Goal: Task Accomplishment & Management: Use online tool/utility

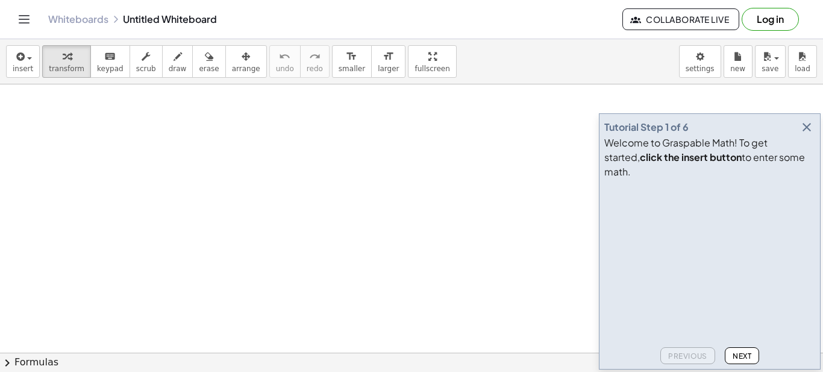
click at [807, 134] on icon "button" at bounding box center [806, 127] width 14 height 14
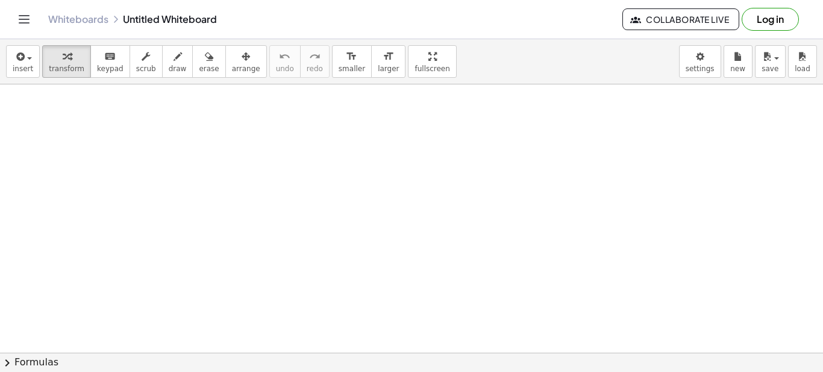
drag, startPoint x: 123, startPoint y: 151, endPoint x: 90, endPoint y: 169, distance: 37.7
click at [90, 169] on div at bounding box center [411, 352] width 823 height 536
drag, startPoint x: 394, startPoint y: 58, endPoint x: 394, endPoint y: 131, distance: 72.9
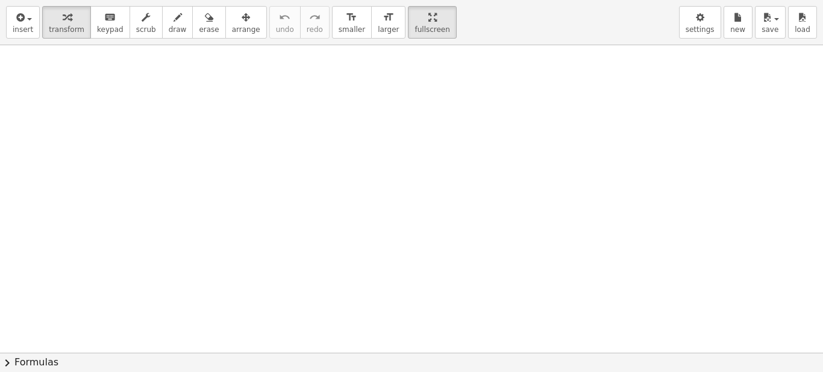
click at [394, 131] on div "insert select one: Math Expression Function Text Youtube Video Graphing Geometr…" at bounding box center [411, 186] width 823 height 372
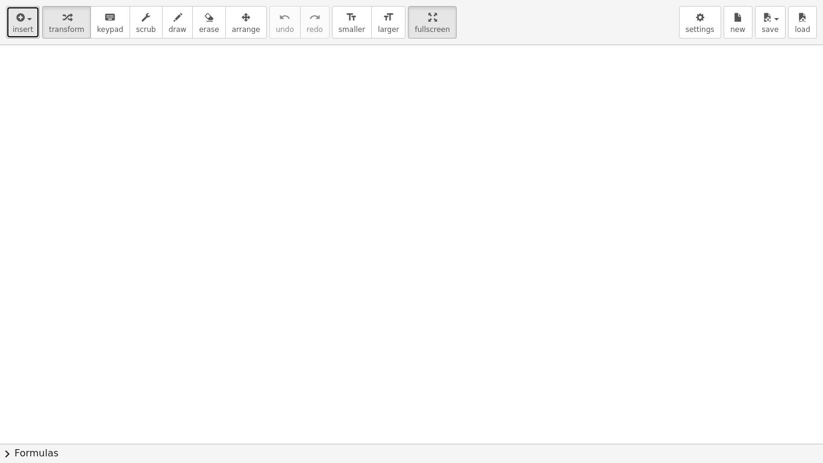
click at [30, 26] on button "insert" at bounding box center [23, 22] width 34 height 33
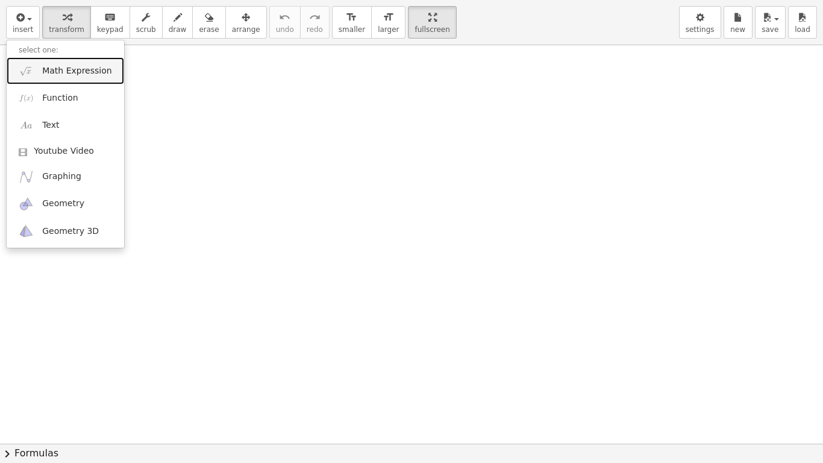
click at [60, 68] on span "Math Expression" at bounding box center [76, 71] width 69 height 12
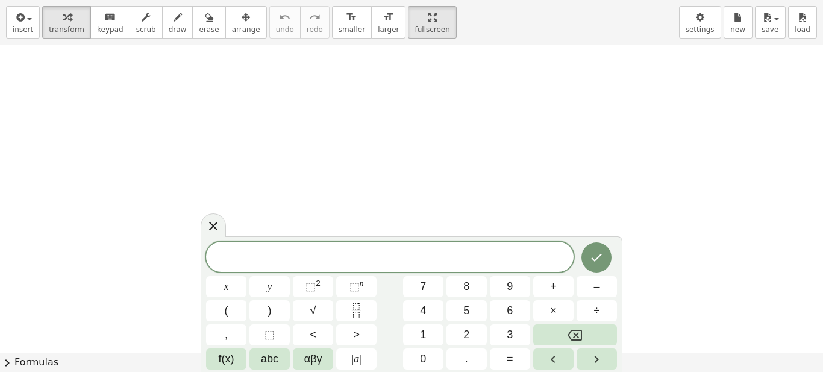
drag, startPoint x: 405, startPoint y: 25, endPoint x: 405, endPoint y: -48, distance: 72.9
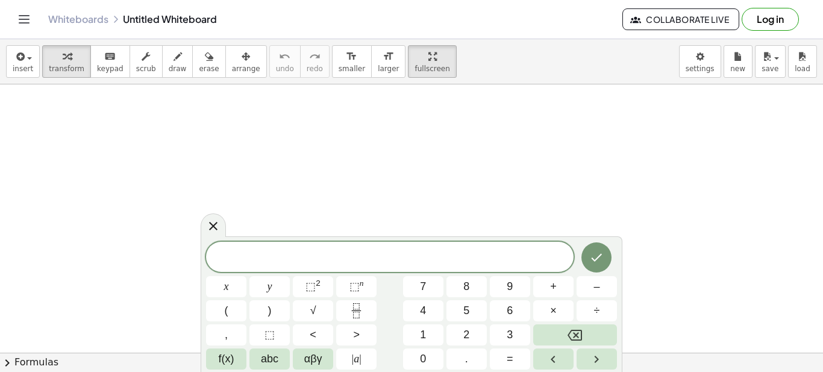
click at [405, 0] on html "Graspable Math Activities Get Started Activity Bank Assigned Work Classes White…" at bounding box center [411, 186] width 823 height 372
click at [240, 253] on span "​" at bounding box center [389, 257] width 367 height 17
click at [311, 284] on span "⬚" at bounding box center [310, 286] width 10 height 12
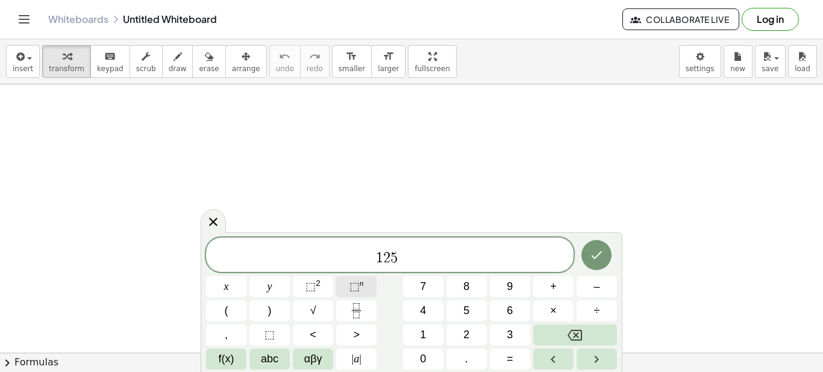
click at [352, 283] on span "⬚" at bounding box center [354, 286] width 10 height 12
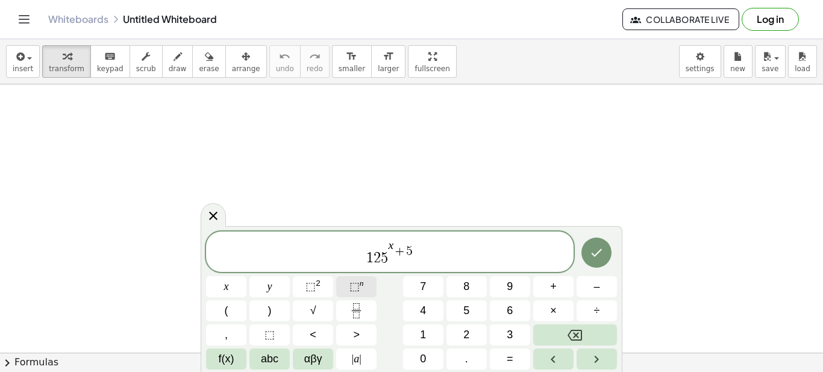
click at [357, 283] on span "⬚" at bounding box center [354, 286] width 10 height 12
click at [592, 248] on icon "Done" at bounding box center [596, 252] width 14 height 14
click at [355, 282] on span "⬚" at bounding box center [354, 286] width 10 height 12
click at [599, 258] on icon "Done" at bounding box center [596, 252] width 14 height 14
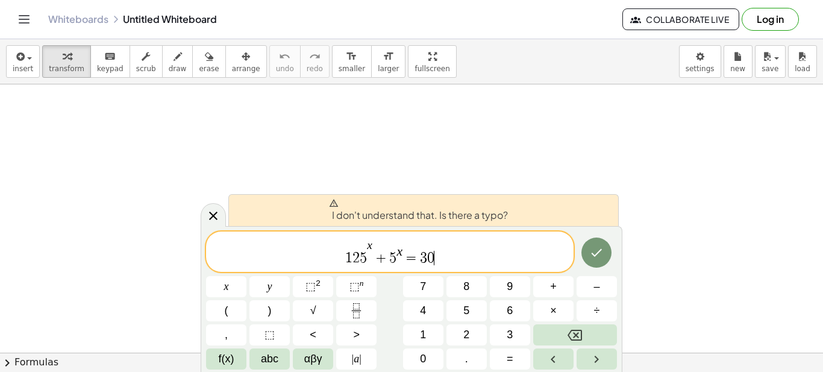
click at [366, 257] on span "5" at bounding box center [363, 258] width 7 height 14
click at [393, 259] on span "5" at bounding box center [392, 258] width 7 height 14
click at [373, 250] on span "1 2 5 x + 5 ​ x = 3 0" at bounding box center [389, 252] width 367 height 28
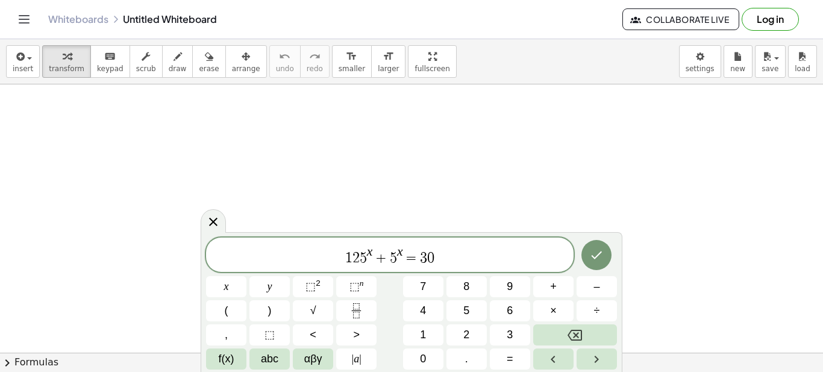
click at [488, 258] on span "1 2 5 x ​ + 5 x = 3 0" at bounding box center [389, 256] width 367 height 22
click at [601, 253] on icon "Done" at bounding box center [596, 255] width 14 height 14
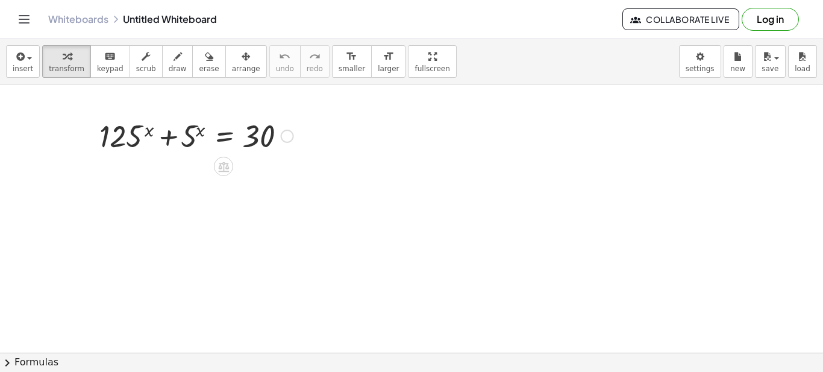
click at [215, 138] on div at bounding box center [196, 134] width 206 height 41
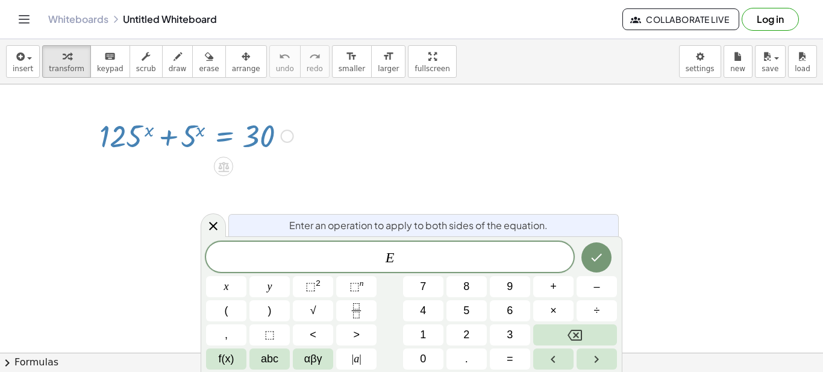
click at [384, 154] on div at bounding box center [411, 352] width 823 height 536
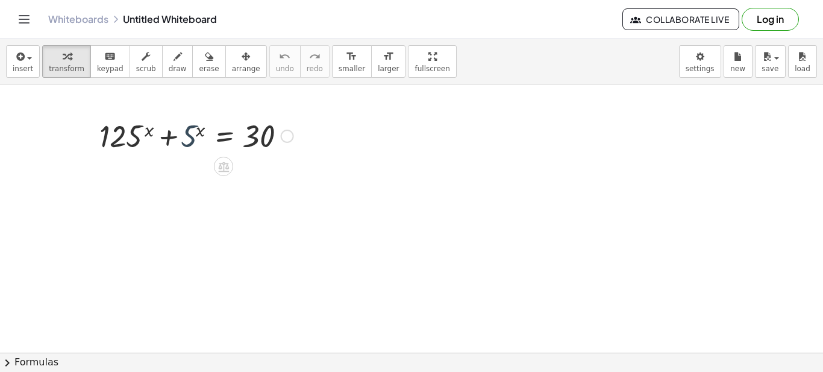
click at [190, 133] on div at bounding box center [196, 134] width 206 height 41
drag, startPoint x: 197, startPoint y: 136, endPoint x: 308, endPoint y: 134, distance: 111.4
click at [290, 137] on div at bounding box center [287, 135] width 13 height 13
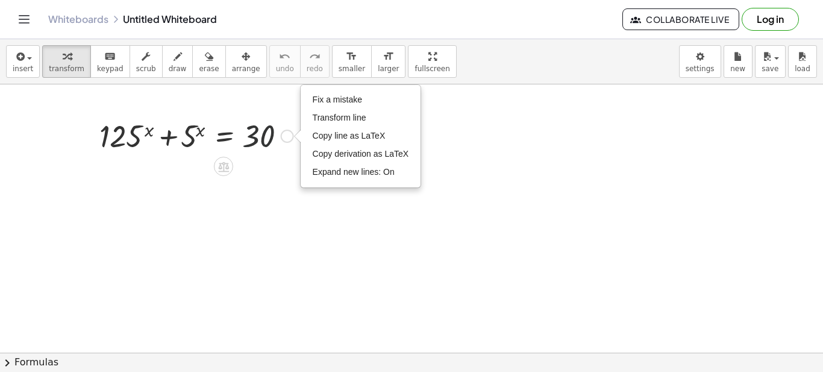
click at [283, 151] on div at bounding box center [196, 134] width 206 height 41
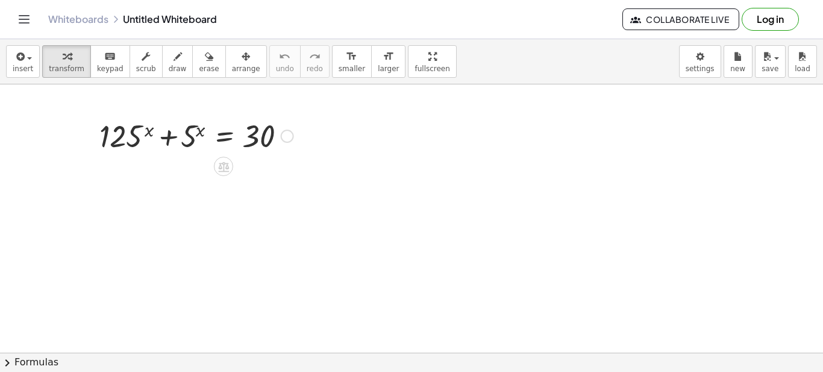
click at [224, 169] on icon at bounding box center [223, 166] width 11 height 10
click at [178, 167] on span "+" at bounding box center [175, 166] width 7 height 17
click at [222, 166] on icon at bounding box center [223, 166] width 13 height 13
click at [246, 161] on span "÷" at bounding box center [247, 166] width 7 height 17
click at [228, 168] on icon at bounding box center [223, 166] width 11 height 10
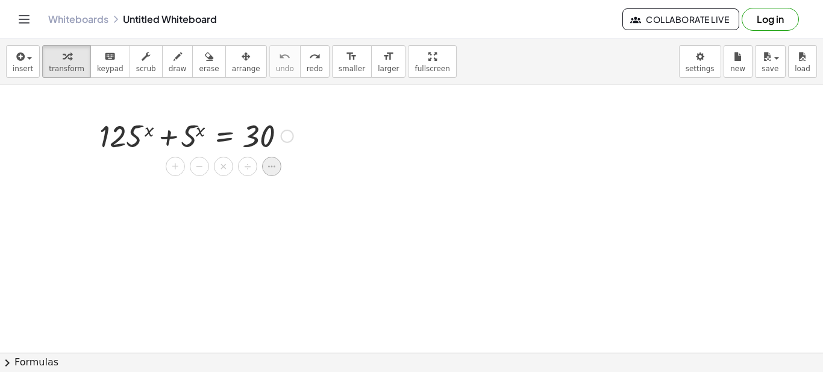
click at [268, 163] on icon at bounding box center [271, 166] width 11 height 11
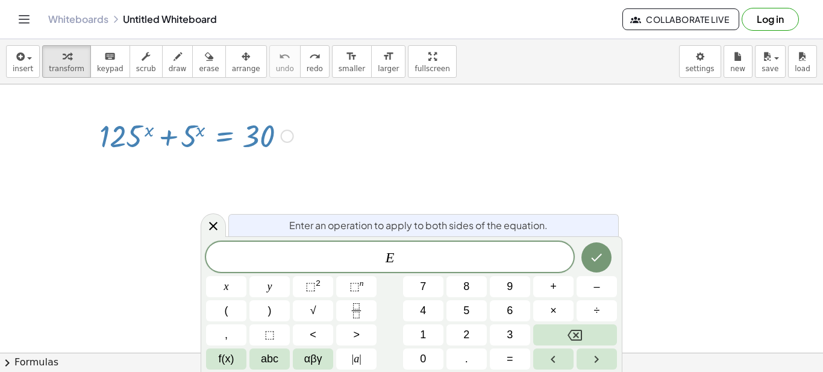
click at [157, 214] on div at bounding box center [411, 352] width 823 height 536
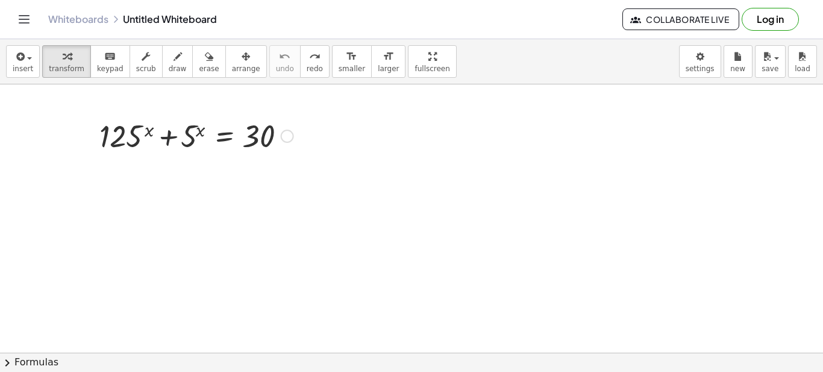
click at [172, 146] on div at bounding box center [196, 134] width 206 height 41
click at [189, 139] on div at bounding box center [196, 134] width 206 height 41
click at [276, 192] on div at bounding box center [411, 352] width 823 height 536
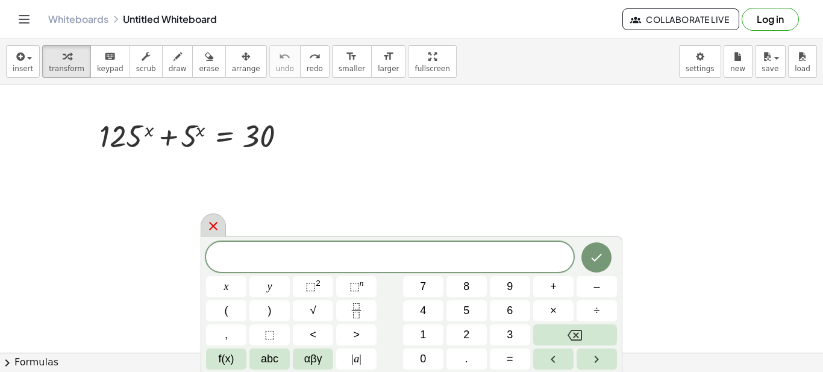
click at [215, 225] on icon at bounding box center [213, 226] width 8 height 8
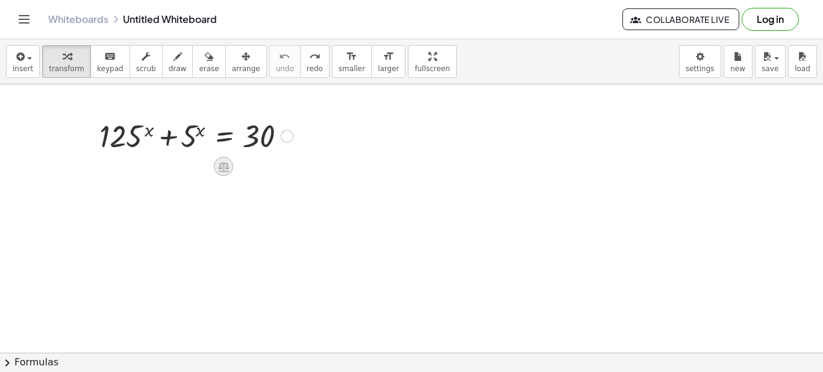
click at [222, 163] on icon at bounding box center [223, 166] width 11 height 10
click at [176, 164] on span "+" at bounding box center [175, 166] width 7 height 17
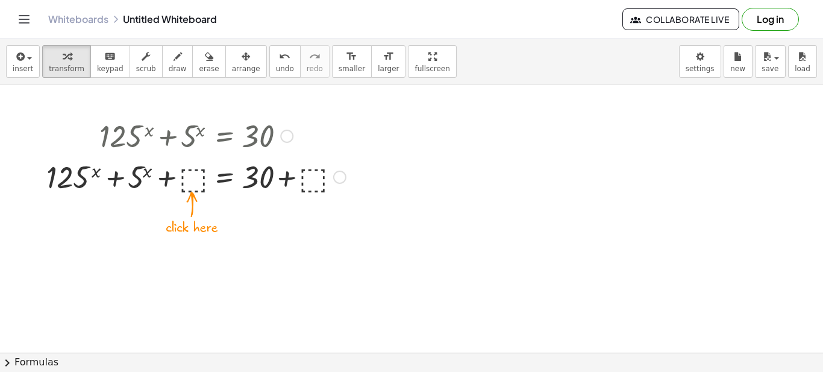
click at [203, 176] on div at bounding box center [195, 175] width 311 height 41
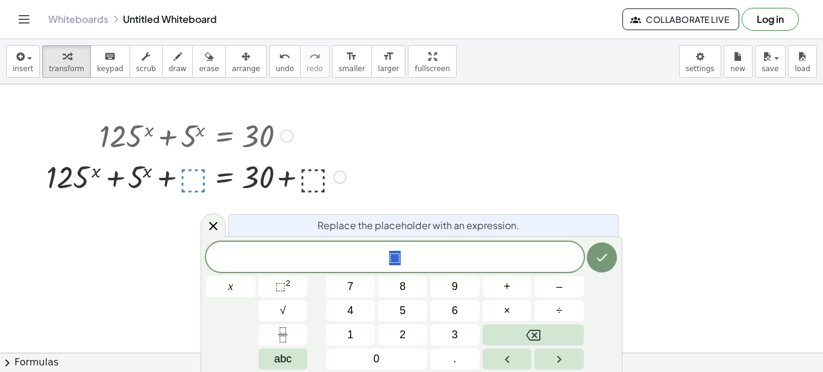
click at [178, 228] on div at bounding box center [411, 352] width 823 height 536
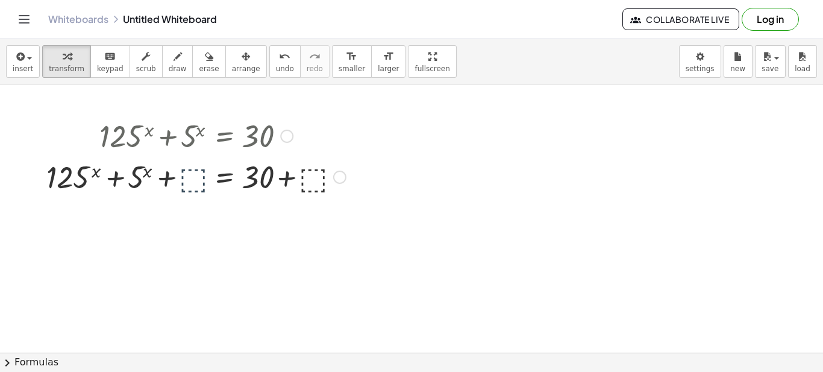
click at [205, 220] on div at bounding box center [411, 352] width 823 height 536
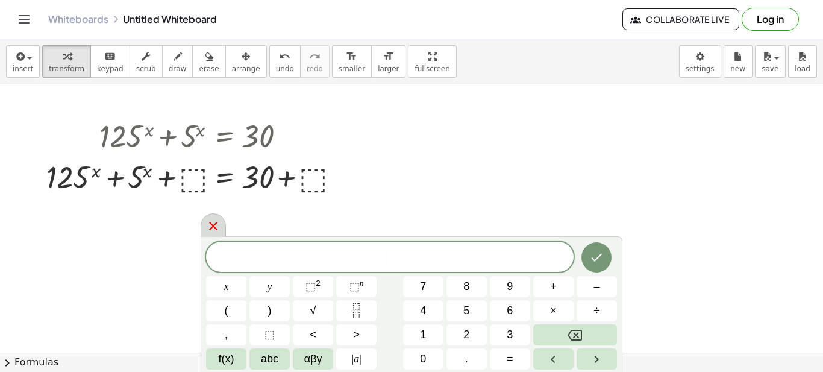
click at [207, 224] on icon at bounding box center [213, 226] width 14 height 14
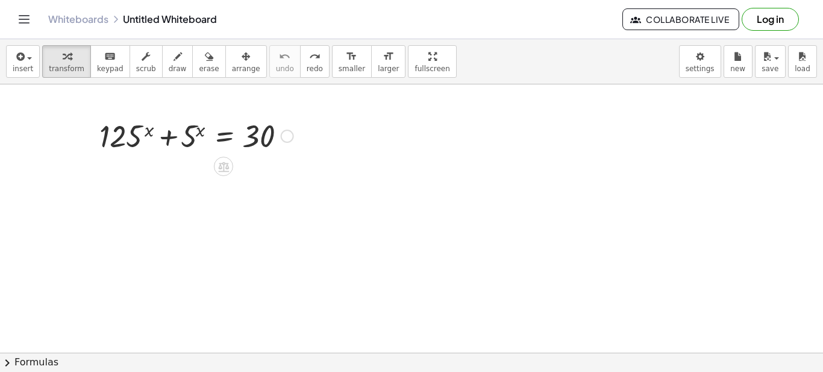
click at [184, 140] on div at bounding box center [196, 134] width 206 height 41
click at [218, 164] on icon at bounding box center [223, 166] width 13 height 13
click at [269, 167] on icon at bounding box center [271, 166] width 11 height 11
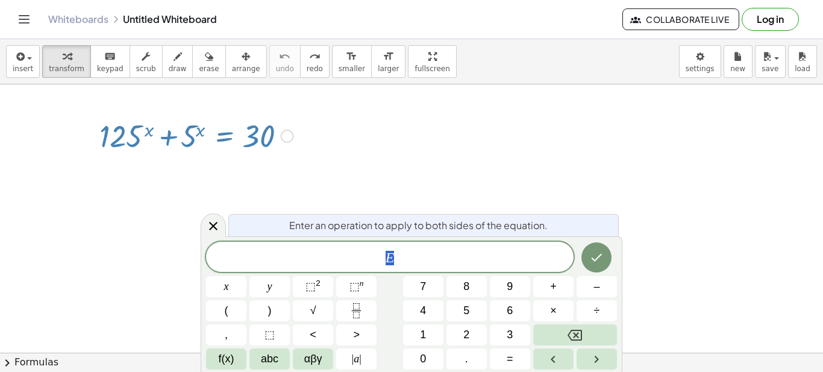
drag, startPoint x: 388, startPoint y: 256, endPoint x: 346, endPoint y: 249, distance: 42.8
click at [346, 249] on span "E" at bounding box center [389, 257] width 367 height 17
click at [187, 143] on div at bounding box center [196, 134] width 206 height 41
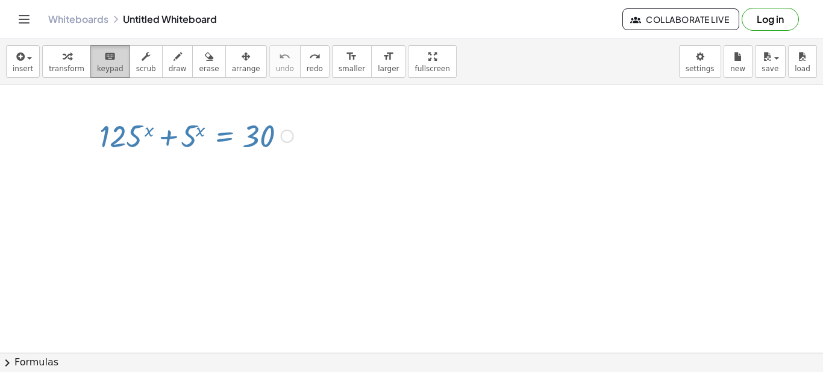
click at [99, 67] on span "keypad" at bounding box center [110, 68] width 26 height 8
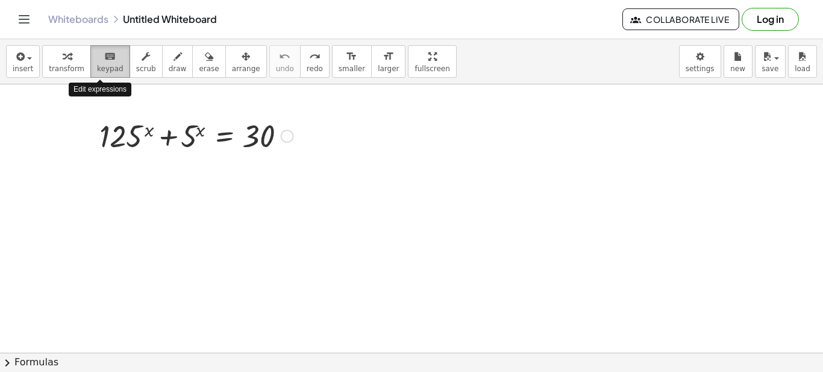
click at [102, 65] on span "keypad" at bounding box center [110, 68] width 26 height 8
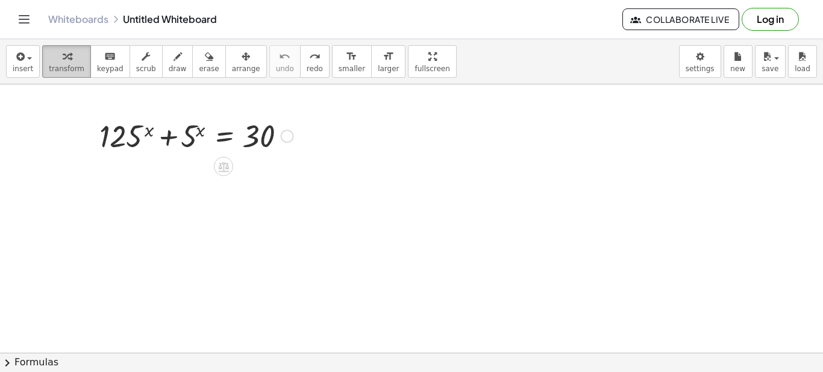
click at [54, 70] on span "transform" at bounding box center [67, 68] width 36 height 8
click at [27, 70] on span "insert" at bounding box center [23, 68] width 20 height 8
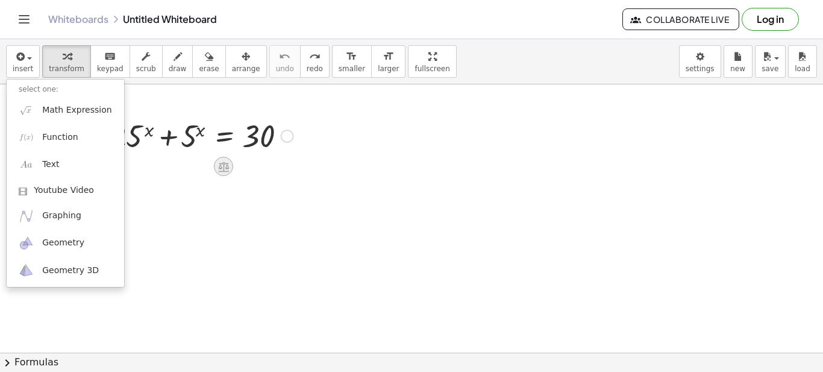
click at [221, 172] on icon at bounding box center [223, 166] width 13 height 13
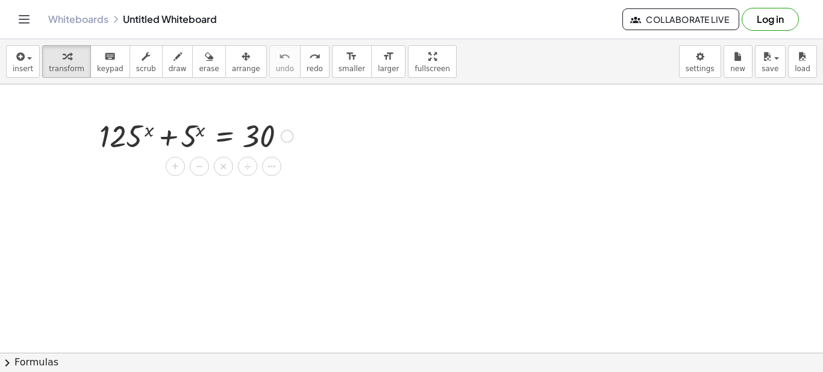
click at [291, 139] on div at bounding box center [287, 135] width 13 height 13
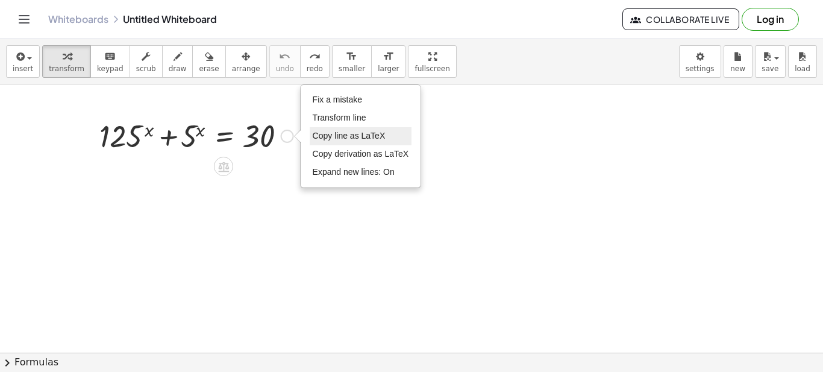
click at [357, 134] on span "Copy line as LaTeX" at bounding box center [349, 136] width 73 height 10
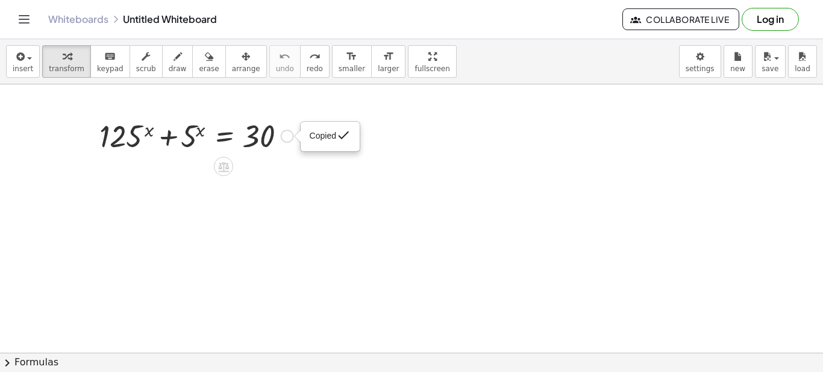
click at [308, 138] on div "Copied done" at bounding box center [330, 136] width 58 height 29
click at [292, 137] on div "Copied done" at bounding box center [287, 135] width 13 height 13
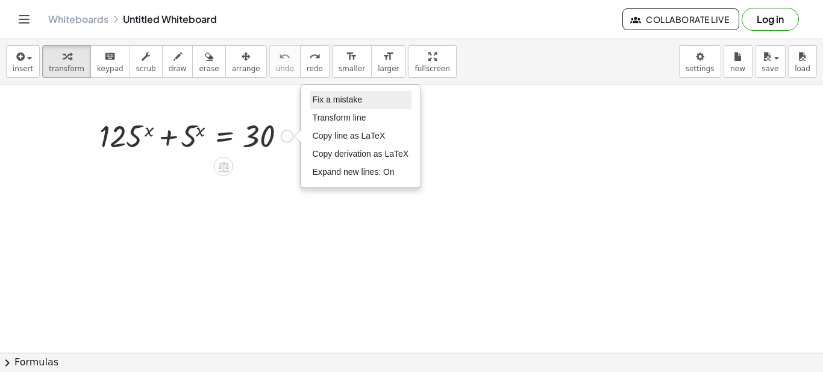
click at [332, 104] on span "Fix a mistake" at bounding box center [337, 100] width 49 height 10
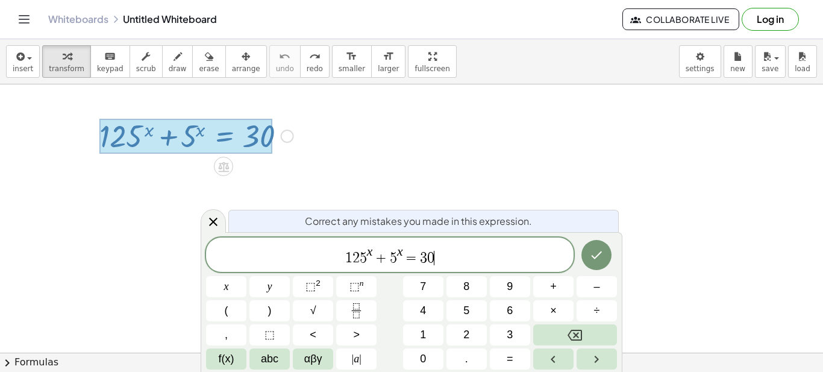
click at [311, 158] on div at bounding box center [411, 352] width 823 height 536
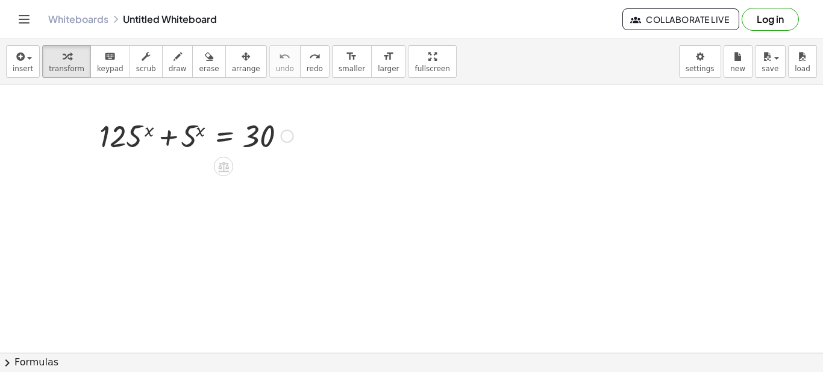
click at [257, 139] on div at bounding box center [196, 134] width 206 height 41
click at [290, 138] on div "Fix a mistake Transform line Copy line as LaTeX Copy derivation as LaTeX Expand…" at bounding box center [287, 135] width 13 height 13
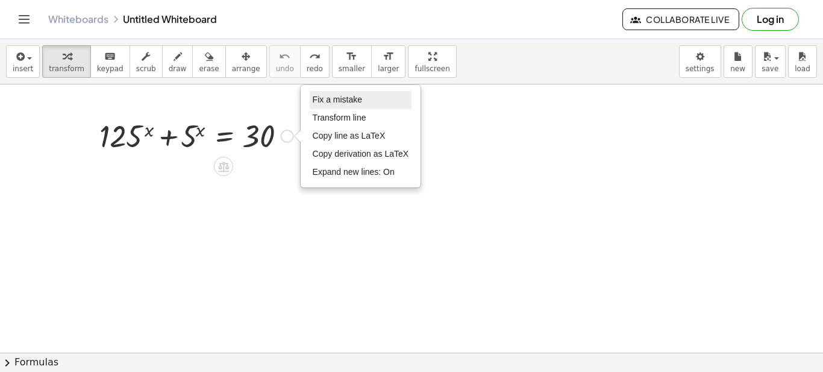
click at [335, 103] on span "Fix a mistake" at bounding box center [337, 100] width 49 height 10
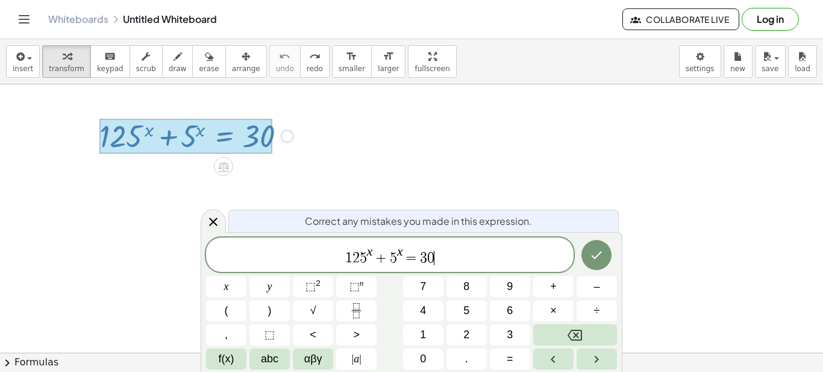
click at [335, 103] on div at bounding box center [411, 352] width 823 height 536
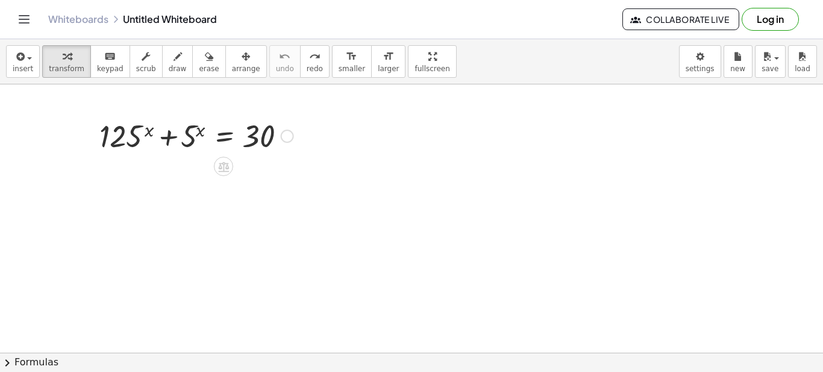
click at [298, 134] on div at bounding box center [196, 134] width 206 height 41
click at [293, 134] on div "Fix a mistake Transform line Copy line as LaTeX Copy derivation as LaTeX Expand…" at bounding box center [287, 135] width 13 height 13
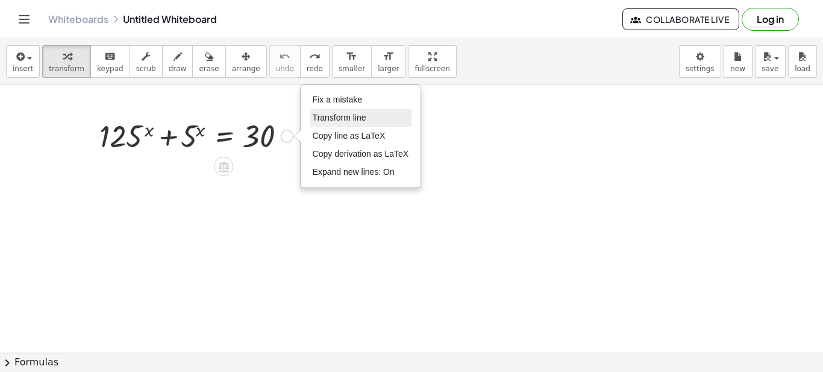
click at [326, 123] on li "Transform line" at bounding box center [361, 118] width 102 height 18
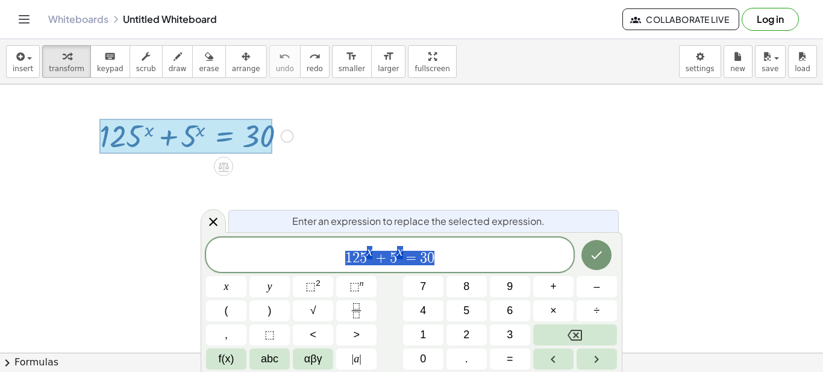
click at [326, 123] on div at bounding box center [411, 352] width 823 height 536
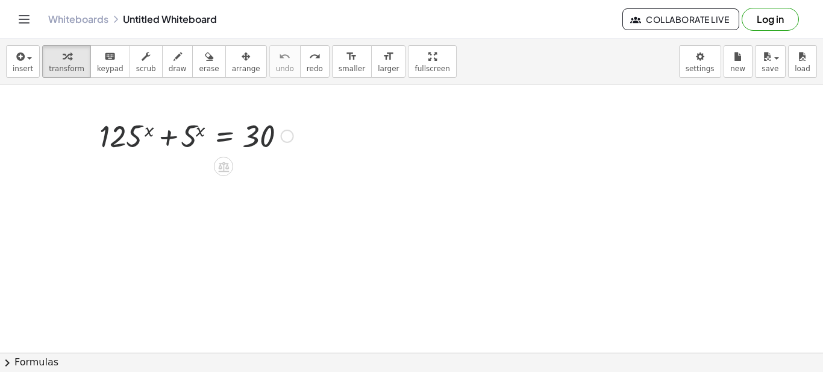
click at [285, 136] on div "Fix a mistake Transform line Copy line as LaTeX Copy derivation as LaTeX Expand…" at bounding box center [287, 135] width 13 height 13
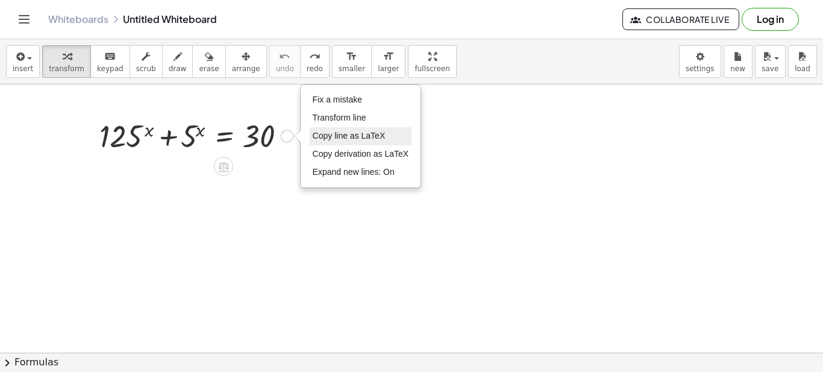
click at [315, 137] on span "Copy line as LaTeX" at bounding box center [349, 136] width 73 height 10
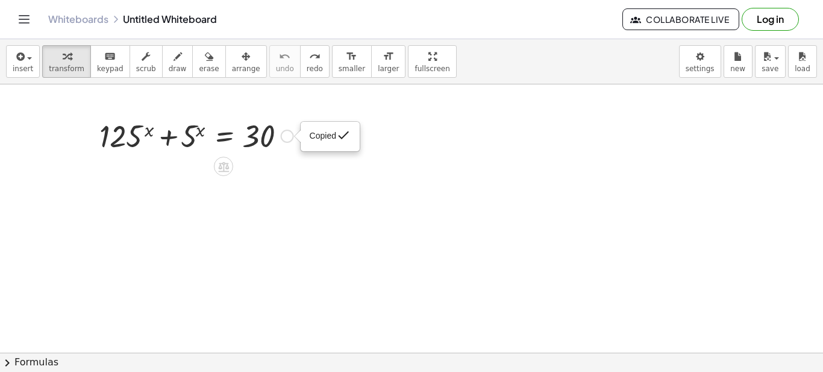
click at [334, 137] on span "Copied" at bounding box center [323, 136] width 26 height 10
click at [288, 136] on div "Copied done" at bounding box center [287, 135] width 13 height 13
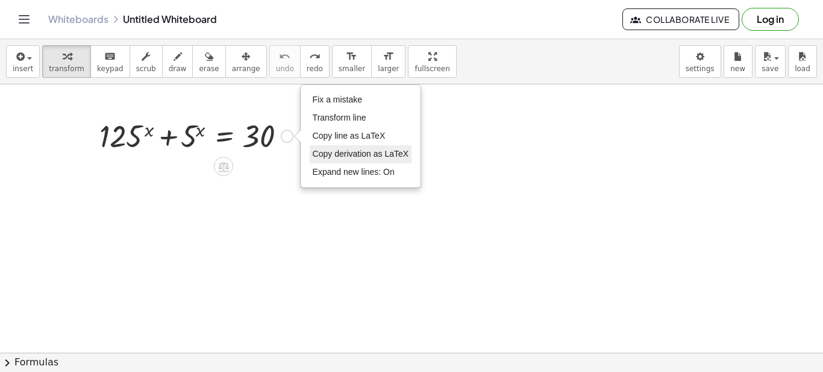
click at [335, 150] on span "Copy derivation as LaTeX" at bounding box center [361, 154] width 96 height 10
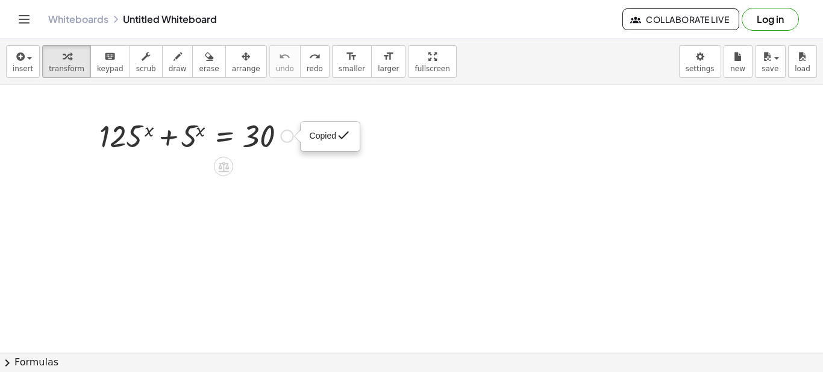
click at [339, 136] on span "done" at bounding box center [343, 135] width 14 height 14
click at [276, 159] on div at bounding box center [411, 352] width 823 height 536
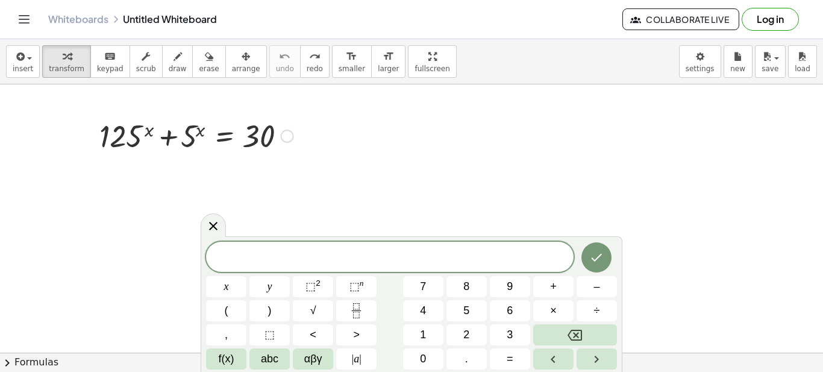
click at [258, 142] on div at bounding box center [196, 134] width 206 height 41
click at [249, 190] on div at bounding box center [411, 352] width 823 height 536
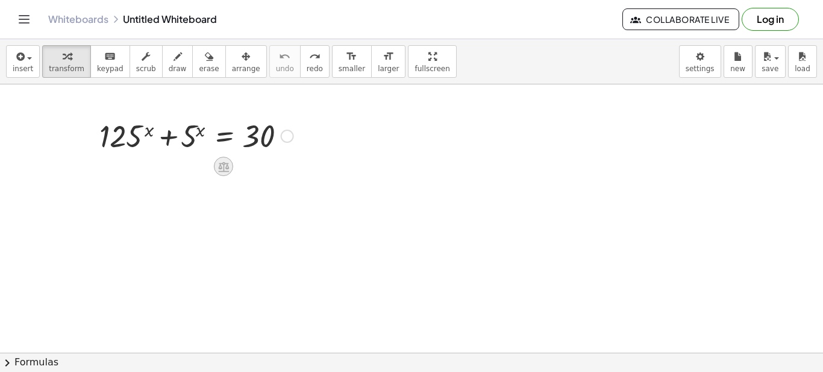
click at [227, 164] on icon at bounding box center [223, 166] width 11 height 10
click at [178, 170] on span "+" at bounding box center [175, 166] width 7 height 17
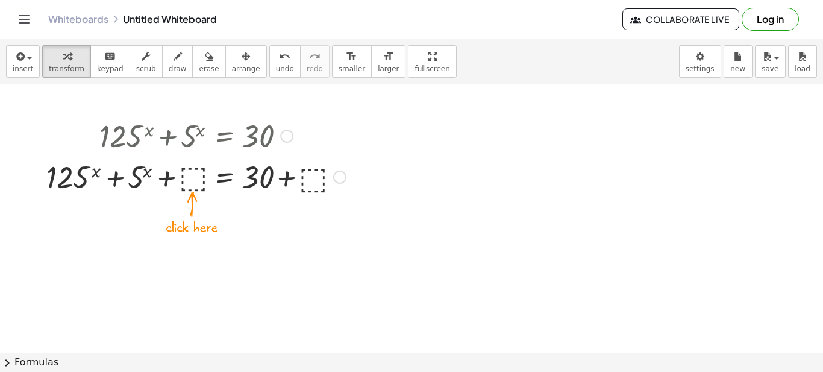
click at [342, 177] on div "Copied done" at bounding box center [339, 176] width 13 height 13
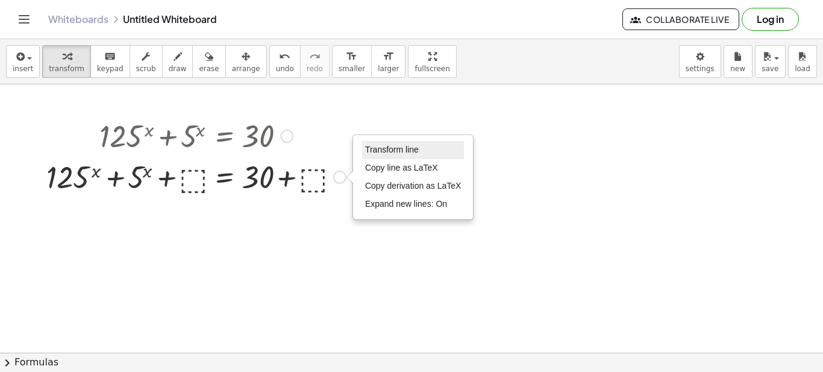
click at [384, 151] on span "Transform line" at bounding box center [392, 150] width 54 height 10
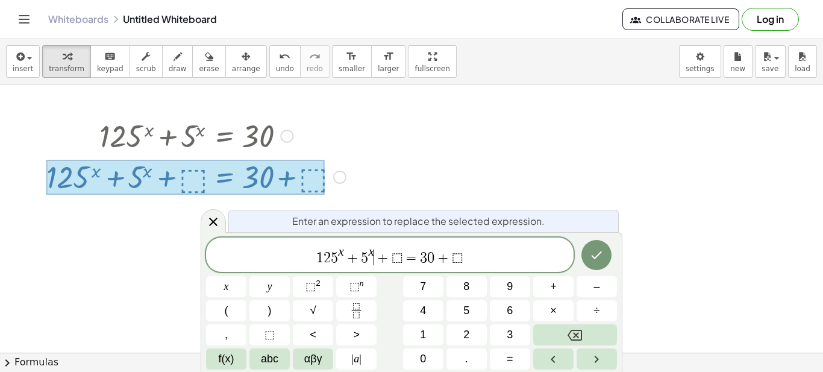
click at [333, 260] on span "5" at bounding box center [334, 258] width 7 height 14
click at [331, 251] on var "x" at bounding box center [334, 251] width 6 height 14
click at [403, 257] on span "=" at bounding box center [407, 258] width 17 height 14
click at [446, 255] on span "5 3 x + 5 x ​ = 3 0 + ⬚" at bounding box center [389, 256] width 367 height 22
click at [594, 252] on icon "Done" at bounding box center [596, 255] width 14 height 14
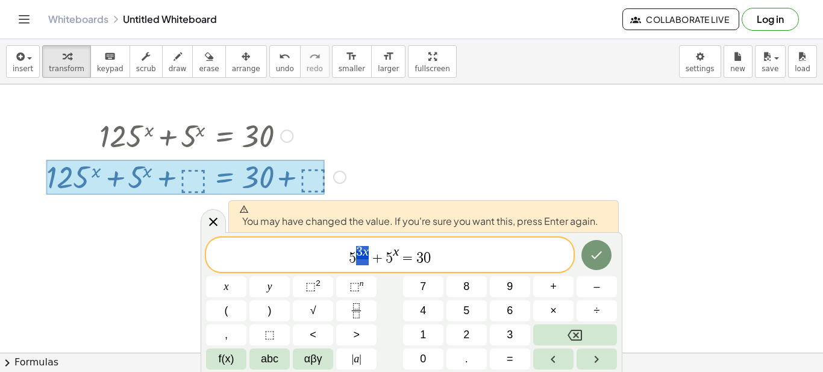
drag, startPoint x: 370, startPoint y: 256, endPoint x: 379, endPoint y: 261, distance: 10.2
click at [373, 258] on span "+" at bounding box center [377, 258] width 17 height 14
click at [397, 260] on span "5 ​ 3 x + 5 x = 3 0" at bounding box center [389, 256] width 367 height 22
click at [443, 260] on span "5 3 x + 5 x = 3 0 ​" at bounding box center [389, 256] width 367 height 22
click at [599, 252] on icon "Done" at bounding box center [596, 255] width 14 height 14
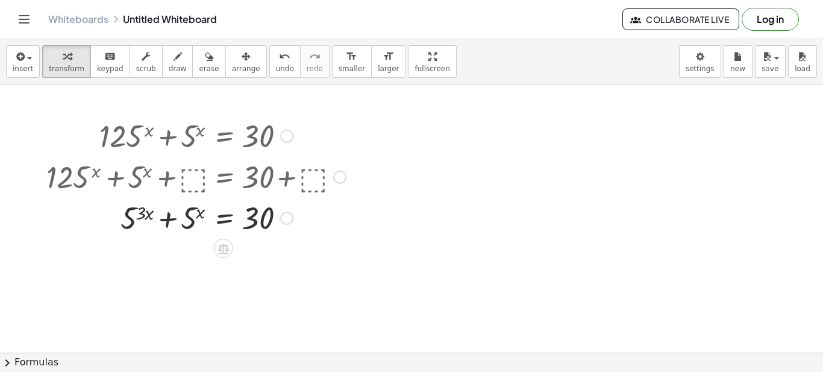
click at [210, 184] on div at bounding box center [195, 175] width 311 height 41
click at [172, 181] on div at bounding box center [195, 175] width 311 height 41
click at [313, 173] on div at bounding box center [195, 175] width 311 height 41
click at [340, 178] on div at bounding box center [339, 176] width 13 height 13
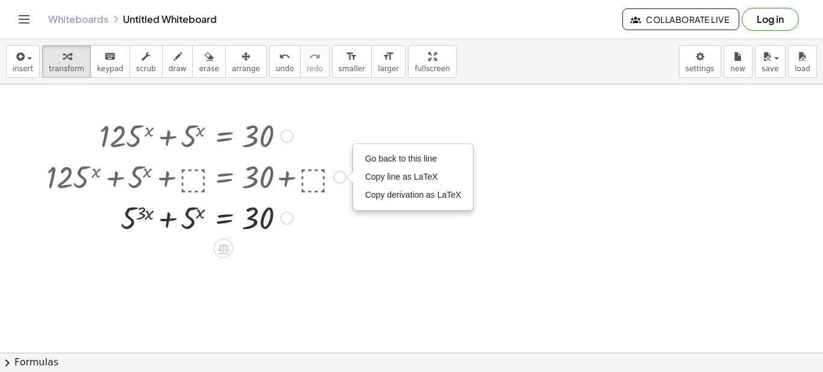
click at [187, 217] on div at bounding box center [195, 216] width 311 height 41
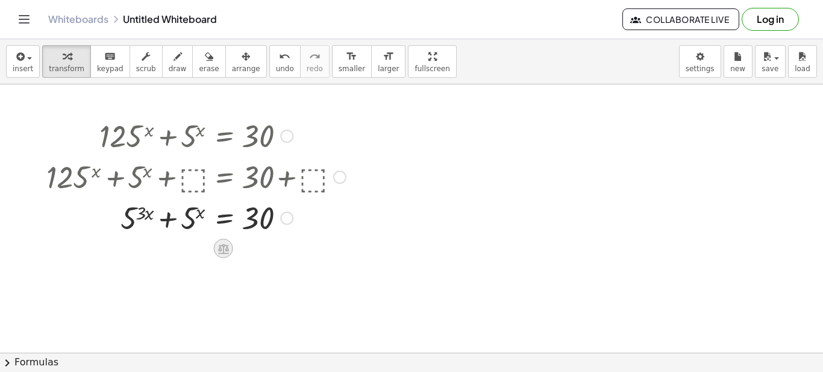
click at [225, 248] on icon at bounding box center [223, 248] width 13 height 13
click at [173, 248] on span "+" at bounding box center [175, 248] width 7 height 17
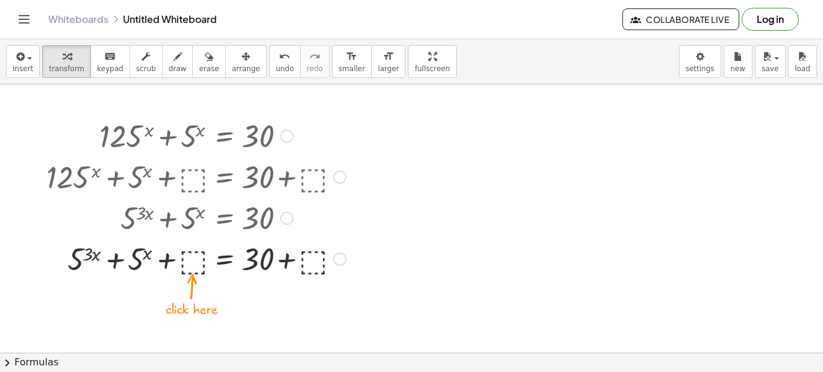
click at [194, 258] on div at bounding box center [195, 257] width 311 height 41
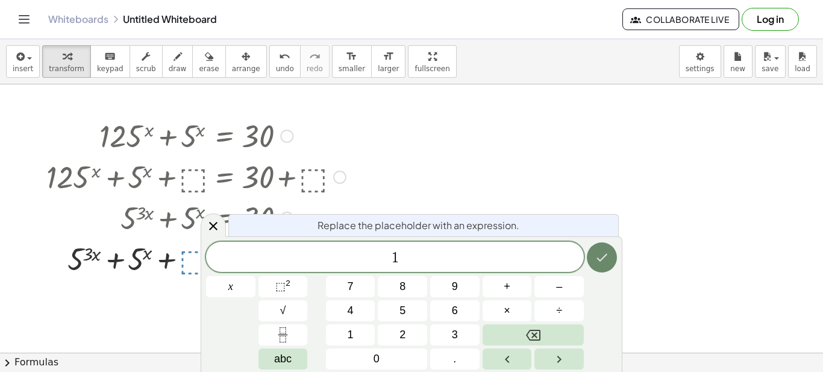
click at [605, 255] on icon "Done" at bounding box center [602, 258] width 11 height 8
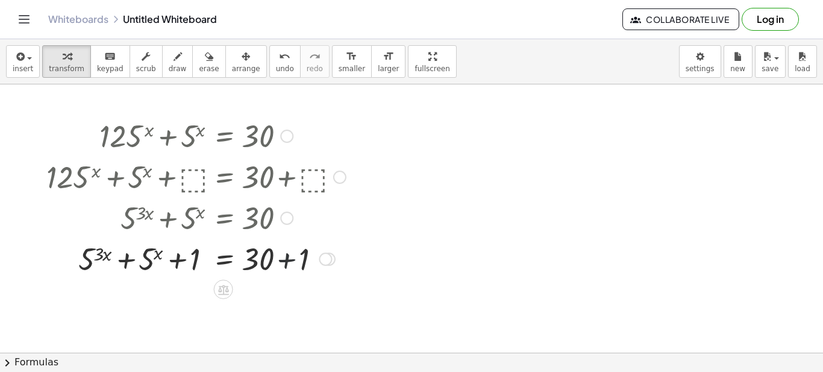
click at [273, 255] on div at bounding box center [195, 257] width 311 height 41
click at [291, 260] on div at bounding box center [217, 257] width 354 height 41
click at [125, 261] on div at bounding box center [217, 257] width 354 height 41
click at [177, 261] on div at bounding box center [217, 257] width 354 height 41
click at [324, 259] on div at bounding box center [325, 258] width 13 height 13
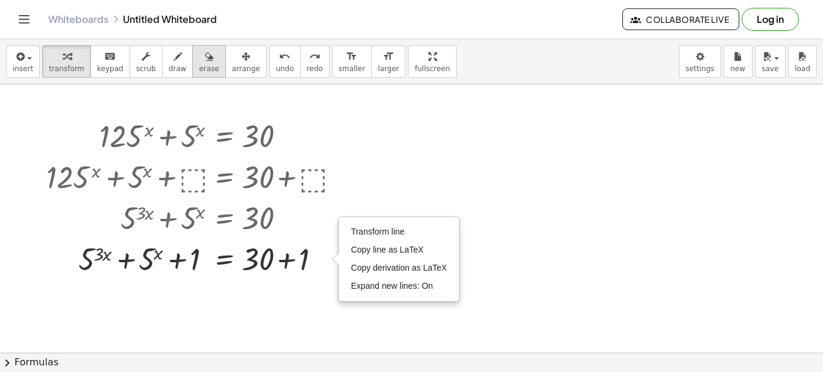
click at [200, 57] on button "erase" at bounding box center [208, 61] width 33 height 33
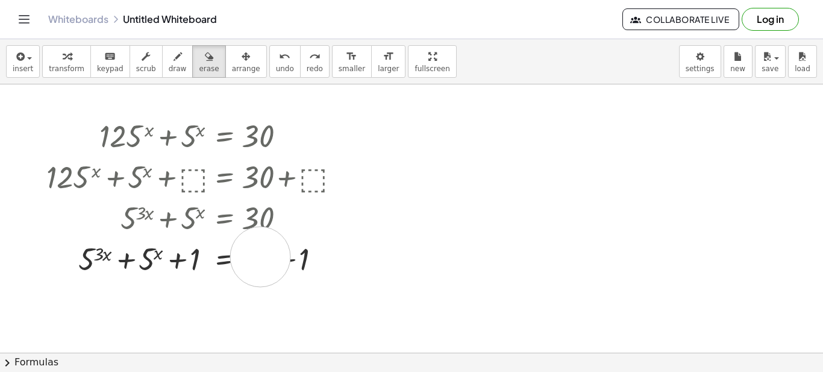
click at [260, 257] on div at bounding box center [411, 352] width 823 height 536
drag, startPoint x: 323, startPoint y: 258, endPoint x: 109, endPoint y: 255, distance: 213.8
click at [53, 263] on div at bounding box center [411, 352] width 823 height 536
click at [128, 255] on div at bounding box center [411, 352] width 823 height 536
drag, startPoint x: 64, startPoint y: 253, endPoint x: 361, endPoint y: 270, distance: 296.8
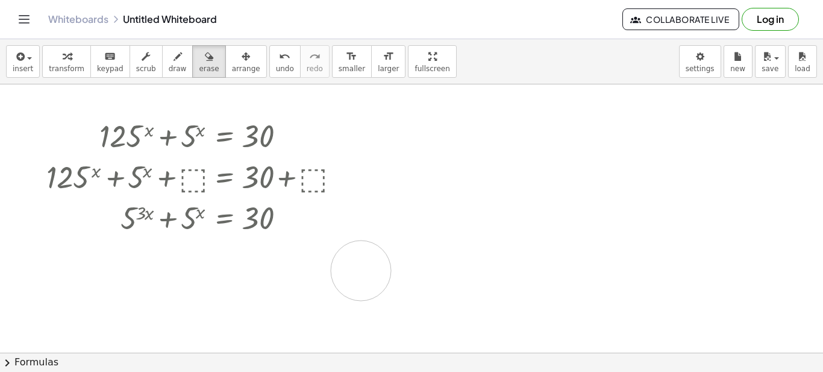
click at [361, 270] on div at bounding box center [411, 352] width 823 height 536
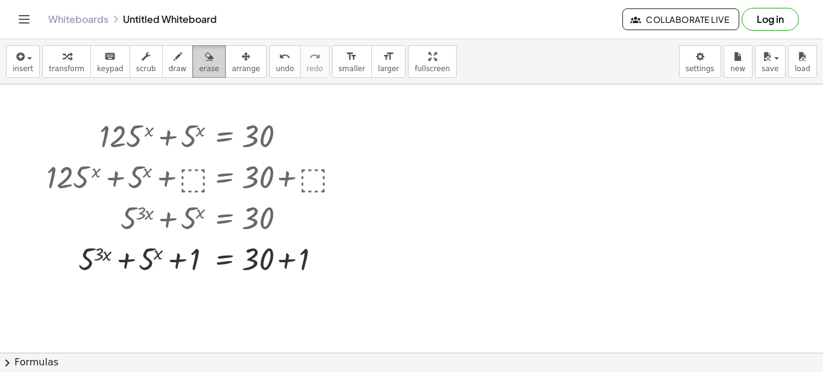
click at [205, 63] on icon "button" at bounding box center [209, 56] width 8 height 14
click at [257, 256] on div at bounding box center [411, 352] width 823 height 536
drag, startPoint x: 288, startPoint y: 270, endPoint x: 399, endPoint y: 279, distance: 111.8
click at [401, 281] on div at bounding box center [411, 352] width 823 height 536
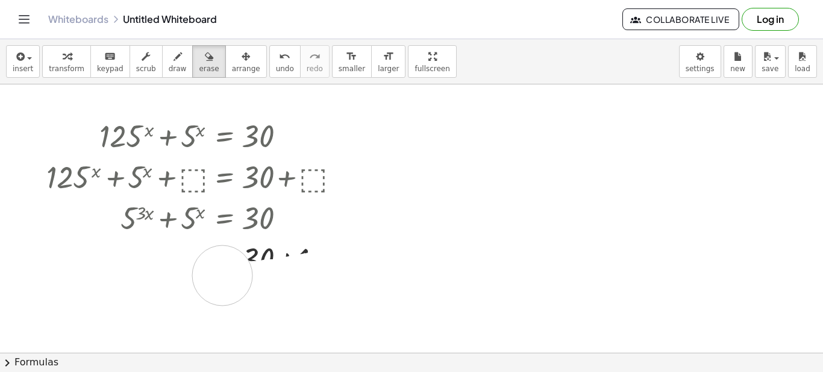
drag, startPoint x: 330, startPoint y: 279, endPoint x: 222, endPoint y: 275, distance: 107.9
click at [222, 275] on div at bounding box center [411, 352] width 823 height 536
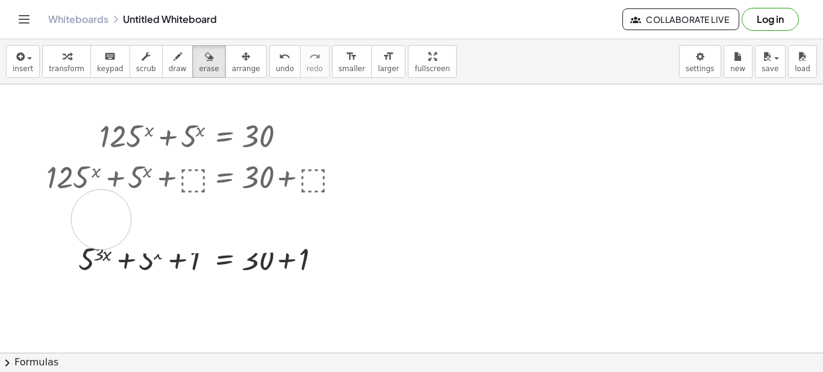
drag, startPoint x: 284, startPoint y: 222, endPoint x: 101, endPoint y: 219, distance: 182.5
click at [101, 219] on div at bounding box center [411, 352] width 823 height 536
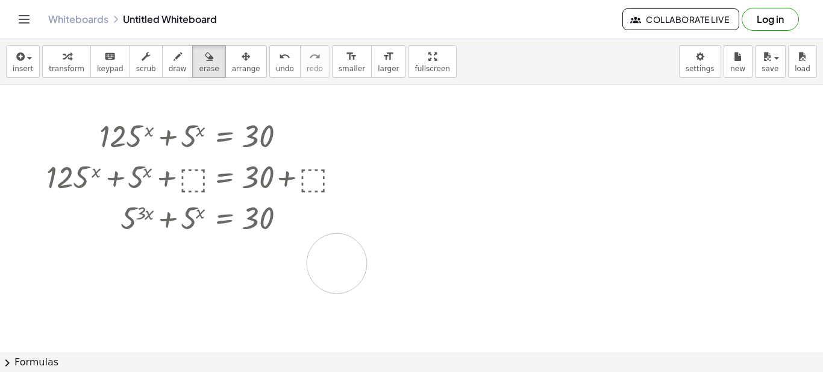
drag, startPoint x: 52, startPoint y: 248, endPoint x: 366, endPoint y: 255, distance: 313.9
click at [338, 264] on div at bounding box center [411, 352] width 823 height 536
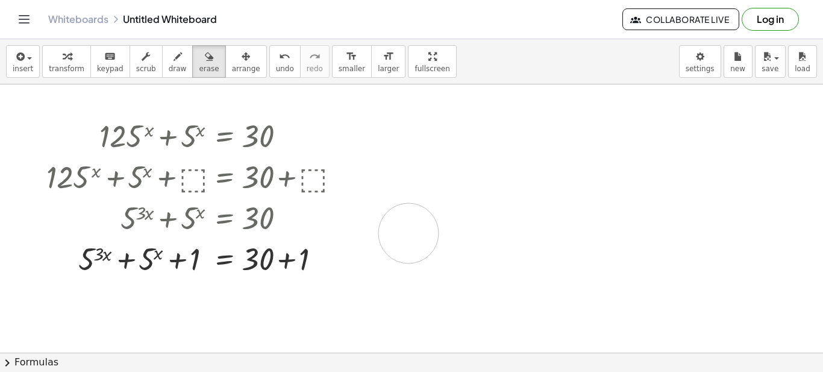
click at [408, 233] on div at bounding box center [411, 352] width 823 height 536
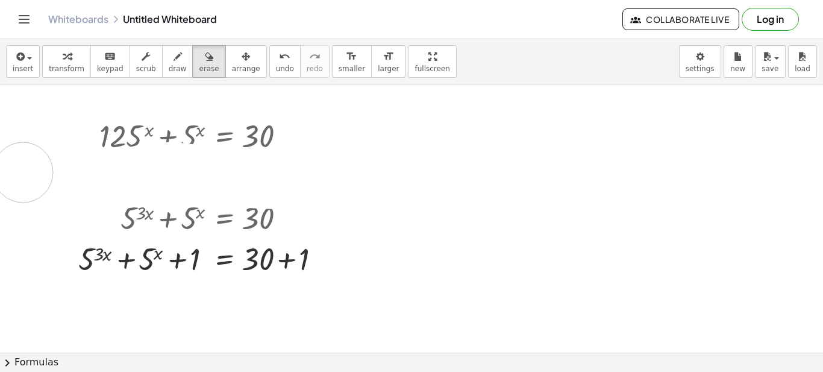
drag, startPoint x: 388, startPoint y: 188, endPoint x: 22, endPoint y: 172, distance: 367.1
click at [22, 172] on div at bounding box center [411, 352] width 823 height 536
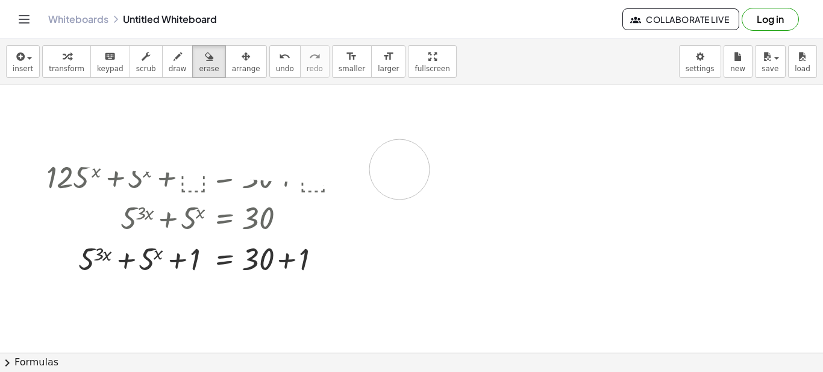
drag, startPoint x: 76, startPoint y: 136, endPoint x: 400, endPoint y: 169, distance: 325.1
click at [400, 169] on div at bounding box center [411, 352] width 823 height 536
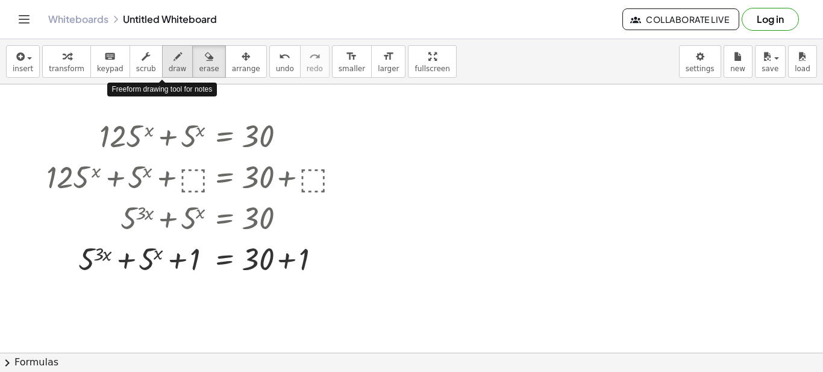
click at [173, 63] on icon "button" at bounding box center [177, 56] width 8 height 14
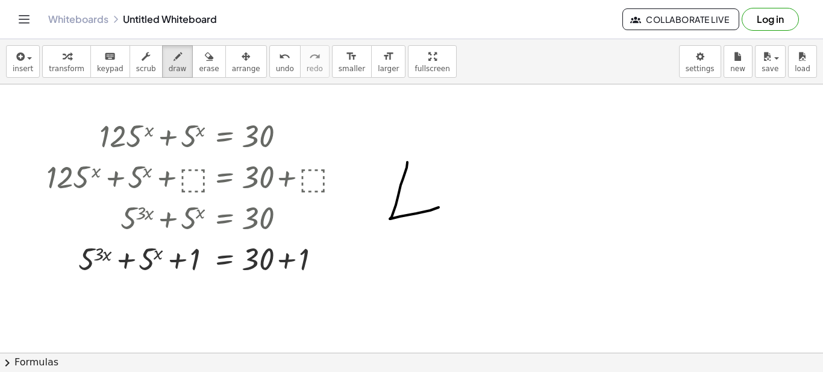
drag, startPoint x: 407, startPoint y: 162, endPoint x: 433, endPoint y: 188, distance: 36.6
click at [438, 205] on div at bounding box center [411, 352] width 823 height 536
drag, startPoint x: 433, startPoint y: 188, endPoint x: 453, endPoint y: 250, distance: 65.3
click at [453, 252] on div at bounding box center [411, 352] width 823 height 536
drag, startPoint x: 453, startPoint y: 198, endPoint x: 457, endPoint y: 188, distance: 10.3
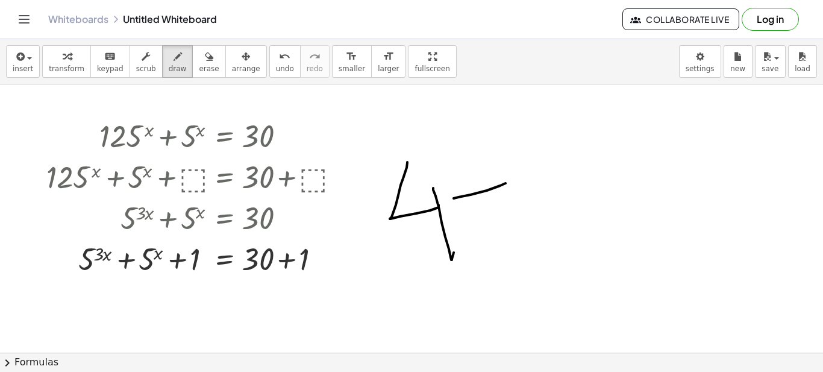
click at [502, 186] on div at bounding box center [411, 352] width 823 height 536
drag, startPoint x: 452, startPoint y: 190, endPoint x: 514, endPoint y: 239, distance: 79.4
click at [500, 253] on div at bounding box center [411, 352] width 823 height 536
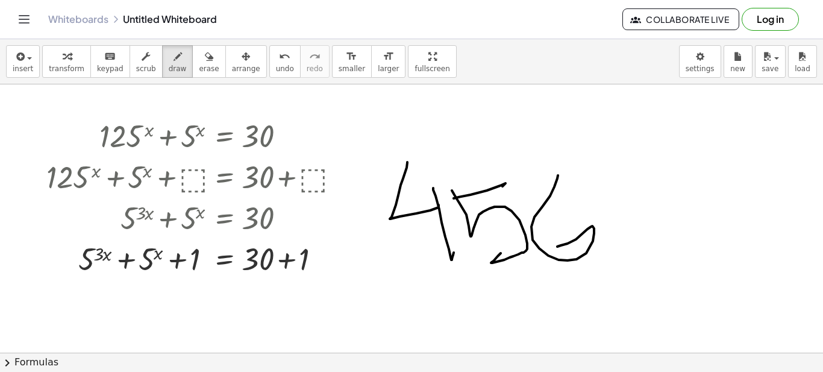
drag, startPoint x: 550, startPoint y: 196, endPoint x: 557, endPoint y: 242, distance: 46.9
click at [556, 245] on div at bounding box center [411, 352] width 823 height 536
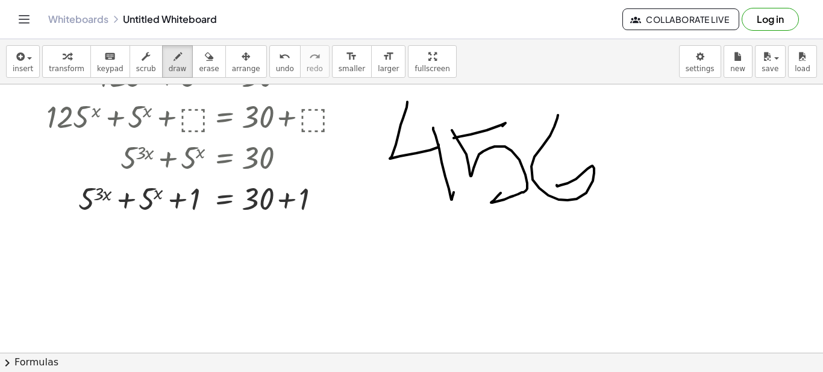
scroll to position [120, 0]
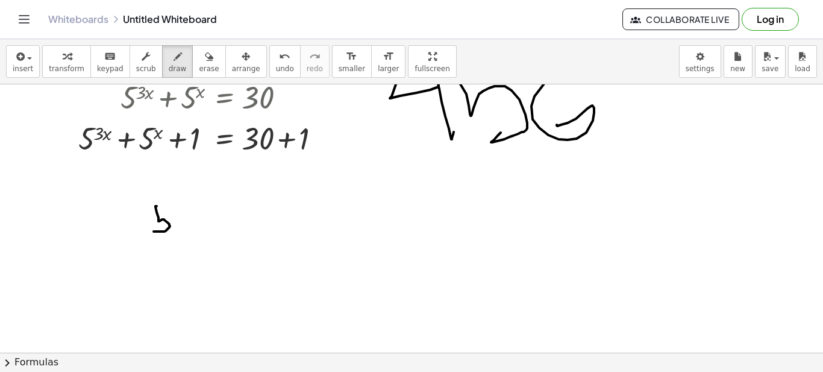
drag, startPoint x: 157, startPoint y: 206, endPoint x: 151, endPoint y: 229, distance: 23.5
click at [152, 230] on div at bounding box center [411, 232] width 823 height 536
drag, startPoint x: 154, startPoint y: 205, endPoint x: 169, endPoint y: 210, distance: 15.8
click at [169, 210] on div at bounding box center [411, 232] width 823 height 536
drag, startPoint x: 174, startPoint y: 206, endPoint x: 179, endPoint y: 203, distance: 6.2
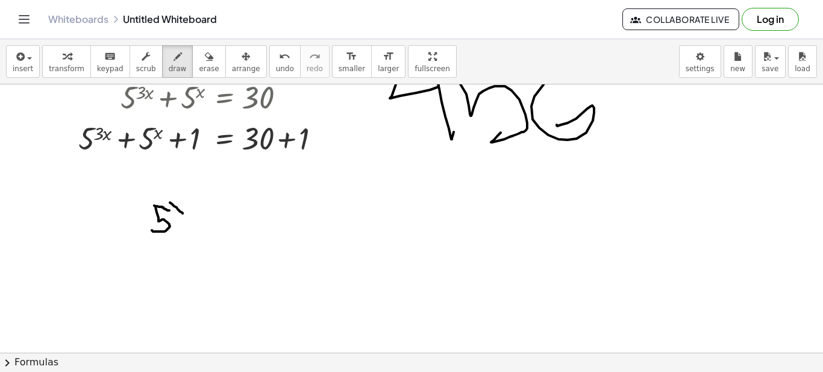
click at [183, 213] on div at bounding box center [411, 232] width 823 height 536
drag, startPoint x: 179, startPoint y: 203, endPoint x: 173, endPoint y: 210, distance: 9.4
click at [173, 210] on div at bounding box center [411, 232] width 823 height 536
drag, startPoint x: 226, startPoint y: 208, endPoint x: 242, endPoint y: 239, distance: 35.3
click at [240, 241] on div at bounding box center [411, 232] width 823 height 536
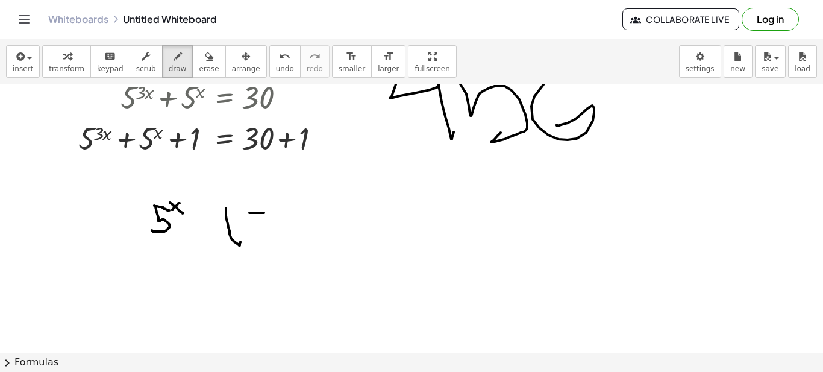
drag, startPoint x: 249, startPoint y: 213, endPoint x: 252, endPoint y: 218, distance: 6.2
click at [263, 214] on div at bounding box center [411, 232] width 823 height 536
drag, startPoint x: 249, startPoint y: 212, endPoint x: 254, endPoint y: 230, distance: 18.7
click at [254, 231] on div at bounding box center [411, 232] width 823 height 536
drag, startPoint x: 266, startPoint y: 204, endPoint x: 269, endPoint y: 216, distance: 12.4
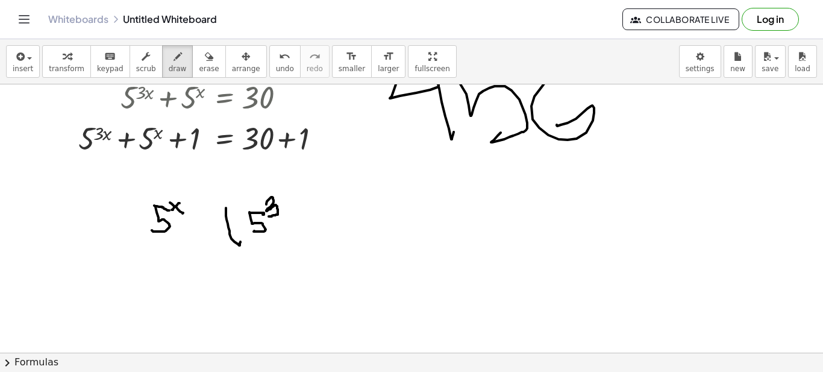
click at [269, 216] on div at bounding box center [411, 232] width 823 height 536
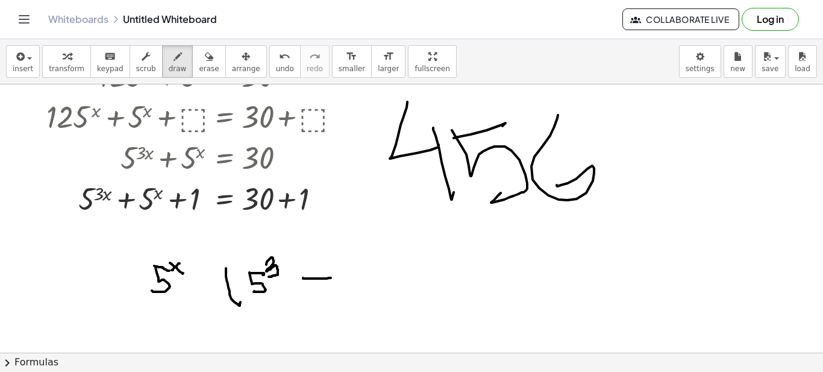
drag, startPoint x: 303, startPoint y: 278, endPoint x: 331, endPoint y: 278, distance: 27.7
click at [331, 278] on div at bounding box center [411, 292] width 823 height 536
drag, startPoint x: 313, startPoint y: 265, endPoint x: 314, endPoint y: 290, distance: 24.8
click at [314, 290] on div at bounding box center [411, 292] width 823 height 536
drag, startPoint x: 357, startPoint y: 263, endPoint x: 359, endPoint y: 293, distance: 29.6
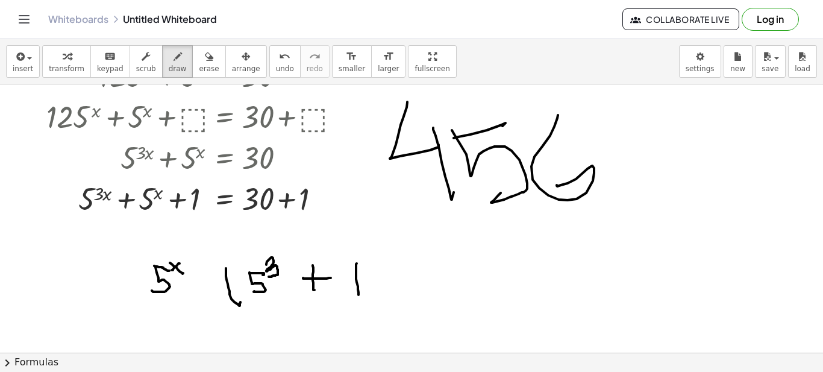
click at [359, 294] on div at bounding box center [411, 292] width 823 height 536
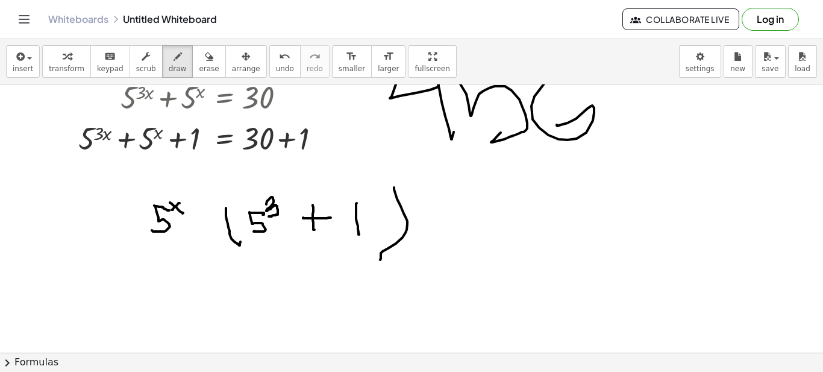
drag, startPoint x: 394, startPoint y: 187, endPoint x: 380, endPoint y: 255, distance: 69.4
click at [379, 257] on div at bounding box center [411, 232] width 823 height 536
click at [453, 220] on div at bounding box center [411, 232] width 823 height 536
drag, startPoint x: 443, startPoint y: 228, endPoint x: 452, endPoint y: 223, distance: 10.2
click at [452, 223] on div at bounding box center [411, 232] width 823 height 536
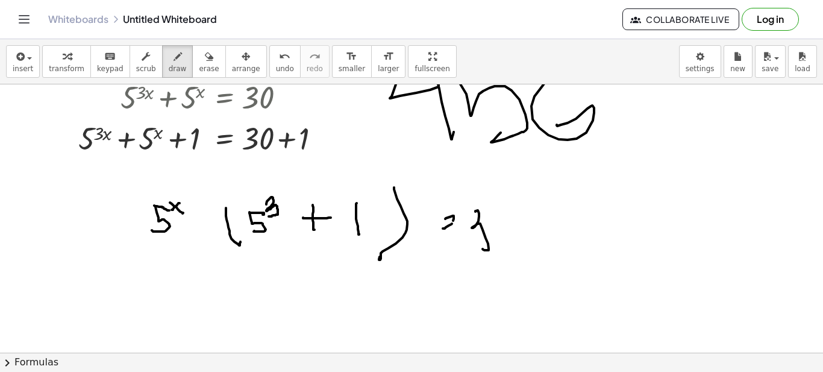
drag, startPoint x: 475, startPoint y: 211, endPoint x: 486, endPoint y: 238, distance: 29.2
click at [484, 243] on div at bounding box center [411, 232] width 823 height 536
click at [494, 208] on div at bounding box center [411, 232] width 823 height 536
drag, startPoint x: 600, startPoint y: 172, endPoint x: 626, endPoint y: 183, distance: 27.5
click at [628, 191] on div at bounding box center [411, 232] width 823 height 536
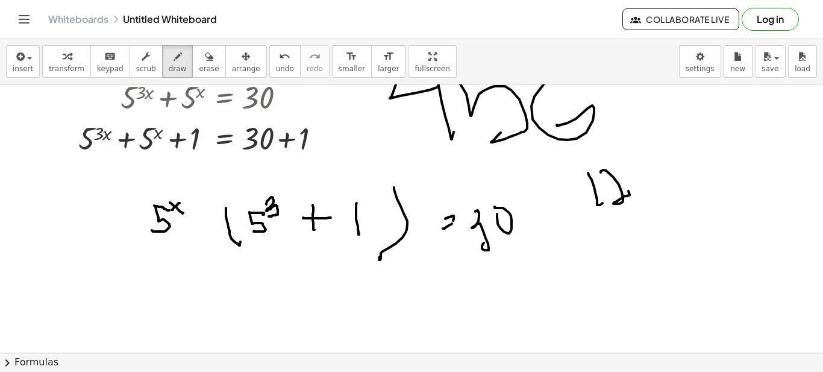
drag, startPoint x: 594, startPoint y: 187, endPoint x: 626, endPoint y: 181, distance: 33.1
click at [603, 202] on div at bounding box center [411, 232] width 823 height 536
drag, startPoint x: 642, startPoint y: 174, endPoint x: 650, endPoint y: 205, distance: 32.4
click at [675, 186] on div at bounding box center [411, 232] width 823 height 536
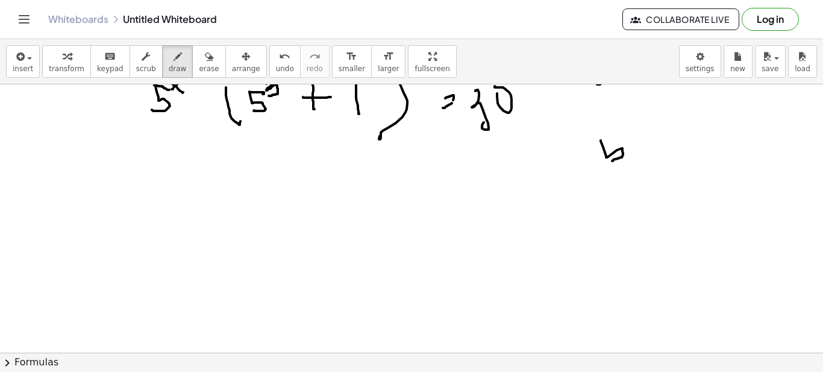
drag, startPoint x: 600, startPoint y: 140, endPoint x: 609, endPoint y: 158, distance: 19.4
click at [609, 159] on div at bounding box center [411, 111] width 823 height 536
drag, startPoint x: 606, startPoint y: 136, endPoint x: 613, endPoint y: 134, distance: 7.4
click at [613, 134] on div at bounding box center [411, 111] width 823 height 536
drag, startPoint x: 577, startPoint y: 118, endPoint x: 594, endPoint y: 116, distance: 17.0
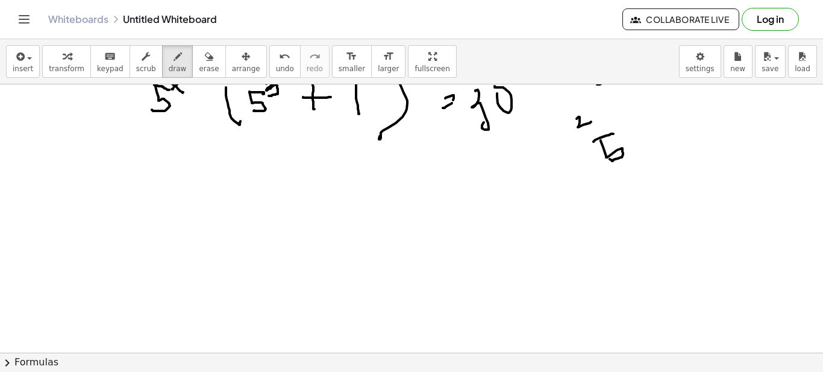
click at [592, 120] on div at bounding box center [411, 111] width 823 height 536
drag, startPoint x: 594, startPoint y: 116, endPoint x: 593, endPoint y: 126, distance: 9.7
click at [593, 126] on div at bounding box center [411, 111] width 823 height 536
drag, startPoint x: 594, startPoint y: 114, endPoint x: 603, endPoint y: 124, distance: 13.3
click at [604, 120] on div at bounding box center [411, 111] width 823 height 536
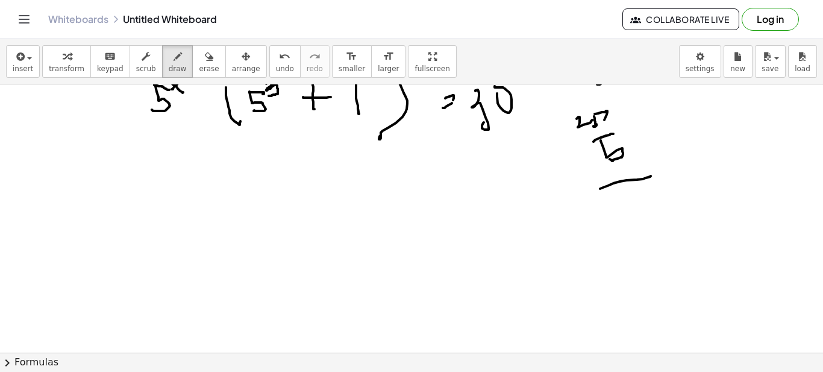
drag, startPoint x: 646, startPoint y: 178, endPoint x: 634, endPoint y: 193, distance: 19.8
click at [649, 176] on div at bounding box center [411, 111] width 823 height 536
drag, startPoint x: 635, startPoint y: 205, endPoint x: 626, endPoint y: 206, distance: 8.5
click at [618, 211] on div at bounding box center [411, 111] width 823 height 536
drag, startPoint x: 631, startPoint y: 201, endPoint x: 643, endPoint y: 196, distance: 13.0
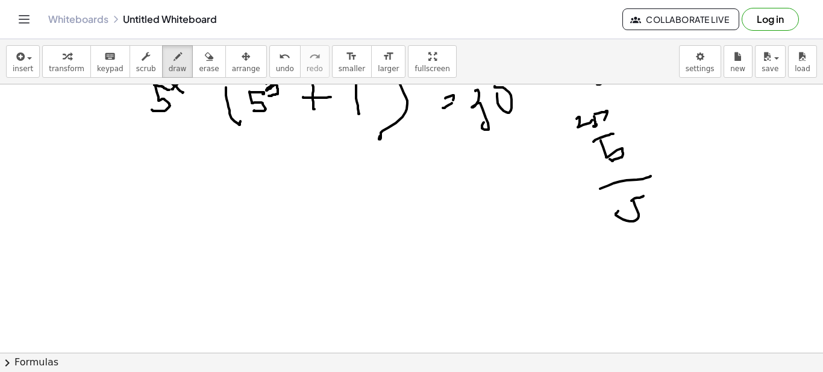
click at [643, 196] on div at bounding box center [411, 111] width 823 height 536
drag, startPoint x: 585, startPoint y: 210, endPoint x: 585, endPoint y: 226, distance: 15.7
click at [585, 226] on div at bounding box center [411, 111] width 823 height 536
drag, startPoint x: 596, startPoint y: 206, endPoint x: 611, endPoint y: 221, distance: 21.7
click at [611, 221] on div at bounding box center [411, 111] width 823 height 536
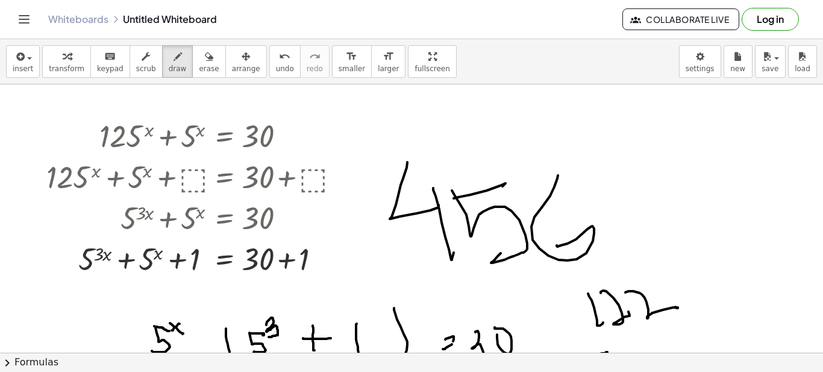
scroll to position [60, 0]
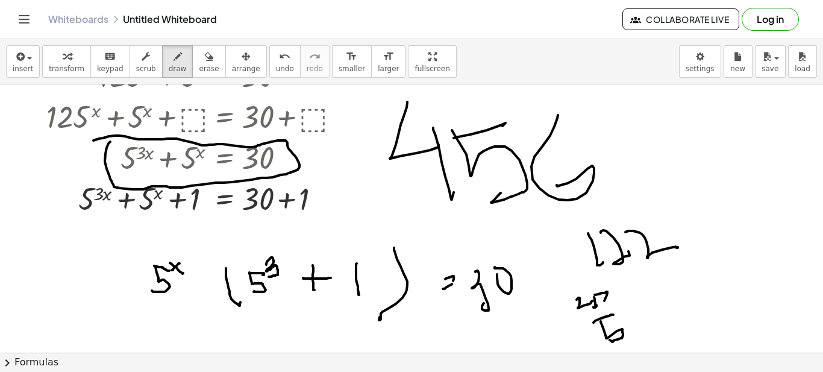
drag, startPoint x: 110, startPoint y: 142, endPoint x: 94, endPoint y: 139, distance: 16.5
click at [94, 140] on div at bounding box center [411, 292] width 823 height 536
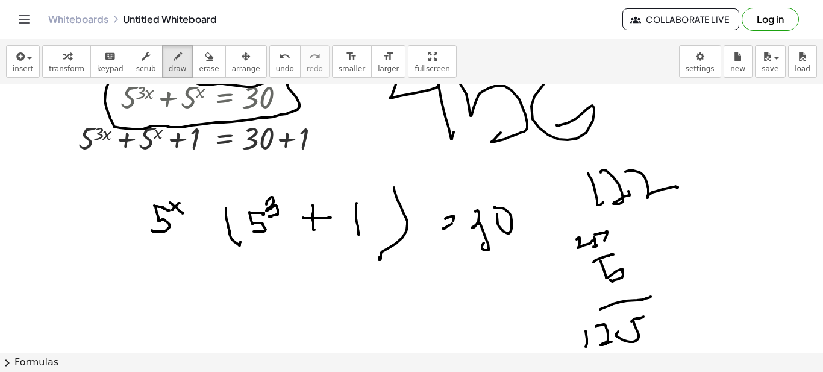
scroll to position [181, 0]
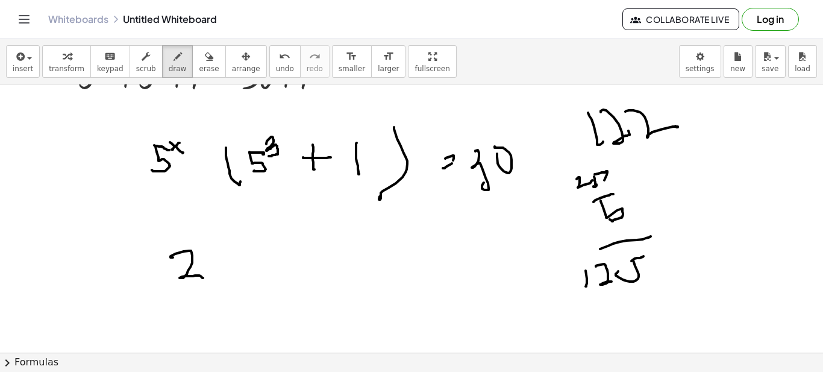
drag, startPoint x: 170, startPoint y: 257, endPoint x: 203, endPoint y: 278, distance: 38.4
click at [203, 278] on div at bounding box center [411, 172] width 823 height 536
drag, startPoint x: 196, startPoint y: 243, endPoint x: 214, endPoint y: 264, distance: 27.8
click at [202, 252] on div at bounding box center [411, 172] width 823 height 536
drag, startPoint x: 212, startPoint y: 260, endPoint x: 227, endPoint y: 264, distance: 15.6
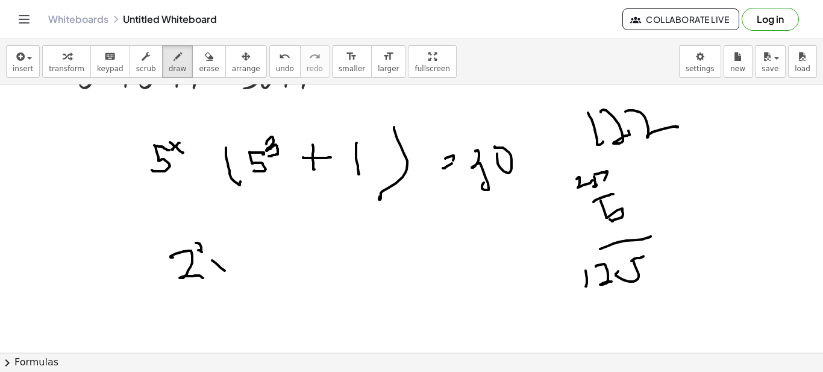
click at [230, 270] on div at bounding box center [411, 172] width 823 height 536
drag, startPoint x: 226, startPoint y: 261, endPoint x: 255, endPoint y: 254, distance: 29.9
click at [217, 273] on div at bounding box center [411, 172] width 823 height 536
click at [294, 270] on div at bounding box center [411, 172] width 823 height 536
drag, startPoint x: 287, startPoint y: 251, endPoint x: 311, endPoint y: 249, distance: 24.2
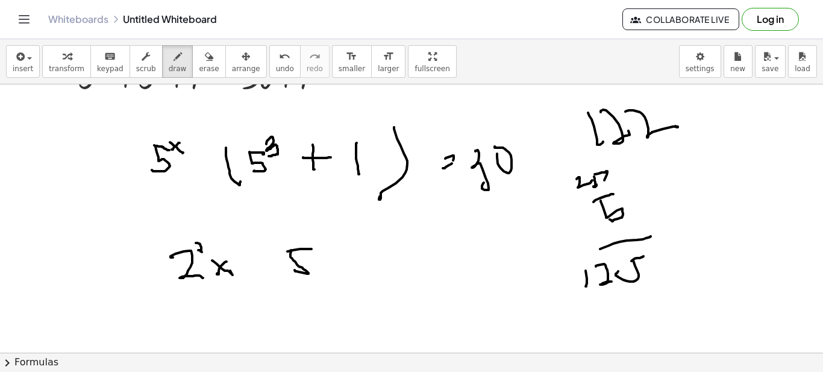
click at [311, 249] on div at bounding box center [411, 172] width 823 height 536
drag, startPoint x: 313, startPoint y: 237, endPoint x: 322, endPoint y: 250, distance: 15.5
click at [322, 250] on div at bounding box center [411, 172] width 823 height 536
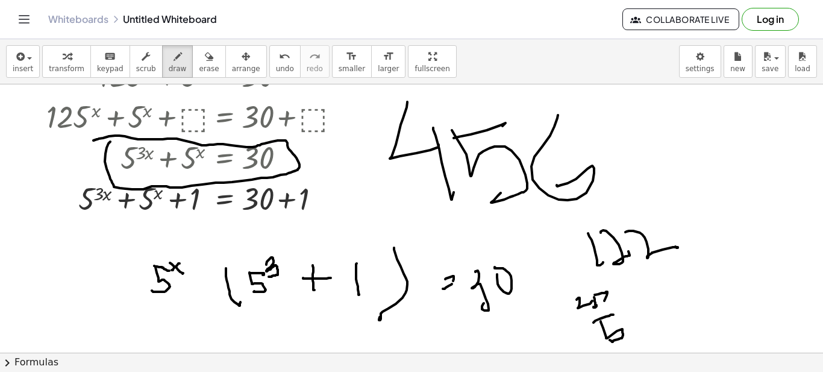
scroll to position [0, 0]
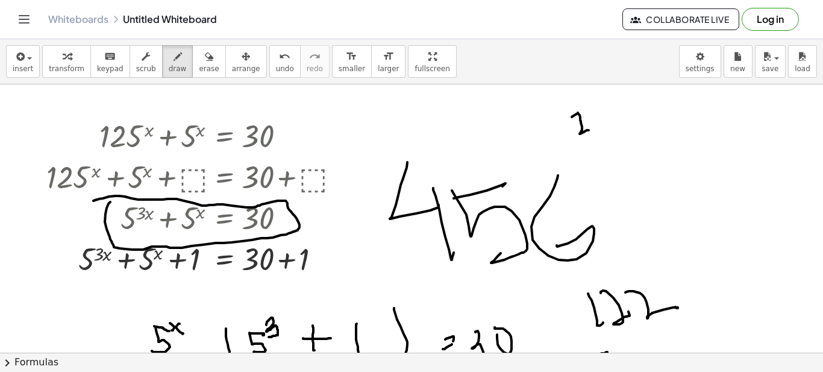
drag, startPoint x: 572, startPoint y: 117, endPoint x: 589, endPoint y: 106, distance: 20.6
click at [588, 129] on div at bounding box center [411, 352] width 823 height 536
drag, startPoint x: 589, startPoint y: 98, endPoint x: 585, endPoint y: 108, distance: 10.5
click at [585, 108] on div at bounding box center [411, 352] width 823 height 536
drag, startPoint x: 585, startPoint y: 108, endPoint x: 591, endPoint y: 116, distance: 10.4
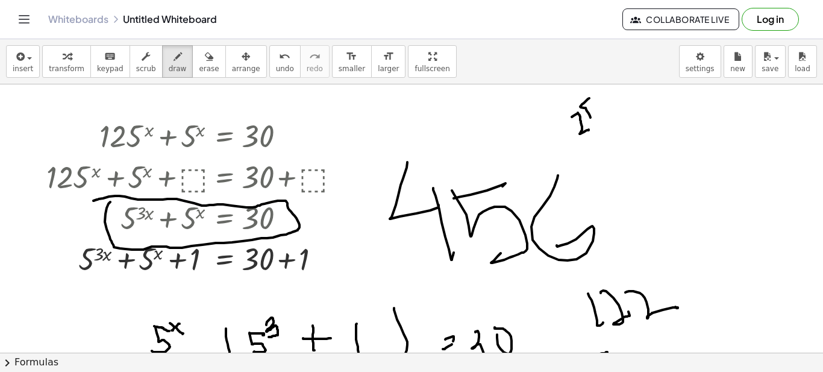
click at [591, 117] on div at bounding box center [411, 352] width 823 height 536
click at [600, 125] on div at bounding box center [411, 352] width 823 height 536
drag, startPoint x: 608, startPoint y: 118, endPoint x: 617, endPoint y: 107, distance: 14.1
click at [613, 123] on div at bounding box center [411, 352] width 823 height 536
drag, startPoint x: 617, startPoint y: 107, endPoint x: 615, endPoint y: 115, distance: 8.0
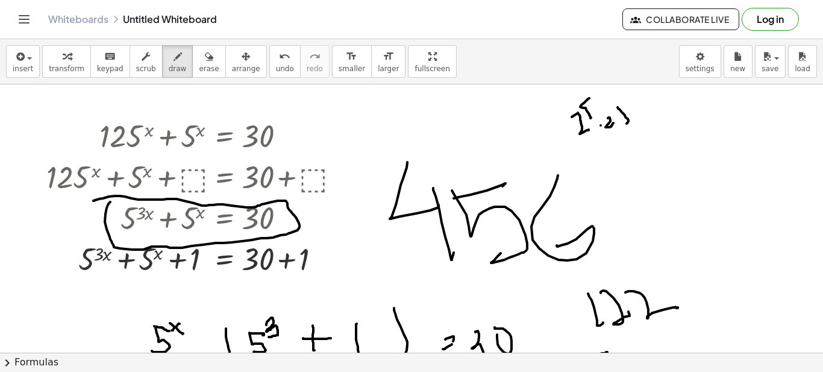
click at [617, 119] on div at bounding box center [411, 352] width 823 height 536
drag, startPoint x: 616, startPoint y: 102, endPoint x: 626, endPoint y: 98, distance: 11.1
click at [626, 98] on div at bounding box center [411, 352] width 823 height 536
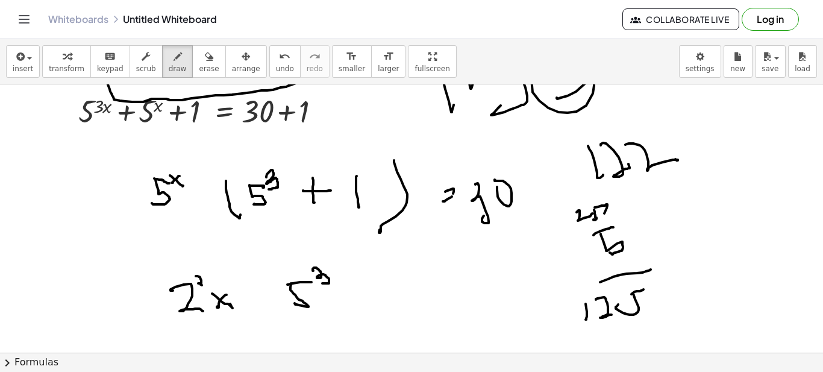
scroll to position [208, 0]
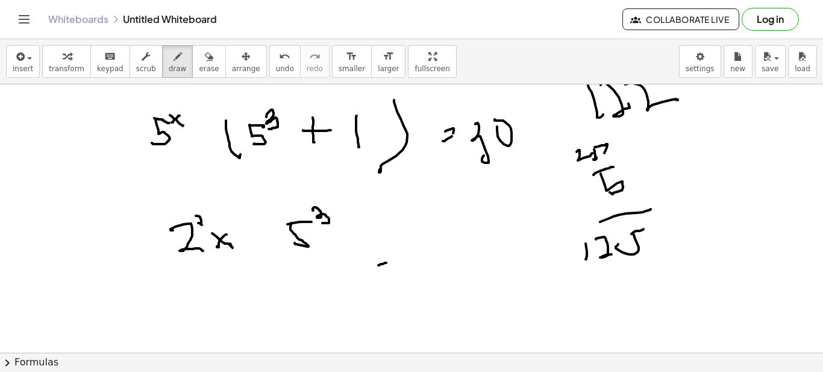
drag, startPoint x: 378, startPoint y: 265, endPoint x: 387, endPoint y: 264, distance: 8.5
click at [387, 263] on div at bounding box center [411, 279] width 823 height 804
drag, startPoint x: 378, startPoint y: 264, endPoint x: 376, endPoint y: 277, distance: 13.4
click at [376, 277] on div at bounding box center [411, 279] width 823 height 804
drag, startPoint x: 390, startPoint y: 241, endPoint x: 397, endPoint y: 241, distance: 6.6
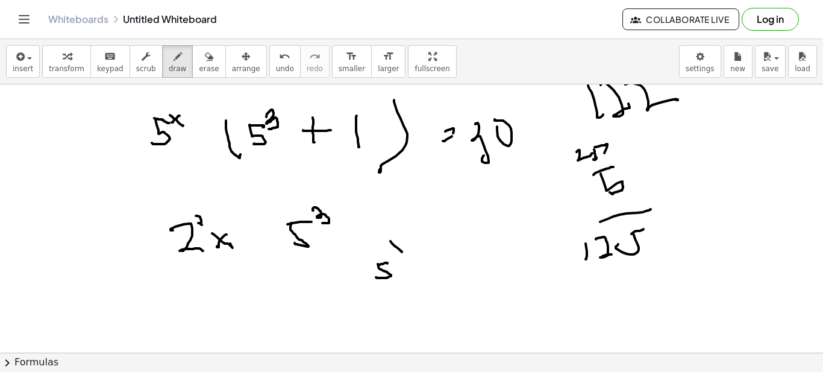
click at [400, 251] on div at bounding box center [411, 279] width 823 height 804
drag, startPoint x: 400, startPoint y: 240, endPoint x: 403, endPoint y: 263, distance: 23.2
click at [394, 252] on div at bounding box center [411, 279] width 823 height 804
drag, startPoint x: 408, startPoint y: 272, endPoint x: 416, endPoint y: 268, distance: 8.1
click at [417, 270] on div at bounding box center [411, 279] width 823 height 804
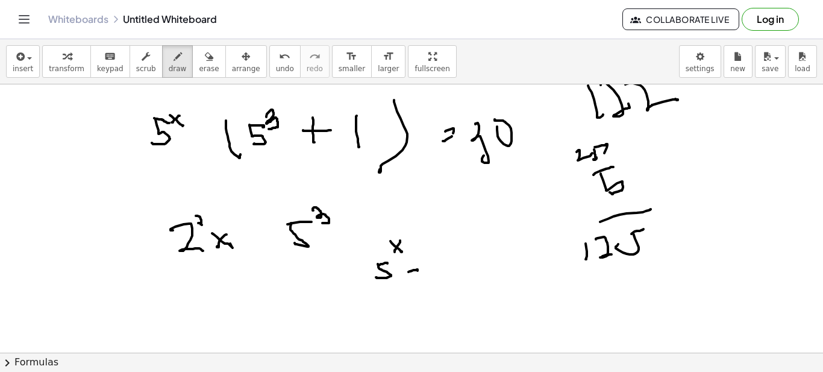
scroll to position [328, 0]
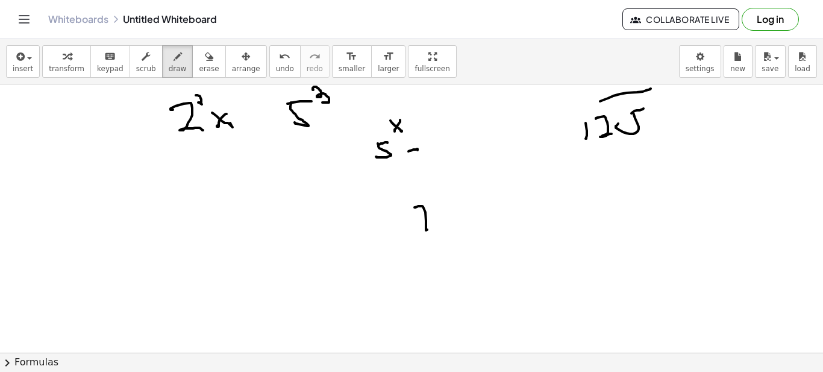
drag, startPoint x: 414, startPoint y: 207, endPoint x: 437, endPoint y: 224, distance: 28.4
click at [437, 224] on div at bounding box center [411, 158] width 823 height 804
drag, startPoint x: 424, startPoint y: 185, endPoint x: 440, endPoint y: 193, distance: 17.5
click at [440, 193] on div at bounding box center [411, 158] width 823 height 804
drag, startPoint x: 459, startPoint y: 215, endPoint x: 478, endPoint y: 214, distance: 19.3
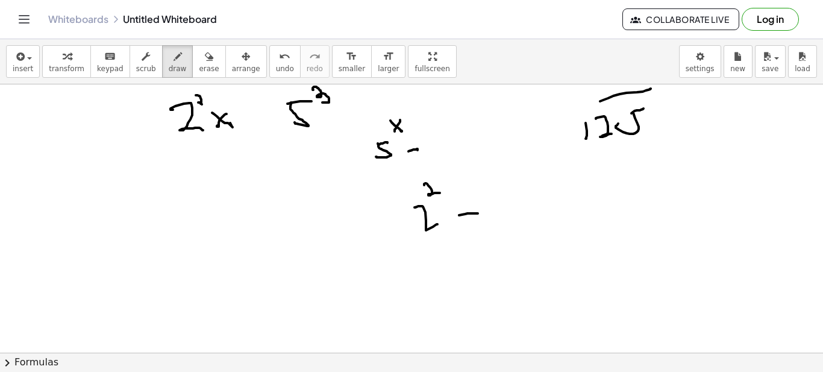
click at [478, 214] on div at bounding box center [411, 158] width 823 height 804
drag, startPoint x: 469, startPoint y: 205, endPoint x: 481, endPoint y: 213, distance: 14.7
click at [469, 221] on div at bounding box center [411, 158] width 823 height 804
drag, startPoint x: 493, startPoint y: 206, endPoint x: 507, endPoint y: 220, distance: 19.6
click at [507, 220] on div at bounding box center [411, 158] width 823 height 804
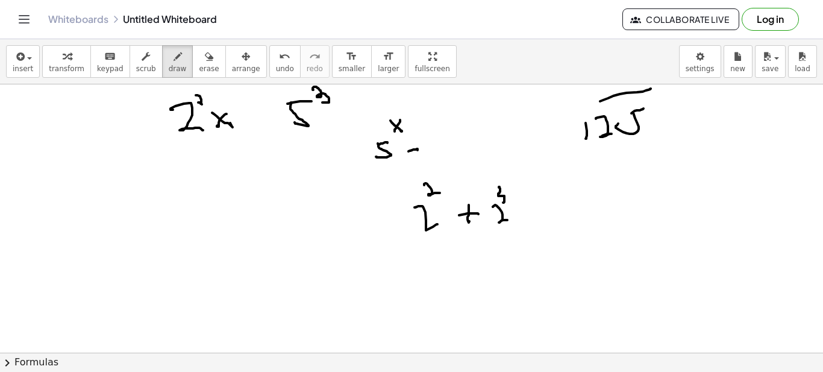
drag, startPoint x: 499, startPoint y: 187, endPoint x: 503, endPoint y: 205, distance: 18.6
click at [503, 203] on div at bounding box center [411, 158] width 823 height 804
drag, startPoint x: 523, startPoint y: 201, endPoint x: 532, endPoint y: 203, distance: 9.2
click at [533, 202] on div at bounding box center [411, 158] width 823 height 804
drag, startPoint x: 530, startPoint y: 212, endPoint x: 563, endPoint y: 200, distance: 35.2
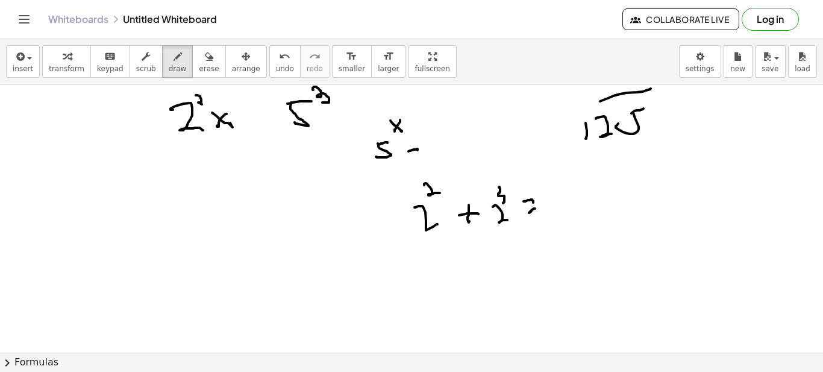
click at [535, 209] on div at bounding box center [411, 158] width 823 height 804
drag, startPoint x: 558, startPoint y: 197, endPoint x: 570, endPoint y: 206, distance: 15.5
click at [573, 209] on div at bounding box center [411, 158] width 823 height 804
drag, startPoint x: 564, startPoint y: 166, endPoint x: 568, endPoint y: 187, distance: 20.8
click at [568, 187] on div at bounding box center [411, 158] width 823 height 804
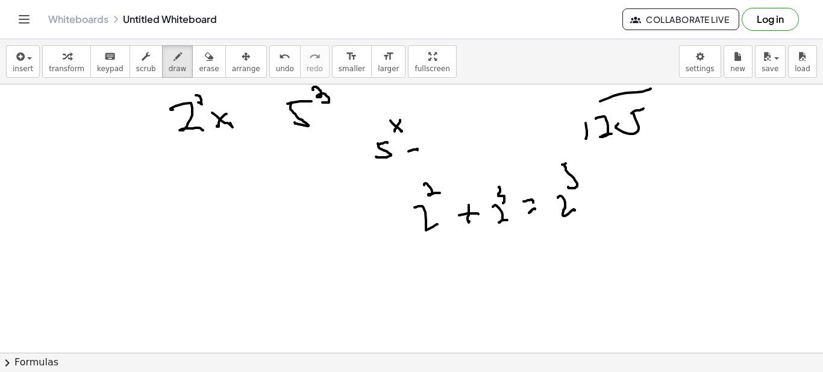
drag, startPoint x: 562, startPoint y: 164, endPoint x: 570, endPoint y: 161, distance: 9.2
click at [570, 161] on div at bounding box center [411, 158] width 823 height 804
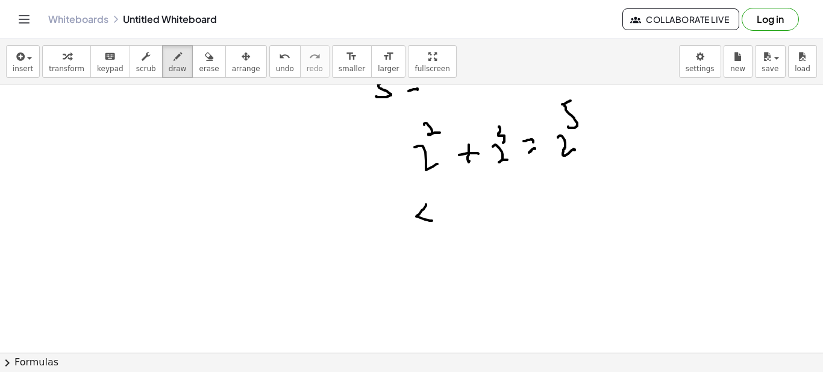
drag, startPoint x: 426, startPoint y: 204, endPoint x: 432, endPoint y: 220, distance: 17.3
click at [432, 220] on div at bounding box center [411, 98] width 823 height 804
drag, startPoint x: 434, startPoint y: 214, endPoint x: 460, endPoint y: 222, distance: 26.9
click at [441, 233] on div at bounding box center [411, 98] width 823 height 804
drag, startPoint x: 460, startPoint y: 221, endPoint x: 476, endPoint y: 219, distance: 16.4
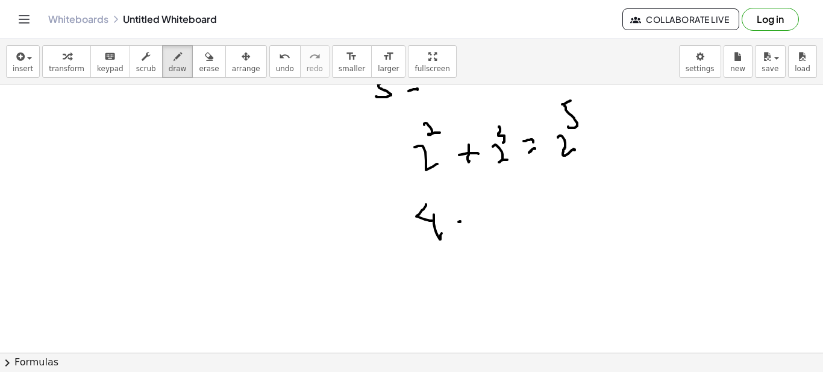
click at [477, 219] on div at bounding box center [411, 98] width 823 height 804
drag, startPoint x: 470, startPoint y: 211, endPoint x: 493, endPoint y: 225, distance: 26.2
click at [479, 231] on div at bounding box center [411, 98] width 823 height 804
drag, startPoint x: 493, startPoint y: 225, endPoint x: 519, endPoint y: 220, distance: 26.3
click at [497, 228] on div at bounding box center [411, 98] width 823 height 804
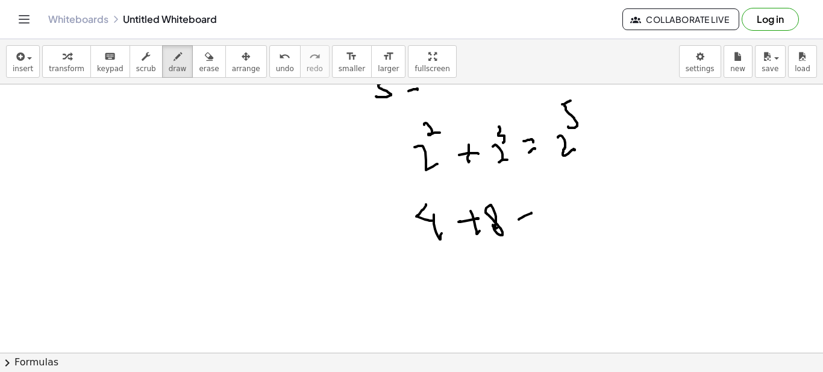
drag, startPoint x: 519, startPoint y: 219, endPoint x: 526, endPoint y: 220, distance: 7.3
click at [529, 218] on div at bounding box center [411, 98] width 823 height 804
drag, startPoint x: 526, startPoint y: 223, endPoint x: 552, endPoint y: 213, distance: 27.8
click at [532, 222] on div at bounding box center [411, 98] width 823 height 804
drag, startPoint x: 551, startPoint y: 212, endPoint x: 553, endPoint y: 227, distance: 15.2
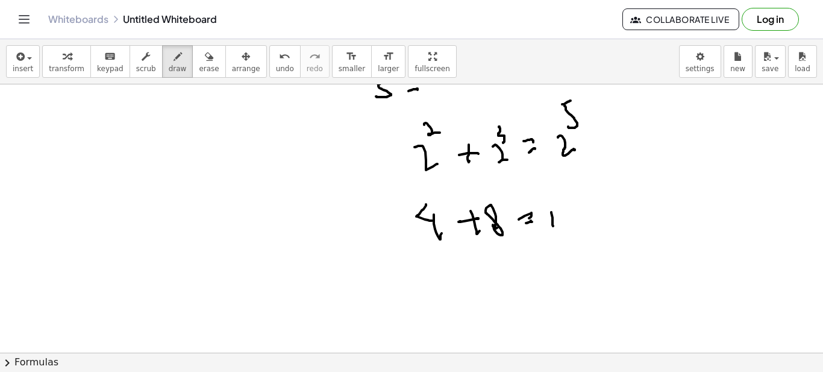
click at [553, 227] on div at bounding box center [411, 98] width 823 height 804
drag, startPoint x: 559, startPoint y: 213, endPoint x: 568, endPoint y: 209, distance: 9.7
click at [574, 219] on div at bounding box center [411, 98] width 823 height 804
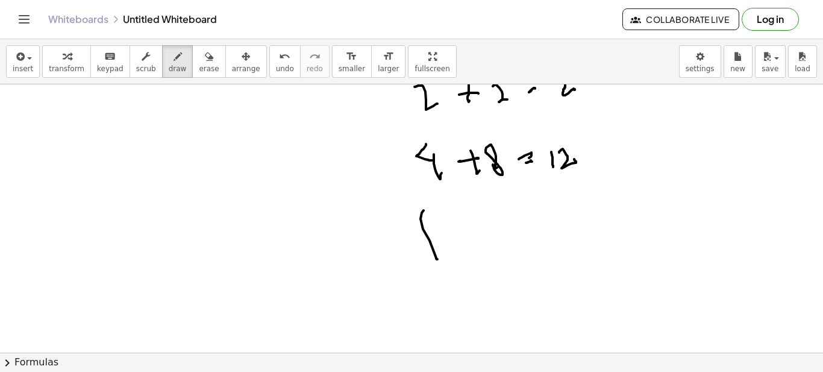
drag, startPoint x: 423, startPoint y: 210, endPoint x: 437, endPoint y: 259, distance: 50.7
click at [437, 259] on div at bounding box center [411, 38] width 823 height 804
drag, startPoint x: 395, startPoint y: 237, endPoint x: 409, endPoint y: 254, distance: 21.8
click at [409, 254] on div at bounding box center [411, 38] width 823 height 804
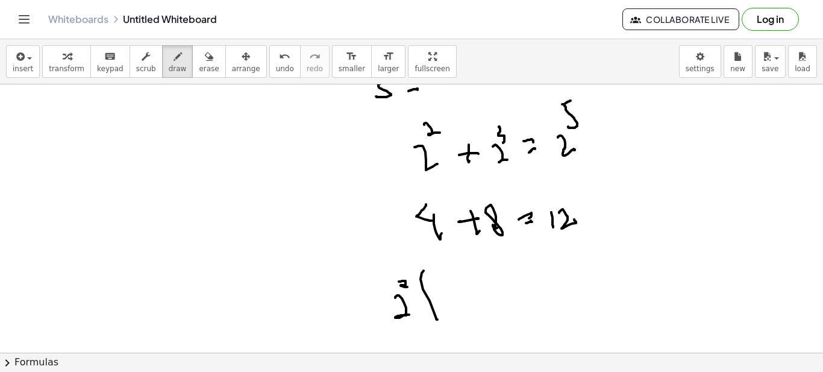
drag, startPoint x: 399, startPoint y: 281, endPoint x: 407, endPoint y: 287, distance: 10.0
click at [407, 287] on div at bounding box center [411, 98] width 823 height 804
drag, startPoint x: 456, startPoint y: 287, endPoint x: 465, endPoint y: 302, distance: 17.0
click at [461, 305] on div at bounding box center [411, 98] width 823 height 804
drag, startPoint x: 477, startPoint y: 290, endPoint x: 505, endPoint y: 288, distance: 27.8
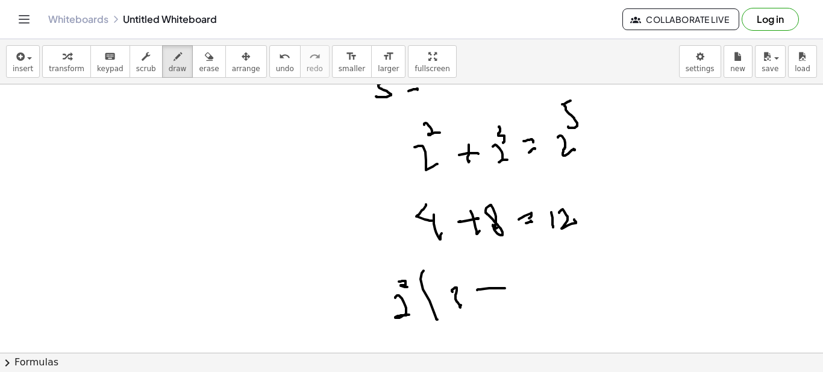
click at [505, 288] on div at bounding box center [411, 98] width 823 height 804
drag, startPoint x: 491, startPoint y: 283, endPoint x: 496, endPoint y: 299, distance: 16.2
click at [496, 299] on div at bounding box center [411, 98] width 823 height 804
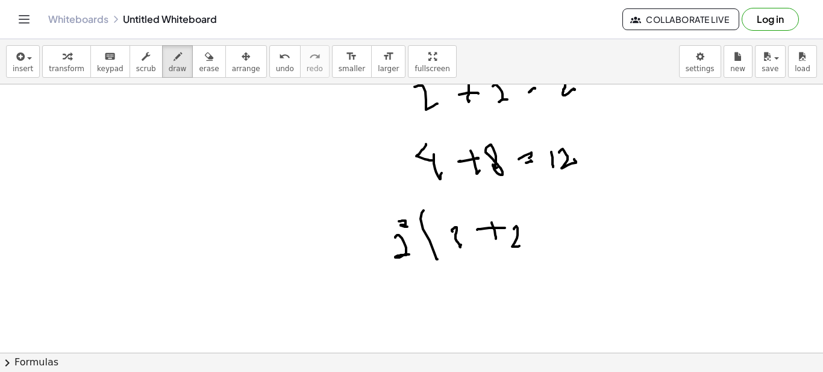
drag, startPoint x: 514, startPoint y: 229, endPoint x: 526, endPoint y: 213, distance: 20.6
click at [519, 238] on div at bounding box center [411, 38] width 823 height 804
drag, startPoint x: 534, startPoint y: 203, endPoint x: 520, endPoint y: 249, distance: 47.8
click at [523, 254] on div at bounding box center [411, 38] width 823 height 804
drag, startPoint x: 511, startPoint y: 228, endPoint x: 523, endPoint y: 242, distance: 18.4
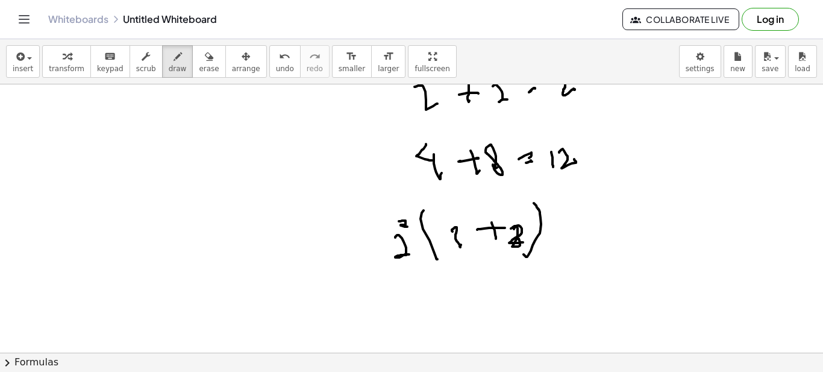
click at [523, 242] on div at bounding box center [411, 38] width 823 height 804
drag, startPoint x: 564, startPoint y: 231, endPoint x: 570, endPoint y: 227, distance: 7.0
click at [570, 227] on div at bounding box center [411, 38] width 823 height 804
drag
click at [572, 236] on div at bounding box center [411, 38] width 823 height 804
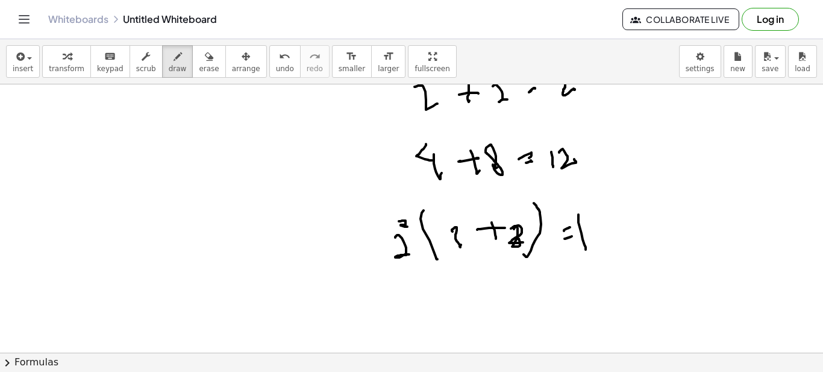
click at [586, 241] on div at bounding box center [411, 38] width 823 height 804
click at [622, 244] on div at bounding box center [411, 38] width 823 height 804
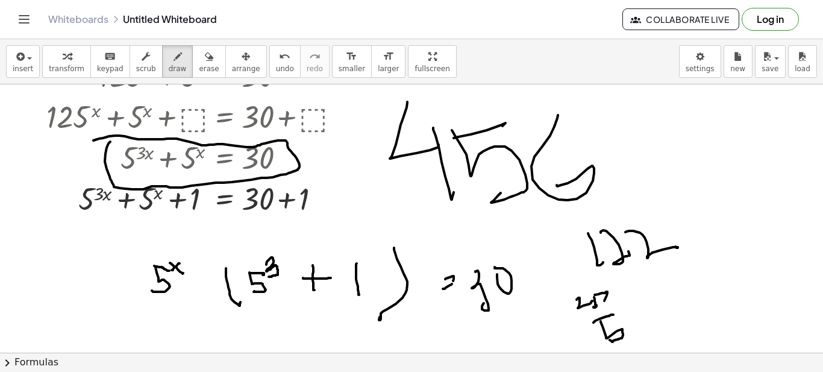
scroll to position [120, 0]
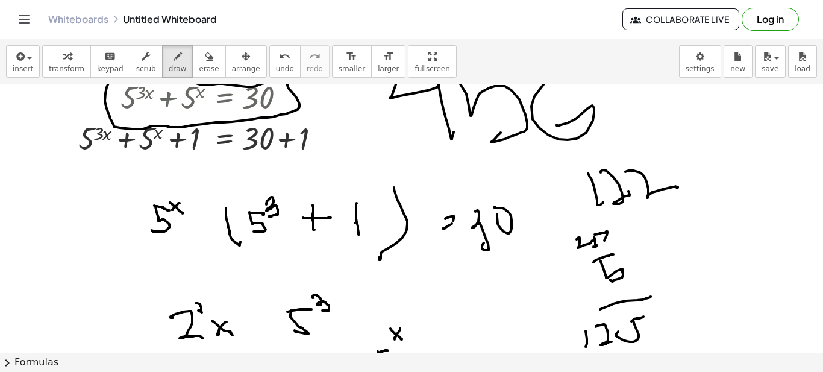
click at [355, 223] on div at bounding box center [411, 366] width 823 height 804
drag, startPoint x: 365, startPoint y: 166, endPoint x: 361, endPoint y: 174, distance: 9.2
click at [352, 181] on div at bounding box center [411, 366] width 823 height 804
drag, startPoint x: 363, startPoint y: 169, endPoint x: 379, endPoint y: 160, distance: 19.1
click at [372, 169] on div at bounding box center [411, 366] width 823 height 804
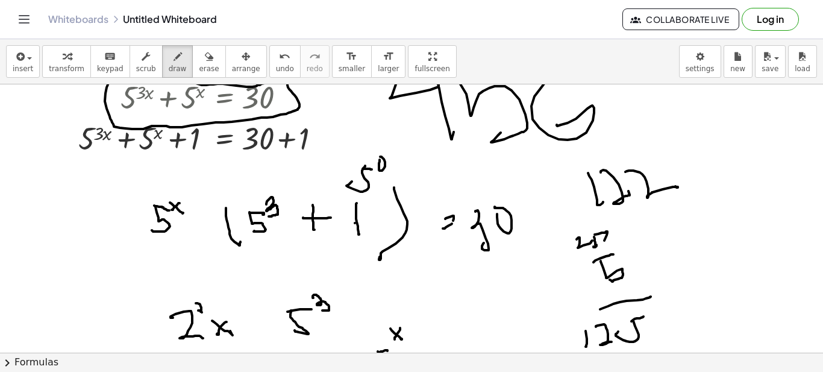
click at [380, 157] on div at bounding box center [411, 366] width 823 height 804
drag, startPoint x: 391, startPoint y: 145, endPoint x: 384, endPoint y: 146, distance: 6.7
click at [384, 146] on div at bounding box center [411, 366] width 823 height 804
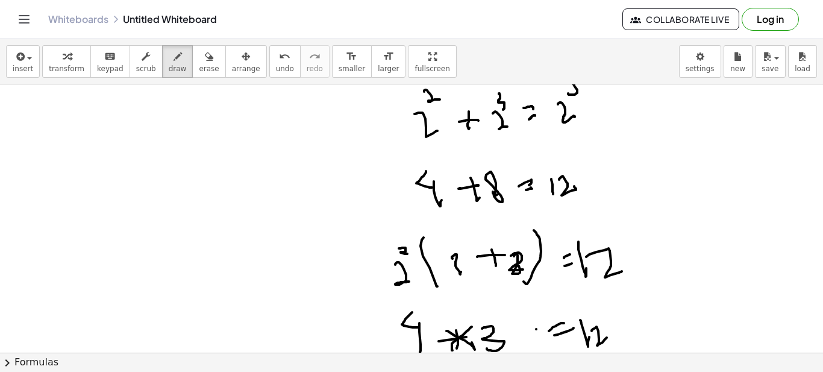
scroll to position [656, 0]
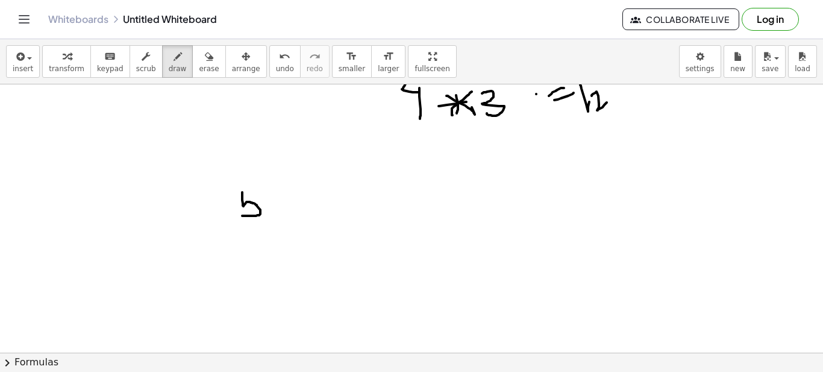
drag, startPoint x: 242, startPoint y: 192, endPoint x: 242, endPoint y: 205, distance: 13.2
drag, startPoint x: 240, startPoint y: 189, endPoint x: 252, endPoint y: 186, distance: 11.8
drag, startPoint x: 257, startPoint y: 179, endPoint x: 260, endPoint y: 190, distance: 11.4
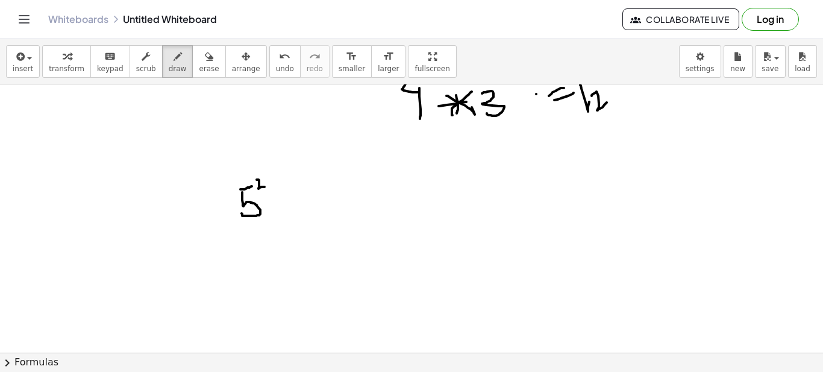
drag, startPoint x: 230, startPoint y: 175, endPoint x: 251, endPoint y: 235, distance: 63.6
drag, startPoint x: 279, startPoint y: 176, endPoint x: 273, endPoint y: 220, distance: 43.8
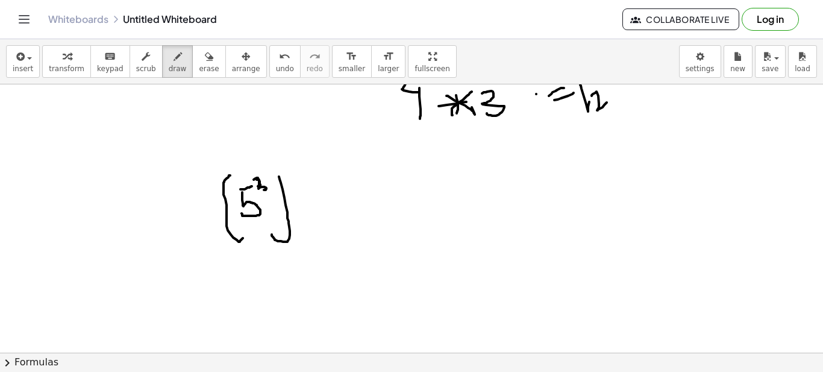
drag, startPoint x: 254, startPoint y: 179, endPoint x: 263, endPoint y: 185, distance: 10.9
drag, startPoint x: 354, startPoint y: 176, endPoint x: 362, endPoint y: 227, distance: 51.2
drag, startPoint x: 360, startPoint y: 209, endPoint x: 372, endPoint y: 225, distance: 20.2
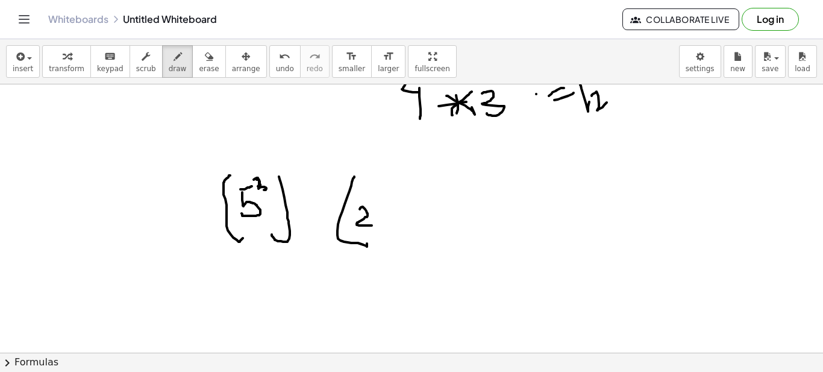
drag, startPoint x: 368, startPoint y: 198, endPoint x: 375, endPoint y: 208, distance: 12.2
drag, startPoint x: 388, startPoint y: 182, endPoint x: 387, endPoint y: 227, distance: 45.2
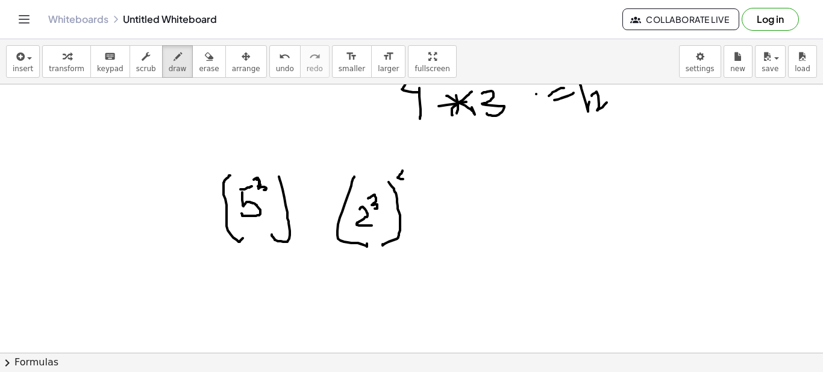
drag, startPoint x: 402, startPoint y: 170, endPoint x: 403, endPoint y: 179, distance: 8.5
drag, startPoint x: 400, startPoint y: 169, endPoint x: 393, endPoint y: 178, distance: 12.4
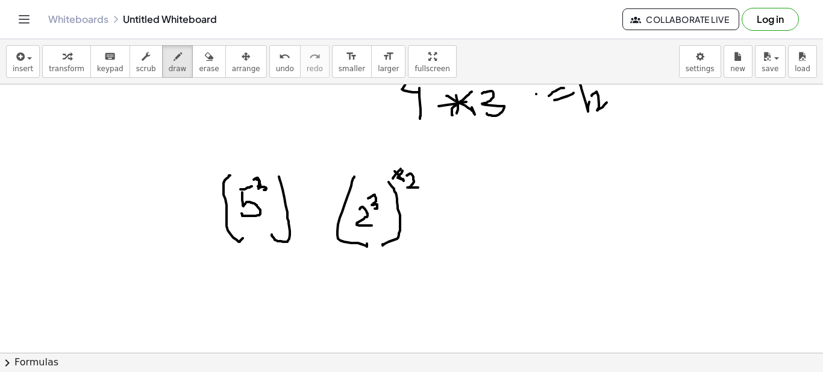
drag, startPoint x: 407, startPoint y: 175, endPoint x: 419, endPoint y: 185, distance: 16.3
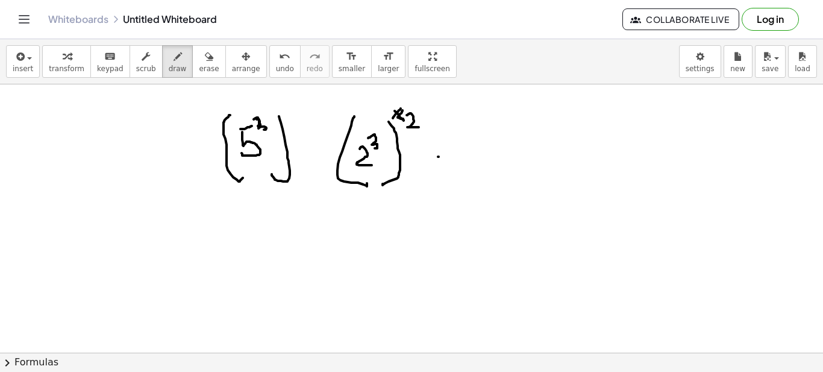
drag, startPoint x: 438, startPoint y: 157, endPoint x: 456, endPoint y: 151, distance: 19.6
drag, startPoint x: 447, startPoint y: 165, endPoint x: 458, endPoint y: 163, distance: 11.1
drag, startPoint x: 489, startPoint y: 129, endPoint x: 496, endPoint y: 177, distance: 48.1
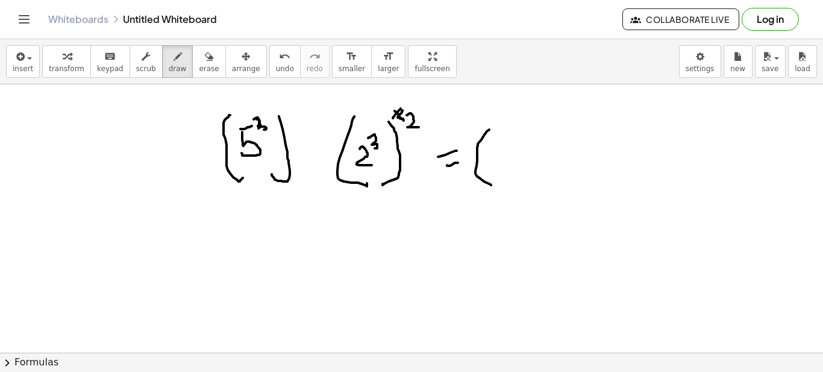
drag, startPoint x: 497, startPoint y: 158, endPoint x: 509, endPoint y: 170, distance: 17.5
drag, startPoint x: 508, startPoint y: 139, endPoint x: 516, endPoint y: 146, distance: 10.3
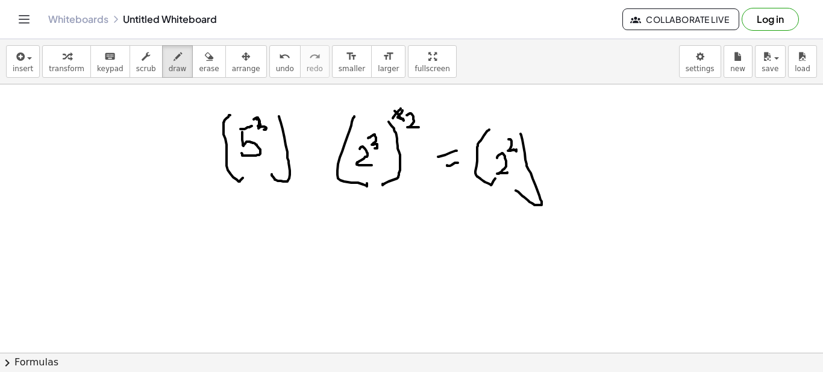
drag, startPoint x: 525, startPoint y: 153, endPoint x: 517, endPoint y: 184, distance: 32.3
drag, startPoint x: 535, startPoint y: 116, endPoint x: 534, endPoint y: 134, distance: 18.7
drag, startPoint x: 364, startPoint y: 246, endPoint x: 370, endPoint y: 223, distance: 23.5
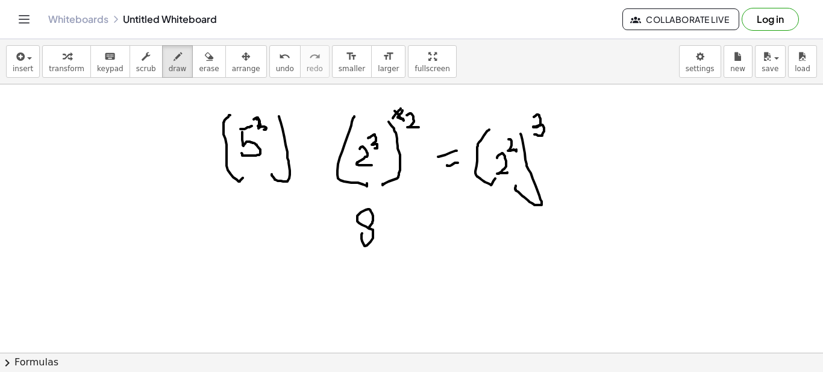
drag, startPoint x: 448, startPoint y: 216, endPoint x: 462, endPoint y: 213, distance: 14.2
drag, startPoint x: 460, startPoint y: 222, endPoint x: 469, endPoint y: 219, distance: 9.9
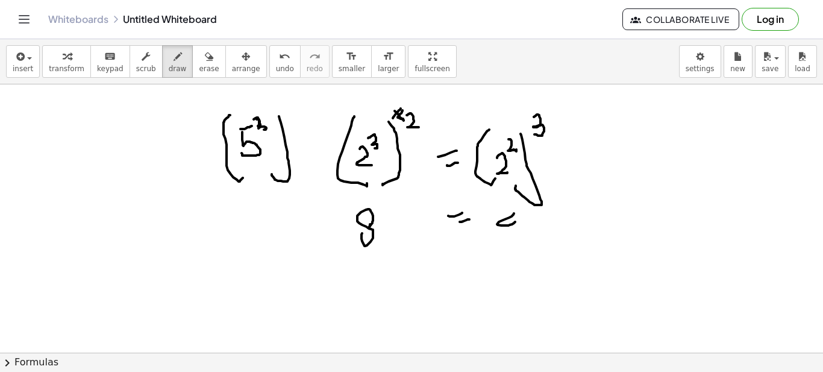
drag, startPoint x: 514, startPoint y: 213, endPoint x: 515, endPoint y: 222, distance: 8.5
drag, startPoint x: 514, startPoint y: 213, endPoint x: 513, endPoint y: 235, distance: 22.3
drag, startPoint x: 346, startPoint y: 213, endPoint x: 402, endPoint y: 227, distance: 57.8
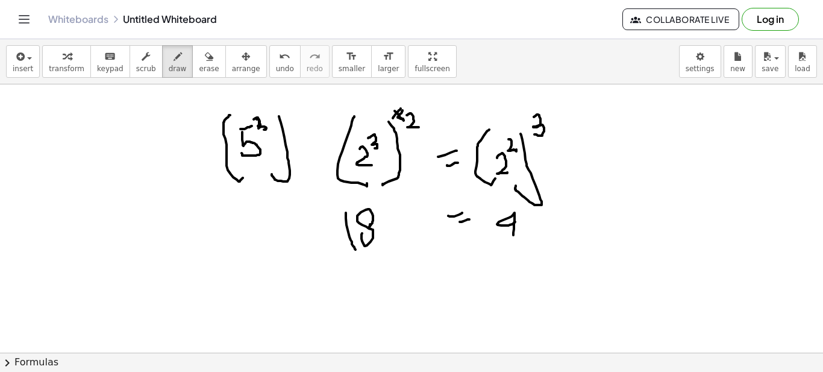
drag, startPoint x: 403, startPoint y: 211, endPoint x: 388, endPoint y: 246, distance: 38.0
drag, startPoint x: 414, startPoint y: 200, endPoint x: 427, endPoint y: 208, distance: 15.7
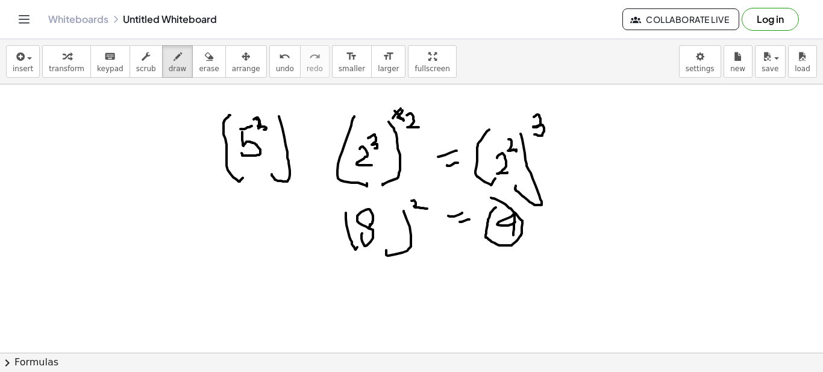
drag, startPoint x: 489, startPoint y: 217, endPoint x: 524, endPoint y: 206, distance: 36.8
drag, startPoint x: 528, startPoint y: 214, endPoint x: 524, endPoint y: 225, distance: 11.6
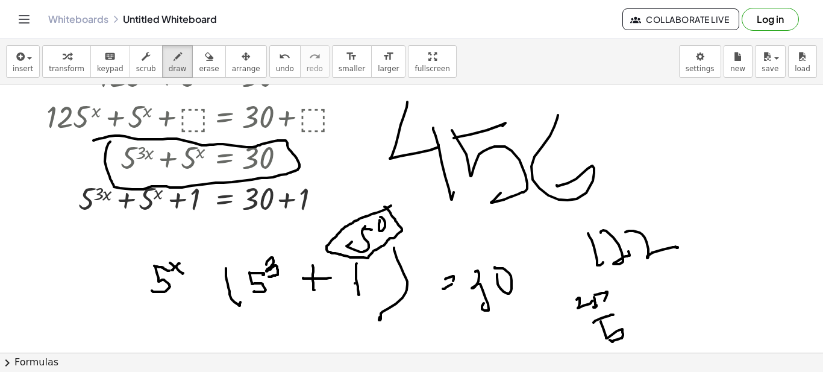
scroll to position [0, 0]
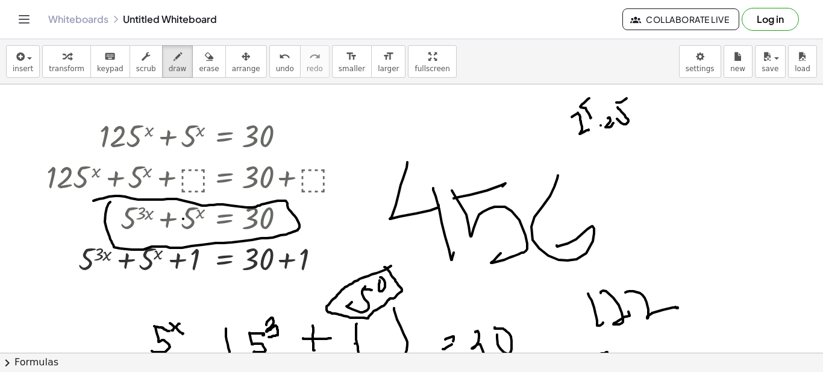
click at [104, 57] on icon "keyboard" at bounding box center [109, 56] width 11 height 14
click at [178, 211] on div at bounding box center [195, 216] width 311 height 41
click at [182, 220] on div at bounding box center [195, 216] width 311 height 41
click at [54, 60] on div "button" at bounding box center [67, 56] width 36 height 14
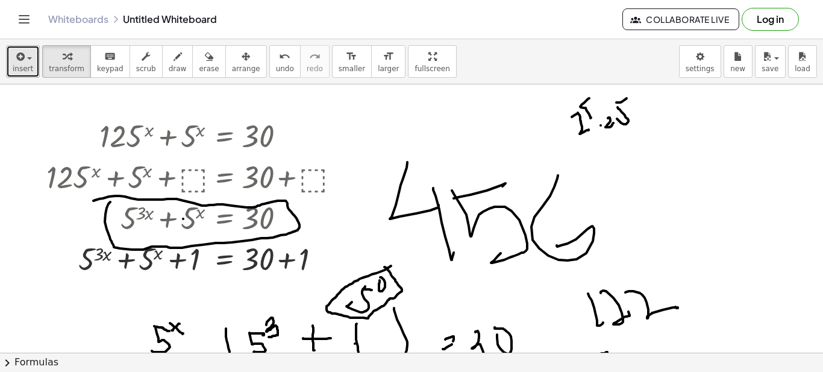
click at [25, 61] on span "button" at bounding box center [26, 58] width 2 height 8
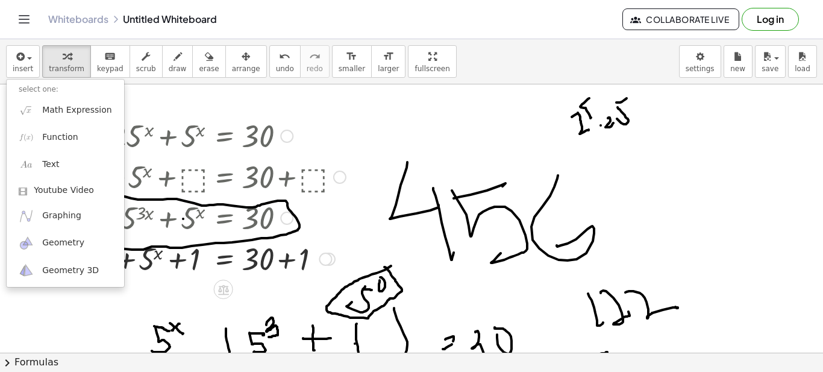
click at [319, 202] on div at bounding box center [195, 216] width 311 height 41
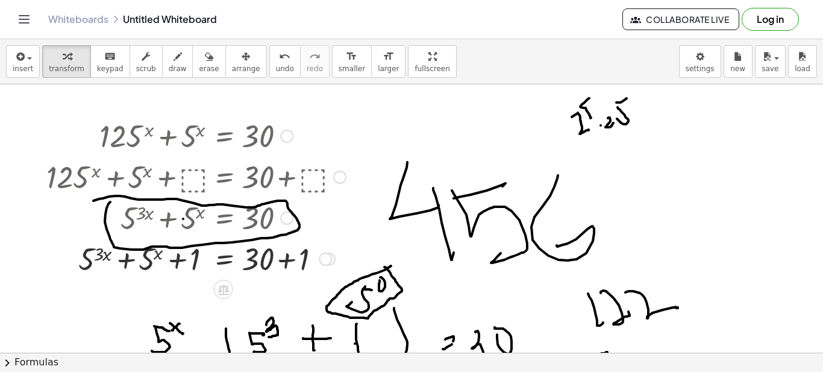
click at [293, 219] on div at bounding box center [286, 217] width 13 height 13
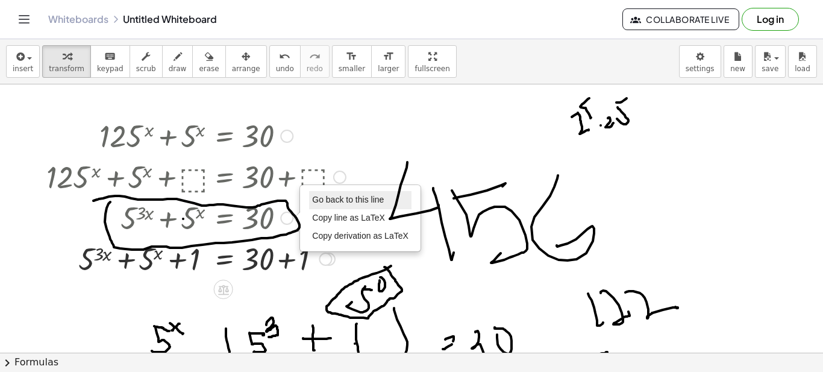
click at [331, 205] on li "Go back to this line" at bounding box center [360, 200] width 102 height 18
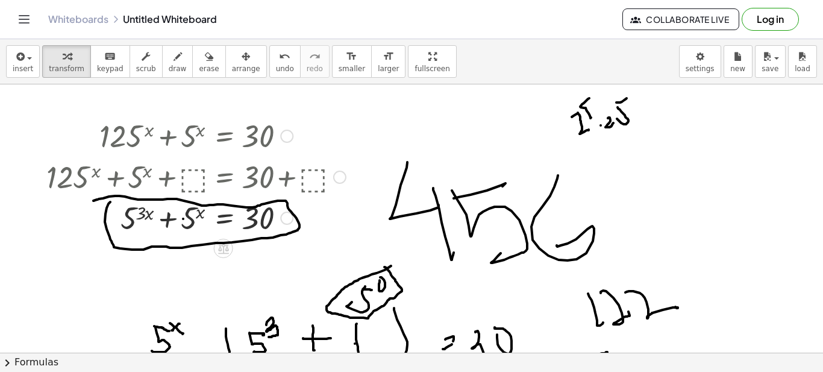
click at [284, 217] on div "Go back to this line Copy line as LaTeX Copy derivation as LaTeX" at bounding box center [286, 217] width 13 height 13
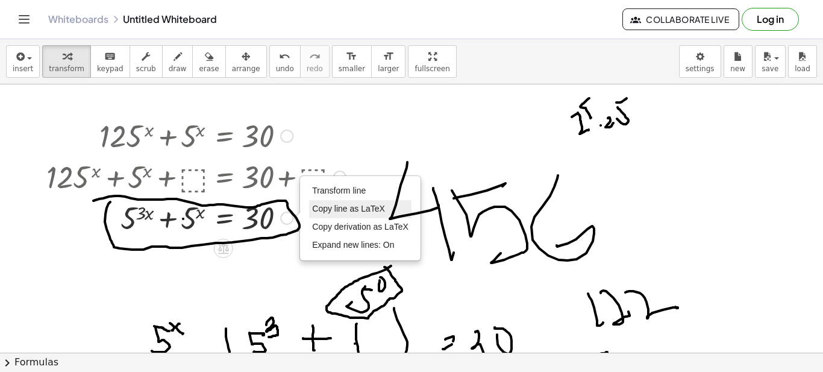
drag, startPoint x: 331, startPoint y: 196, endPoint x: 327, endPoint y: 211, distance: 15.6
click at [327, 211] on ul "Transform line Copy line as LaTeX Copy derivation as LaTeX Expand new lines: On" at bounding box center [360, 218] width 102 height 72
click at [333, 243] on span "Expand new lines: On" at bounding box center [353, 245] width 82 height 10
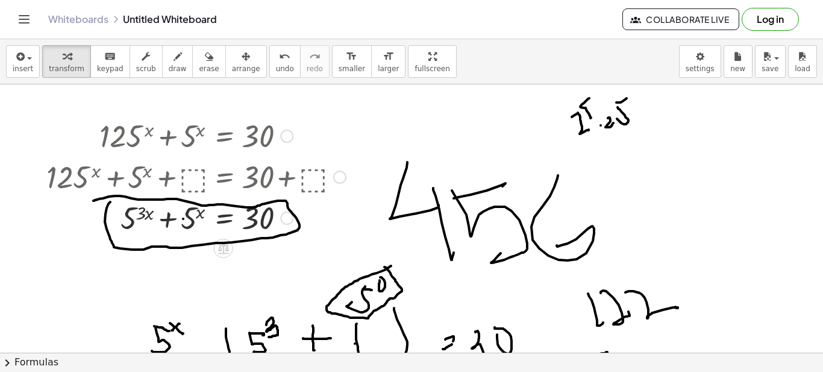
scroll to position [60, 0]
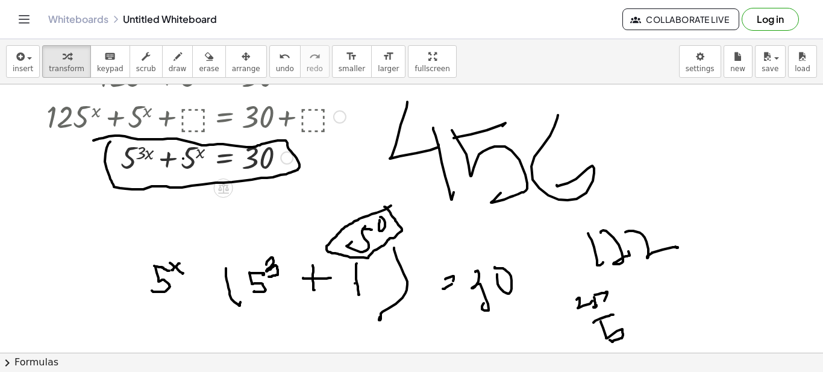
click at [284, 162] on div "Transform line Copy line as LaTeX Copy derivation as LaTeX Expand new lines: On" at bounding box center [286, 157] width 13 height 13
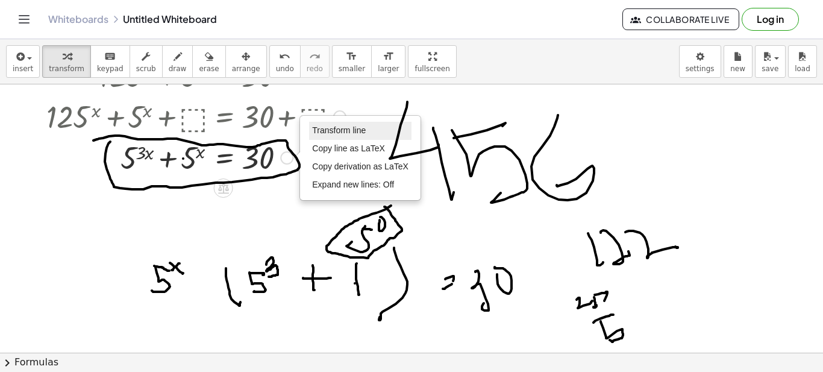
click at [340, 129] on span "Transform line" at bounding box center [339, 130] width 54 height 10
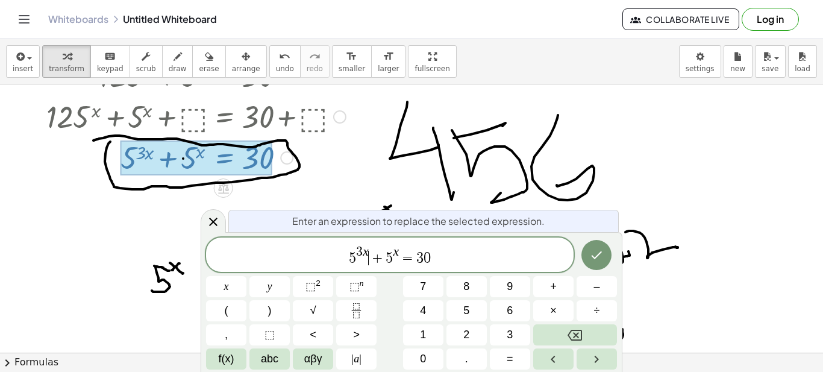
click at [369, 253] on span "+" at bounding box center [377, 258] width 17 height 14
click at [350, 282] on span "⬚" at bounding box center [354, 286] width 10 height 12
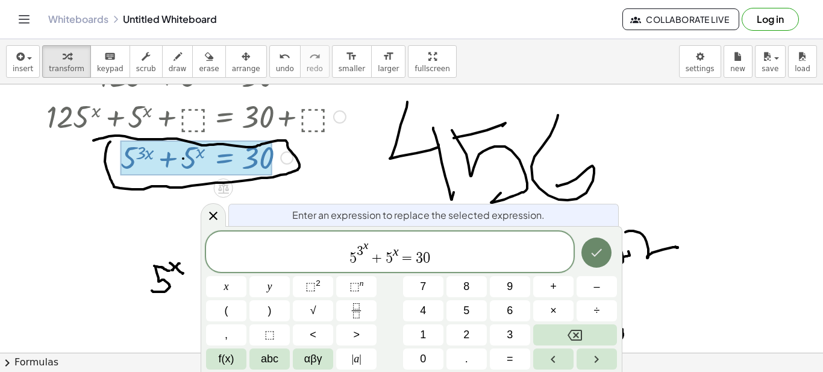
click at [605, 258] on button "Done" at bounding box center [596, 252] width 30 height 30
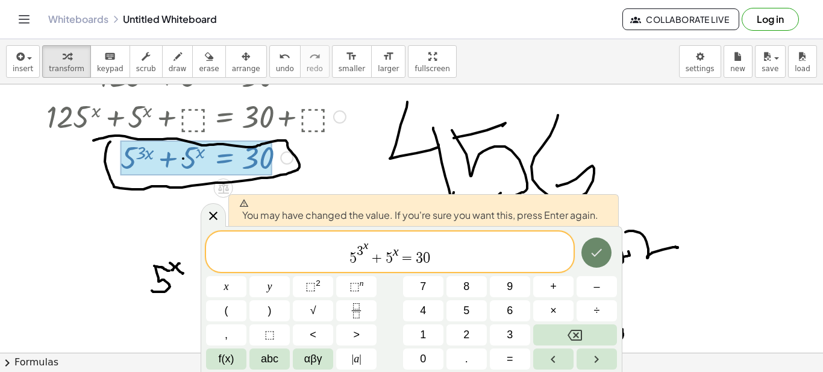
click at [603, 250] on icon "Done" at bounding box center [596, 252] width 14 height 14
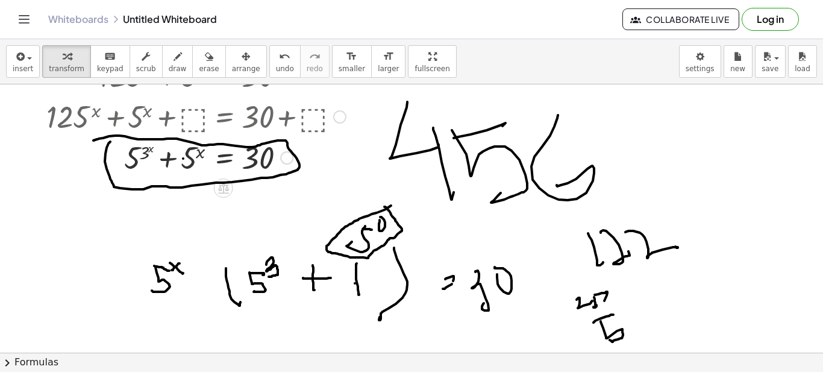
scroll to position [0, 0]
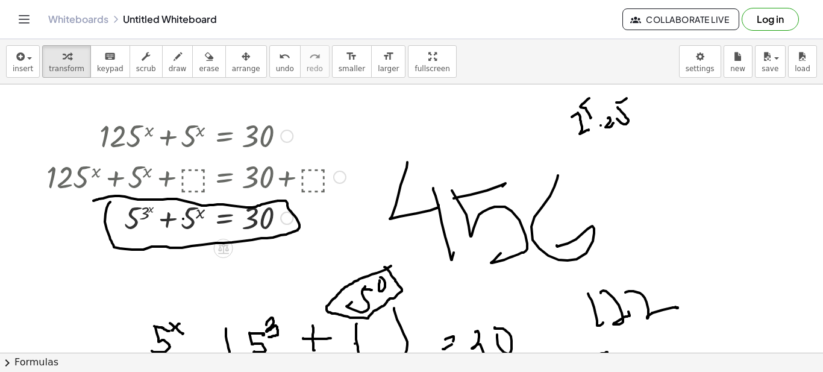
click at [250, 213] on div at bounding box center [195, 216] width 311 height 41
drag, startPoint x: 286, startPoint y: 222, endPoint x: 260, endPoint y: 258, distance: 44.9
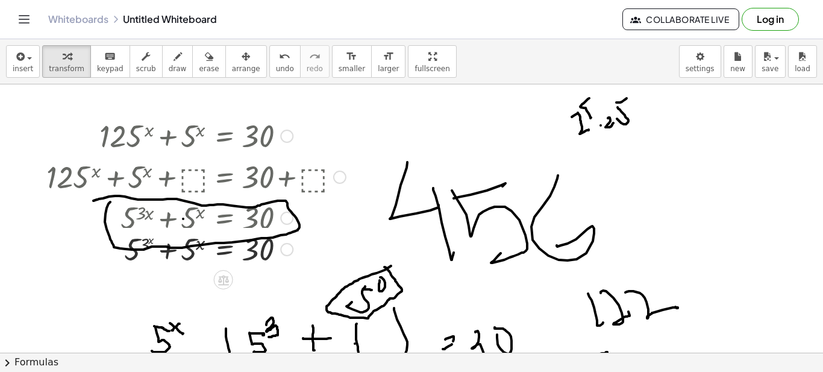
drag, startPoint x: 284, startPoint y: 219, endPoint x: 251, endPoint y: 296, distance: 84.5
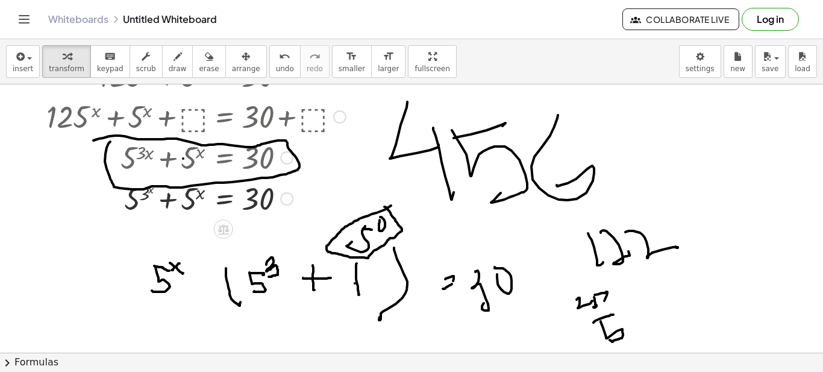
drag, startPoint x: 288, startPoint y: 157, endPoint x: 283, endPoint y: 223, distance: 66.4
drag, startPoint x: 287, startPoint y: 201, endPoint x: 284, endPoint y: 230, distance: 29.7
click at [111, 188] on div at bounding box center [195, 197] width 311 height 41
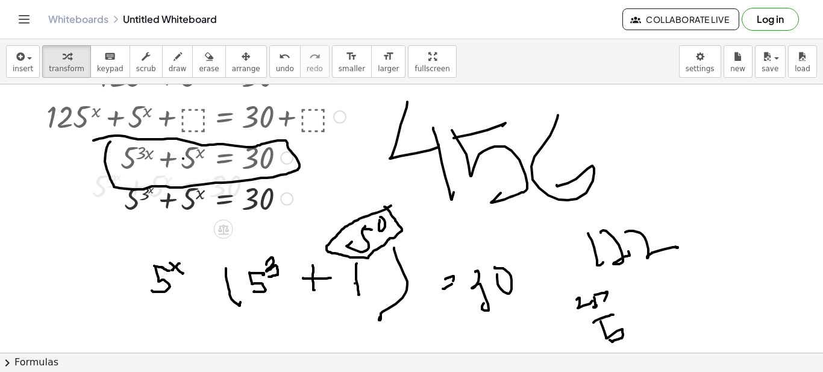
click at [285, 161] on div at bounding box center [286, 157] width 13 height 13
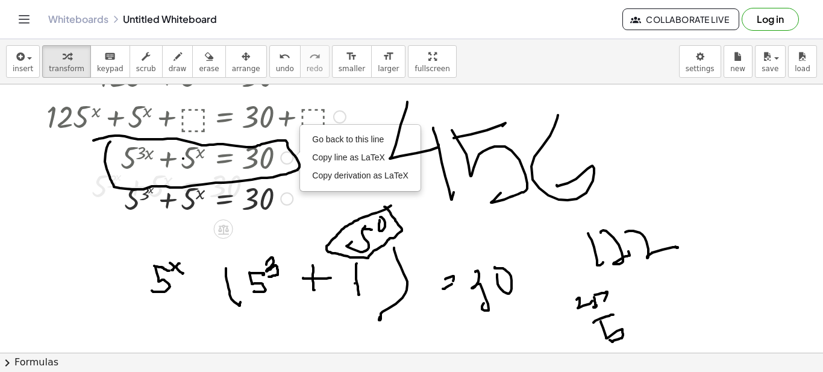
scroll to position [0, 0]
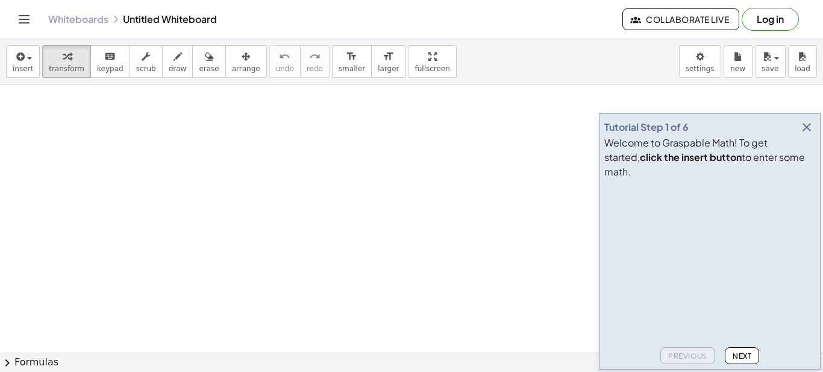
click at [744, 354] on span "Next" at bounding box center [741, 355] width 19 height 9
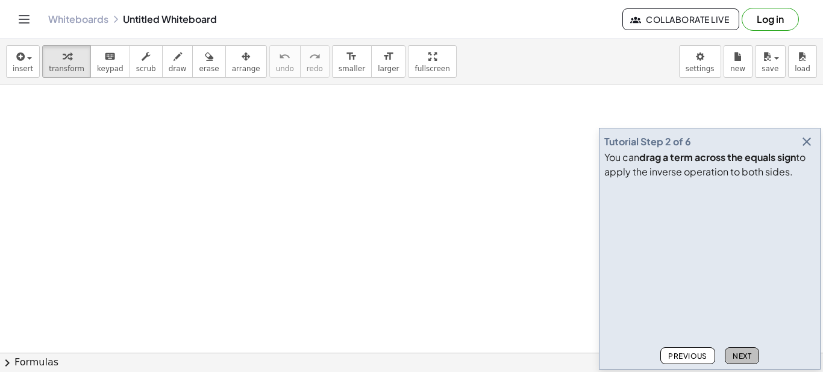
click at [740, 354] on span "Next" at bounding box center [741, 355] width 19 height 9
click at [744, 353] on span "Next" at bounding box center [741, 355] width 19 height 9
click at [752, 358] on button "Next" at bounding box center [741, 355] width 34 height 17
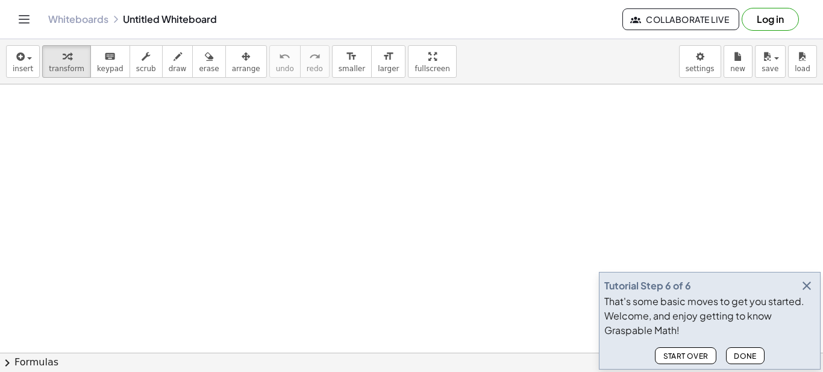
click at [755, 354] on span "Done" at bounding box center [745, 355] width 23 height 9
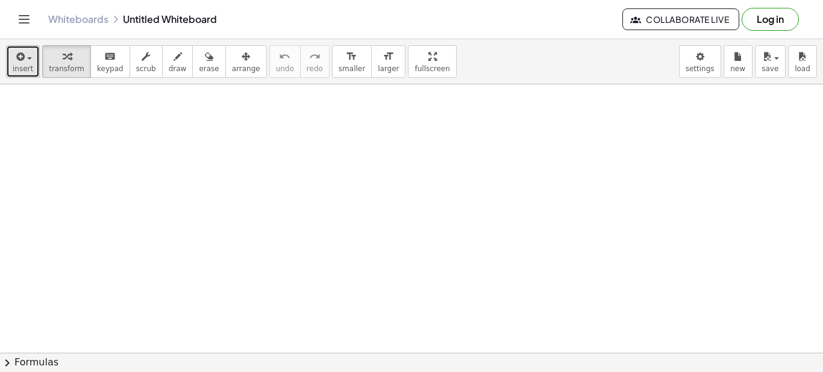
click at [25, 61] on span "button" at bounding box center [26, 58] width 2 height 8
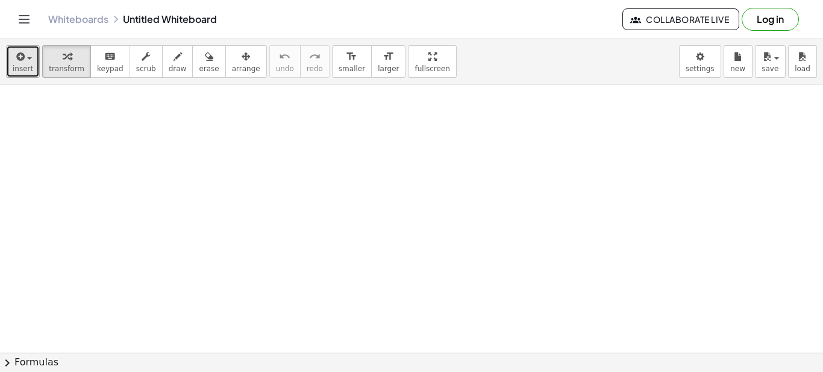
click at [16, 56] on icon "button" at bounding box center [19, 56] width 11 height 14
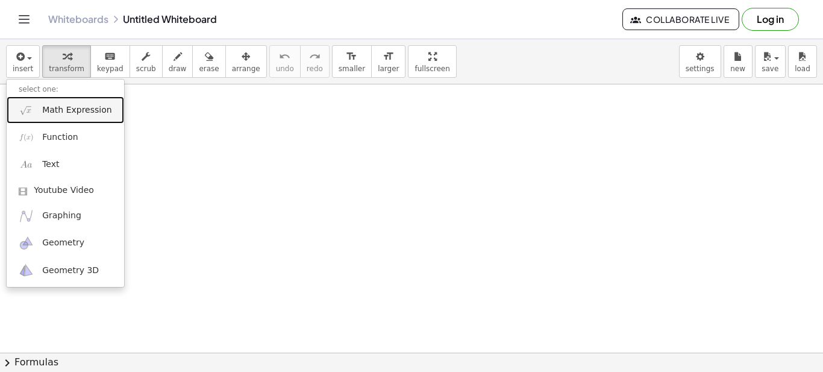
click at [56, 113] on span "Math Expression" at bounding box center [76, 110] width 69 height 12
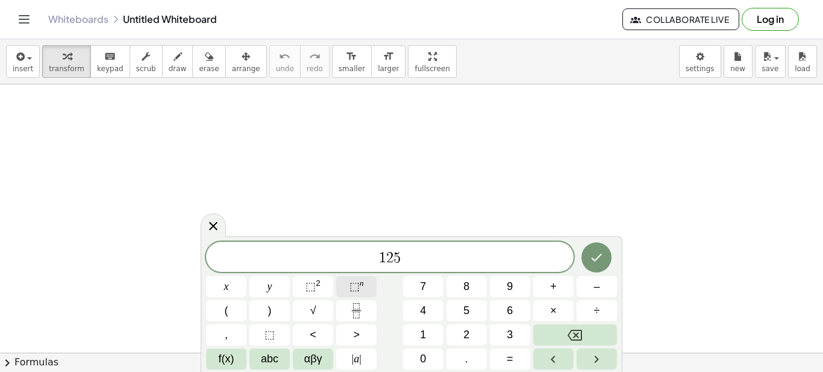
click at [354, 285] on span "⬚" at bounding box center [354, 286] width 10 height 12
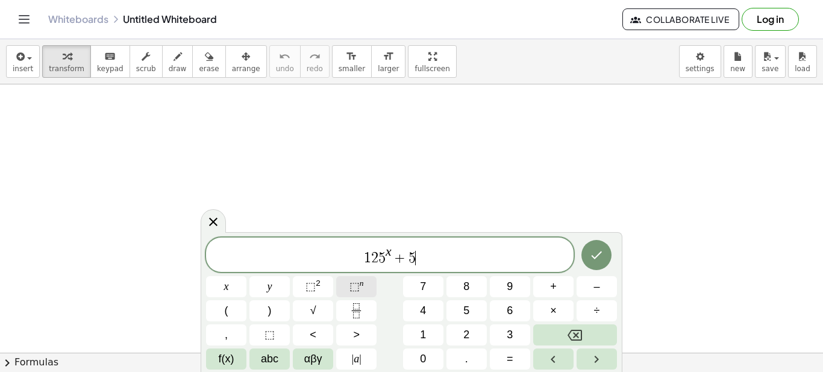
click at [354, 285] on span "⬚" at bounding box center [354, 286] width 10 height 12
click at [598, 254] on icon "Done" at bounding box center [596, 255] width 11 height 8
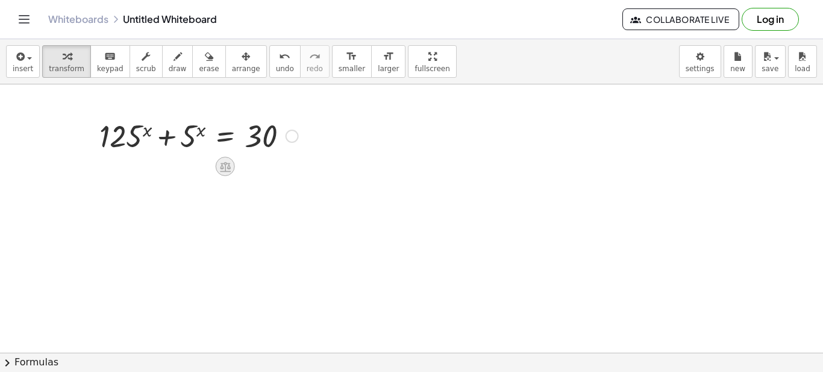
click at [223, 170] on icon at bounding box center [225, 166] width 13 height 13
click at [268, 167] on icon at bounding box center [273, 166] width 11 height 11
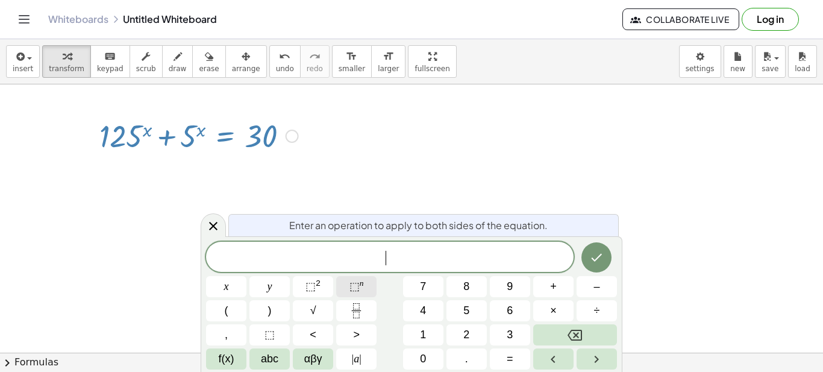
click at [357, 284] on span "⬚" at bounding box center [354, 286] width 10 height 12
click at [361, 282] on sup "n" at bounding box center [362, 282] width 4 height 9
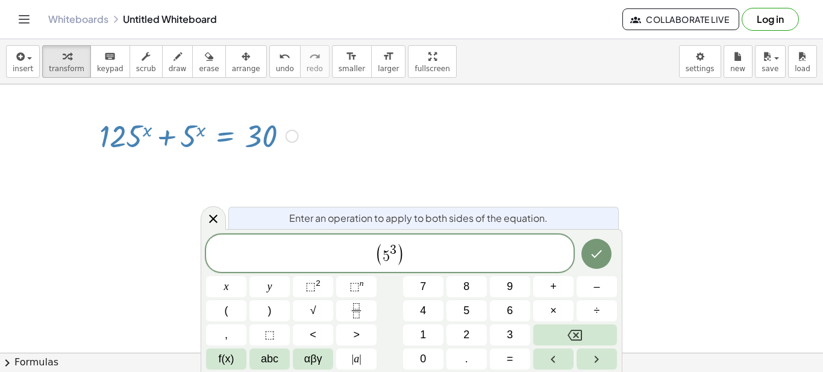
click at [406, 249] on span "( ​ 5 3 )" at bounding box center [389, 253] width 367 height 25
click at [396, 246] on span "( 5 3 )" at bounding box center [390, 254] width 30 height 22
click at [357, 284] on span "⬚" at bounding box center [354, 286] width 10 height 12
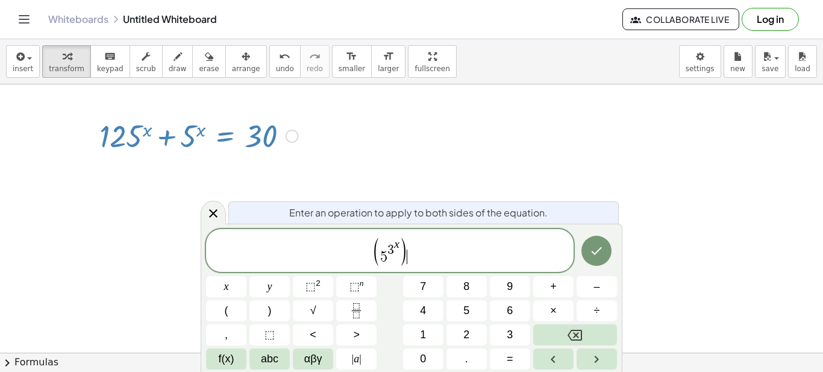
click at [424, 249] on span "( 5 3 x ) ​" at bounding box center [389, 251] width 367 height 30
click at [351, 282] on span "⬚" at bounding box center [354, 286] width 10 height 12
click at [594, 246] on icon "Done" at bounding box center [596, 250] width 14 height 14
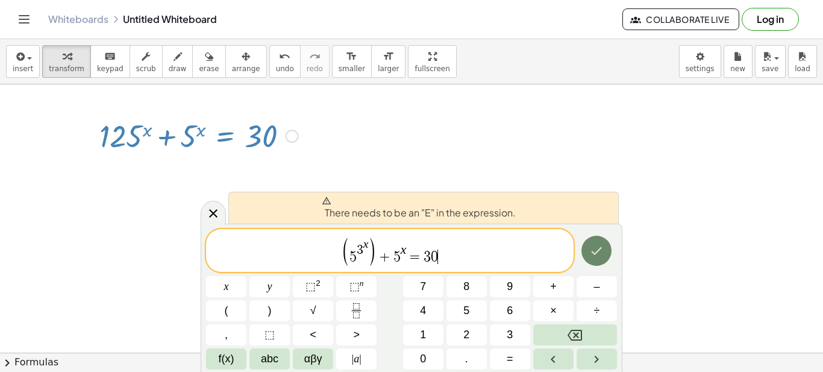
click at [590, 240] on button "Done" at bounding box center [596, 250] width 30 height 30
click at [219, 212] on icon at bounding box center [213, 213] width 14 height 14
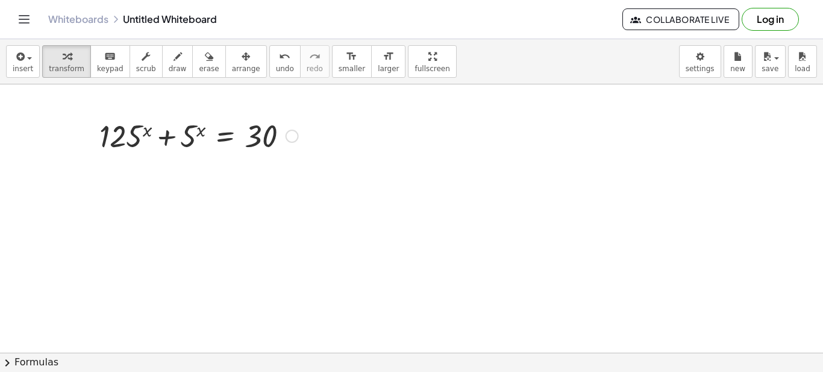
click at [146, 131] on div at bounding box center [198, 134] width 211 height 41
drag, startPoint x: 146, startPoint y: 131, endPoint x: 131, endPoint y: 182, distance: 54.1
click at [295, 136] on div at bounding box center [291, 135] width 13 height 13
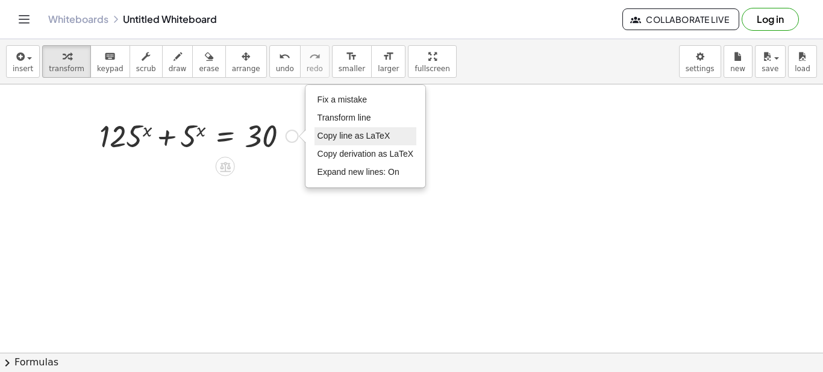
click at [334, 137] on span "Copy line as LaTeX" at bounding box center [353, 136] width 73 height 10
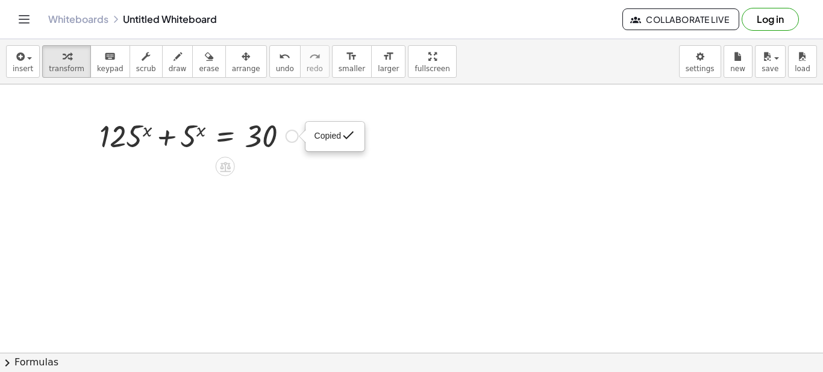
click at [334, 137] on span "Copied" at bounding box center [327, 136] width 26 height 10
drag, startPoint x: 293, startPoint y: 135, endPoint x: 286, endPoint y: 176, distance: 42.1
click at [286, 176] on div "+ 125 x + 5 x = 30 Copied done" at bounding box center [411, 352] width 823 height 536
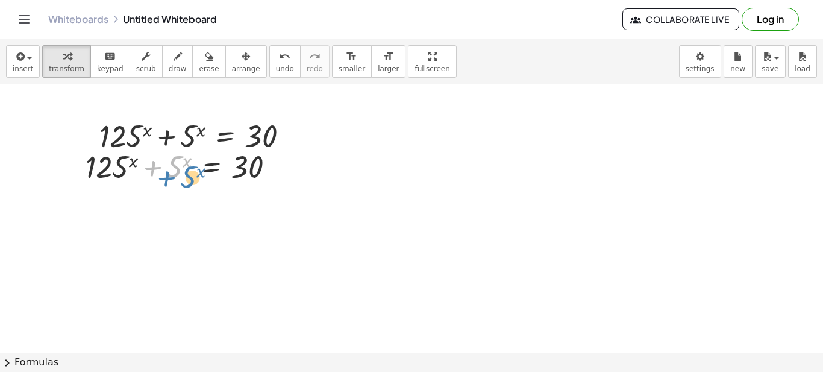
drag, startPoint x: 169, startPoint y: 169, endPoint x: 183, endPoint y: 179, distance: 17.2
click at [183, 179] on div at bounding box center [184, 165] width 211 height 41
click at [341, 158] on div at bounding box center [411, 352] width 823 height 536
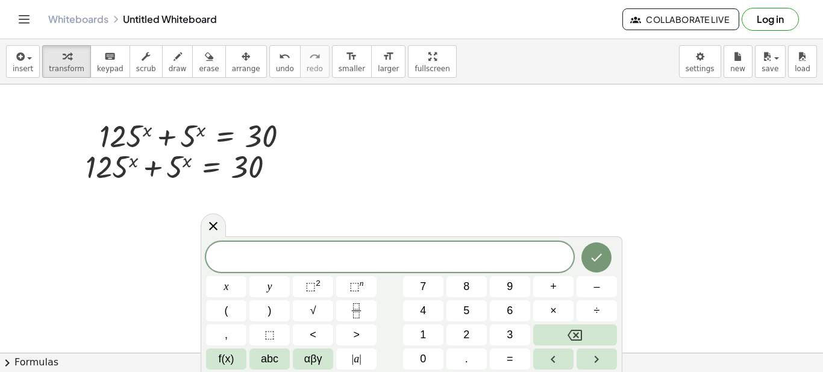
click at [341, 158] on div at bounding box center [411, 352] width 823 height 536
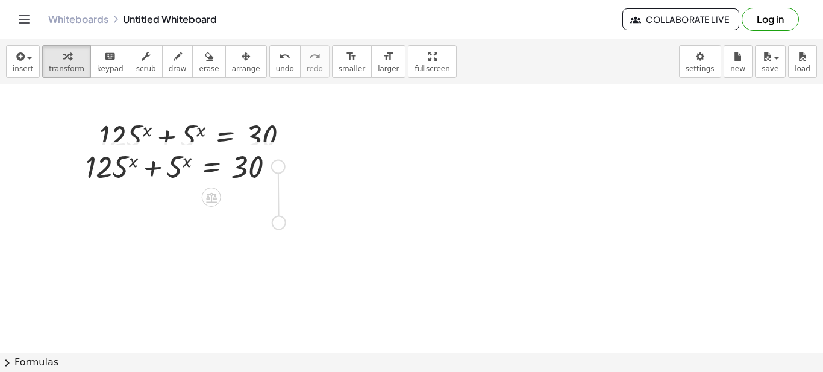
drag, startPoint x: 278, startPoint y: 167, endPoint x: 280, endPoint y: 226, distance: 59.1
click at [280, 226] on div "+ 125 x + 5 x = 30 Copied done + 125 x + 5 x = 30" at bounding box center [411, 352] width 823 height 536
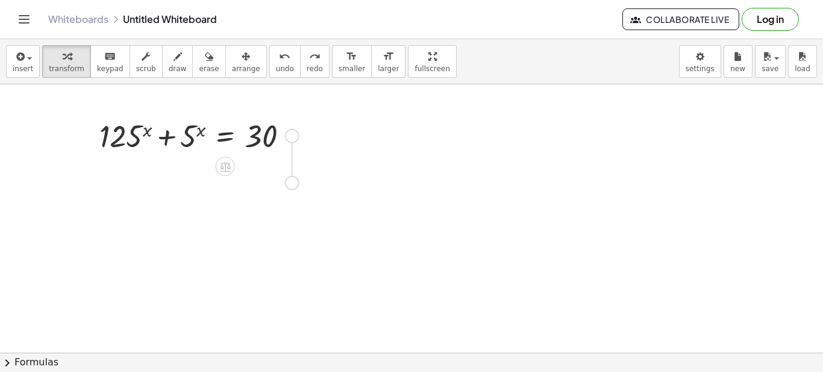
drag, startPoint x: 294, startPoint y: 136, endPoint x: 293, endPoint y: 186, distance: 50.0
click at [293, 186] on div "+ 125 x + 5 x = 30 Copied done" at bounding box center [411, 352] width 823 height 536
click at [157, 180] on div at bounding box center [189, 176] width 211 height 41
click at [121, 172] on div at bounding box center [189, 176] width 211 height 41
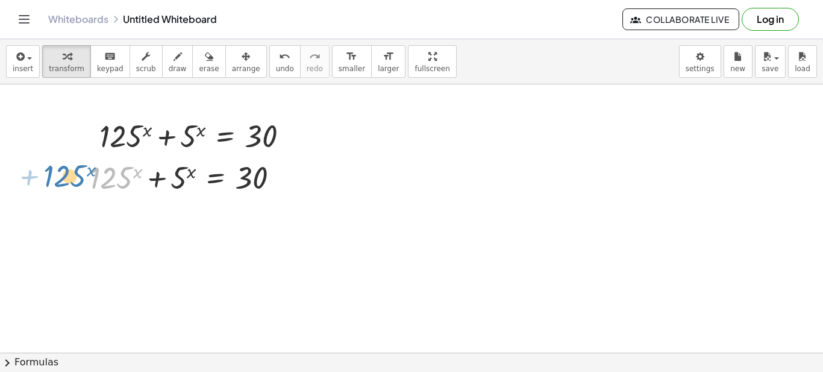
drag, startPoint x: 121, startPoint y: 172, endPoint x: 73, endPoint y: 169, distance: 47.7
click at [73, 169] on div "+ 125 x + 125 x + 5 x = 30" at bounding box center [185, 176] width 226 height 47
drag, startPoint x: 116, startPoint y: 178, endPoint x: 161, endPoint y: 246, distance: 81.7
click at [131, 176] on div at bounding box center [189, 176] width 211 height 41
click at [281, 180] on div at bounding box center [282, 177] width 13 height 13
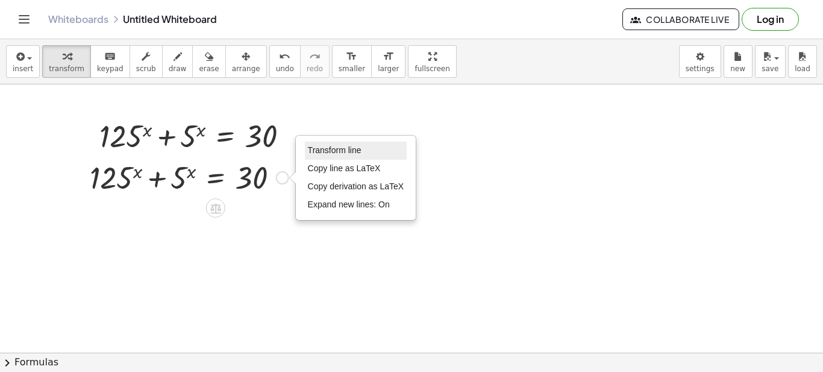
click at [321, 151] on span "Transform line" at bounding box center [335, 150] width 54 height 10
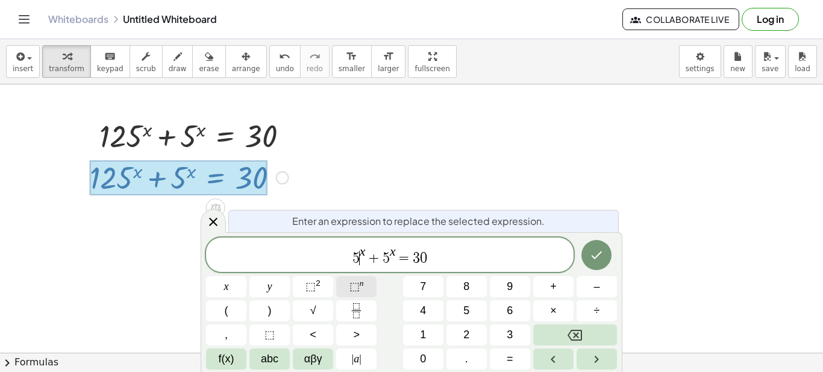
click at [360, 287] on sup "n" at bounding box center [362, 282] width 4 height 9
click at [354, 282] on span "⬚" at bounding box center [354, 286] width 10 height 12
click at [354, 281] on span "⬚" at bounding box center [354, 286] width 10 height 12
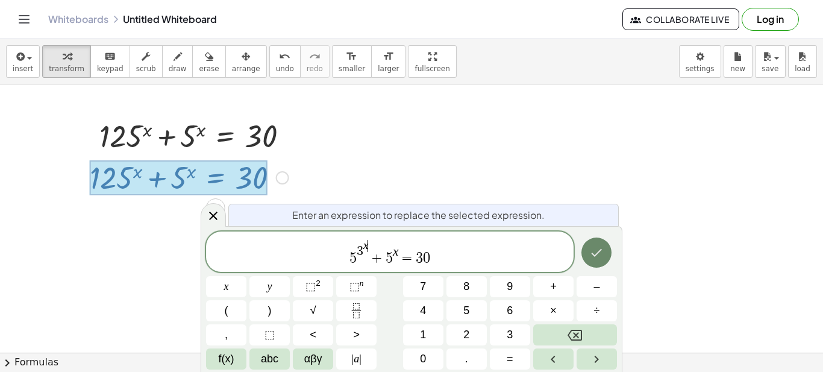
click at [594, 254] on icon "Done" at bounding box center [596, 252] width 14 height 14
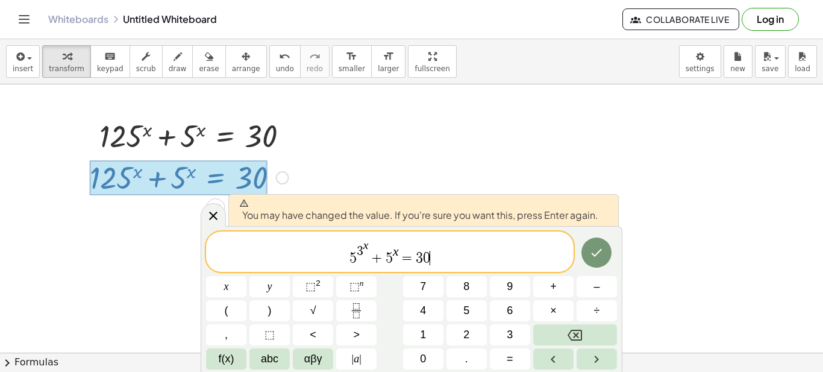
click at [487, 251] on span "5 3 x + 5 x = 3 0 ​" at bounding box center [389, 252] width 367 height 28
click at [607, 250] on button "Done" at bounding box center [596, 252] width 30 height 30
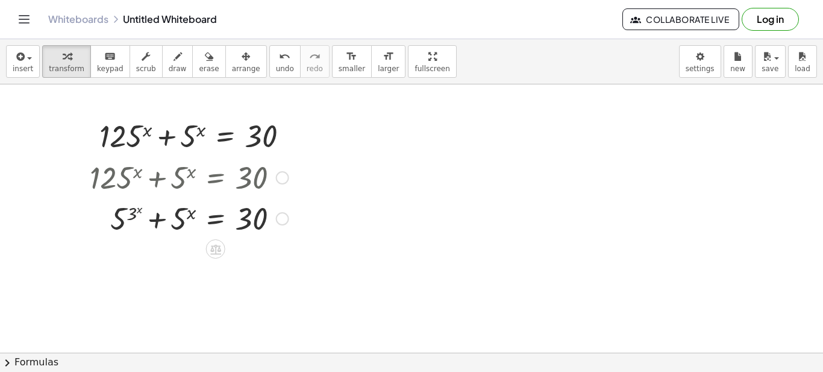
click at [141, 219] on div at bounding box center [189, 217] width 211 height 41
click at [286, 220] on div "Transform line Copy line as LaTeX Copy derivation as LaTeX Expand new lines: On" at bounding box center [282, 218] width 13 height 13
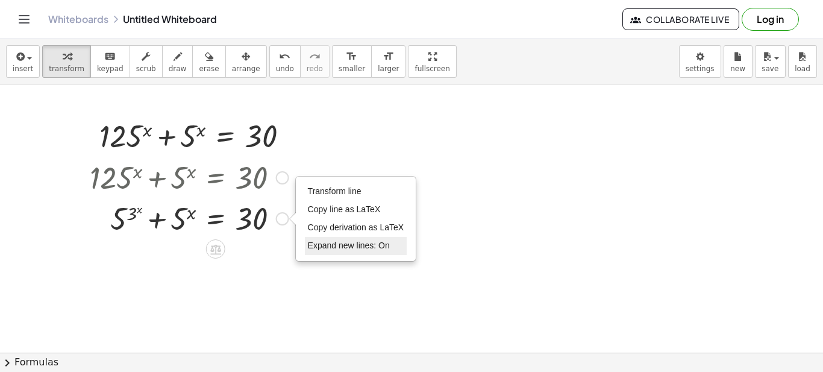
click at [335, 245] on span "Expand new lines: On" at bounding box center [349, 245] width 82 height 10
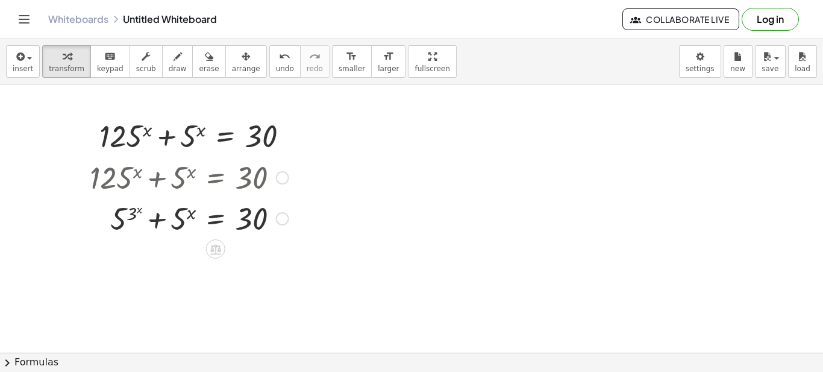
click at [276, 218] on div "Transform line Copy line as LaTeX Copy derivation as LaTeX Expand new lines: On" at bounding box center [282, 218] width 13 height 13
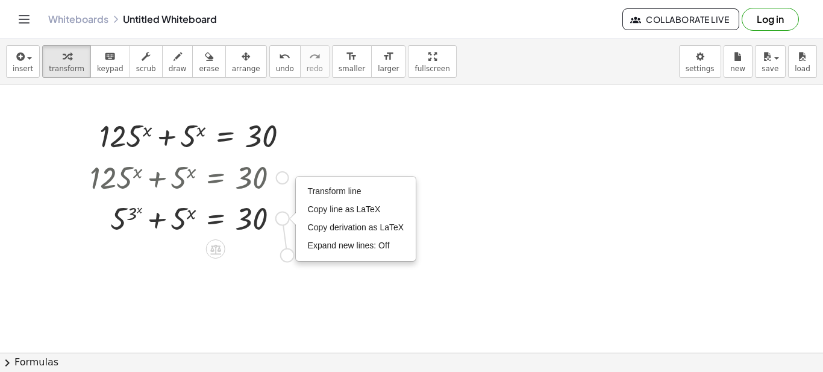
drag, startPoint x: 279, startPoint y: 218, endPoint x: 285, endPoint y: 257, distance: 39.1
click at [285, 257] on div "+ 125 x + 5 x = 30 Copied done + 125 x + 5 x = 30 + 5 ( 3 x ) + 5 x = 30 Transf…" at bounding box center [411, 352] width 823 height 536
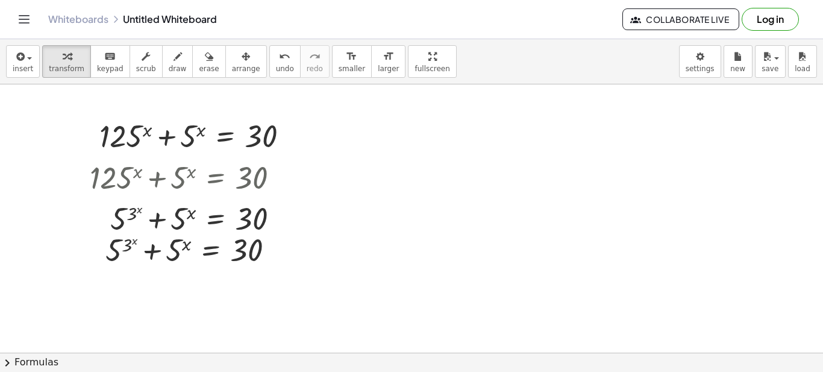
click at [304, 281] on div at bounding box center [411, 352] width 823 height 536
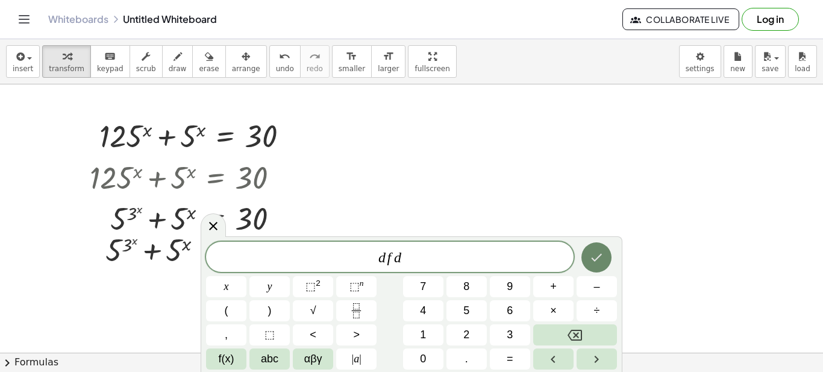
click at [600, 258] on icon "Done" at bounding box center [596, 257] width 14 height 14
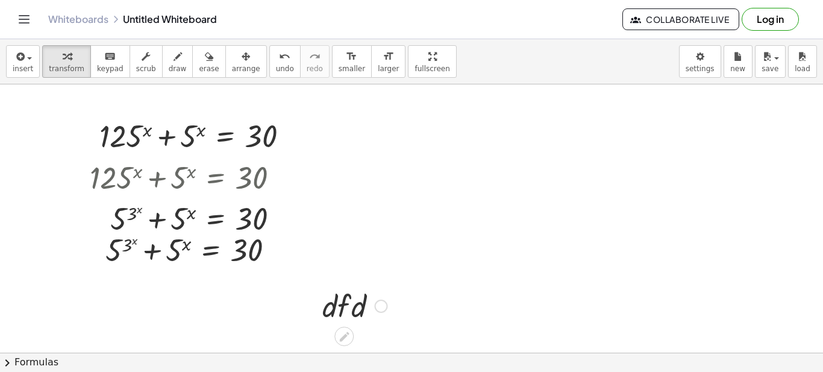
click at [344, 302] on div at bounding box center [354, 304] width 77 height 41
click at [341, 334] on icon at bounding box center [344, 336] width 13 height 13
click at [199, 61] on div "button" at bounding box center [209, 56] width 20 height 14
click at [358, 304] on div at bounding box center [411, 352] width 823 height 536
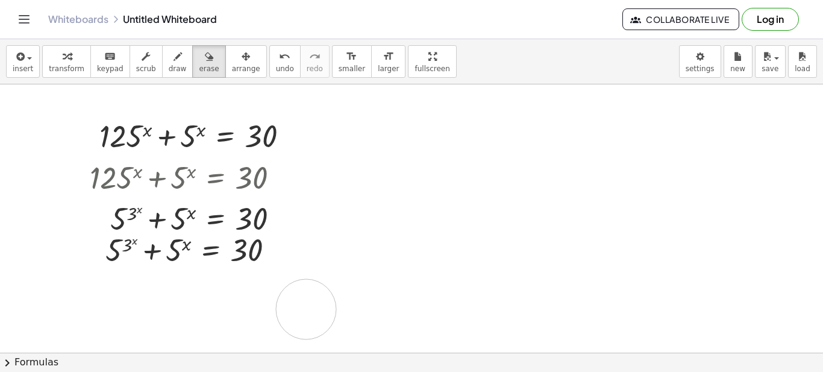
drag, startPoint x: 355, startPoint y: 304, endPoint x: 306, endPoint y: 309, distance: 49.7
click at [306, 309] on div at bounding box center [411, 352] width 823 height 536
drag, startPoint x: 396, startPoint y: 309, endPoint x: 193, endPoint y: 299, distance: 203.2
click at [193, 299] on div at bounding box center [411, 352] width 823 height 536
drag, startPoint x: 259, startPoint y: 305, endPoint x: 357, endPoint y: 312, distance: 97.8
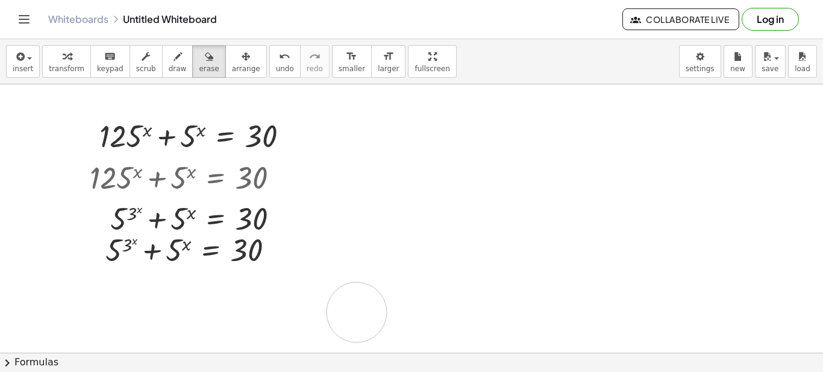
click at [357, 312] on div at bounding box center [411, 352] width 823 height 536
drag, startPoint x: 357, startPoint y: 312, endPoint x: 314, endPoint y: 318, distance: 43.2
click at [311, 319] on div at bounding box center [411, 352] width 823 height 536
click at [352, 302] on div at bounding box center [411, 352] width 823 height 536
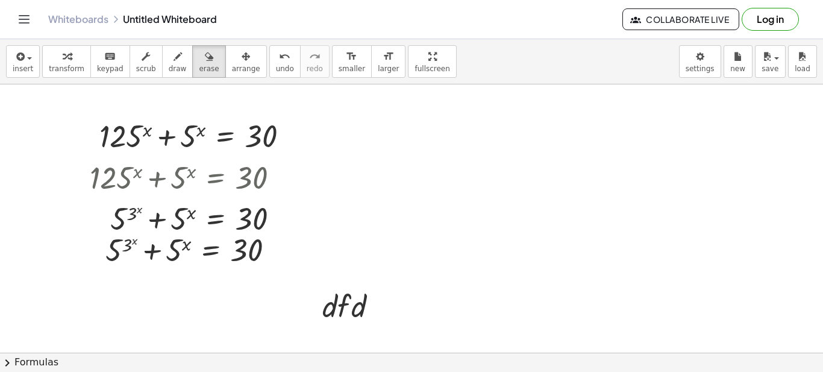
click at [393, 311] on div at bounding box center [411, 352] width 823 height 536
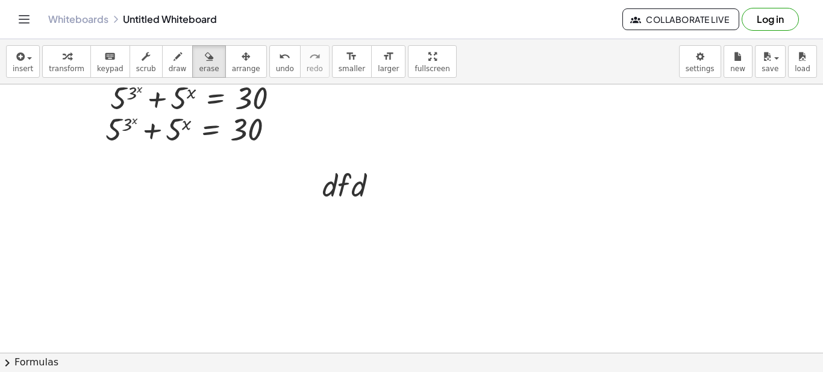
scroll to position [181, 0]
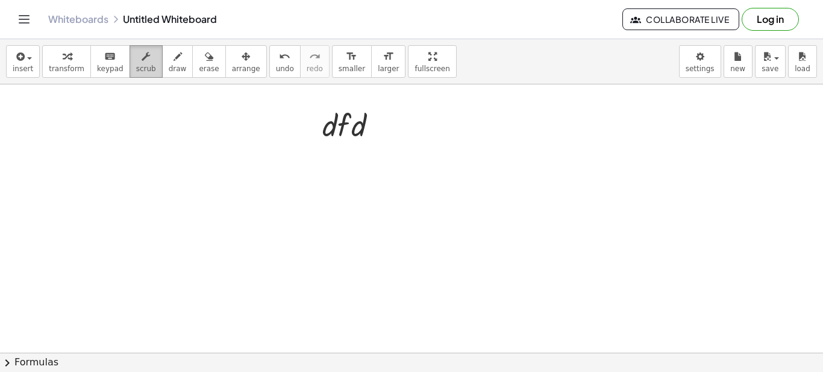
click at [136, 67] on span "scrub" at bounding box center [146, 68] width 20 height 8
click at [112, 67] on span "keypad" at bounding box center [110, 68] width 26 height 8
click at [61, 69] on span "transform" at bounding box center [67, 68] width 36 height 8
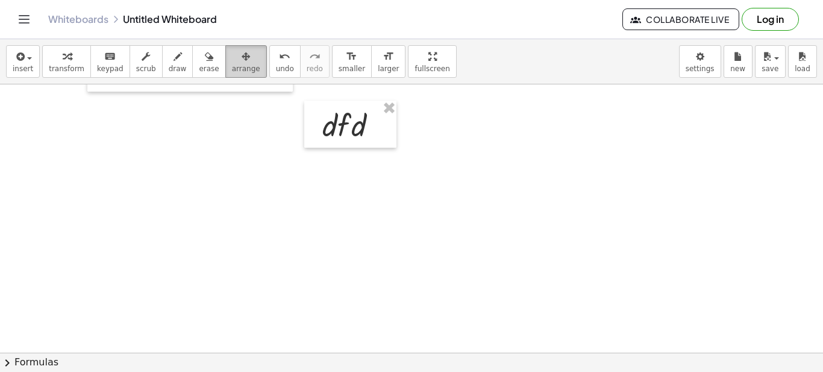
click at [232, 65] on span "arrange" at bounding box center [246, 68] width 28 height 8
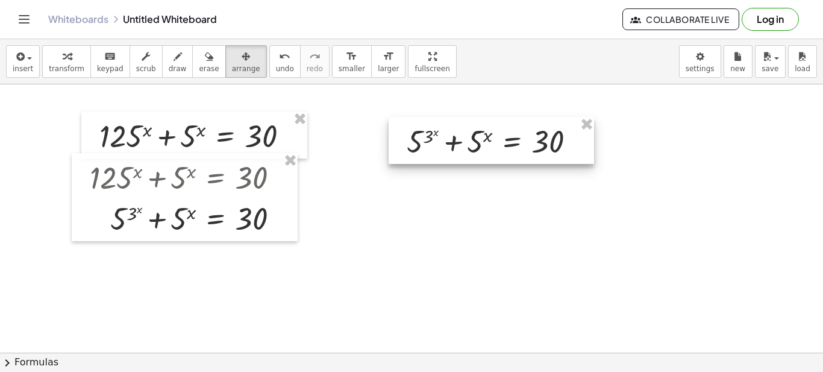
drag, startPoint x: 276, startPoint y: 262, endPoint x: 577, endPoint y: 154, distance: 319.3
click at [577, 154] on div at bounding box center [490, 140] width 205 height 47
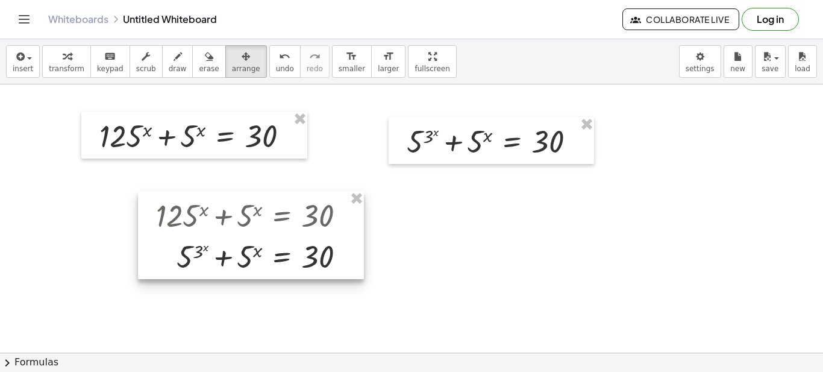
drag, startPoint x: 259, startPoint y: 224, endPoint x: 325, endPoint y: 262, distance: 76.3
click at [325, 262] on div at bounding box center [251, 235] width 226 height 88
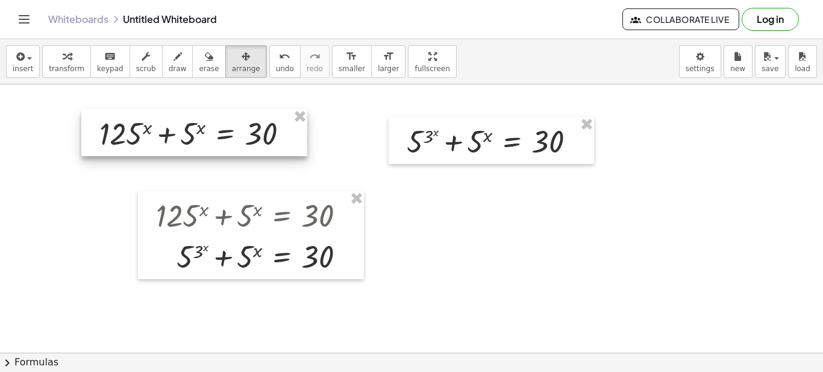
click at [305, 143] on div at bounding box center [194, 132] width 226 height 47
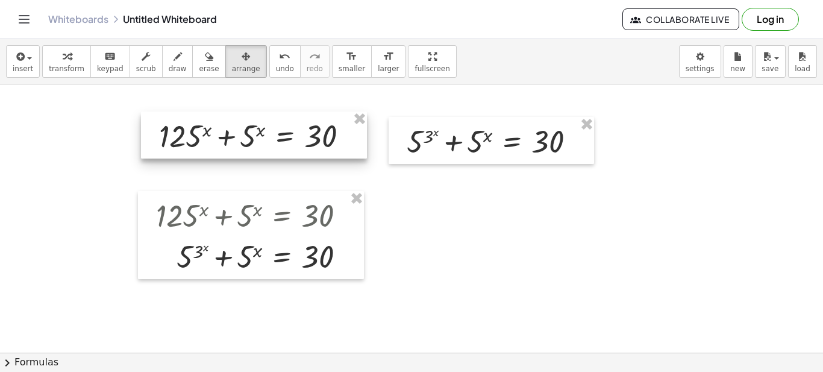
drag, startPoint x: 300, startPoint y: 143, endPoint x: 359, endPoint y: 146, distance: 59.1
click at [359, 146] on div at bounding box center [254, 134] width 226 height 47
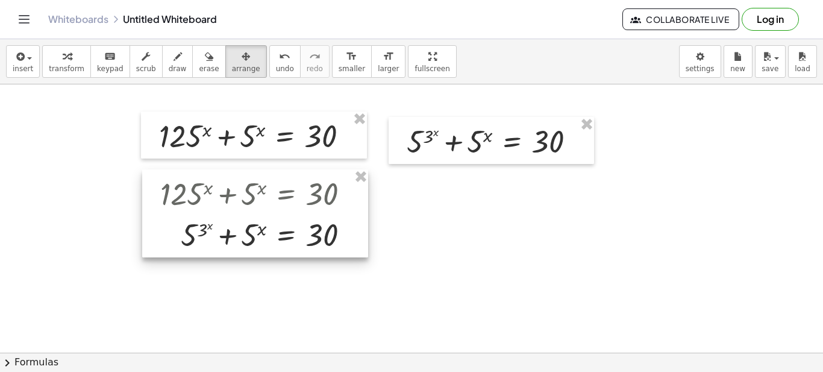
drag, startPoint x: 352, startPoint y: 226, endPoint x: 356, endPoint y: 205, distance: 22.1
click at [356, 205] on div at bounding box center [255, 213] width 226 height 88
click at [433, 215] on div at bounding box center [411, 352] width 823 height 536
click at [355, 225] on div at bounding box center [255, 213] width 226 height 88
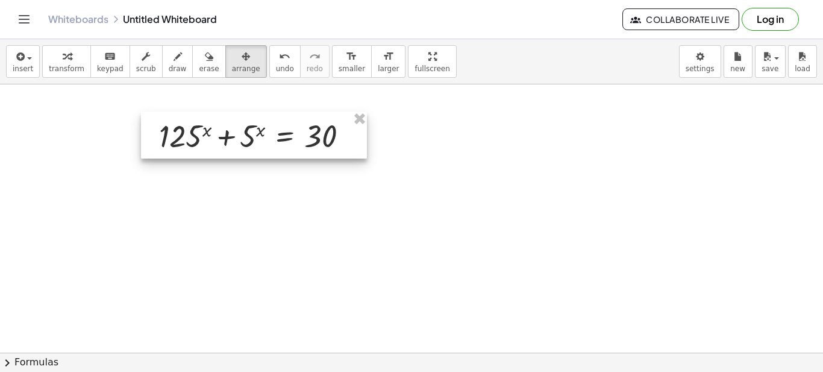
click at [355, 134] on div at bounding box center [254, 134] width 226 height 47
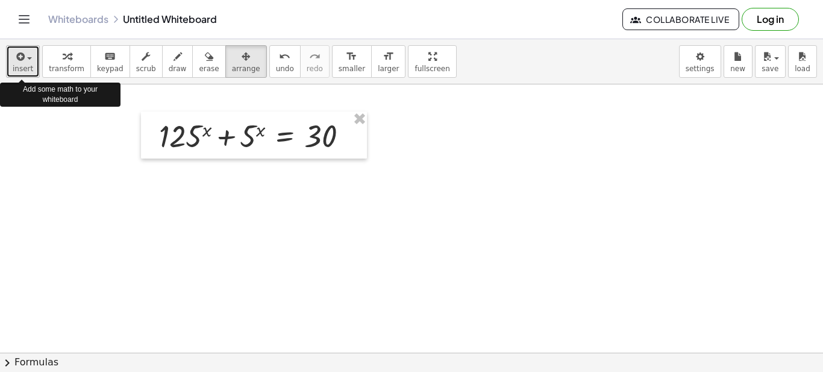
click at [15, 69] on span "insert" at bounding box center [23, 68] width 20 height 8
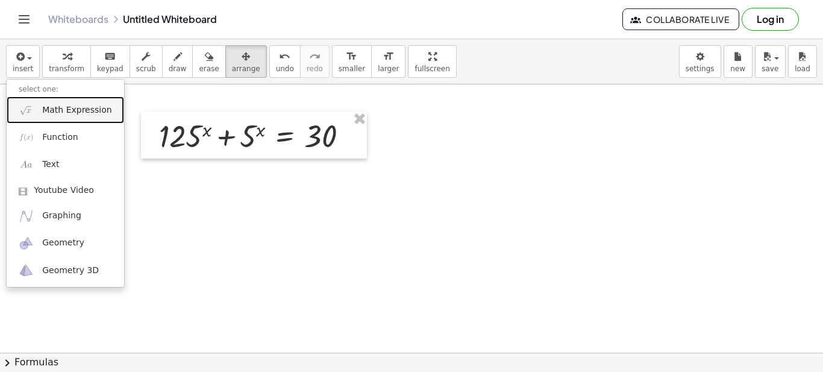
click at [64, 111] on span "Math Expression" at bounding box center [76, 110] width 69 height 12
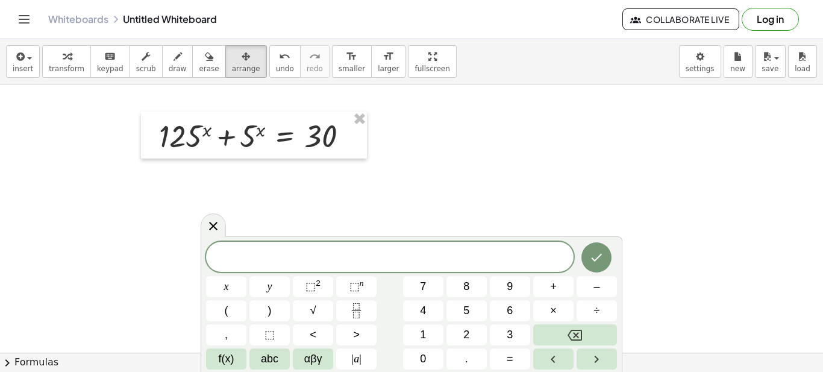
click at [497, 189] on div at bounding box center [411, 352] width 823 height 536
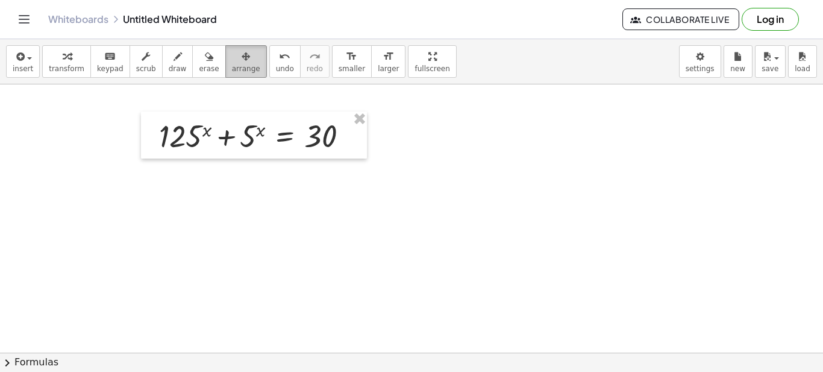
click at [241, 57] on icon "button" at bounding box center [245, 56] width 8 height 14
click at [218, 176] on div at bounding box center [411, 352] width 823 height 536
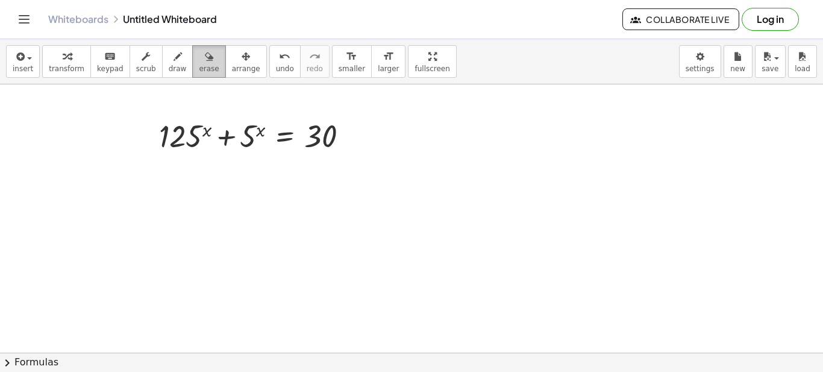
click at [199, 71] on span "erase" at bounding box center [209, 68] width 20 height 8
click at [374, 137] on div at bounding box center [411, 352] width 823 height 536
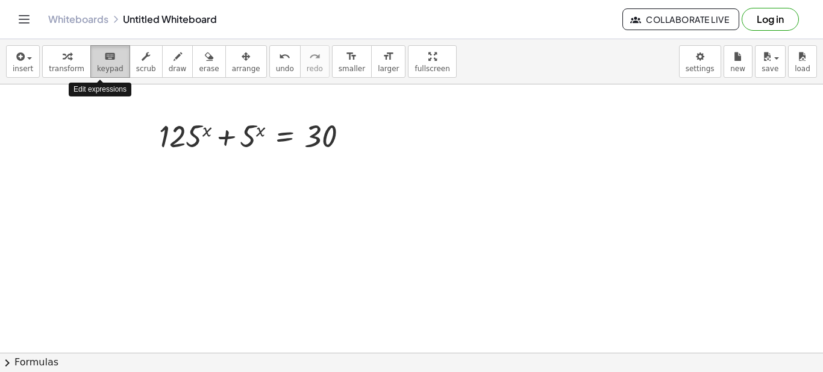
click at [109, 68] on span "keypad" at bounding box center [110, 68] width 26 height 8
click at [241, 182] on div at bounding box center [411, 352] width 823 height 536
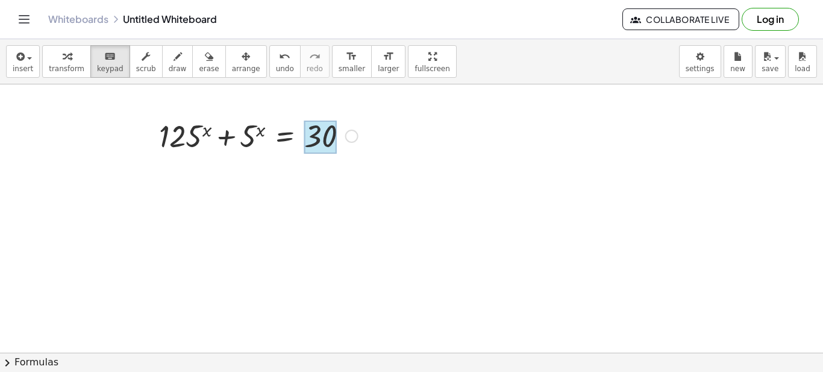
click at [328, 136] on div at bounding box center [320, 137] width 32 height 34
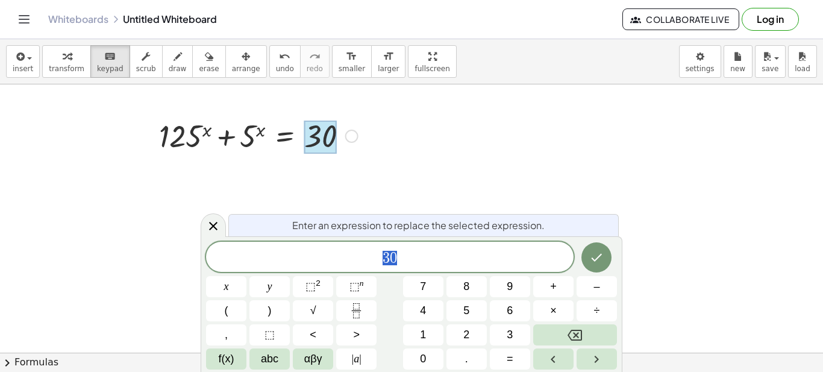
click at [384, 149] on div at bounding box center [411, 352] width 823 height 536
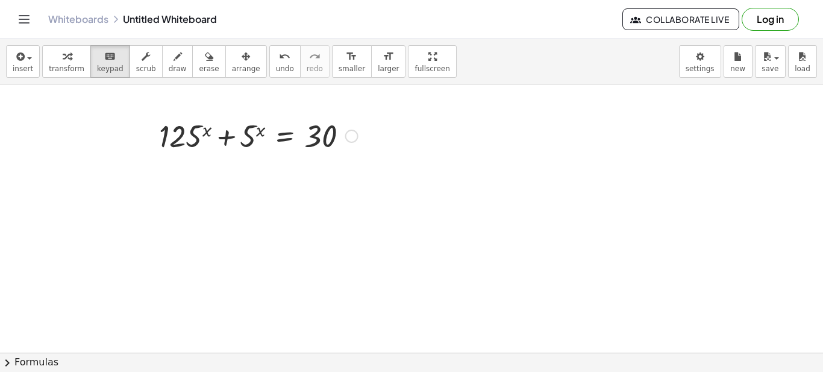
click at [350, 138] on div "Copied done" at bounding box center [351, 135] width 13 height 13
click at [234, 143] on div at bounding box center [258, 134] width 211 height 41
click at [178, 136] on div at bounding box center [185, 136] width 52 height 35
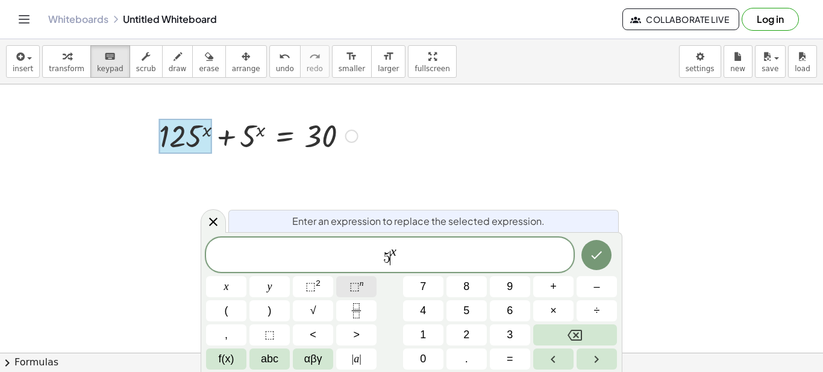
click at [357, 284] on span "⬚" at bounding box center [354, 286] width 10 height 12
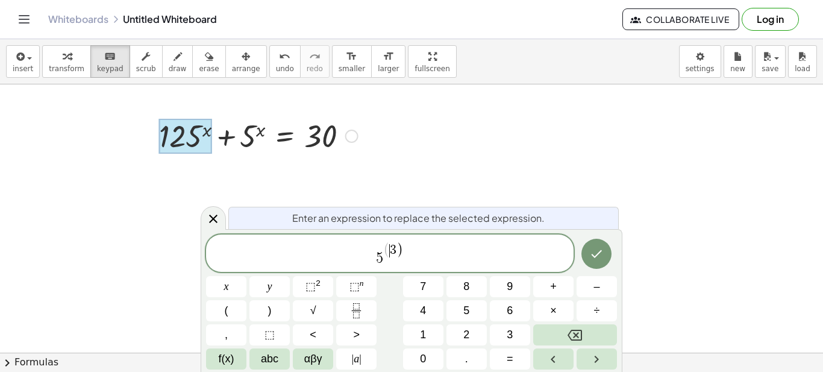
click at [390, 253] on span "( ​ 3 )" at bounding box center [393, 251] width 20 height 16
click at [403, 246] on span "5 ( 3 ) ​" at bounding box center [389, 253] width 367 height 25
click at [350, 283] on span "⬚" at bounding box center [354, 286] width 10 height 12
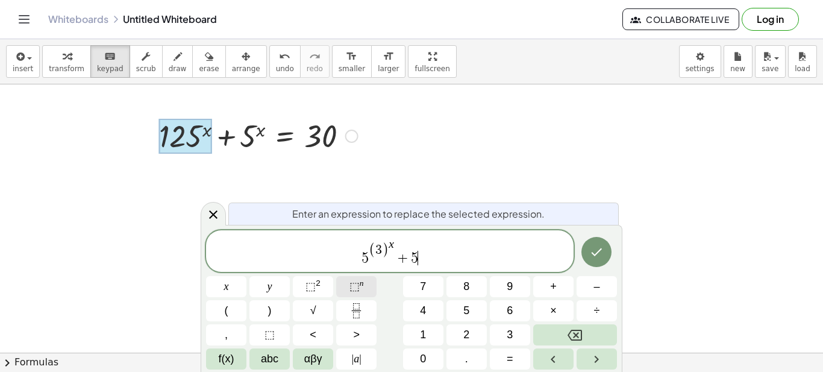
click at [353, 281] on span "⬚" at bounding box center [354, 286] width 10 height 12
click at [596, 254] on icon "Done" at bounding box center [596, 252] width 14 height 14
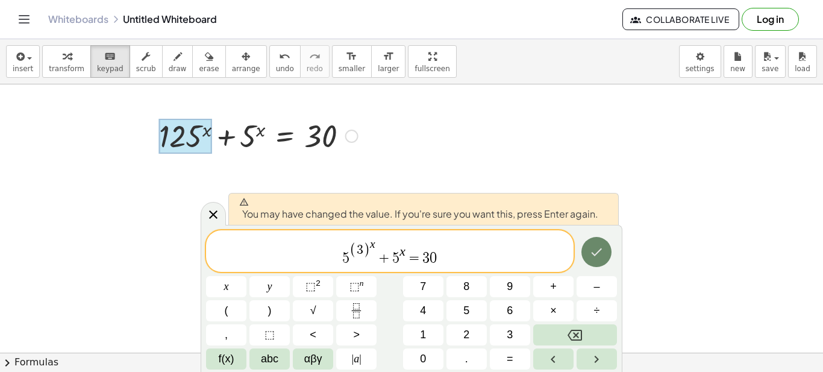
click at [597, 254] on icon "Done" at bounding box center [596, 252] width 14 height 14
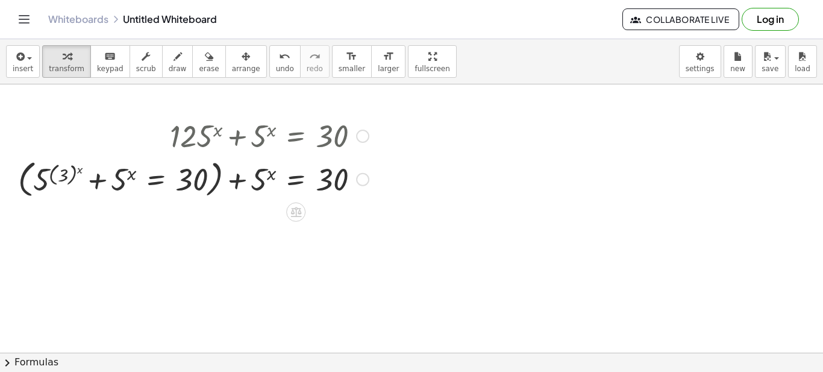
click at [299, 181] on div at bounding box center [193, 178] width 363 height 46
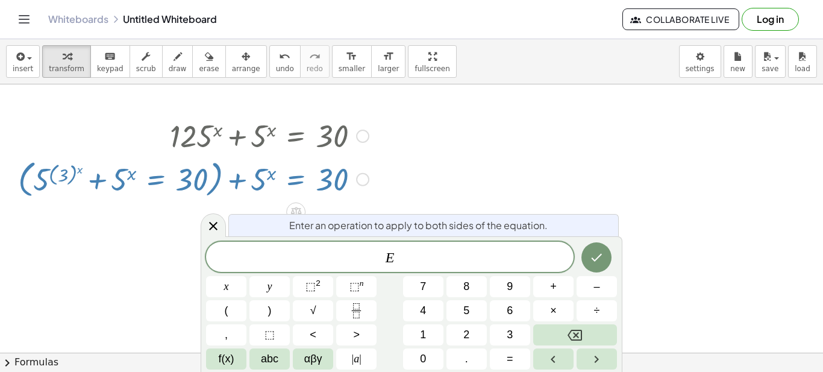
click at [278, 179] on div at bounding box center [193, 178] width 363 height 46
click at [441, 132] on div at bounding box center [411, 352] width 823 height 536
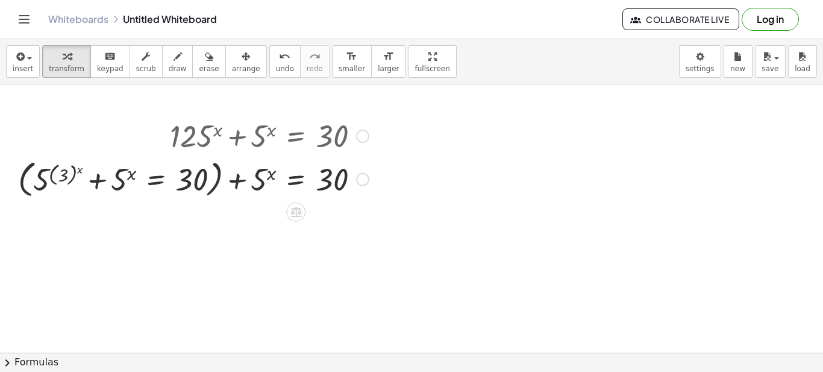
click at [366, 174] on div "Copied done" at bounding box center [362, 179] width 13 height 13
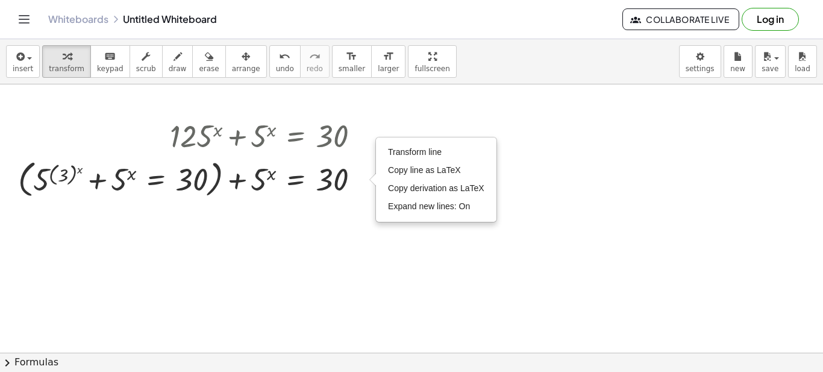
click at [429, 99] on div at bounding box center [411, 352] width 823 height 536
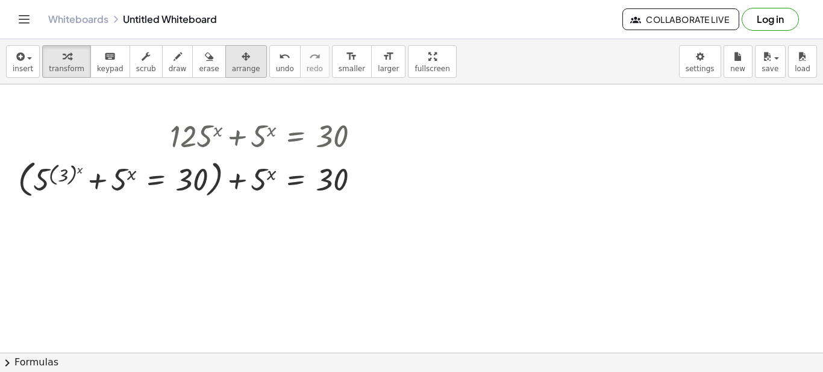
click at [241, 57] on icon "button" at bounding box center [245, 56] width 8 height 14
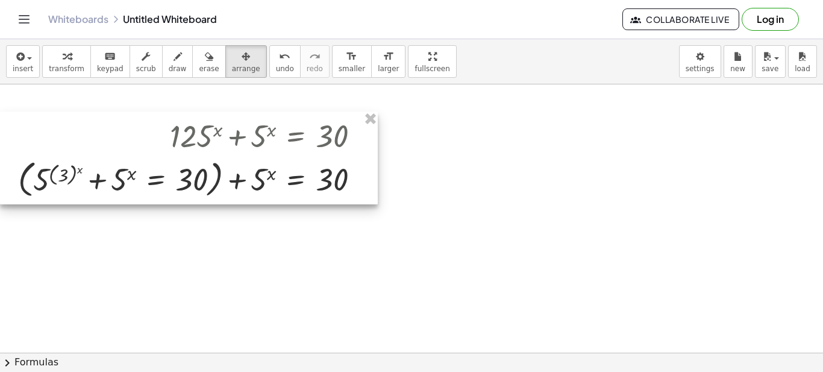
click at [350, 184] on div at bounding box center [189, 157] width 378 height 93
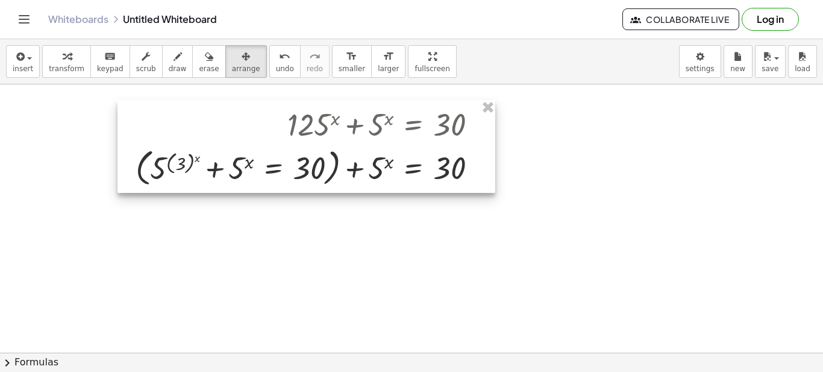
drag, startPoint x: 363, startPoint y: 172, endPoint x: 481, endPoint y: 161, distance: 117.9
click at [481, 161] on div at bounding box center [306, 146] width 378 height 93
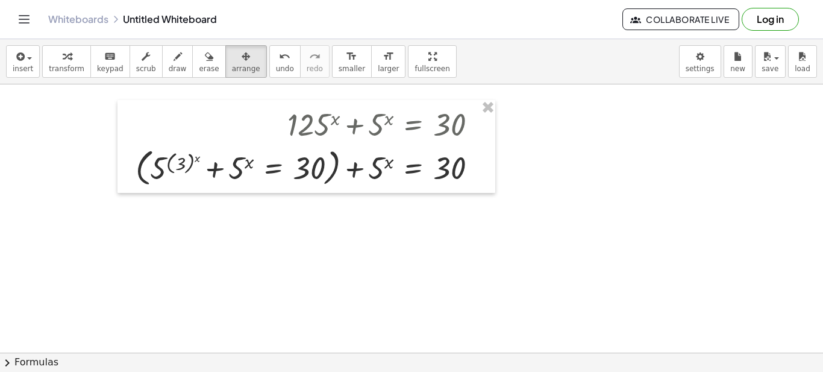
click at [520, 139] on div at bounding box center [411, 352] width 823 height 536
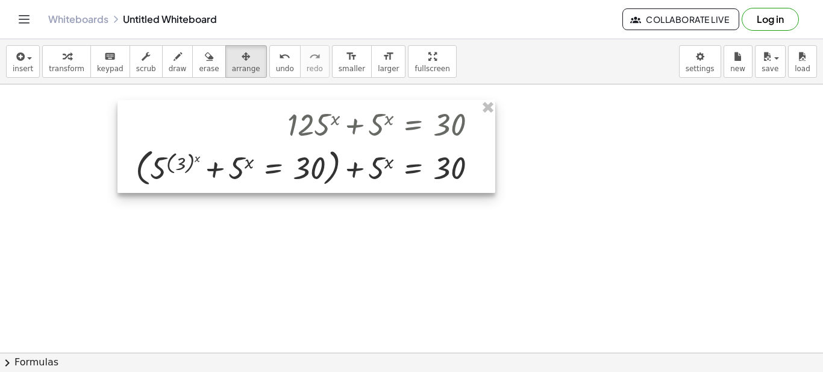
click at [431, 174] on div at bounding box center [306, 146] width 378 height 93
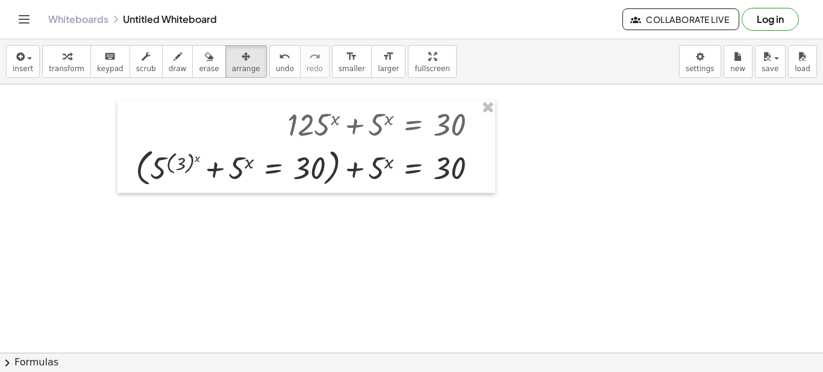
click at [404, 232] on div at bounding box center [411, 352] width 823 height 536
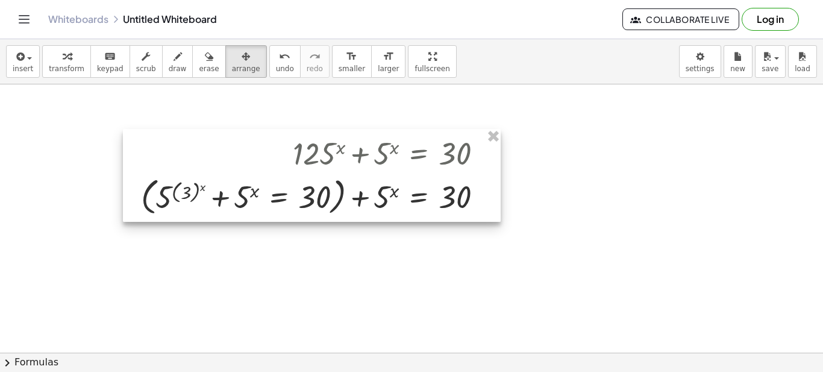
drag, startPoint x: 378, startPoint y: 147, endPoint x: 383, endPoint y: 171, distance: 24.7
click at [383, 171] on div at bounding box center [312, 175] width 378 height 93
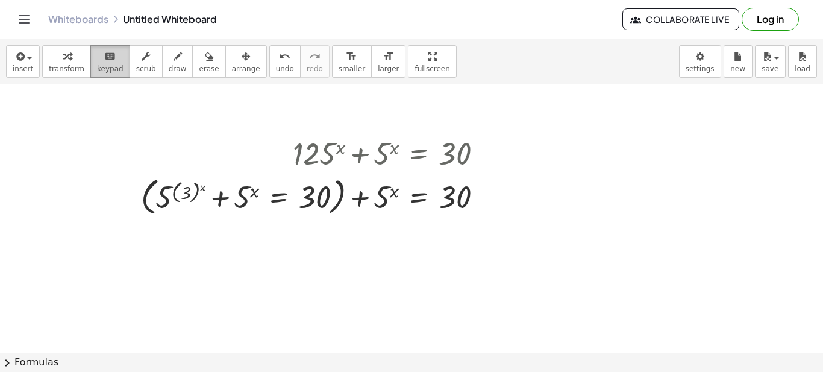
click at [97, 61] on div "keyboard" at bounding box center [110, 56] width 26 height 14
click at [481, 198] on div "Transform line Copy line as LaTeX Copy derivation as LaTeX Expand new lines: On" at bounding box center [485, 196] width 13 height 13
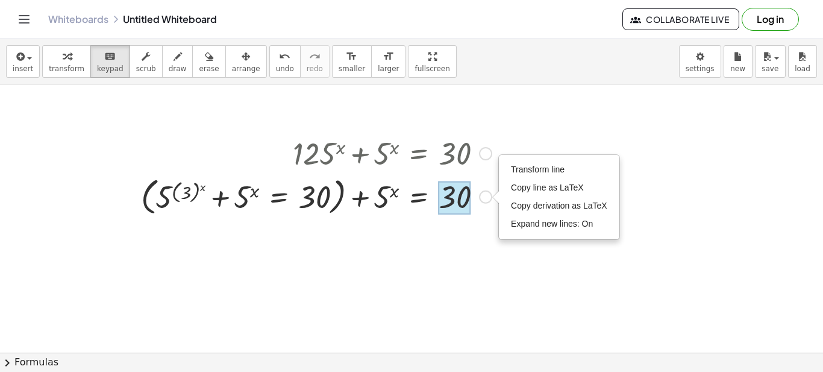
click at [461, 199] on div at bounding box center [454, 198] width 33 height 34
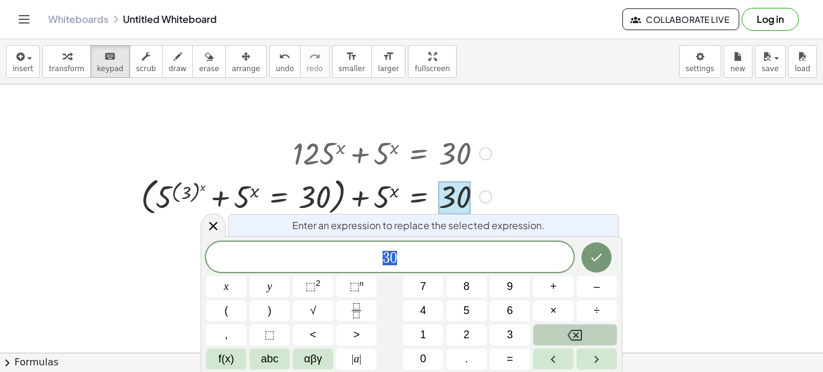
click at [579, 334] on icon "Backspace" at bounding box center [574, 335] width 14 height 14
click at [487, 196] on div "Transform line Copy line as LaTeX Copy derivation as LaTeX Expand new lines: On" at bounding box center [485, 196] width 13 height 13
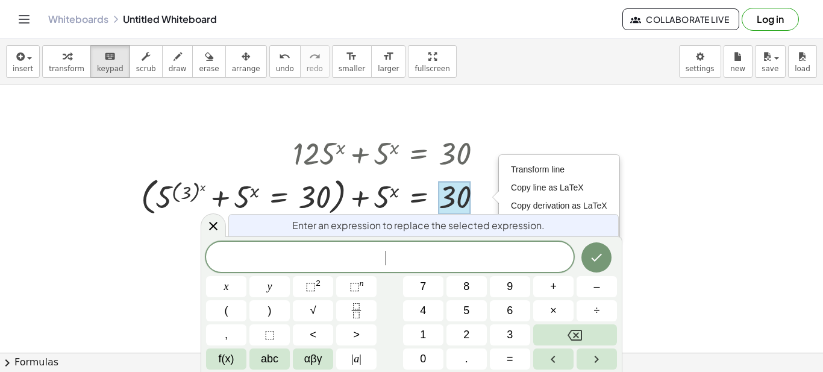
click at [201, 122] on div at bounding box center [411, 352] width 823 height 536
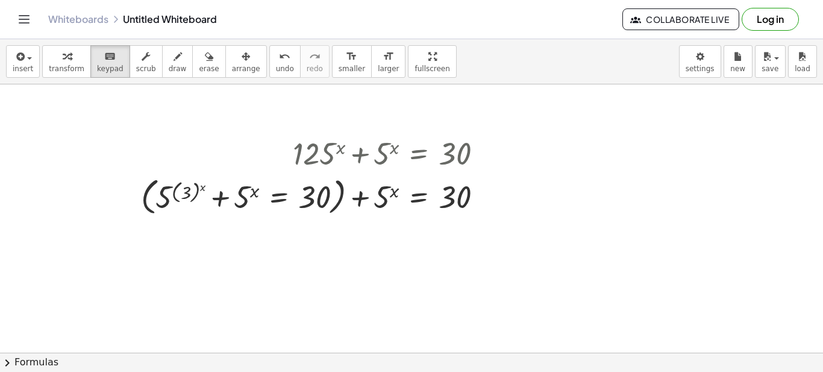
drag, startPoint x: 172, startPoint y: 198, endPoint x: 186, endPoint y: 213, distance: 20.9
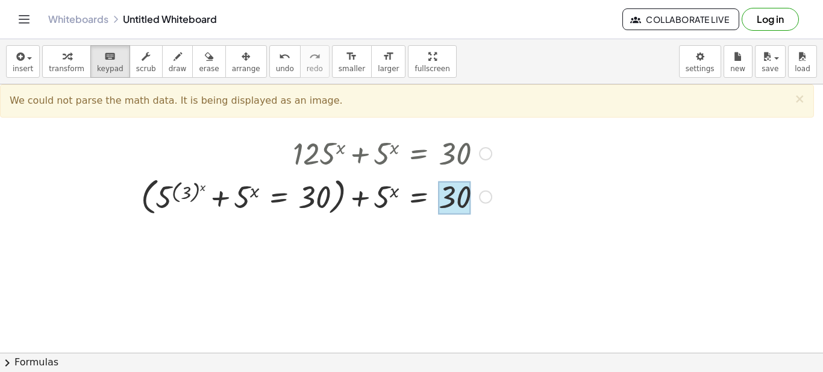
click at [449, 198] on div at bounding box center [454, 198] width 33 height 34
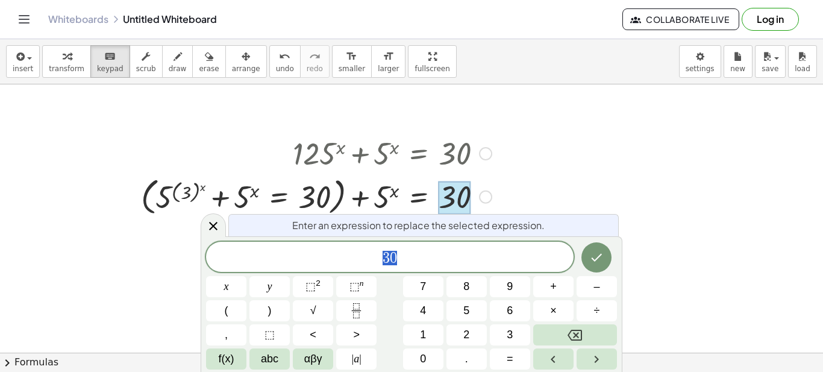
click at [525, 187] on div at bounding box center [411, 352] width 823 height 536
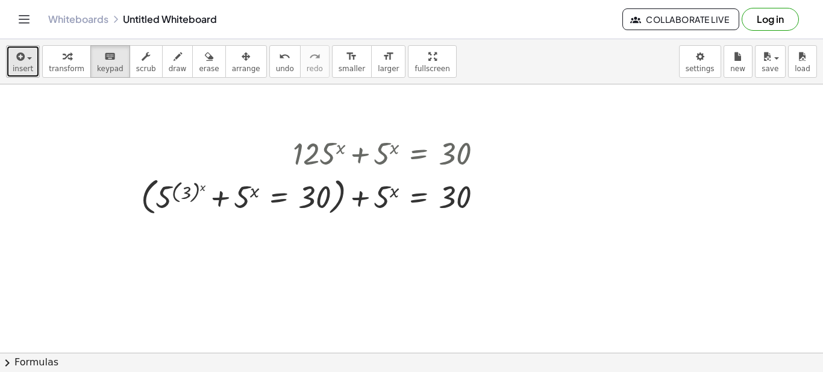
click at [25, 67] on span "insert" at bounding box center [23, 68] width 20 height 8
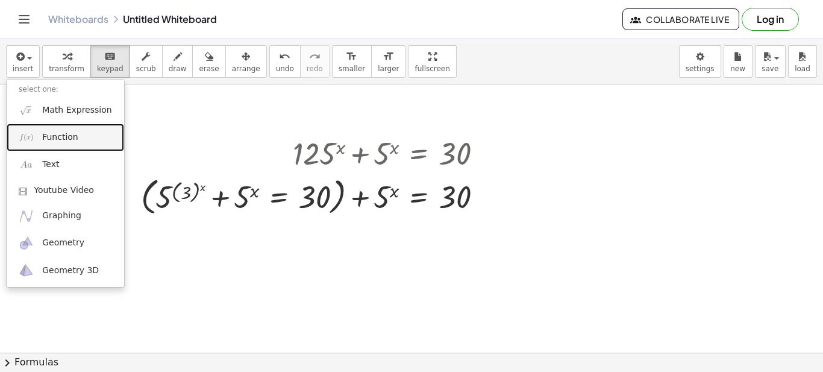
click at [67, 133] on span "Function" at bounding box center [60, 137] width 36 height 12
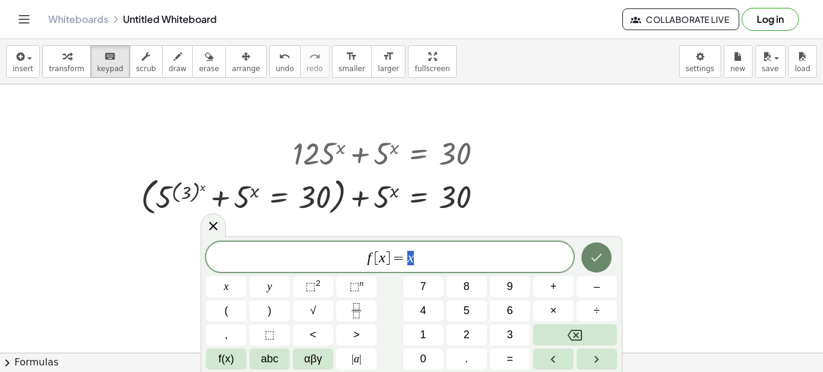
click at [596, 246] on button "Done" at bounding box center [596, 257] width 30 height 30
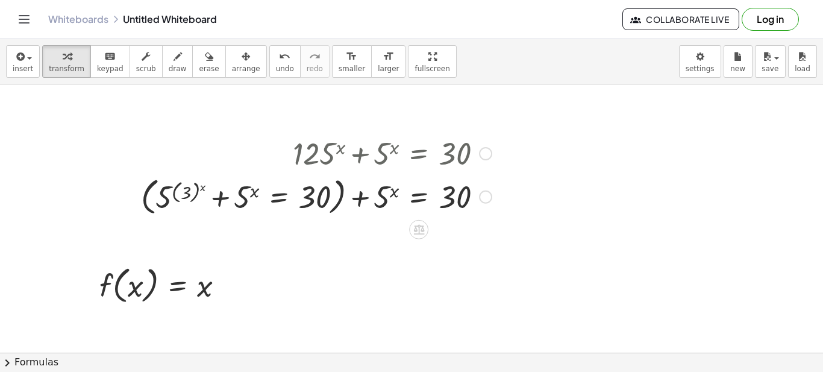
drag, startPoint x: 114, startPoint y: 169, endPoint x: 238, endPoint y: 214, distance: 132.2
click at [236, 216] on div "+ 125 x + 5 x = 30 + 5 x = 30 + ( + 5 ( ( 3 ) x ) + 5 x = 30 ) Transform line C…" at bounding box center [411, 352] width 823 height 536
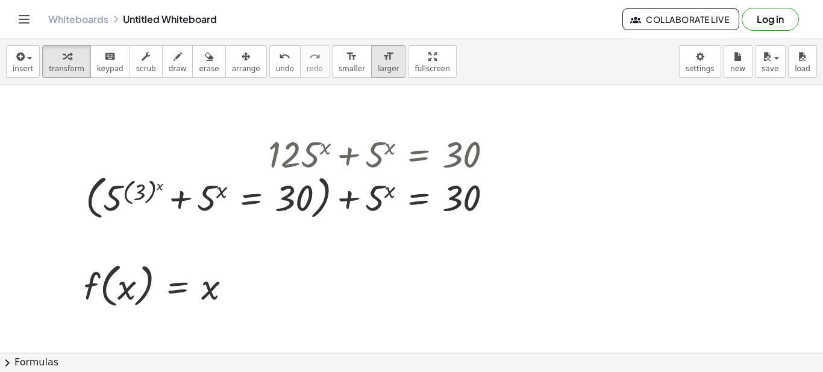
click at [378, 57] on div "format_size" at bounding box center [388, 56] width 21 height 14
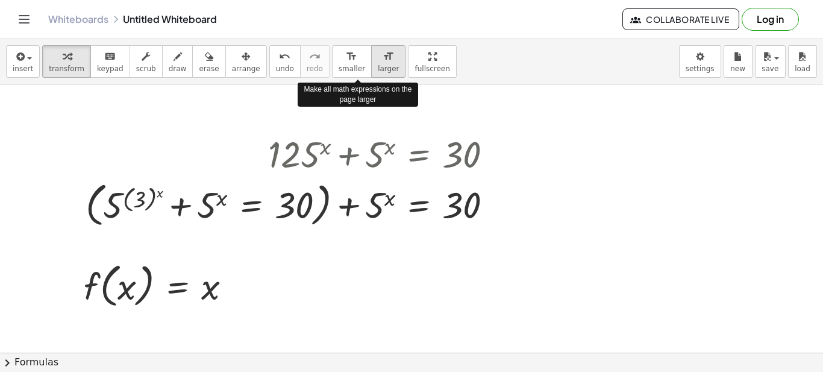
click at [378, 57] on div "format_size" at bounding box center [388, 56] width 21 height 14
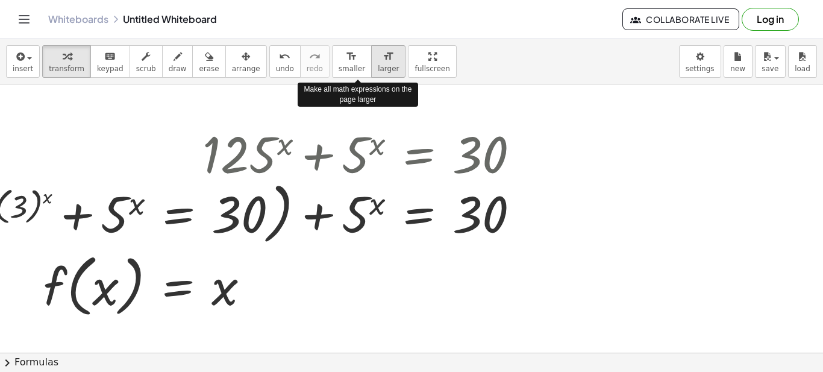
click at [378, 57] on div "format_size" at bounding box center [388, 56] width 21 height 14
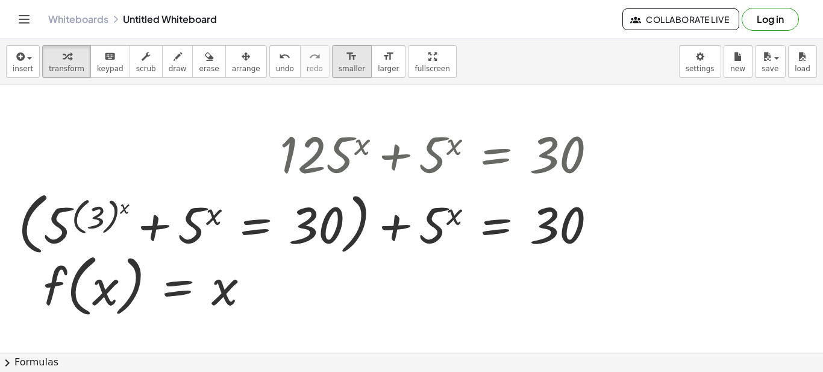
click at [346, 61] on icon "format_size" at bounding box center [351, 56] width 11 height 14
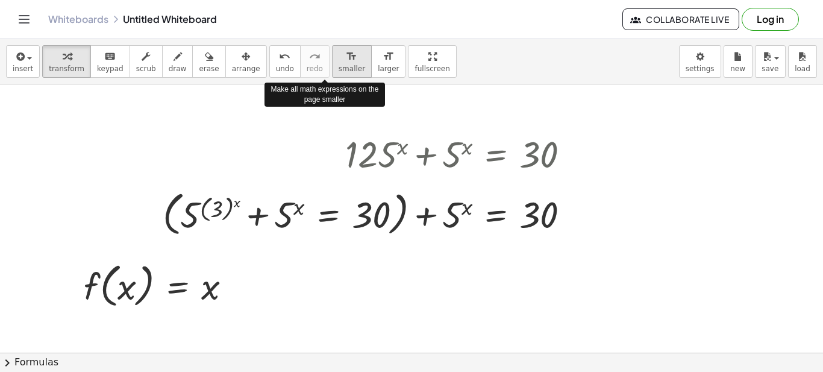
click at [346, 61] on icon "format_size" at bounding box center [351, 56] width 11 height 14
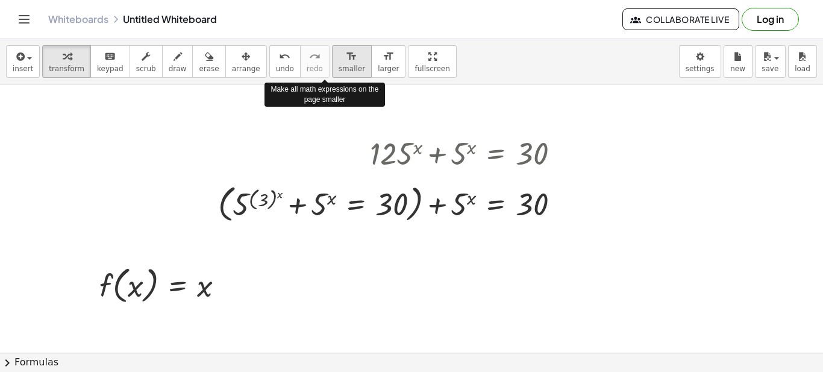
click at [346, 61] on icon "format_size" at bounding box center [351, 56] width 11 height 14
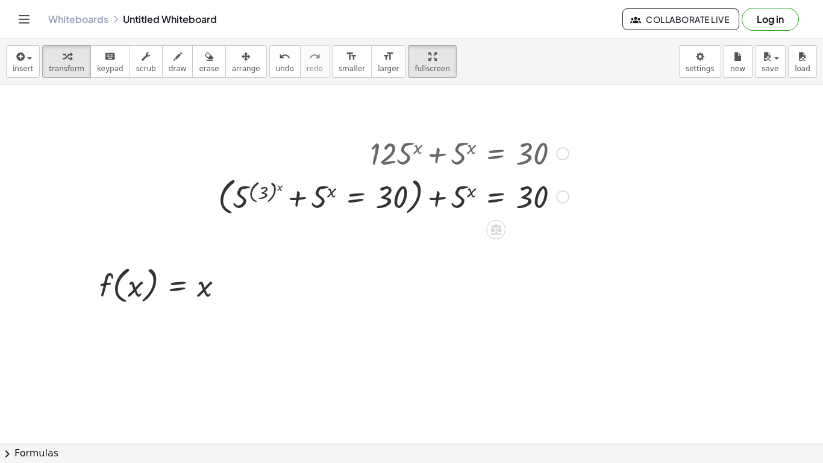
drag, startPoint x: 398, startPoint y: 64, endPoint x: 398, endPoint y: 137, distance: 72.9
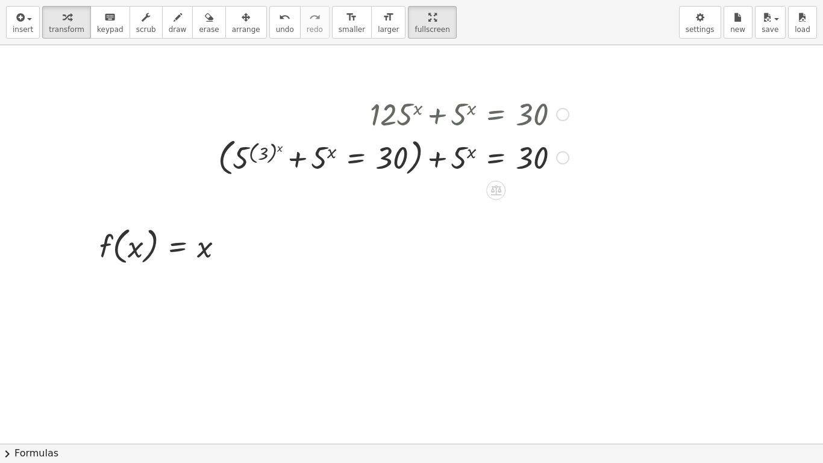
click at [398, 137] on div "insert select one: Math Expression Function Text Youtube Video Graphing Geometr…" at bounding box center [411, 231] width 823 height 463
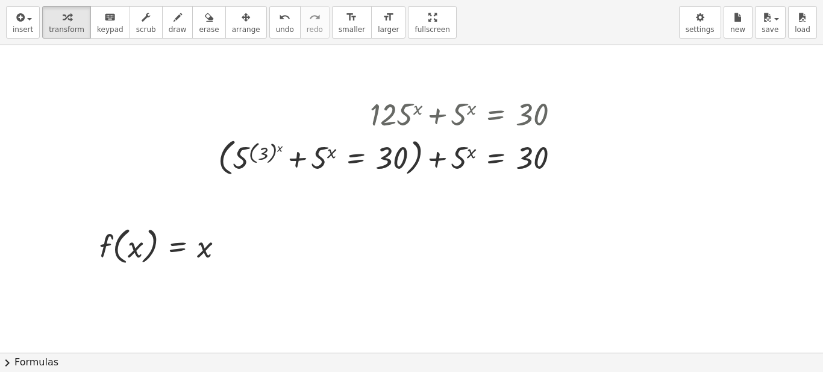
drag, startPoint x: 393, startPoint y: 15, endPoint x: 393, endPoint y: -58, distance: 72.9
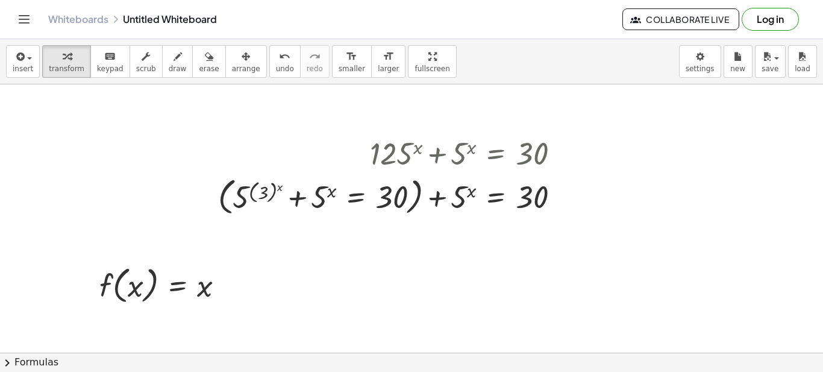
click at [393, 0] on html "Graspable Math Activities Get Started Activity Bank Assigned Work Classes White…" at bounding box center [411, 186] width 823 height 372
click at [276, 54] on div "undo" at bounding box center [285, 56] width 18 height 14
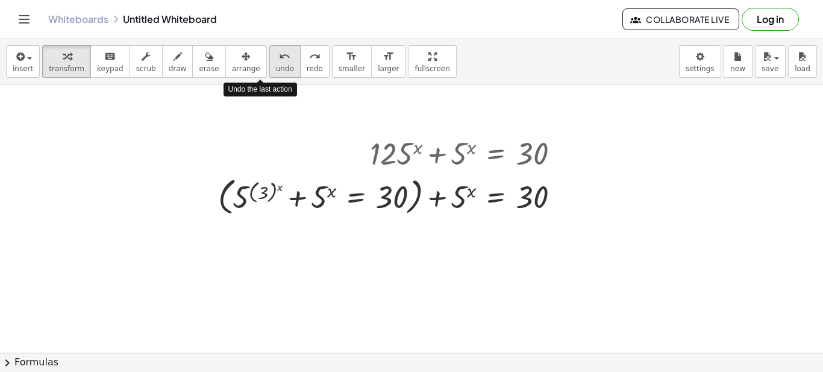
click at [276, 55] on div "undo" at bounding box center [285, 56] width 18 height 14
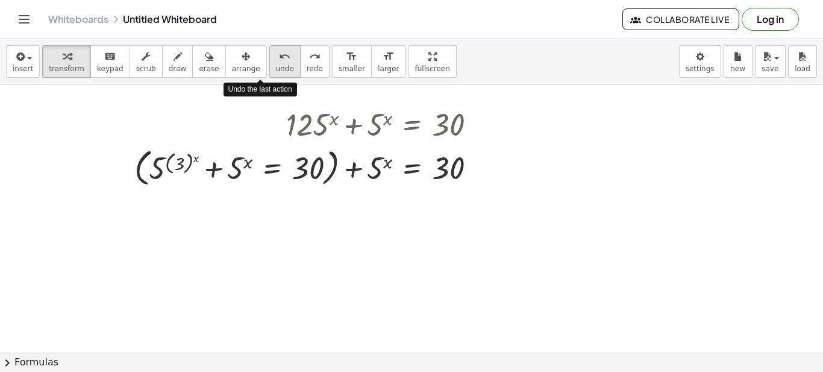
click at [276, 55] on div "undo" at bounding box center [285, 56] width 18 height 14
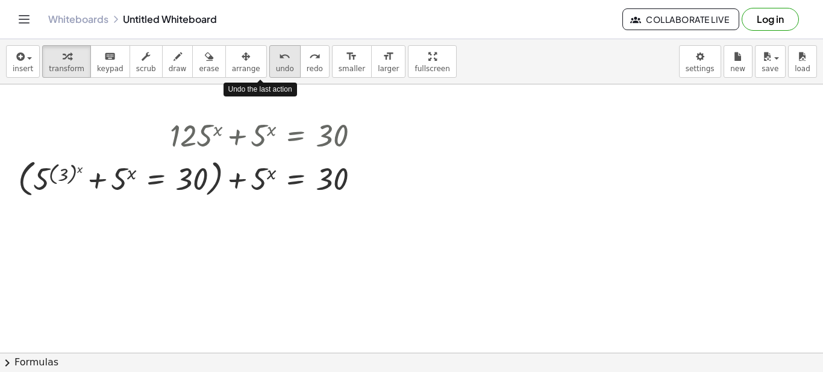
click at [276, 55] on div "undo" at bounding box center [285, 56] width 18 height 14
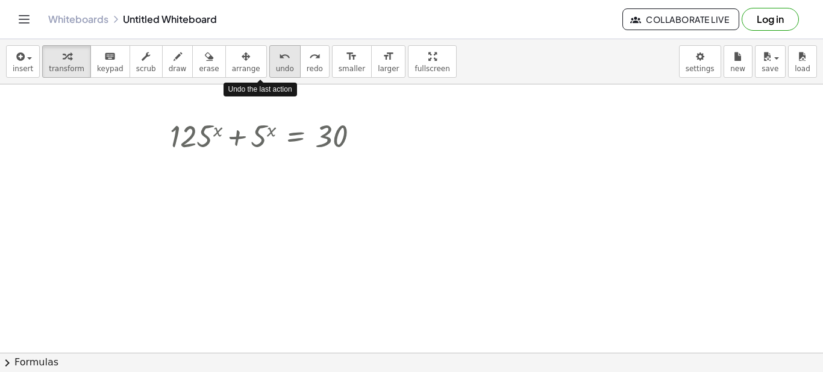
click at [276, 55] on div "undo" at bounding box center [285, 56] width 18 height 14
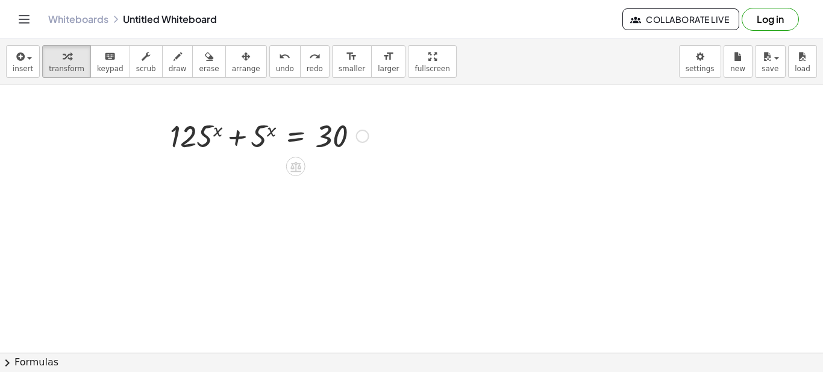
click at [296, 164] on icon at bounding box center [295, 166] width 11 height 10
click at [341, 170] on icon at bounding box center [343, 166] width 11 height 11
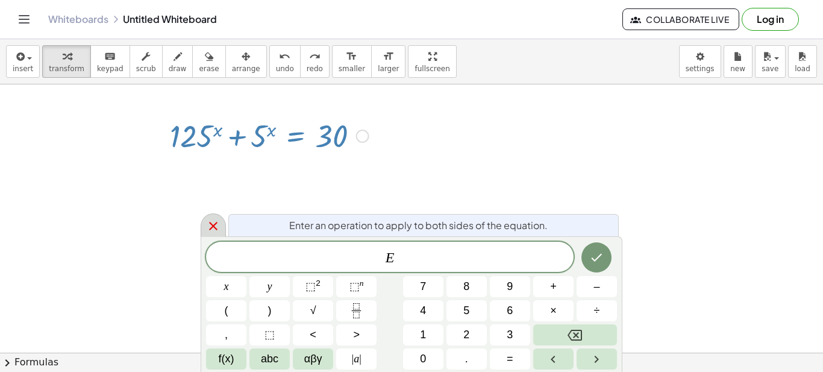
click at [215, 223] on icon at bounding box center [213, 226] width 8 height 8
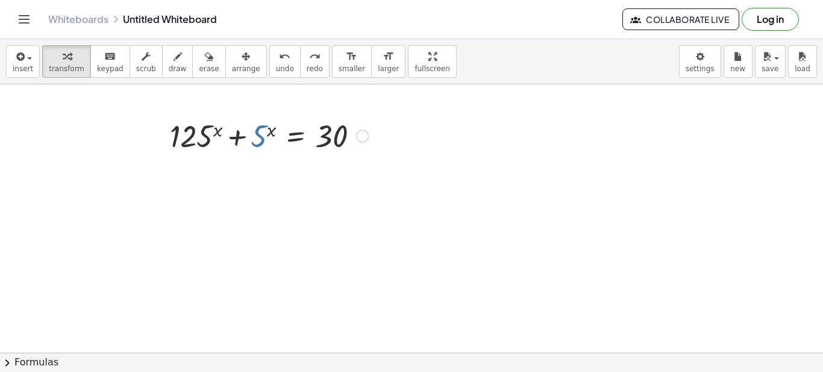
click at [261, 142] on div at bounding box center [269, 134] width 211 height 41
drag, startPoint x: 359, startPoint y: 136, endPoint x: 361, endPoint y: 185, distance: 50.0
click at [361, 185] on div "+ 125 x + 5 x = 30" at bounding box center [411, 352] width 823 height 536
click at [251, 179] on div at bounding box center [260, 175] width 211 height 41
click at [352, 177] on div at bounding box center [353, 176] width 13 height 13
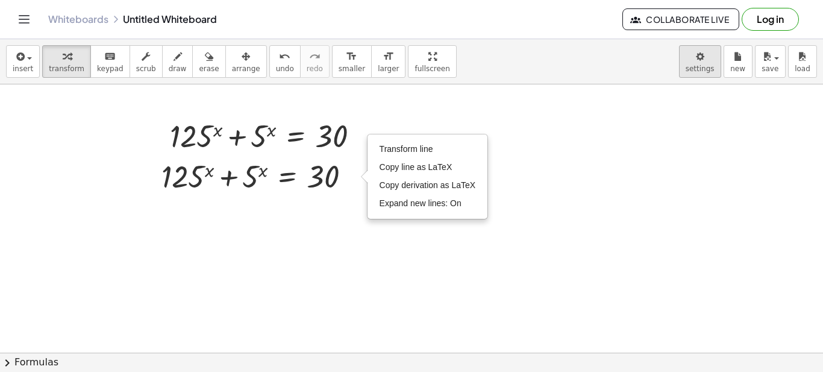
click at [699, 61] on body "Graspable Math Activities Get Started Activity Bank Assigned Work Classes White…" at bounding box center [411, 186] width 823 height 372
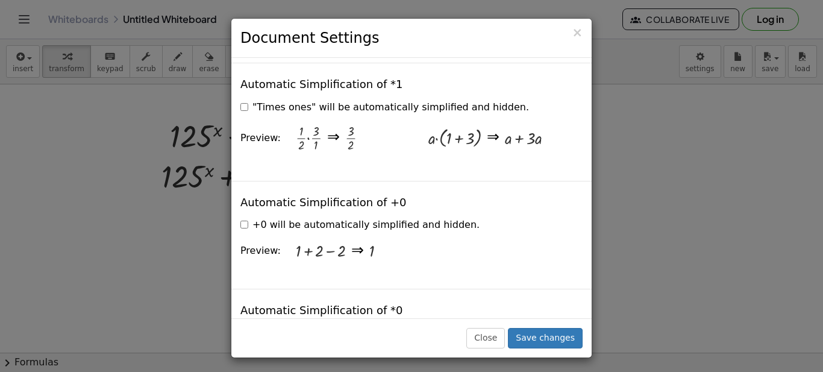
scroll to position [1807, 0]
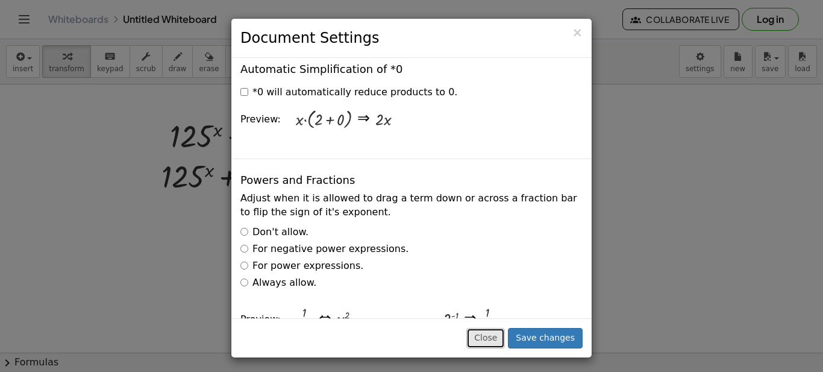
click at [487, 338] on button "Close" at bounding box center [485, 338] width 39 height 20
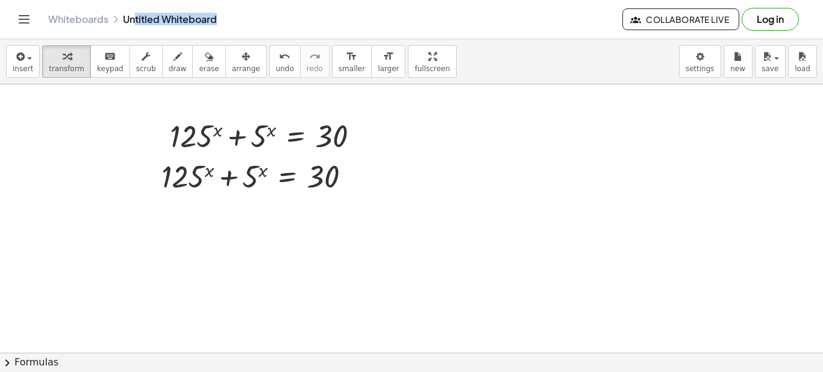
drag, startPoint x: 238, startPoint y: 18, endPoint x: 133, endPoint y: 20, distance: 105.4
click at [133, 20] on div "Whiteboards Untitled Whiteboard" at bounding box center [335, 19] width 574 height 12
click at [562, 155] on div at bounding box center [411, 352] width 823 height 536
click at [20, 17] on icon "Toggle navigation" at bounding box center [24, 19] width 14 height 14
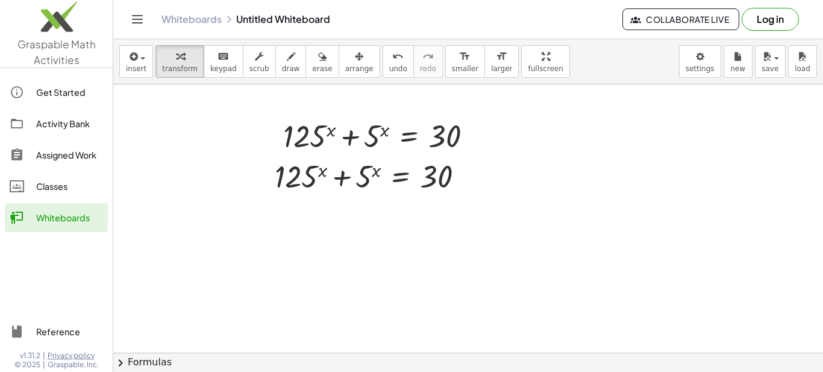
click at [182, 161] on div at bounding box center [467, 352] width 709 height 536
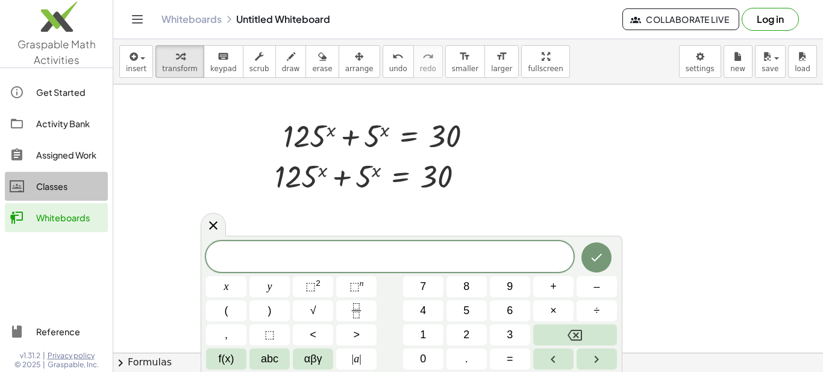
click at [60, 183] on div "Classes" at bounding box center [69, 186] width 67 height 14
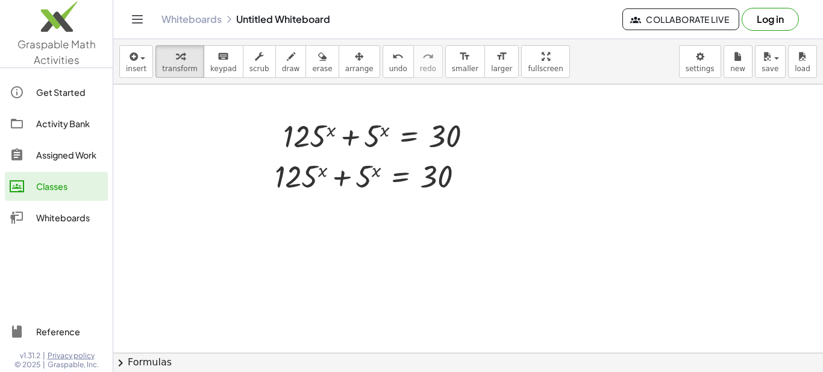
click at [583, 187] on div at bounding box center [467, 352] width 709 height 536
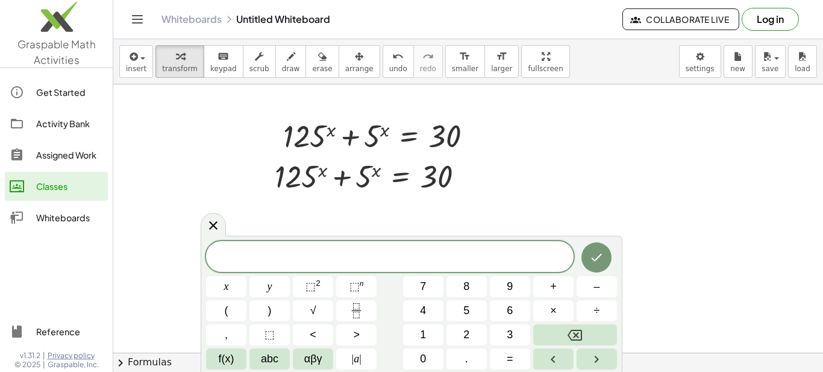
click at [49, 31] on img at bounding box center [56, 19] width 113 height 51
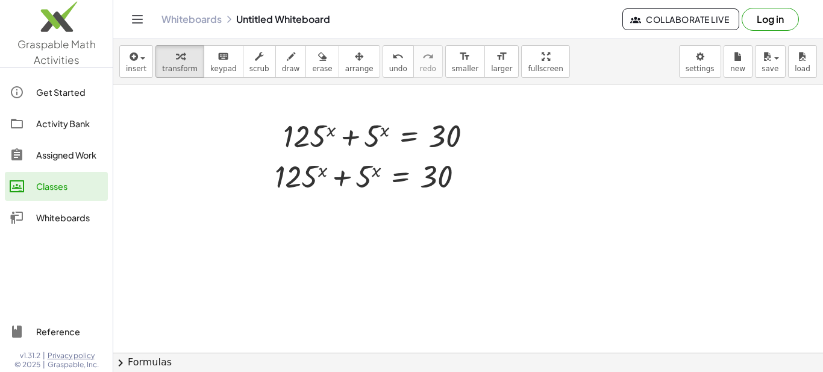
click at [131, 19] on icon "Toggle navigation" at bounding box center [137, 19] width 14 height 14
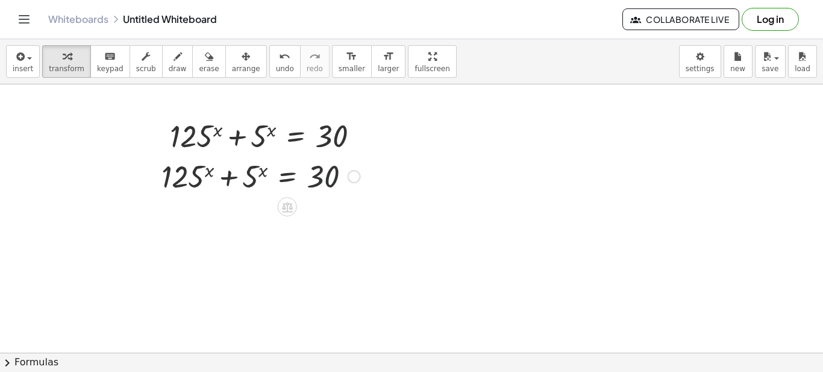
click at [331, 171] on div at bounding box center [260, 175] width 211 height 41
click at [349, 175] on div "Transform line Copy line as LaTeX Copy derivation as LaTeX Expand new lines: On" at bounding box center [353, 176] width 13 height 13
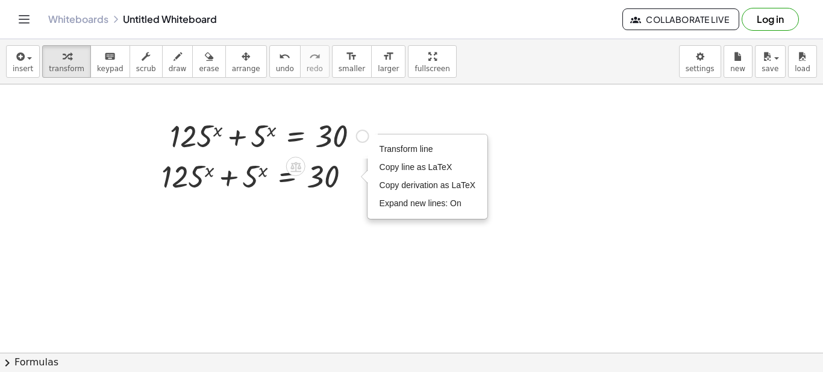
click at [364, 137] on div at bounding box center [362, 135] width 13 height 13
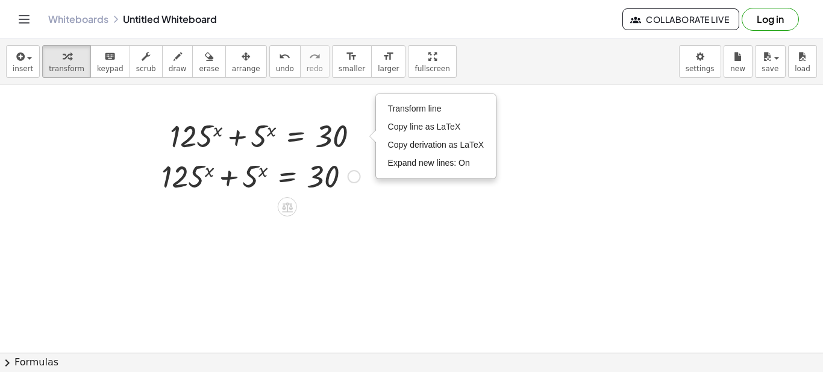
click at [352, 180] on div "Transform line Copy line as LaTeX Copy derivation as LaTeX Expand new lines: On" at bounding box center [353, 176] width 13 height 13
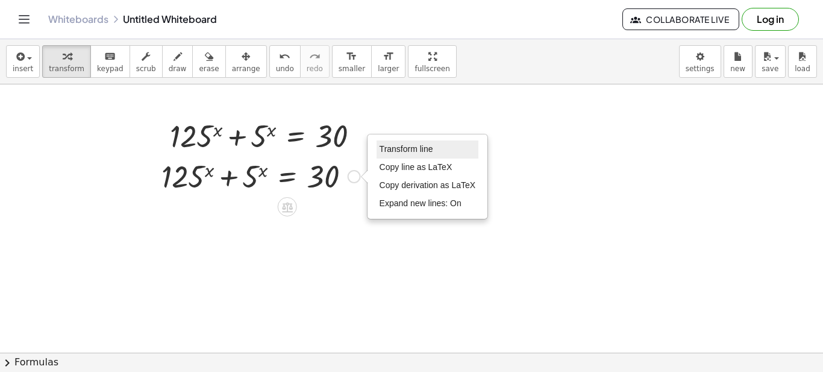
click at [411, 152] on span "Transform line" at bounding box center [406, 149] width 54 height 10
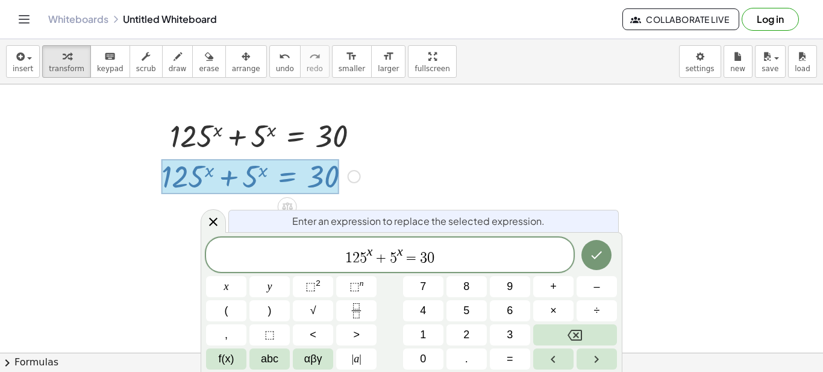
click at [360, 255] on span "5" at bounding box center [363, 258] width 7 height 14
click at [360, 254] on var "x" at bounding box center [363, 251] width 6 height 14
click at [352, 256] on span "​ 5 x + 5 x = 3 0" at bounding box center [389, 256] width 367 height 22
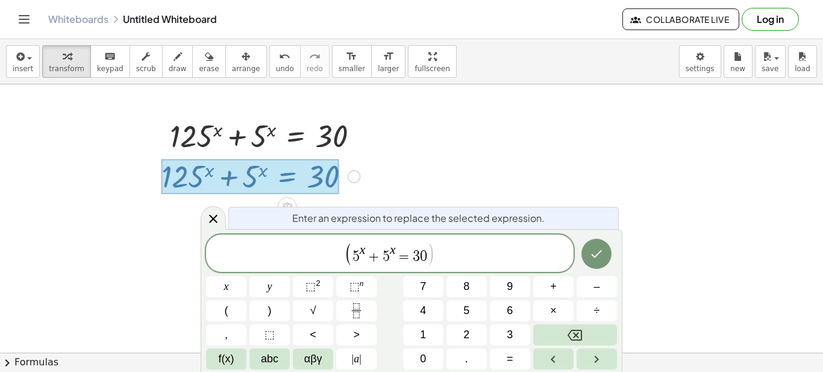
click at [372, 254] on span "+" at bounding box center [373, 256] width 17 height 14
click at [354, 283] on span "⬚" at bounding box center [354, 286] width 10 height 12
click at [596, 254] on icon "Done" at bounding box center [596, 253] width 14 height 14
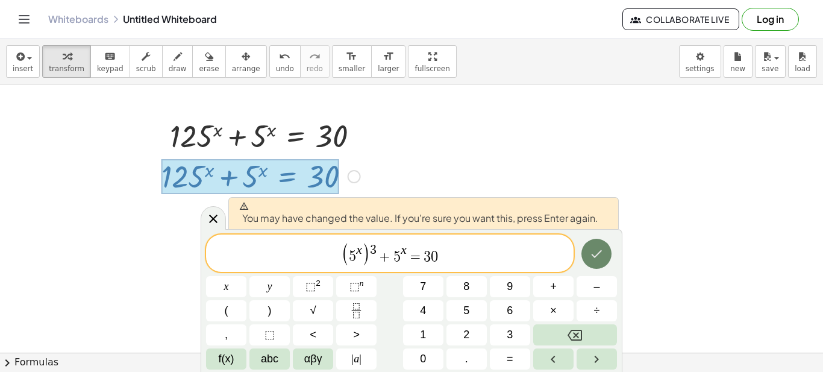
click at [596, 254] on icon "Done" at bounding box center [596, 253] width 14 height 14
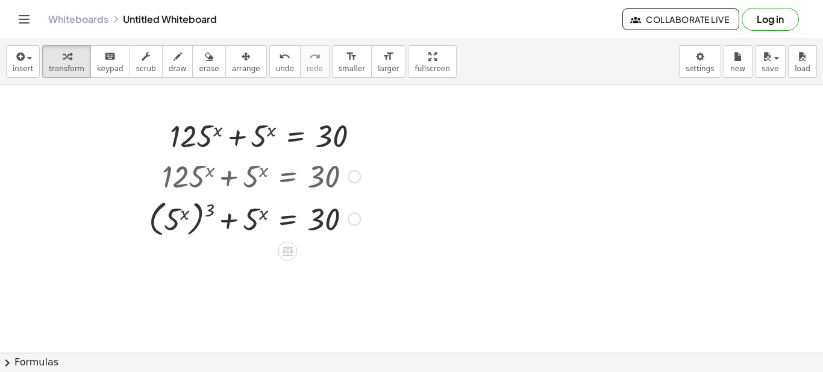
scroll to position [60, 0]
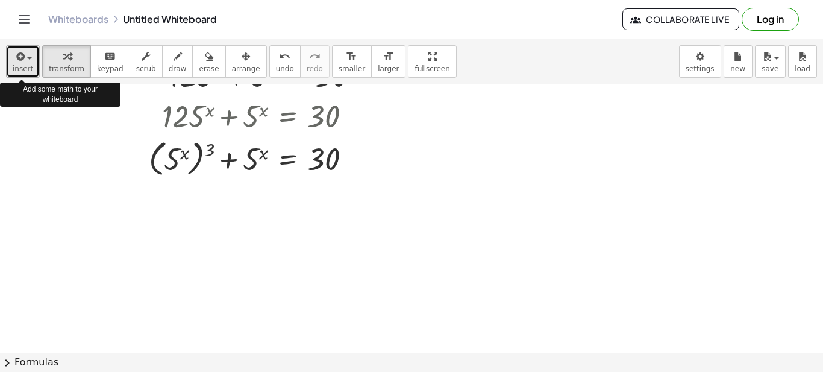
click at [20, 62] on icon "button" at bounding box center [19, 56] width 11 height 14
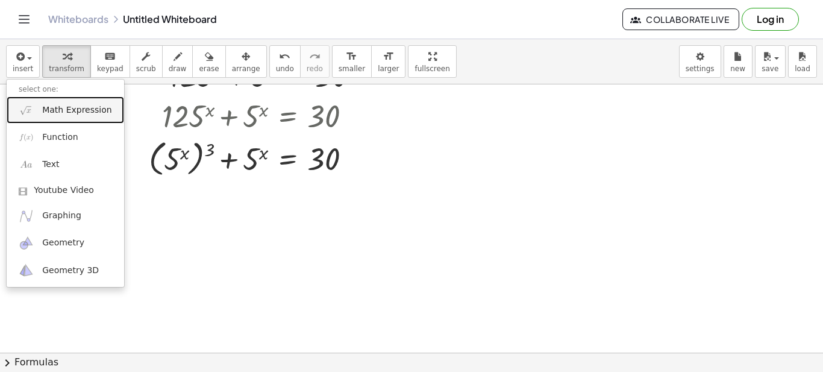
click at [68, 114] on span "Math Expression" at bounding box center [76, 110] width 69 height 12
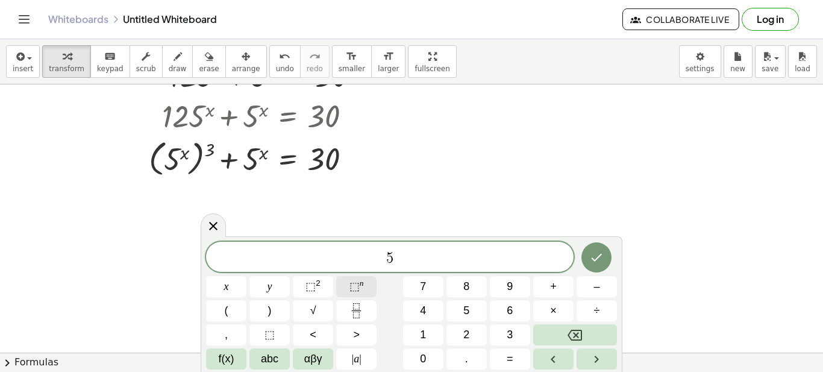
click at [354, 284] on span "⬚" at bounding box center [354, 286] width 10 height 12
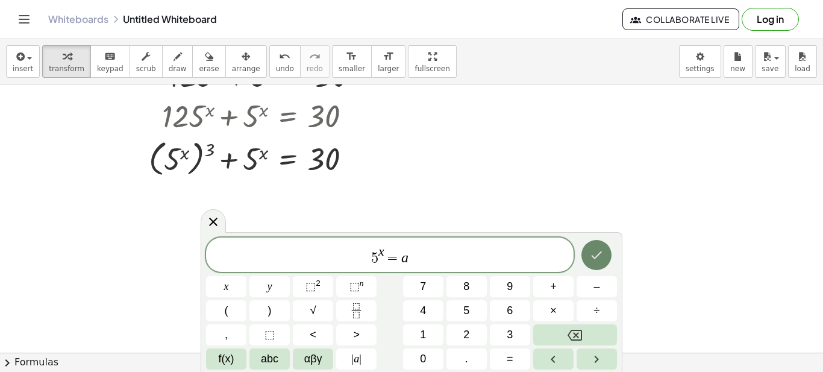
click at [588, 256] on button "Done" at bounding box center [596, 255] width 30 height 30
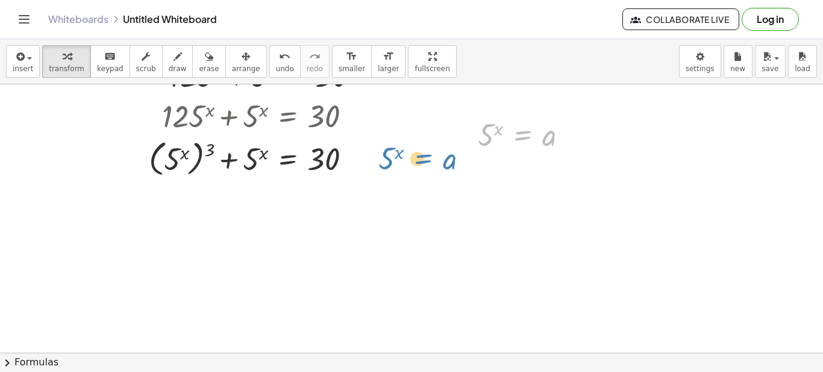
drag, startPoint x: 517, startPoint y: 136, endPoint x: 418, endPoint y: 159, distance: 101.5
click at [350, 161] on div "Transform line Copy line as LaTeX Copy derivation as LaTeX Expand new lines: On" at bounding box center [353, 158] width 13 height 13
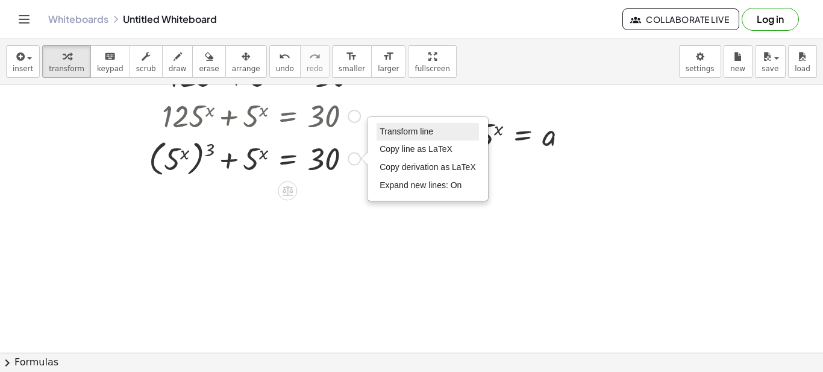
click at [402, 135] on span "Transform line" at bounding box center [406, 131] width 54 height 10
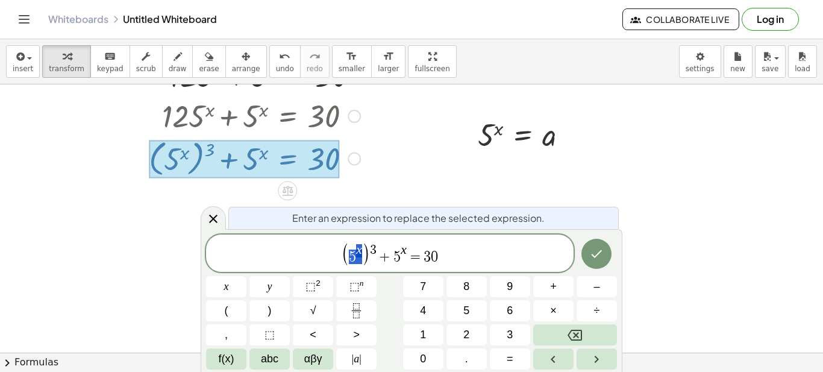
drag, startPoint x: 363, startPoint y: 248, endPoint x: 347, endPoint y: 245, distance: 15.8
click at [347, 245] on span "( 5 x )" at bounding box center [355, 254] width 28 height 22
drag, startPoint x: 404, startPoint y: 252, endPoint x: 389, endPoint y: 252, distance: 15.1
click at [389, 252] on span "( a ) 3 + 5 x = 3 0" at bounding box center [389, 254] width 367 height 23
click at [596, 251] on icon "Done" at bounding box center [596, 254] width 14 height 14
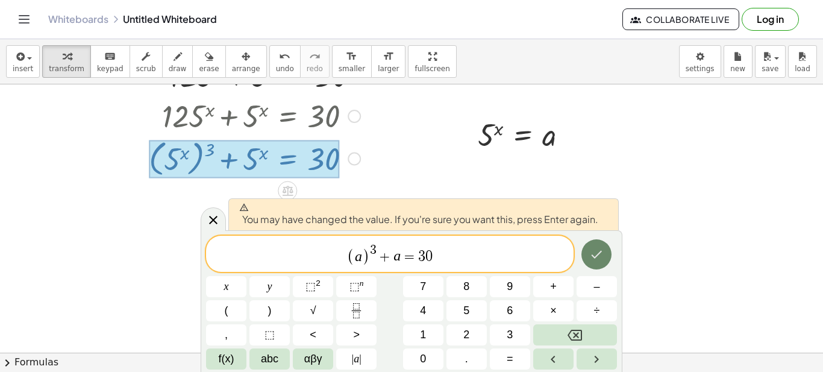
click at [596, 251] on icon "Done" at bounding box center [596, 254] width 14 height 14
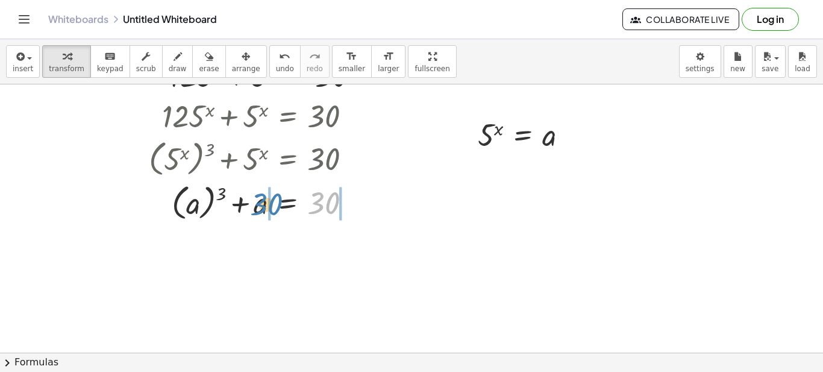
drag, startPoint x: 319, startPoint y: 208, endPoint x: 262, endPoint y: 209, distance: 57.2
click at [262, 209] on div at bounding box center [254, 201] width 223 height 44
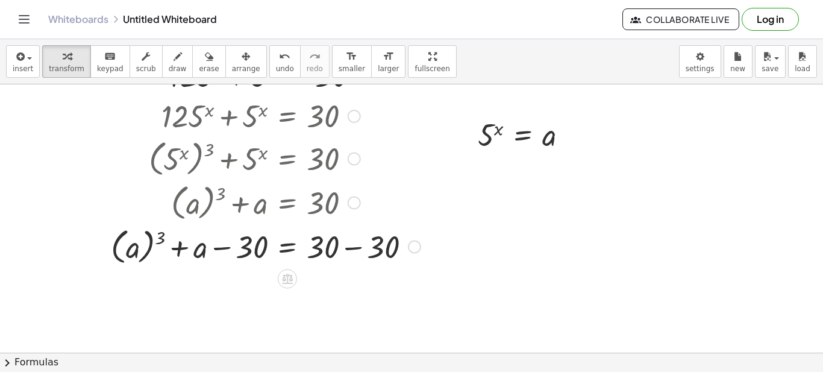
scroll to position [120, 0]
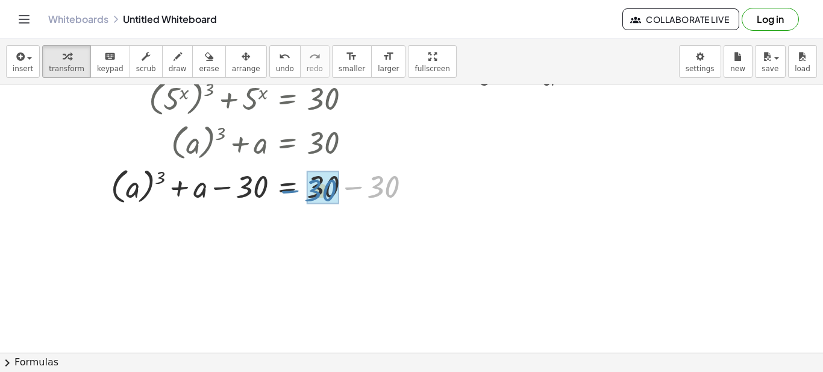
drag, startPoint x: 380, startPoint y: 192, endPoint x: 317, endPoint y: 195, distance: 63.3
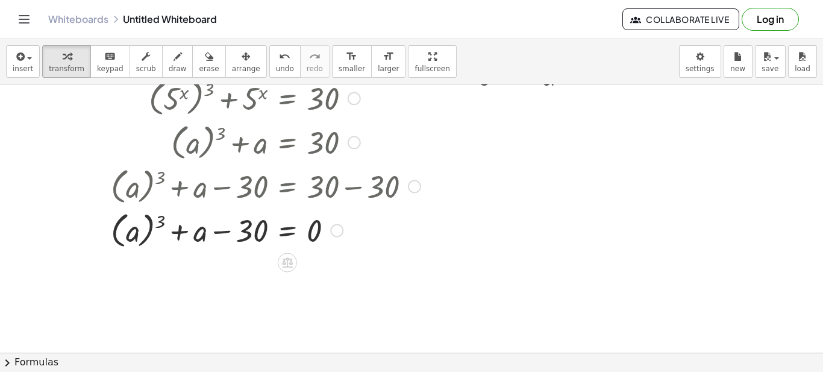
click at [339, 233] on div "Transform line Copy line as LaTeX Copy derivation as LaTeX Expand new lines: On" at bounding box center [336, 230] width 13 height 13
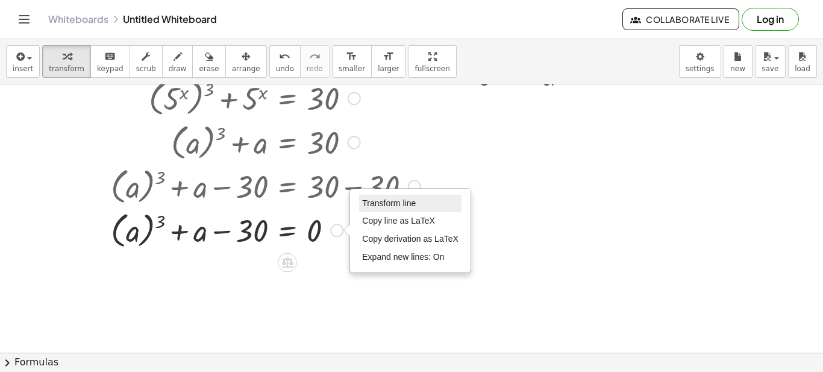
click at [366, 206] on span "Transform line" at bounding box center [389, 203] width 54 height 10
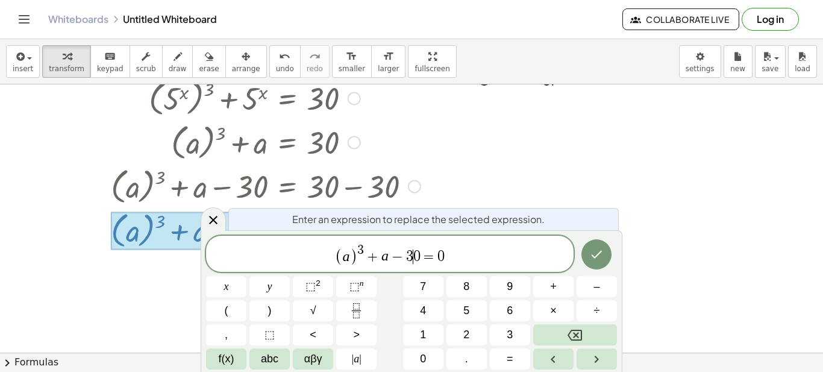
click at [411, 254] on span "3" at bounding box center [409, 256] width 7 height 14
drag, startPoint x: 419, startPoint y: 256, endPoint x: 409, endPoint y: 253, distance: 10.7
click at [435, 254] on span "2 7 − 3 0 ​ = 0" at bounding box center [425, 256] width 70 height 14
click at [334, 255] on span ")" at bounding box center [334, 256] width 8 height 17
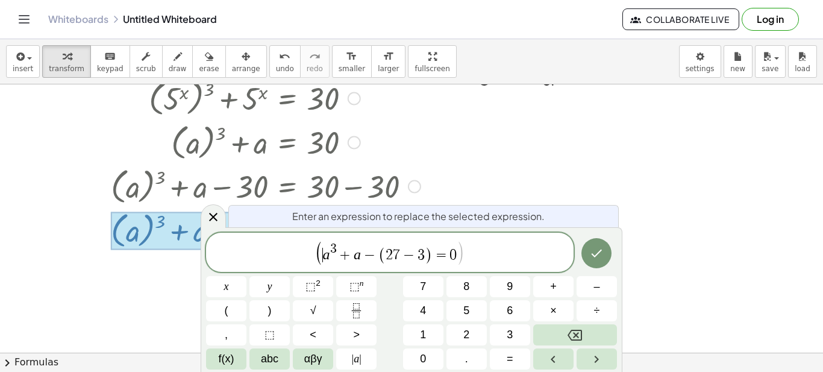
click at [322, 254] on span "( ​ a 3 + a − ( 2 7 − 3 ) = 0 )" at bounding box center [390, 253] width 150 height 24
click at [591, 255] on icon "Done" at bounding box center [596, 254] width 14 height 14
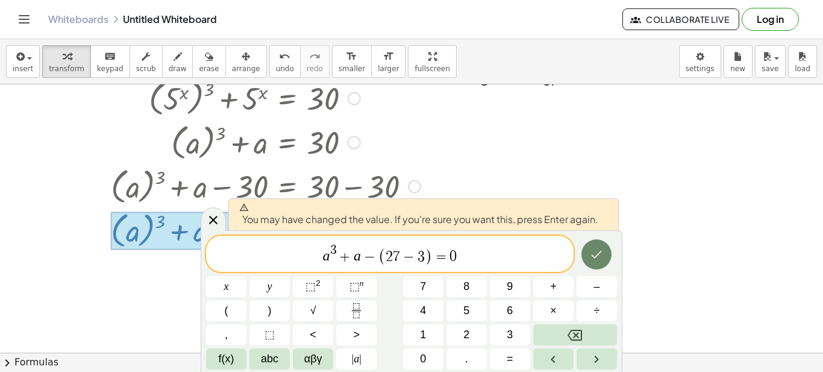
click at [596, 257] on icon "Done" at bounding box center [596, 255] width 11 height 8
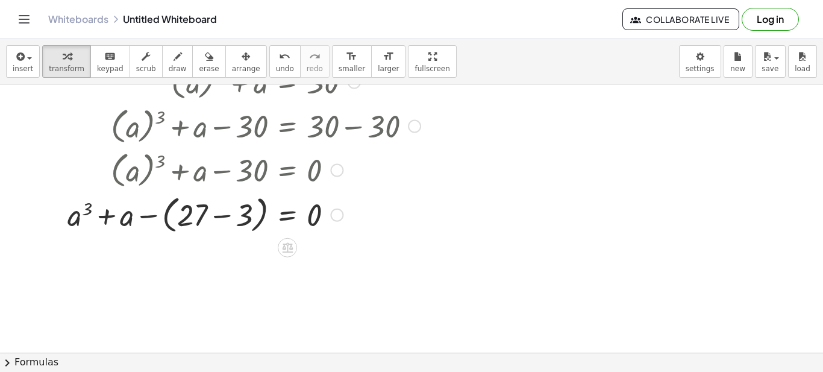
scroll to position [241, 0]
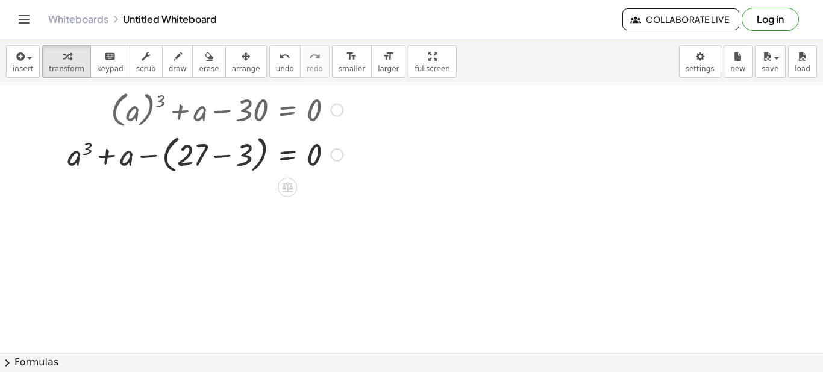
click at [243, 156] on div at bounding box center [243, 154] width 365 height 46
click at [343, 155] on div at bounding box center [336, 154] width 13 height 13
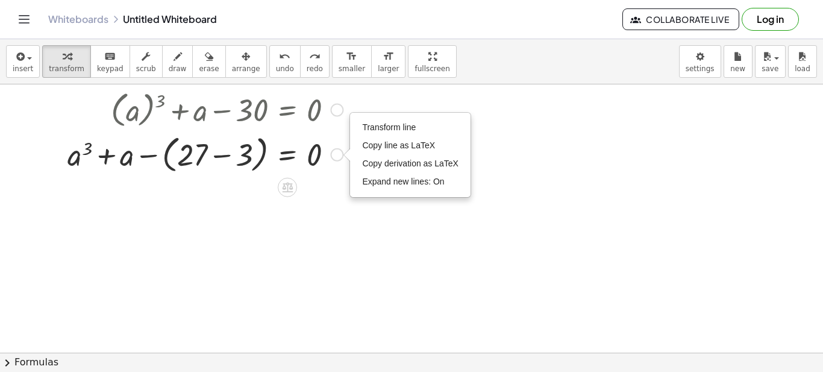
click at [247, 154] on div at bounding box center [243, 154] width 365 height 46
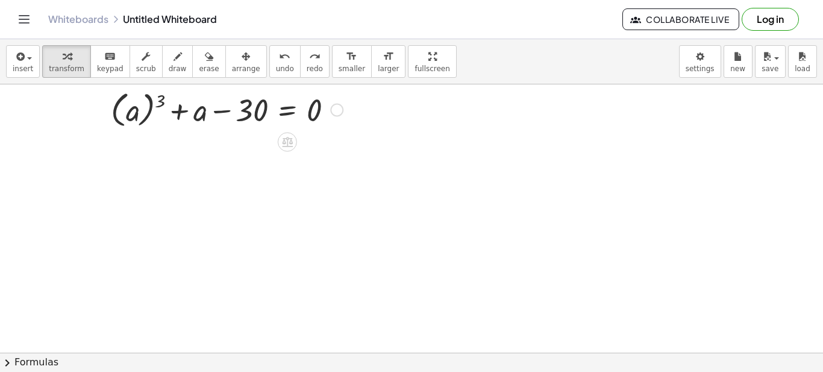
click at [338, 110] on div at bounding box center [336, 110] width 13 height 13
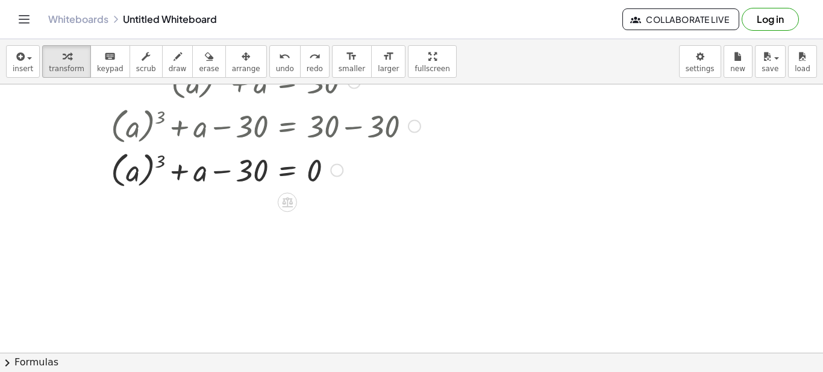
click at [335, 169] on div at bounding box center [336, 170] width 13 height 13
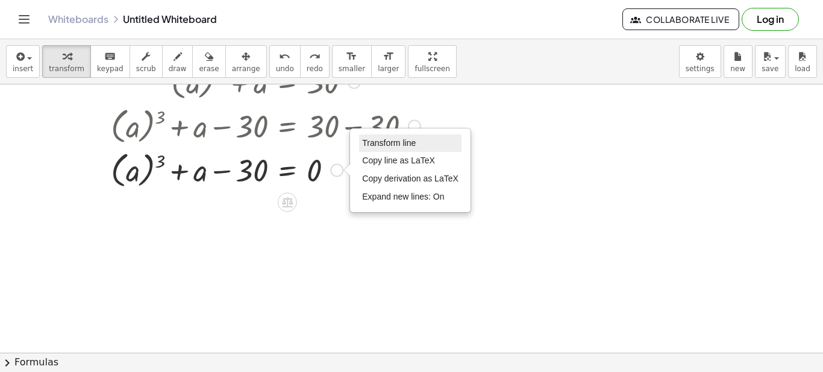
click at [398, 140] on span "Transform line" at bounding box center [389, 143] width 54 height 10
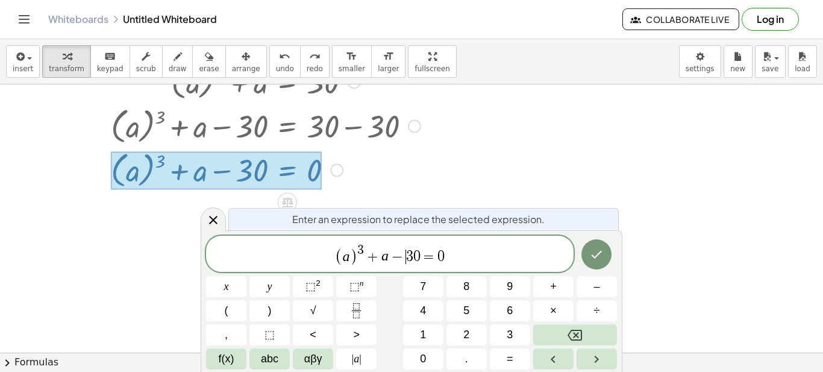
click at [404, 251] on span "−" at bounding box center [396, 256] width 17 height 14
click at [598, 254] on icon "Done" at bounding box center [596, 255] width 11 height 8
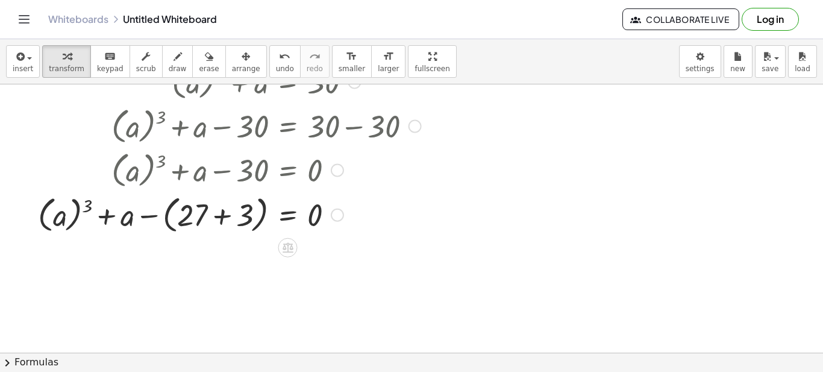
scroll to position [241, 0]
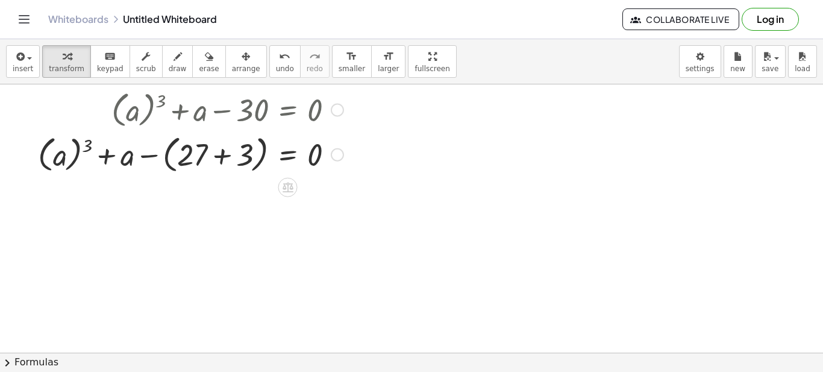
click at [238, 158] on div at bounding box center [229, 154] width 395 height 46
click at [238, 158] on div at bounding box center [266, 153] width 322 height 44
drag, startPoint x: 192, startPoint y: 158, endPoint x: 103, endPoint y: 158, distance: 88.5
click at [103, 158] on div at bounding box center [229, 154] width 395 height 46
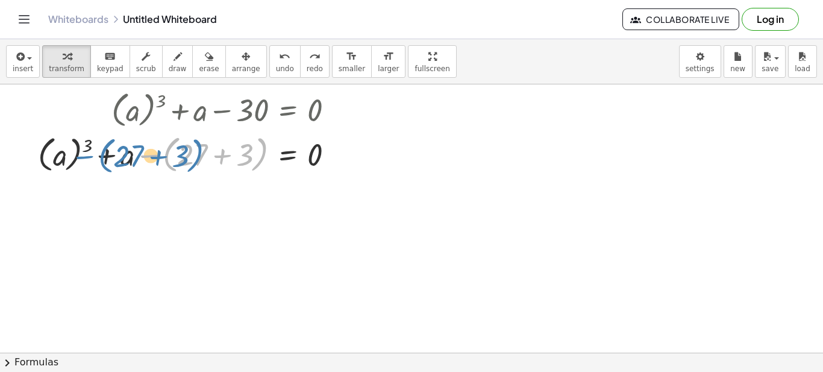
drag, startPoint x: 151, startPoint y: 157, endPoint x: 86, endPoint y: 158, distance: 64.4
click at [86, 158] on div at bounding box center [229, 154] width 395 height 46
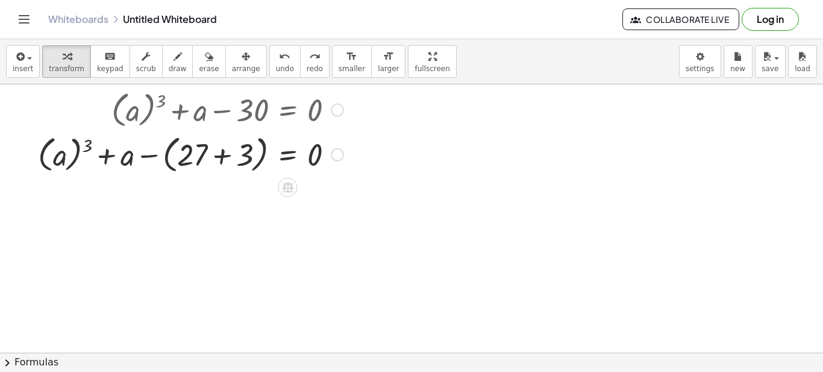
click at [340, 154] on div at bounding box center [337, 154] width 13 height 13
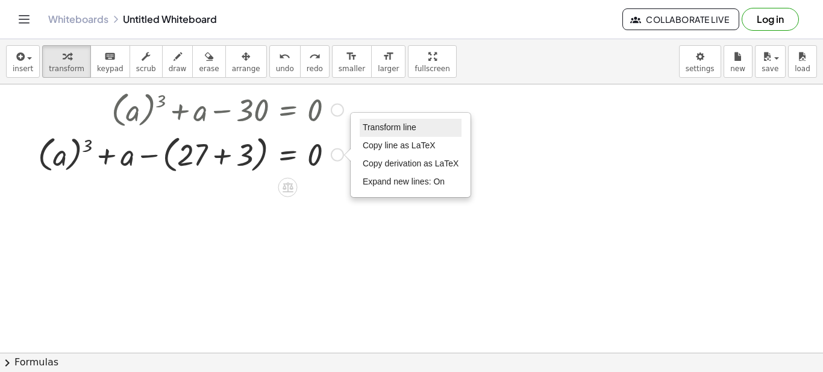
click at [377, 126] on span "Transform line" at bounding box center [390, 127] width 54 height 10
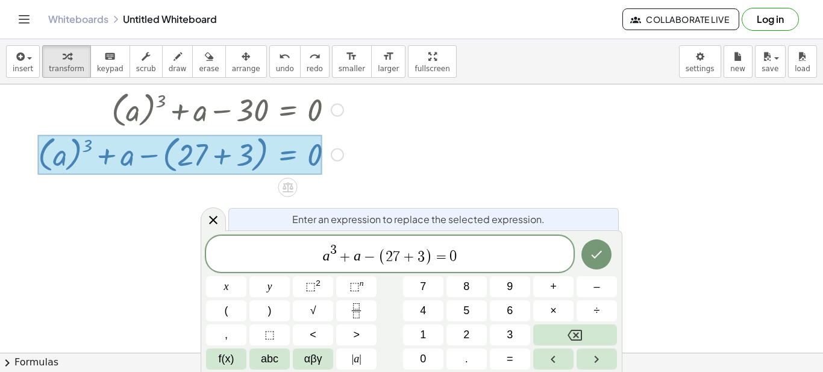
click at [343, 255] on span "+" at bounding box center [345, 256] width 17 height 14
click at [428, 257] on span "+" at bounding box center [424, 256] width 17 height 14
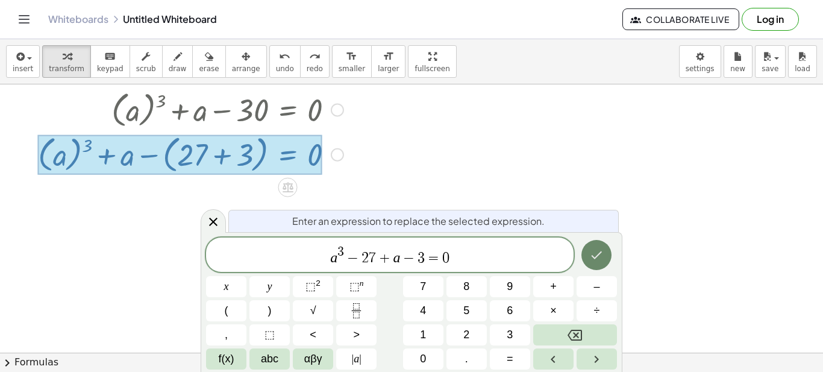
click at [597, 252] on icon "Done" at bounding box center [596, 255] width 14 height 14
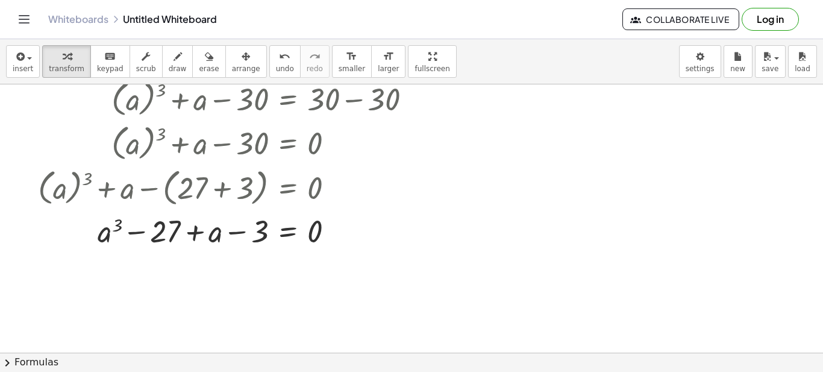
scroll to position [268, 0]
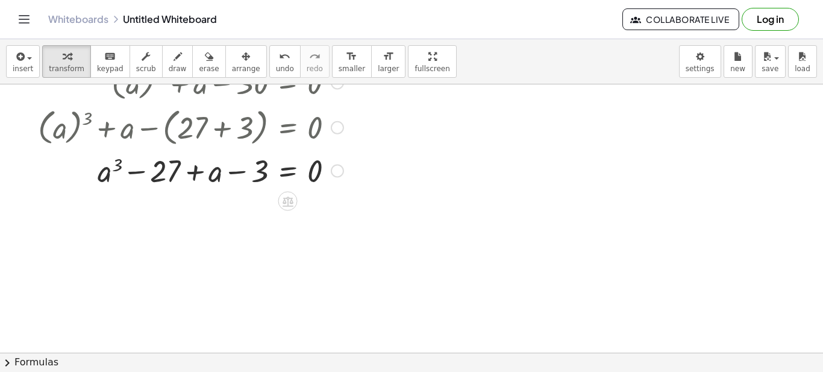
click at [334, 170] on div "Transform line Copy line as LaTeX Copy derivation as LaTeX Expand new lines: On" at bounding box center [337, 170] width 13 height 13
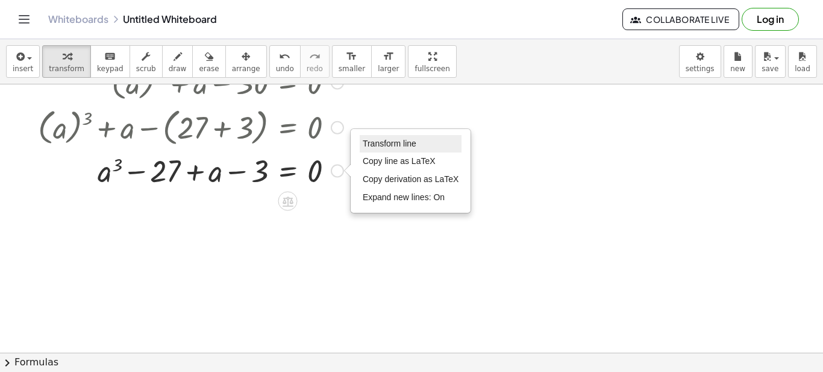
click at [382, 143] on span "Transform line" at bounding box center [390, 144] width 54 height 10
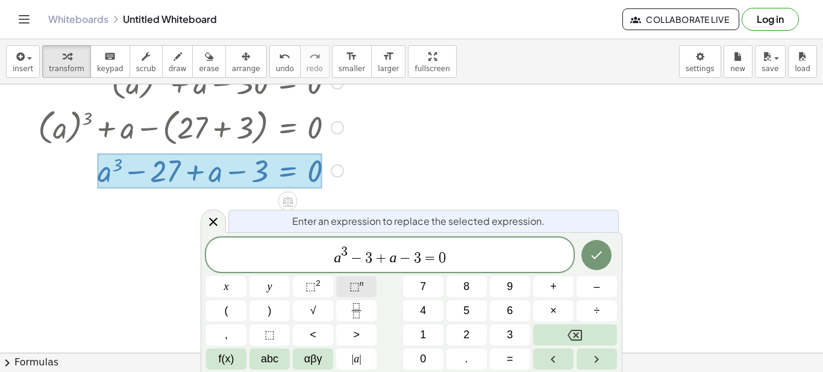
click at [350, 282] on span "⬚" at bounding box center [354, 286] width 10 height 12
click at [595, 258] on icon "Done" at bounding box center [596, 255] width 11 height 8
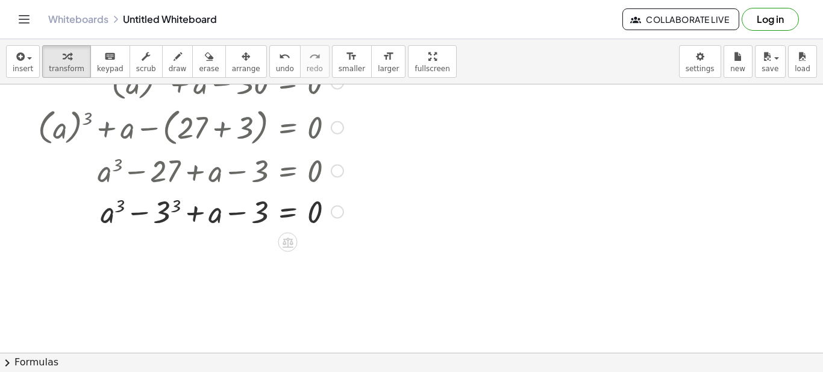
scroll to position [328, 0]
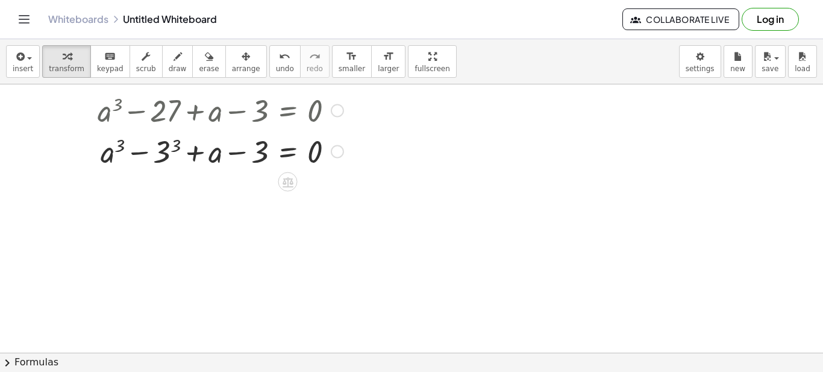
click at [338, 146] on div "Transform line Copy line as LaTeX Copy derivation as LaTeX Expand new lines: On" at bounding box center [337, 151] width 13 height 13
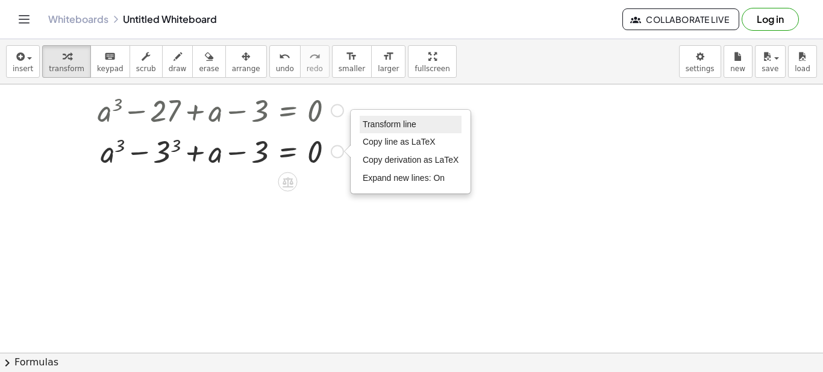
click at [379, 126] on span "Transform line" at bounding box center [390, 124] width 54 height 10
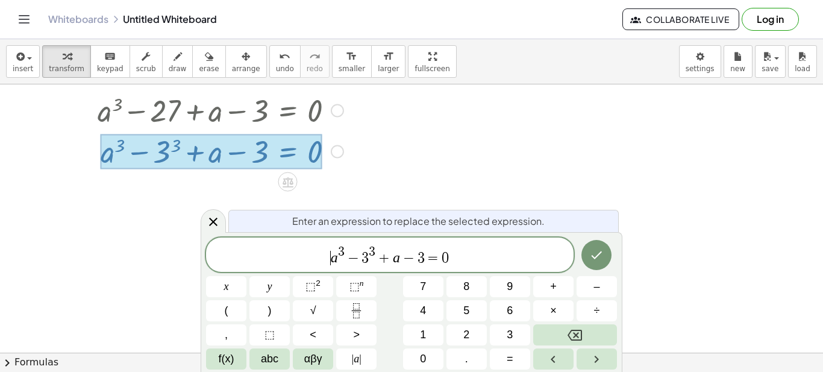
click at [333, 260] on var "a" at bounding box center [334, 257] width 7 height 16
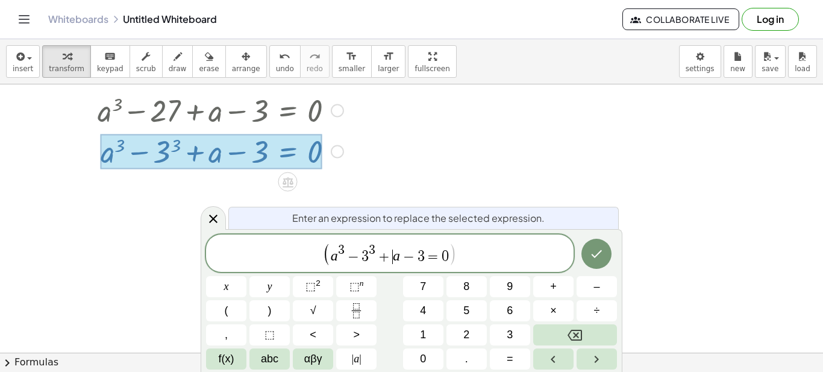
drag, startPoint x: 385, startPoint y: 248, endPoint x: 380, endPoint y: 254, distance: 7.7
click at [381, 251] on span "a 3 − 3 3 + ​ a − 3 = 0" at bounding box center [390, 253] width 118 height 19
click at [401, 257] on var "a" at bounding box center [403, 256] width 7 height 16
click at [431, 256] on span "3" at bounding box center [431, 256] width 7 height 14
click at [437, 257] on span "=" at bounding box center [443, 256] width 17 height 14
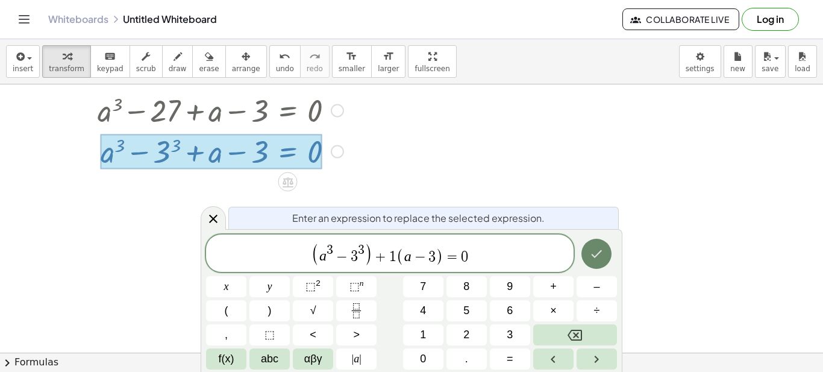
click at [599, 254] on icon "Done" at bounding box center [596, 253] width 14 height 14
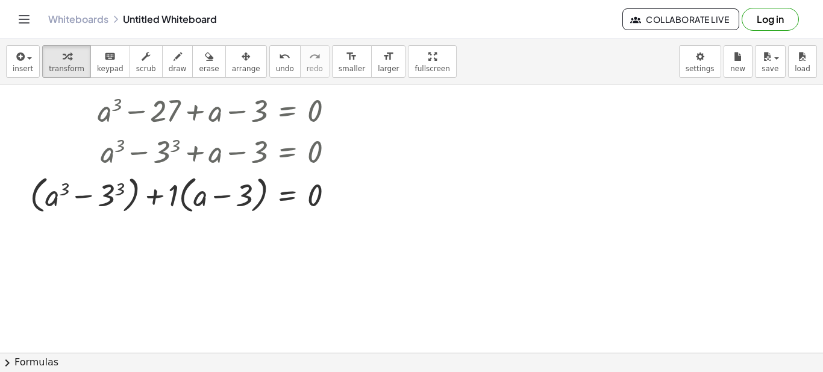
click at [252, 279] on div at bounding box center [411, 158] width 823 height 804
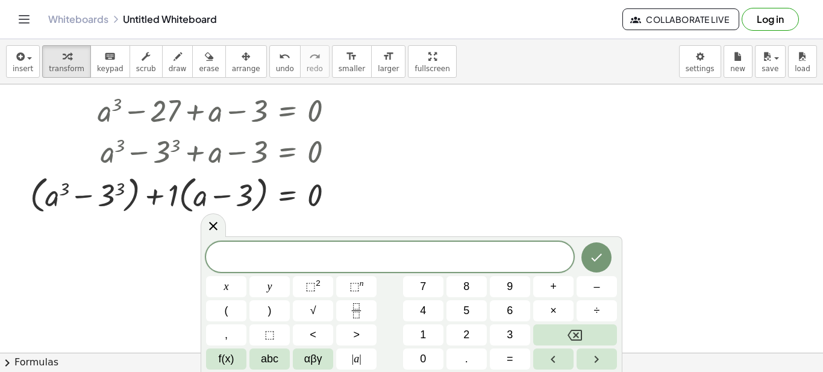
click at [517, 185] on div at bounding box center [411, 158] width 823 height 804
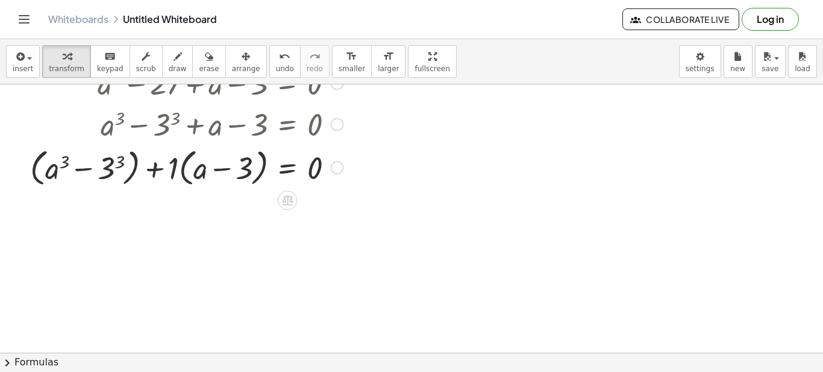
scroll to position [295, 0]
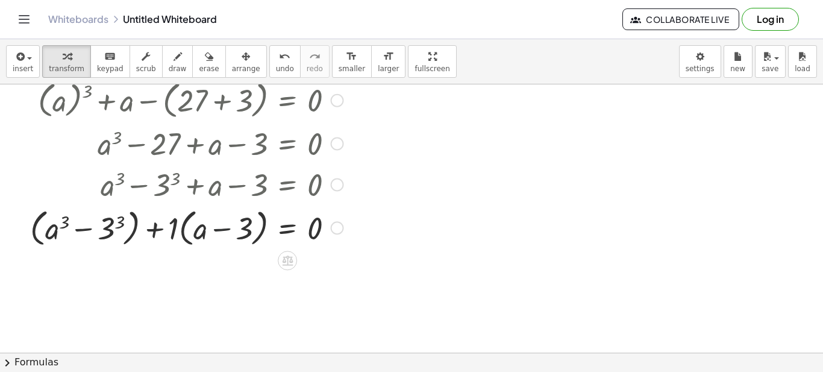
click at [224, 227] on div at bounding box center [225, 227] width 402 height 46
click at [388, 235] on div at bounding box center [225, 227] width 402 height 46
click at [337, 227] on div "Transform line Copy line as LaTeX Copy derivation as LaTeX Expand new lines: On" at bounding box center [337, 227] width 13 height 13
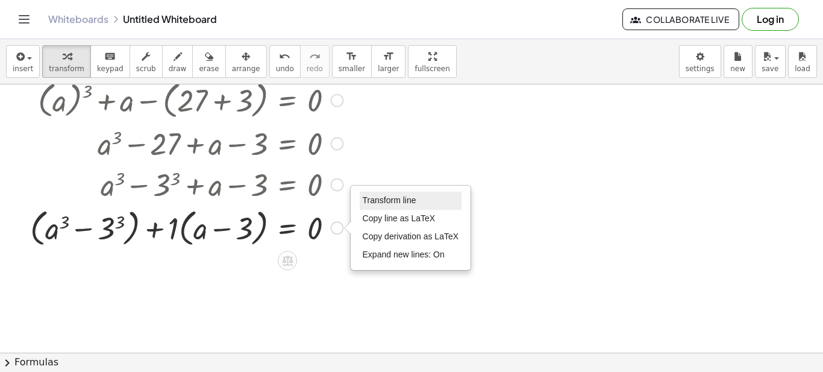
click at [387, 198] on span "Transform line" at bounding box center [390, 200] width 54 height 10
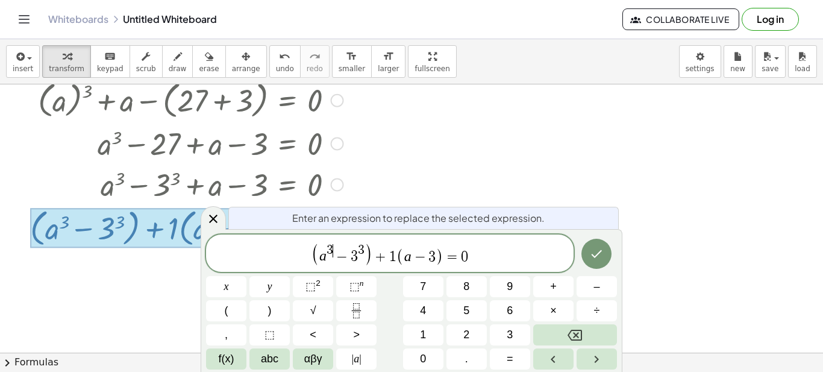
click at [332, 250] on span "3 ​" at bounding box center [329, 250] width 7 height 13
click at [366, 252] on span ")" at bounding box center [368, 252] width 8 height 23
click at [380, 258] on span "+" at bounding box center [379, 256] width 17 height 14
click at [374, 258] on span "+" at bounding box center [379, 256] width 17 height 14
click at [313, 286] on span "⬚" at bounding box center [310, 286] width 10 height 12
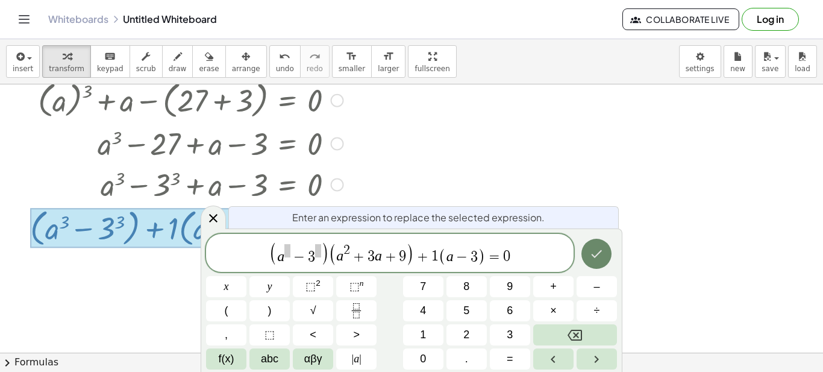
click at [594, 256] on icon "Done" at bounding box center [596, 253] width 11 height 8
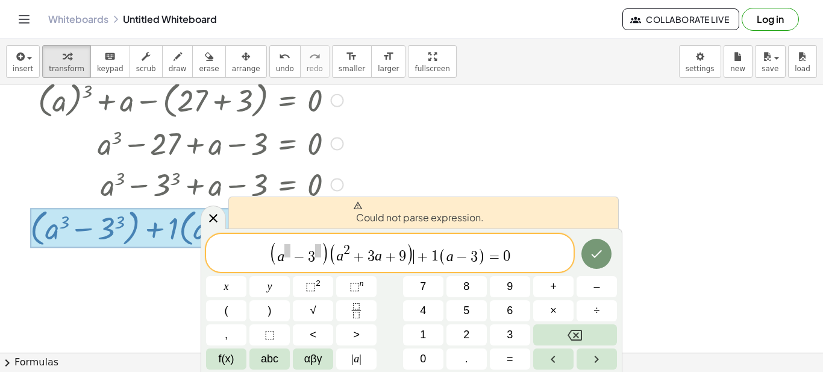
click at [291, 254] on span "−" at bounding box center [298, 256] width 17 height 14
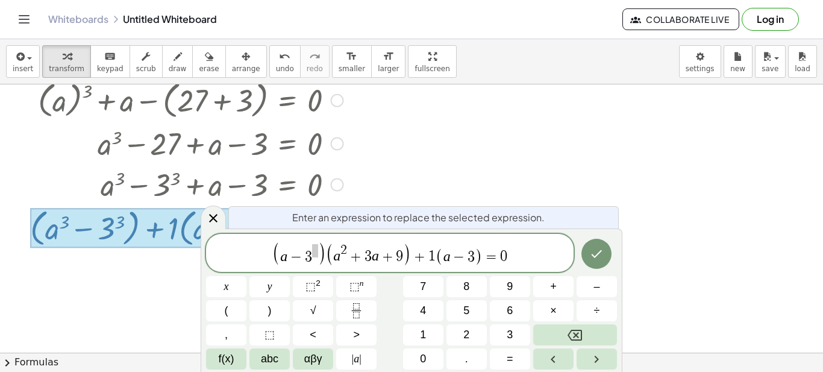
click at [319, 253] on span ")" at bounding box center [321, 253] width 8 height 24
click at [598, 257] on icon "Done" at bounding box center [596, 253] width 14 height 14
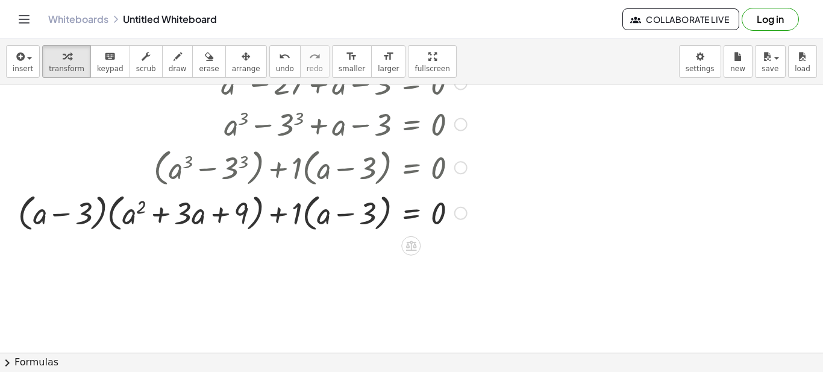
scroll to position [416, 0]
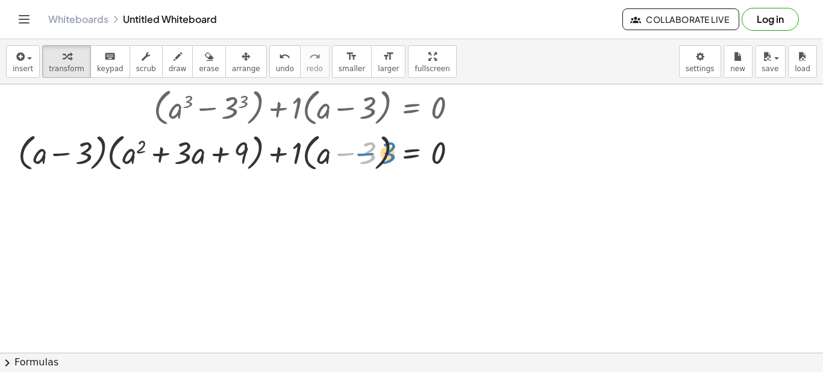
drag, startPoint x: 341, startPoint y: 148, endPoint x: 357, endPoint y: 142, distance: 17.6
click at [360, 143] on div at bounding box center [281, 152] width 538 height 46
click at [460, 153] on div "Transform line Copy line as LaTeX Copy derivation as LaTeX Expand new lines: On" at bounding box center [460, 152] width 13 height 13
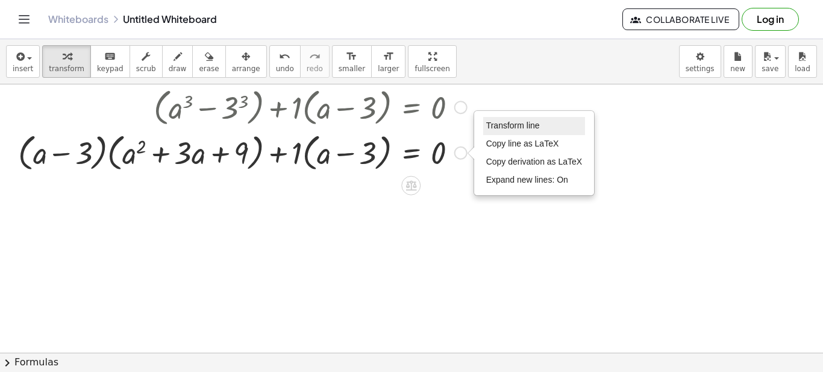
click at [509, 129] on span "Transform line" at bounding box center [513, 125] width 54 height 10
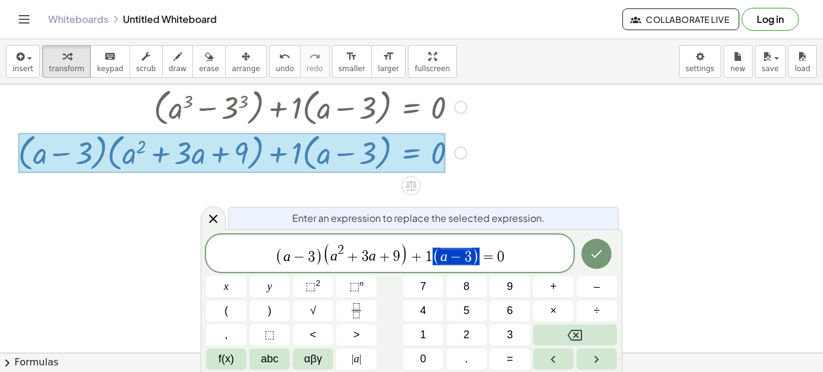
drag, startPoint x: 482, startPoint y: 257, endPoint x: 442, endPoint y: 253, distance: 40.5
click at [442, 253] on span "( a − 3 ) ( a 2 + 3 a + 9 ) + 1 ( a − 3 ) = 0" at bounding box center [389, 253] width 367 height 25
click at [432, 257] on span ")" at bounding box center [427, 253] width 8 height 23
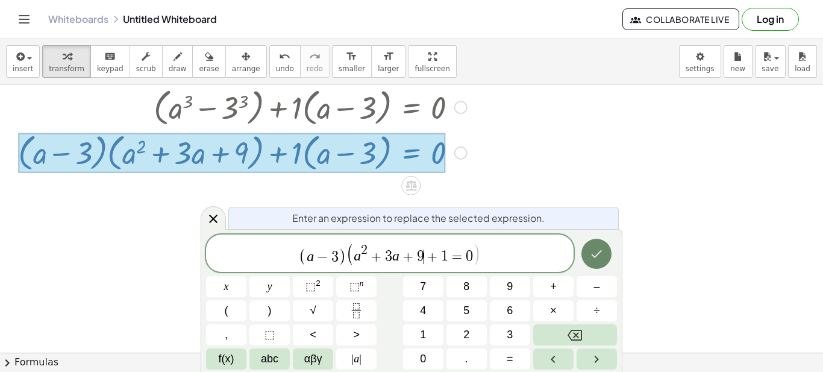
click at [596, 251] on icon "Done" at bounding box center [596, 253] width 14 height 14
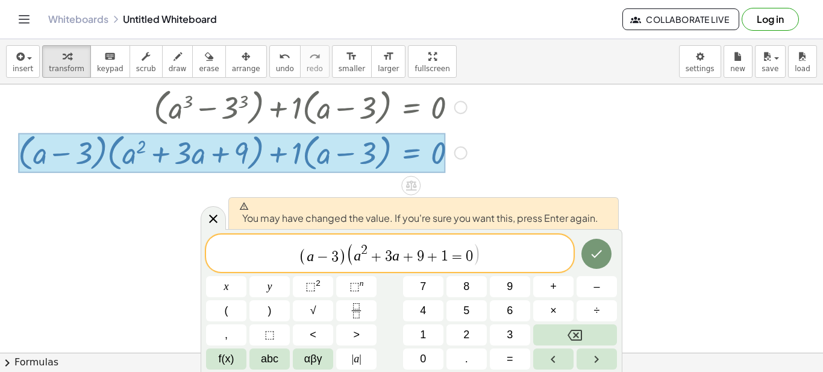
click at [500, 257] on span "( a − 3 ) ( a 2 + 3 a + 9 ​ + 1 = 0 )" at bounding box center [389, 253] width 367 height 25
click at [453, 254] on span "=" at bounding box center [456, 256] width 17 height 14
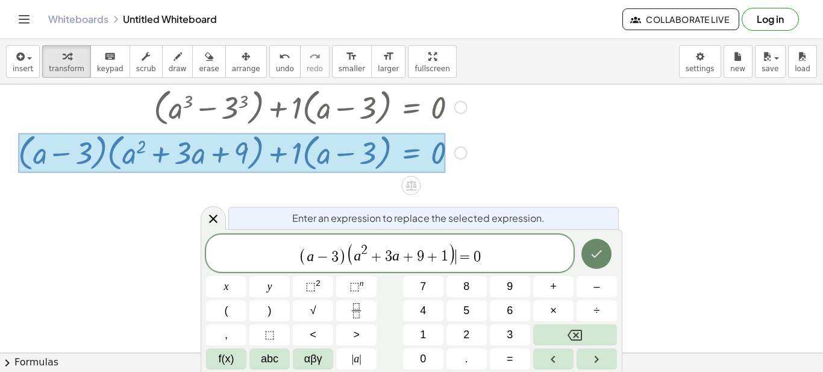
click at [598, 255] on icon "Done" at bounding box center [596, 253] width 14 height 14
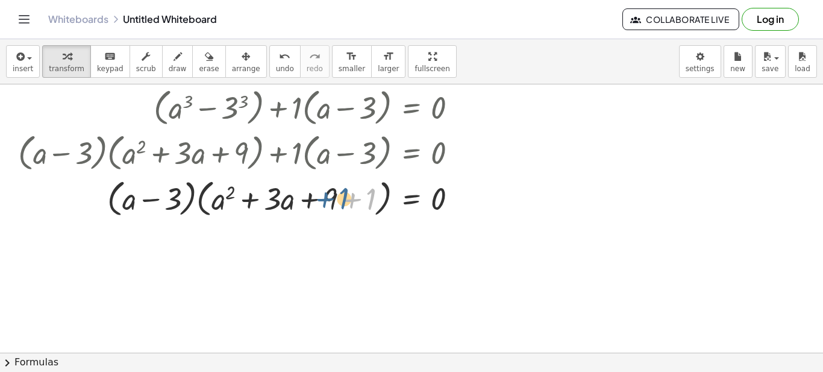
drag, startPoint x: 370, startPoint y: 202, endPoint x: 343, endPoint y: 201, distance: 27.1
click at [343, 201] on div at bounding box center [281, 198] width 538 height 46
drag, startPoint x: 370, startPoint y: 198, endPoint x: 338, endPoint y: 198, distance: 31.9
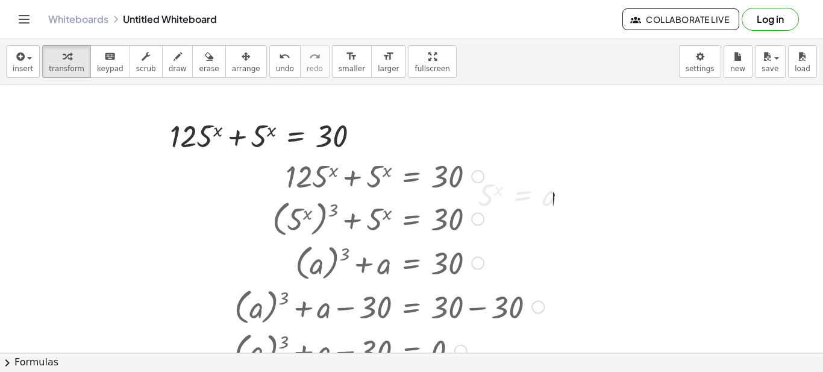
scroll to position [60, 0]
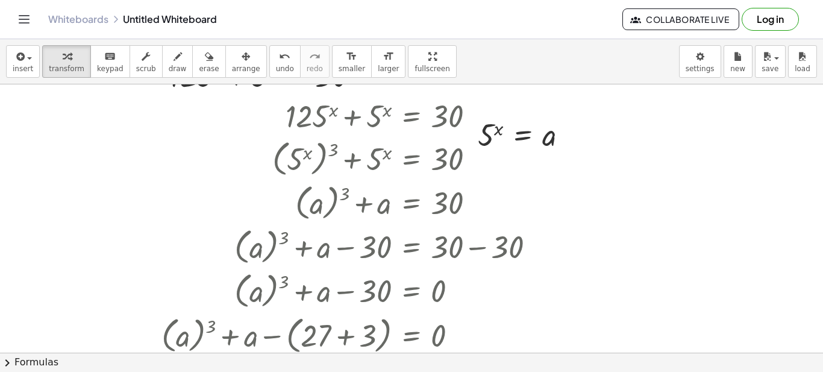
click at [635, 146] on div at bounding box center [411, 292] width 823 height 536
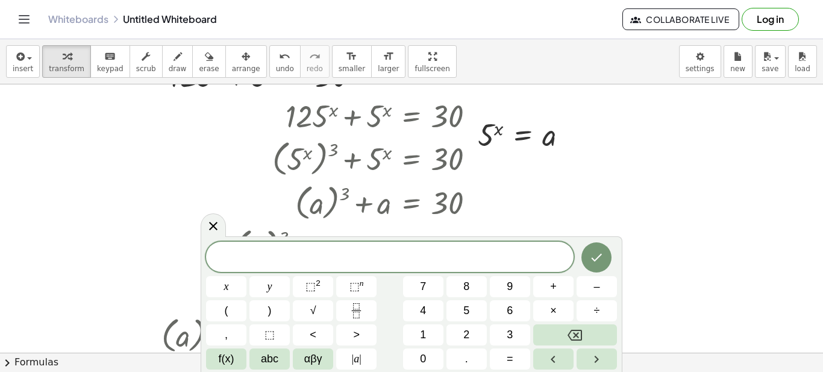
click at [635, 146] on div at bounding box center [411, 292] width 823 height 536
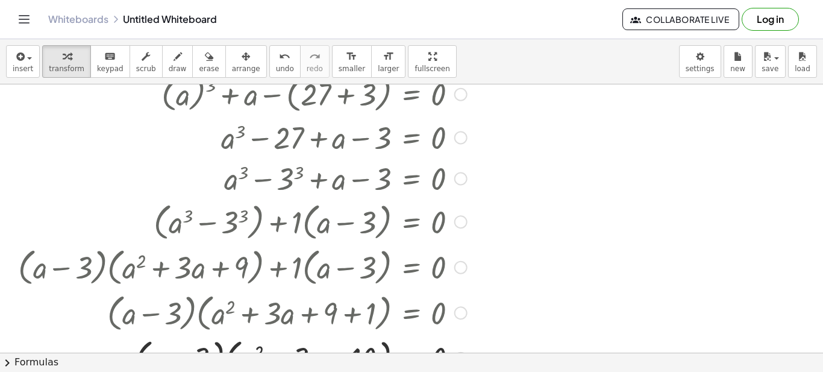
scroll to position [536, 0]
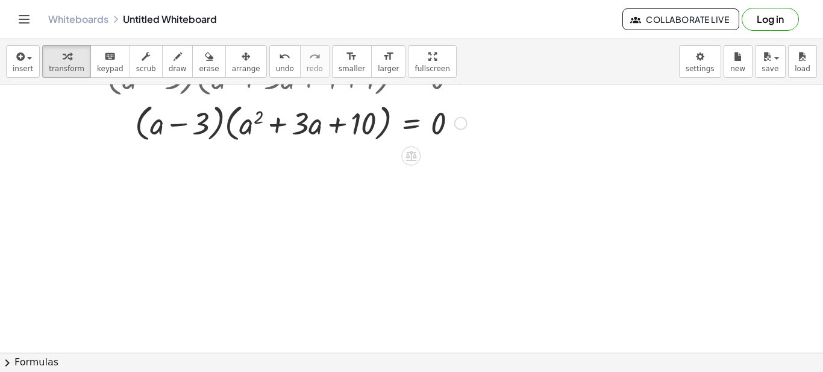
click at [464, 123] on div "Transform line Copy line as LaTeX Copy derivation as LaTeX Expand new lines: On" at bounding box center [460, 123] width 13 height 13
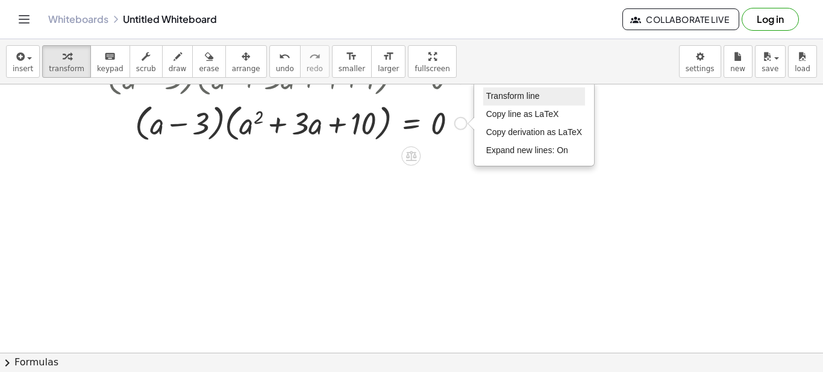
click at [517, 99] on span "Transform line" at bounding box center [513, 96] width 54 height 10
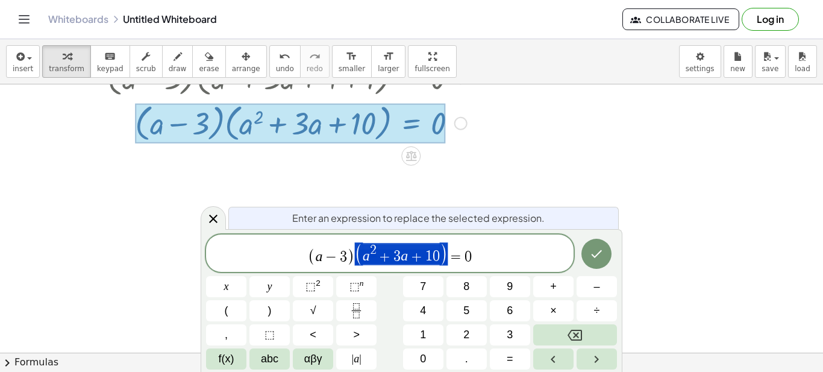
drag, startPoint x: 450, startPoint y: 258, endPoint x: 379, endPoint y: 247, distance: 71.9
click at [379, 247] on span "( a − 3 ) ( a 2 + 3 a + 1 0 ) = 0" at bounding box center [389, 253] width 367 height 25
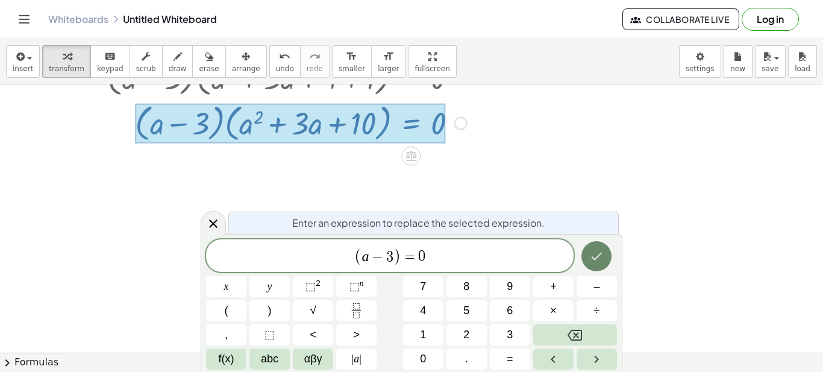
click at [600, 254] on icon "Done" at bounding box center [596, 256] width 11 height 8
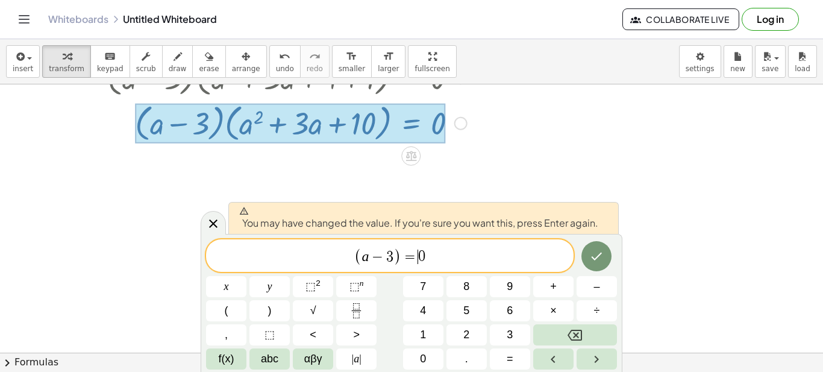
click at [441, 257] on span "( a − 3 ) = ​ 0" at bounding box center [389, 256] width 367 height 20
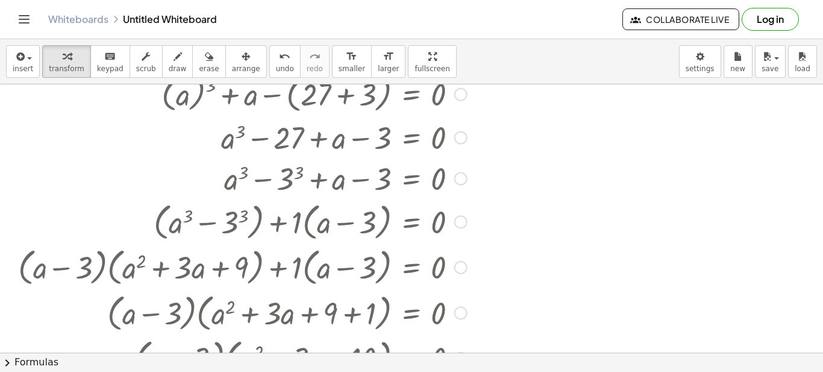
scroll to position [482, 0]
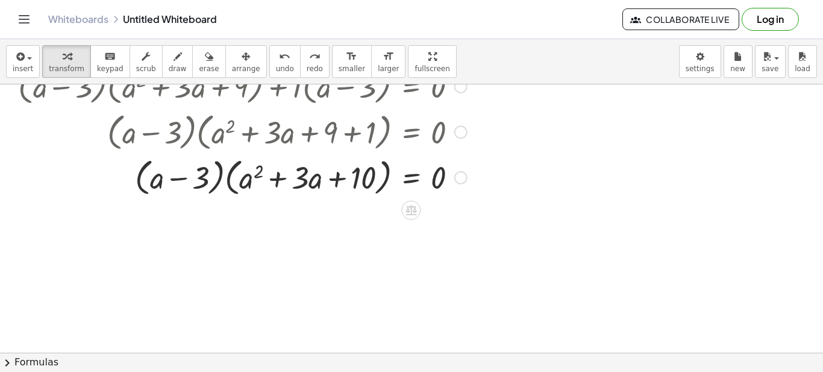
click at [464, 176] on div at bounding box center [460, 177] width 13 height 13
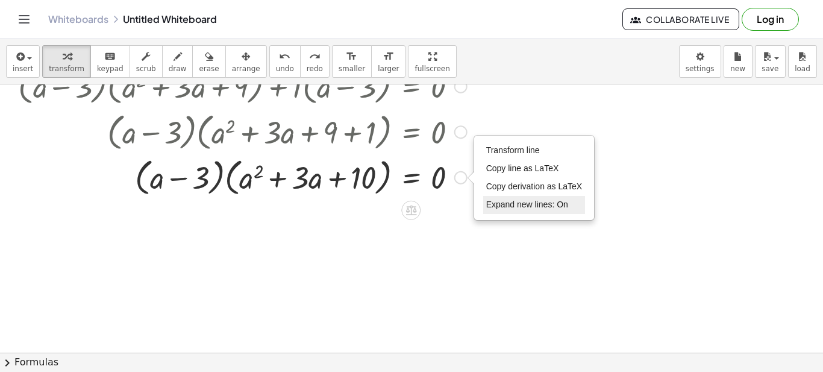
click at [522, 207] on span "Expand new lines: On" at bounding box center [527, 204] width 82 height 10
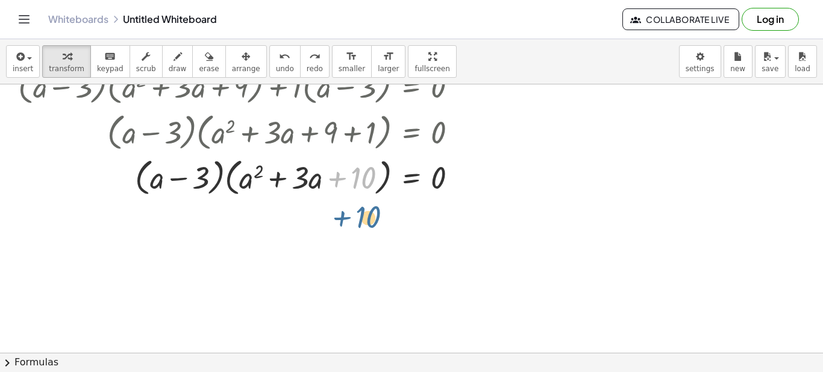
drag, startPoint x: 363, startPoint y: 178, endPoint x: 367, endPoint y: 218, distance: 40.6
drag, startPoint x: 353, startPoint y: 174, endPoint x: 543, endPoint y: 170, distance: 189.7
click at [543, 170] on div at bounding box center [281, 177] width 538 height 46
click at [464, 177] on div "Transform line Copy line as LaTeX Copy derivation as LaTeX Expand new lines: On" at bounding box center [460, 177] width 13 height 13
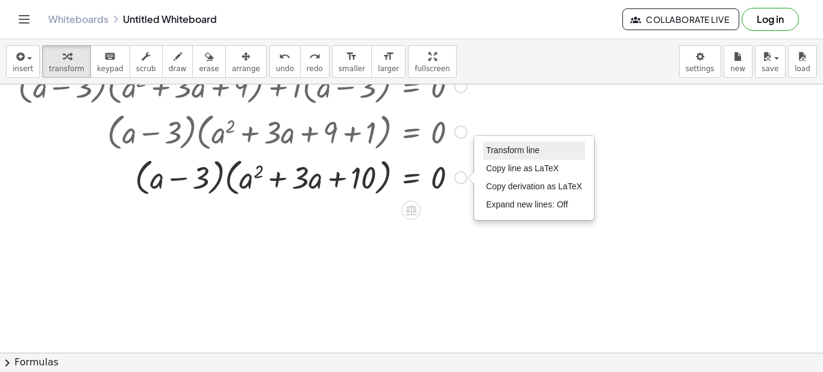
click at [508, 151] on span "Transform line" at bounding box center [513, 150] width 54 height 10
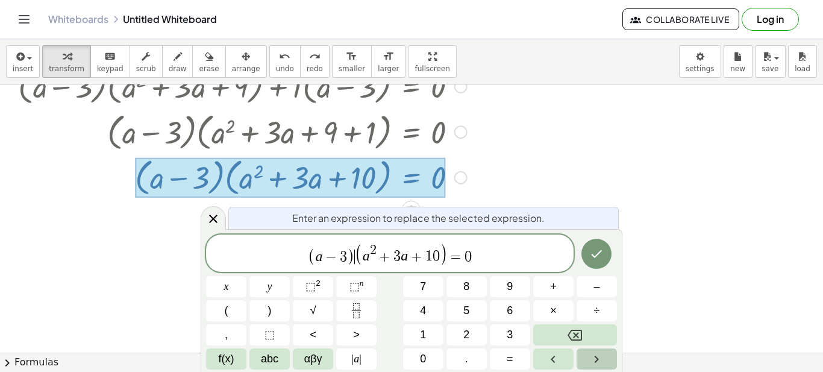
click at [602, 357] on icon "Right arrow" at bounding box center [596, 359] width 14 height 14
click at [556, 352] on icon "Left arrow" at bounding box center [553, 359] width 14 height 14
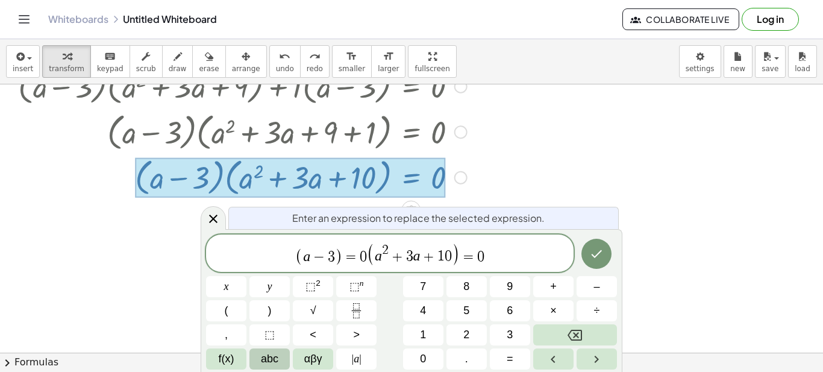
click at [266, 359] on span "abc" at bounding box center [269, 358] width 17 height 16
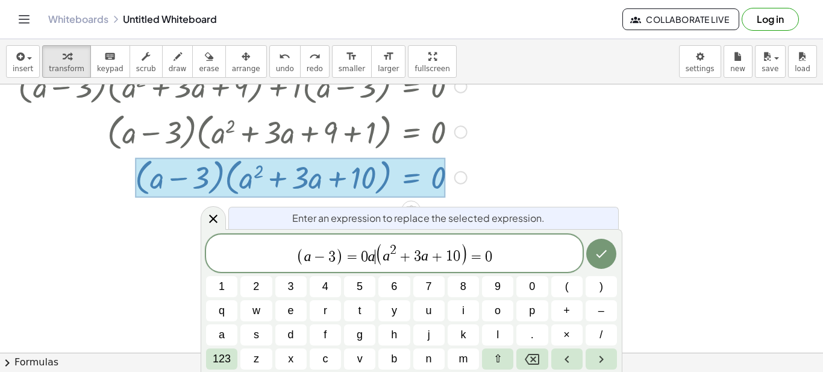
click at [532, 173] on div at bounding box center [281, 177] width 538 height 46
click at [604, 249] on icon "Done" at bounding box center [601, 253] width 14 height 14
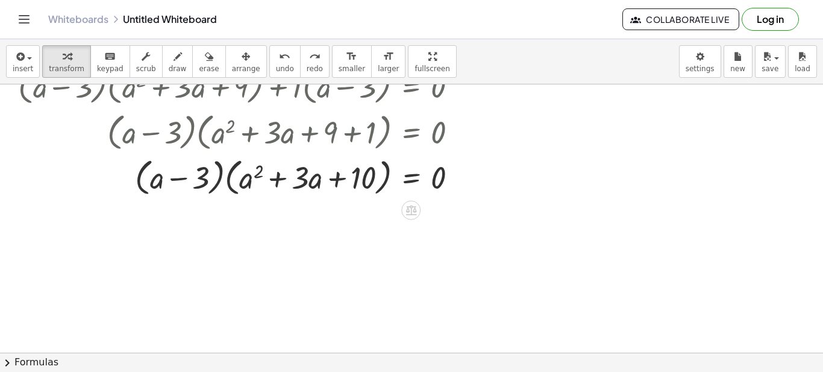
scroll to position [536, 0]
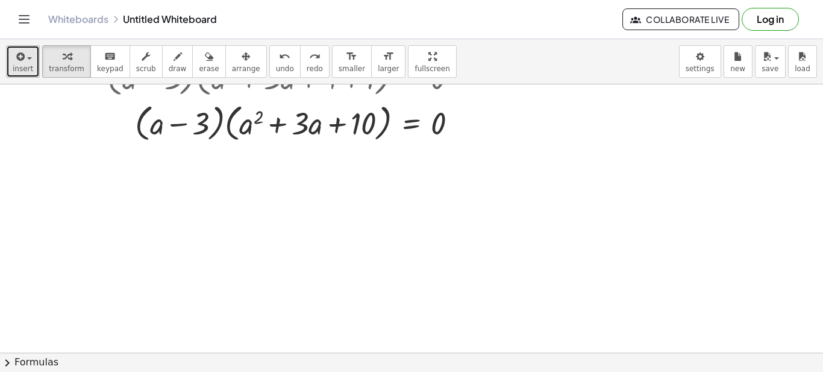
click at [31, 64] on button "insert" at bounding box center [23, 61] width 34 height 33
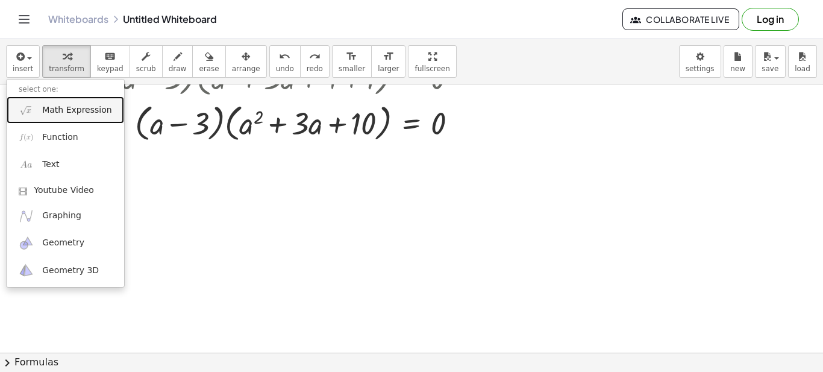
click at [63, 114] on span "Math Expression" at bounding box center [76, 110] width 69 height 12
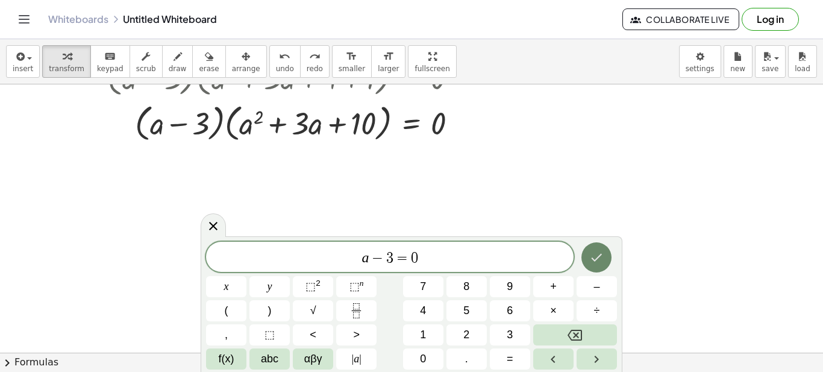
click at [592, 254] on icon "Done" at bounding box center [596, 257] width 14 height 14
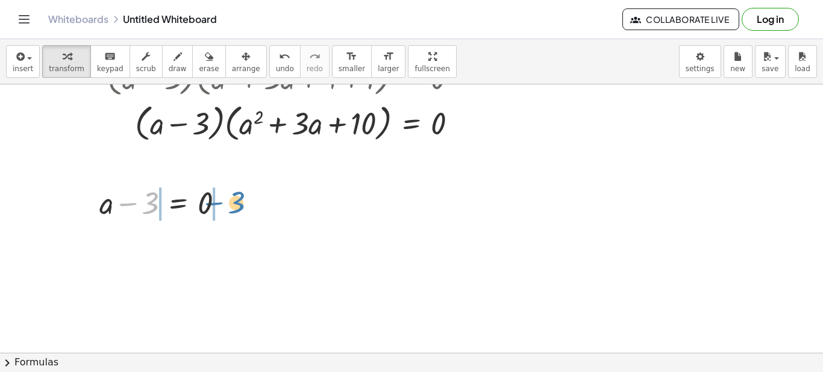
drag, startPoint x: 153, startPoint y: 207, endPoint x: 241, endPoint y: 205, distance: 87.9
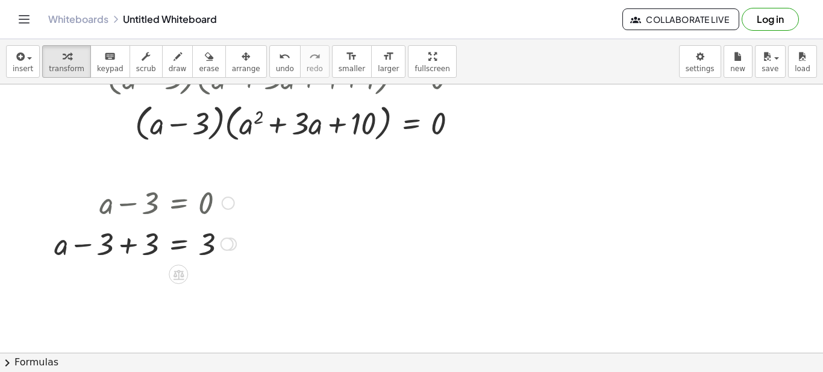
scroll to position [596, 0]
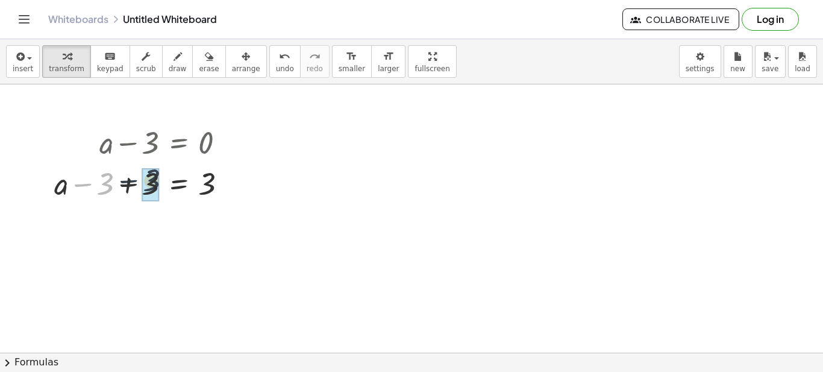
drag, startPoint x: 102, startPoint y: 185, endPoint x: 151, endPoint y: 182, distance: 48.9
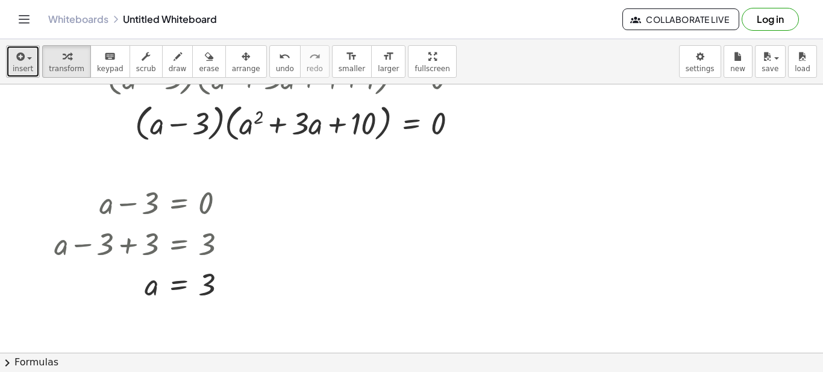
click at [30, 72] on span "insert" at bounding box center [23, 68] width 20 height 8
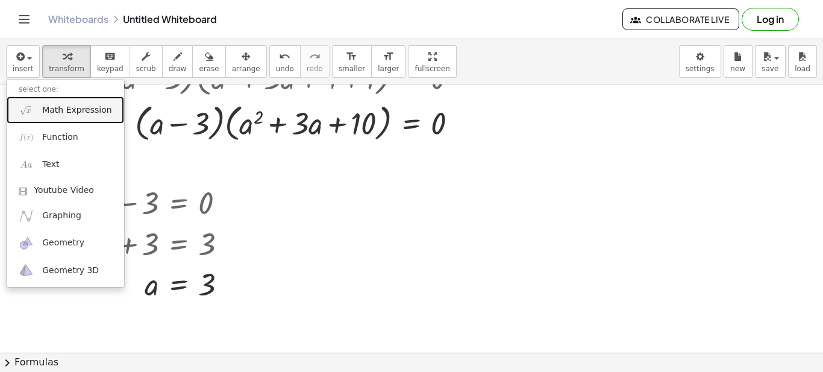
click at [60, 113] on span "Math Expression" at bounding box center [76, 110] width 69 height 12
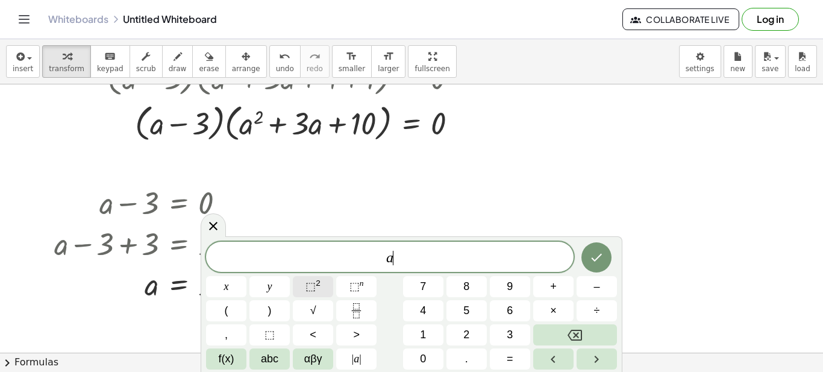
click at [306, 284] on span "⬚" at bounding box center [310, 286] width 10 height 12
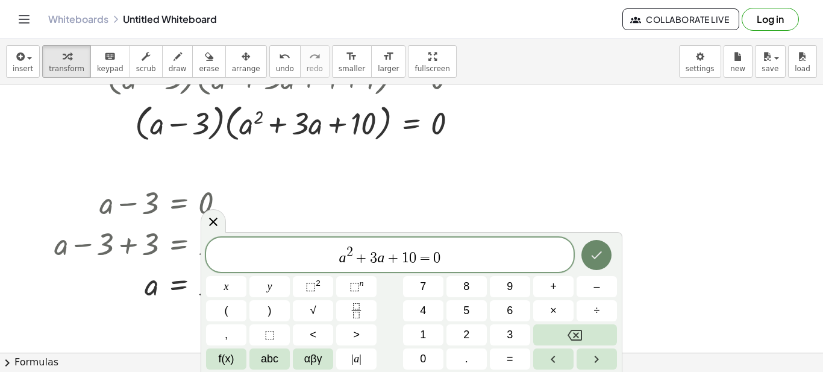
click at [596, 252] on icon "Done" at bounding box center [596, 255] width 14 height 14
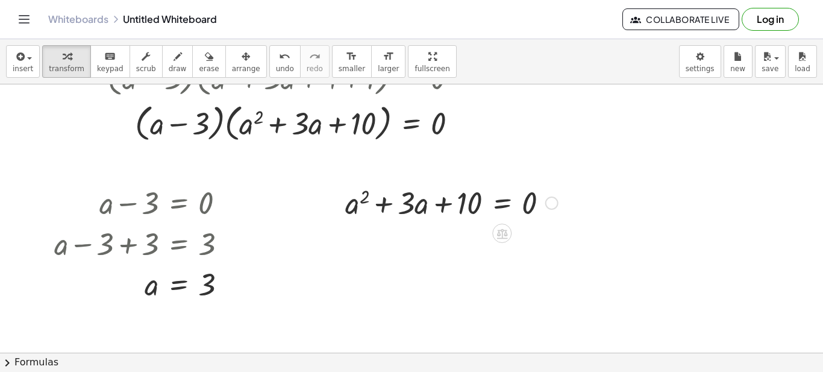
click at [552, 204] on div at bounding box center [551, 202] width 13 height 13
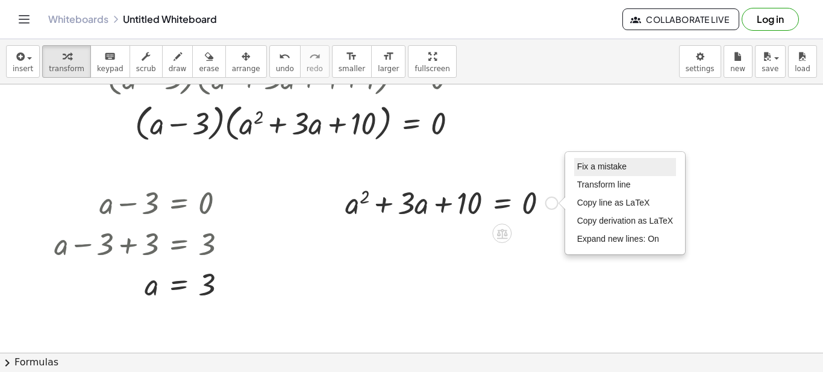
click at [578, 166] on span "Fix a mistake" at bounding box center [601, 166] width 49 height 10
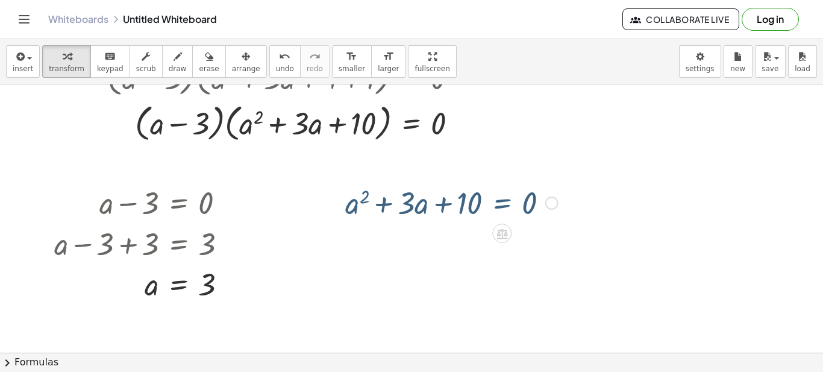
click at [643, 211] on div at bounding box center [411, 84] width 823 height 1072
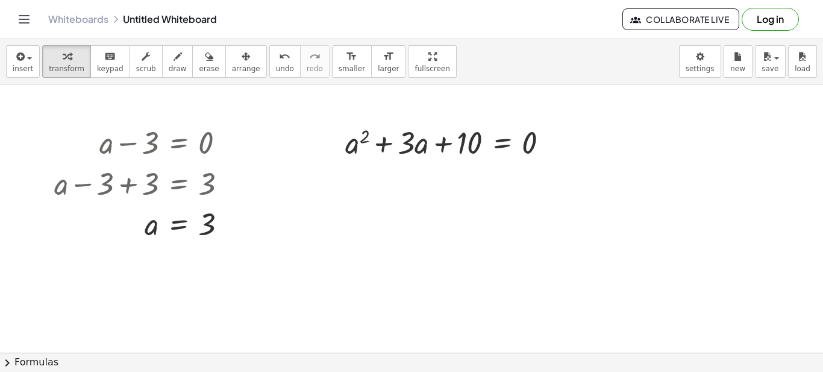
click at [283, 233] on div at bounding box center [411, 24] width 823 height 1072
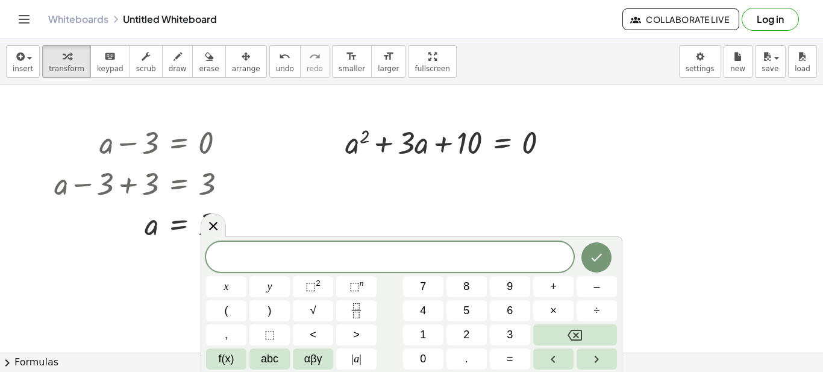
click at [284, 208] on div at bounding box center [411, 24] width 823 height 1072
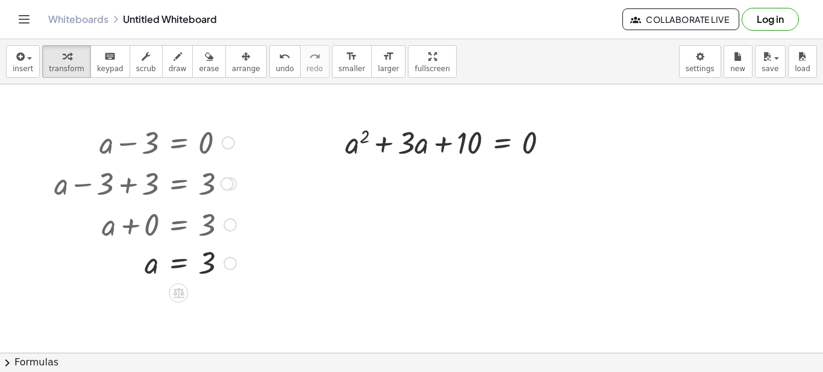
drag, startPoint x: 223, startPoint y: 225, endPoint x: 225, endPoint y: 268, distance: 43.4
click at [178, 263] on div "a = 3" at bounding box center [178, 263] width 0 height 0
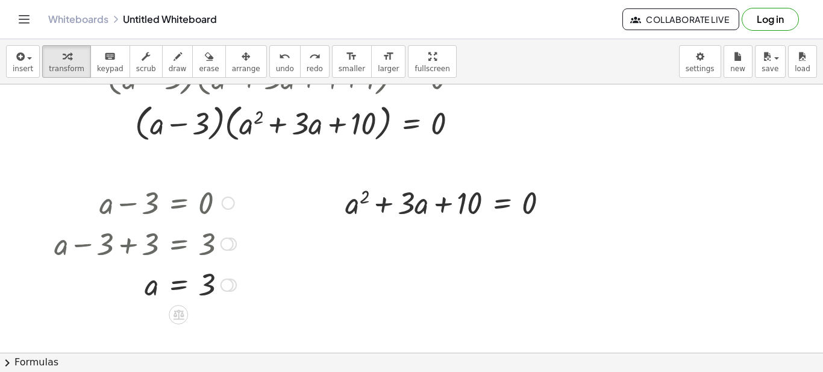
drag, startPoint x: 108, startPoint y: 243, endPoint x: 152, endPoint y: 246, distance: 44.1
click at [158, 246] on div at bounding box center [145, 242] width 194 height 41
click at [152, 246] on div at bounding box center [145, 242] width 194 height 41
click at [284, 251] on div at bounding box center [411, 84] width 823 height 1072
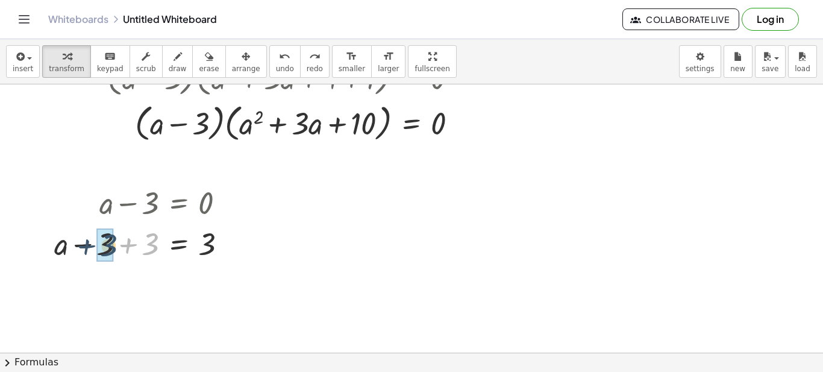
drag, startPoint x: 152, startPoint y: 243, endPoint x: 110, endPoint y: 244, distance: 42.2
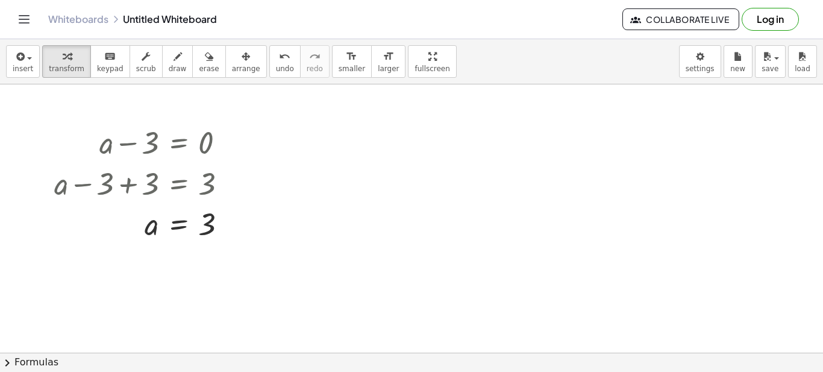
scroll to position [656, 0]
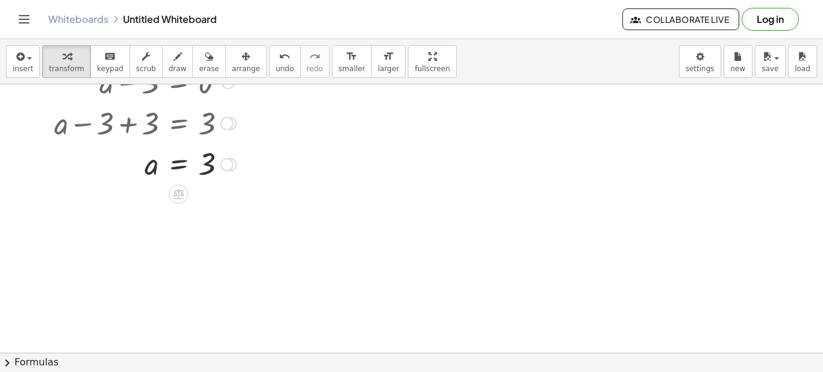
click at [226, 166] on div at bounding box center [226, 164] width 13 height 13
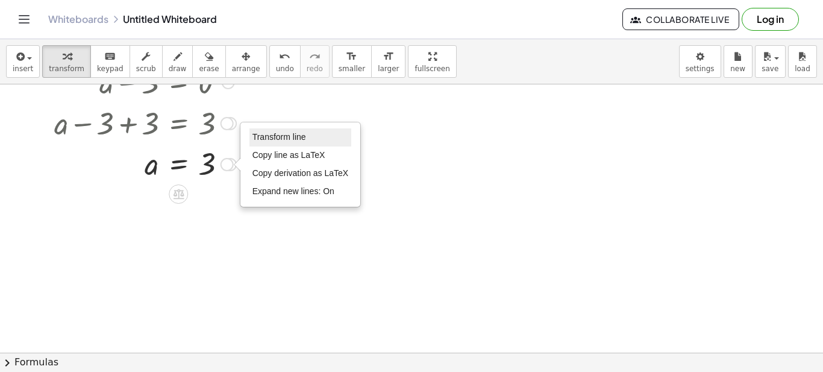
click at [276, 138] on span "Transform line" at bounding box center [279, 137] width 54 height 10
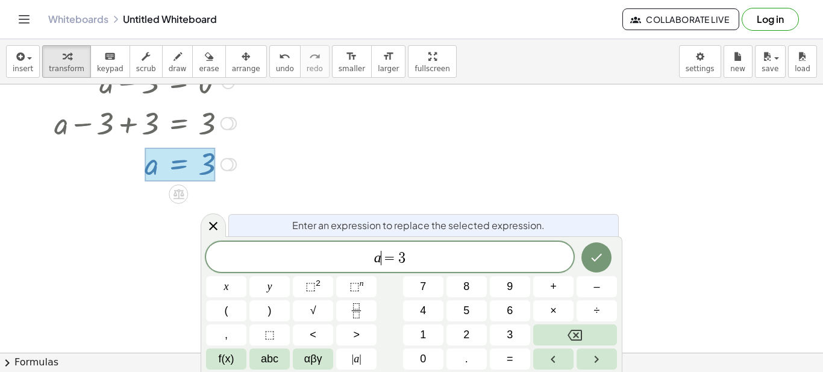
click at [383, 266] on span "a ​ = 3" at bounding box center [389, 257] width 367 height 17
click at [354, 282] on span "⬚" at bounding box center [354, 286] width 10 height 12
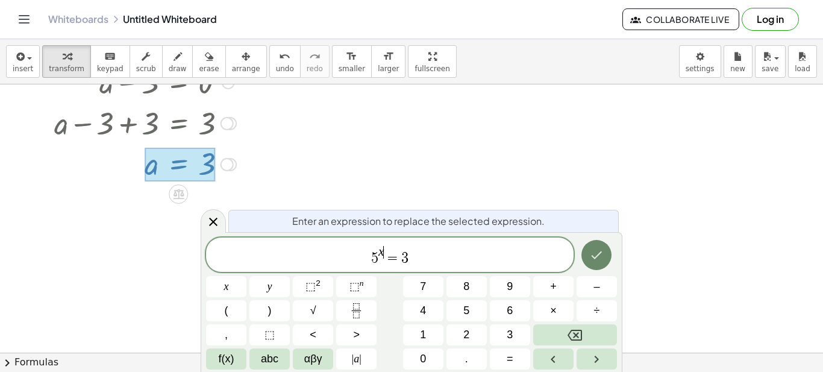
click at [593, 248] on icon "Done" at bounding box center [596, 255] width 14 height 14
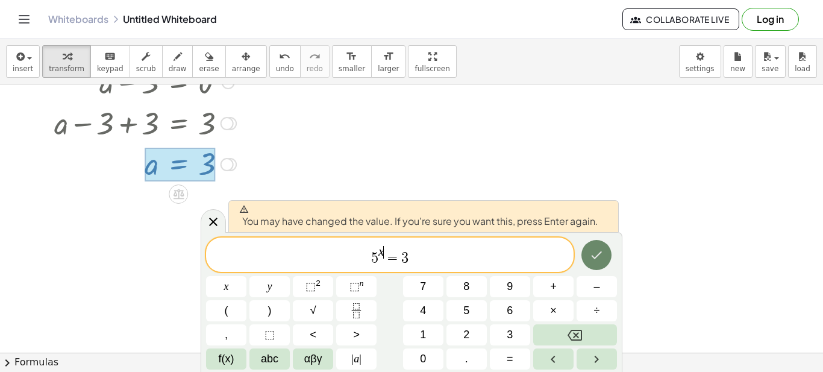
click at [593, 248] on icon "Done" at bounding box center [596, 255] width 14 height 14
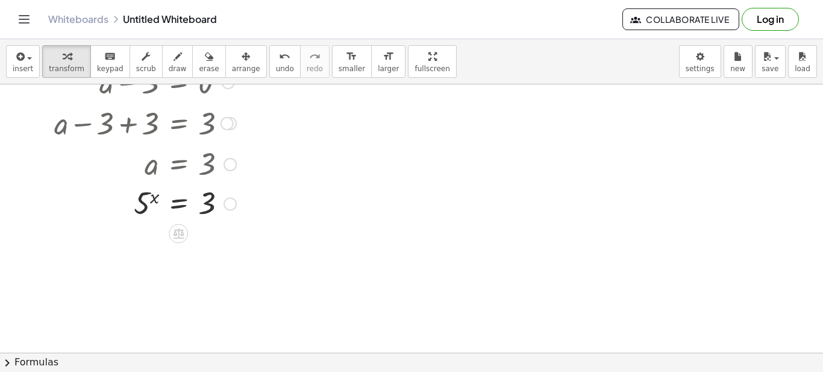
scroll to position [717, 0]
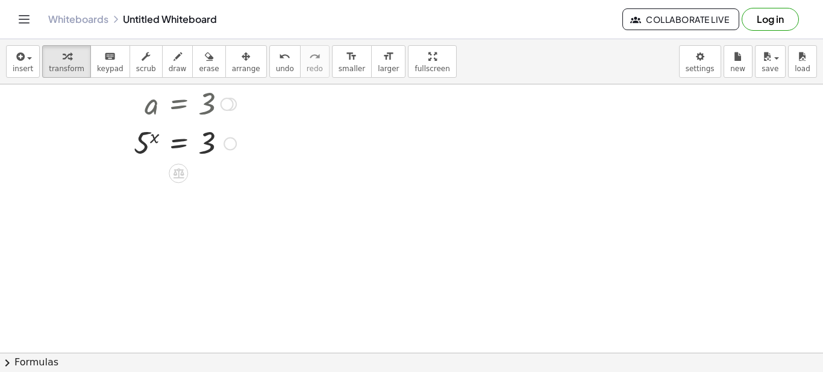
click at [232, 145] on div at bounding box center [229, 143] width 13 height 13
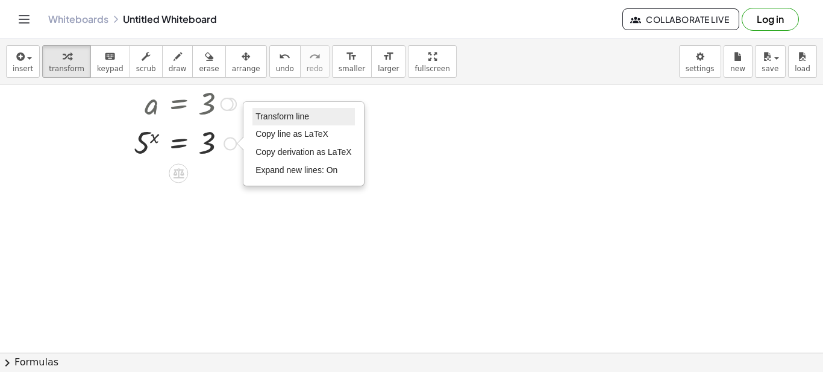
click at [291, 117] on span "Transform line" at bounding box center [282, 116] width 54 height 10
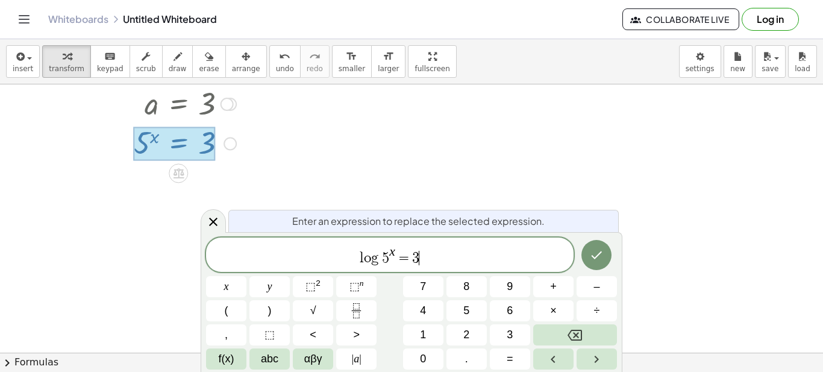
click at [419, 261] on span "l o g 5 x = 3 ​" at bounding box center [389, 256] width 367 height 22
click at [417, 259] on span "3" at bounding box center [415, 258] width 7 height 14
click at [414, 259] on span "3" at bounding box center [415, 258] width 7 height 14
click at [594, 254] on icon "Done" at bounding box center [596, 255] width 14 height 14
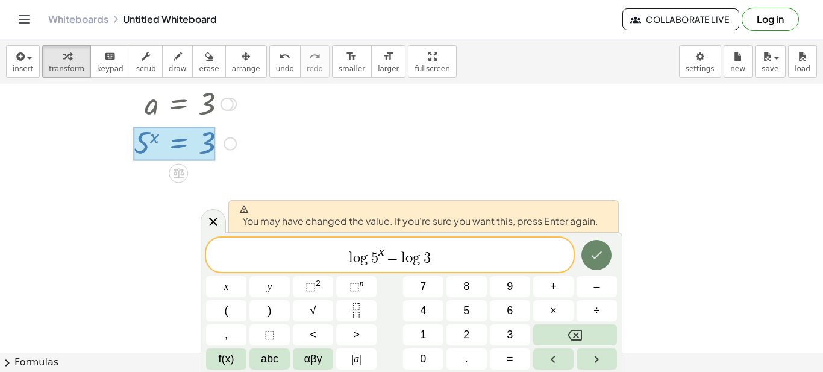
click at [596, 252] on icon "Done" at bounding box center [596, 255] width 14 height 14
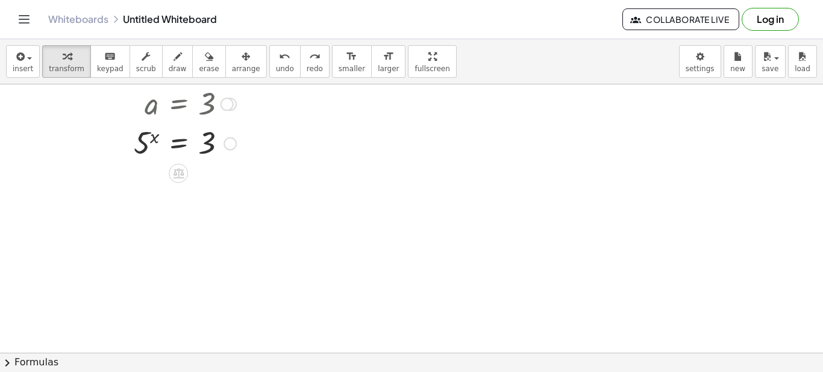
click at [231, 139] on div at bounding box center [229, 143] width 13 height 13
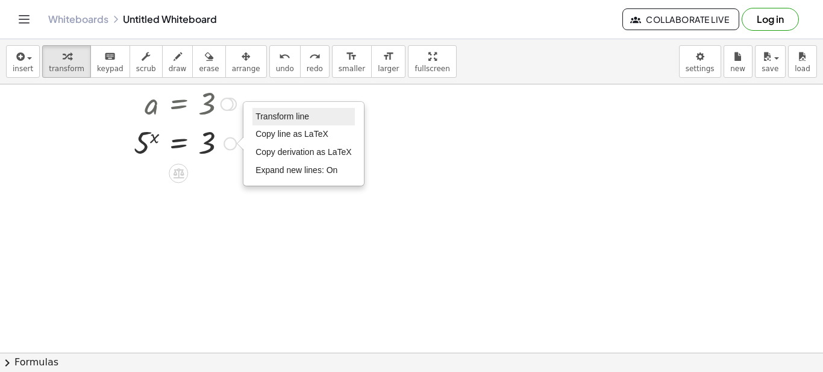
click at [289, 122] on li "Transform line" at bounding box center [303, 117] width 102 height 18
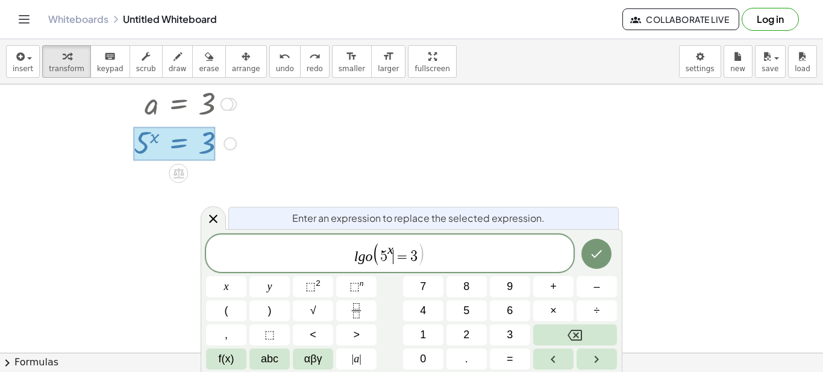
click at [397, 256] on span "=" at bounding box center [401, 256] width 17 height 14
click at [418, 255] on span "l g o ( 5 x ) = ​ 3" at bounding box center [389, 253] width 367 height 25
click at [602, 255] on icon "Done" at bounding box center [596, 253] width 14 height 14
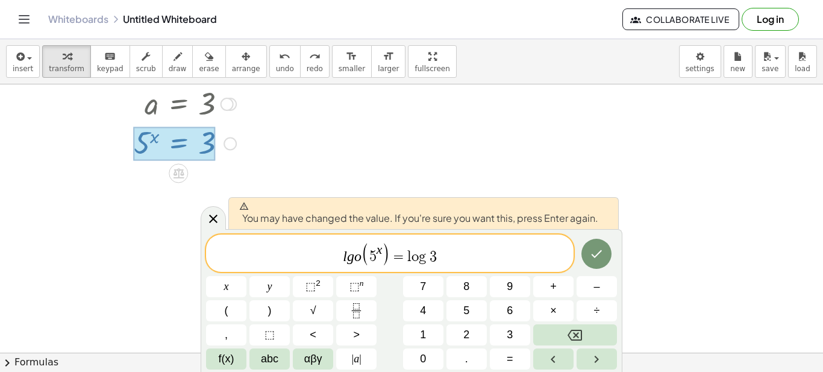
click at [355, 260] on var "o" at bounding box center [357, 256] width 7 height 16
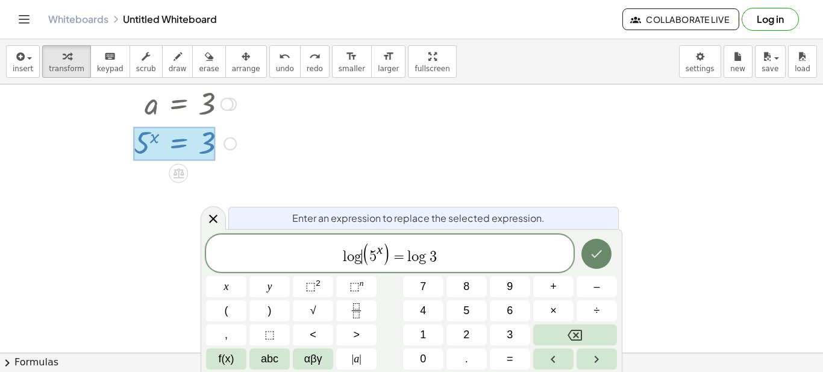
click at [596, 255] on icon "Done" at bounding box center [596, 253] width 14 height 14
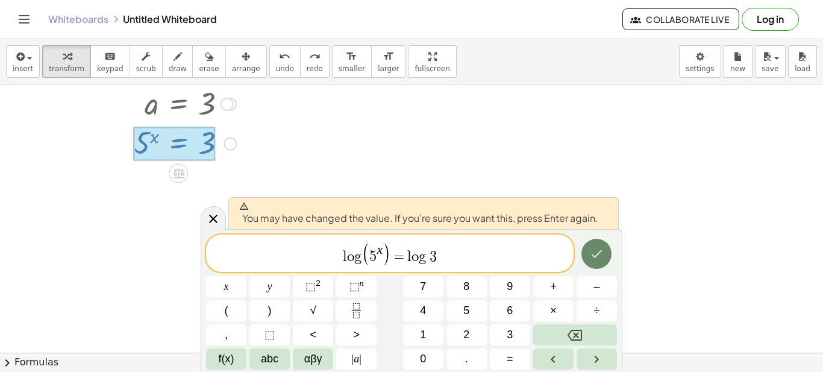
click at [596, 255] on icon "Done" at bounding box center [596, 253] width 14 height 14
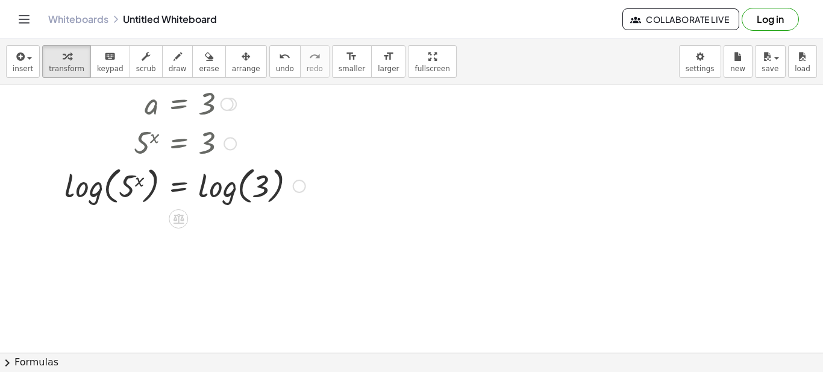
scroll to position [777, 0]
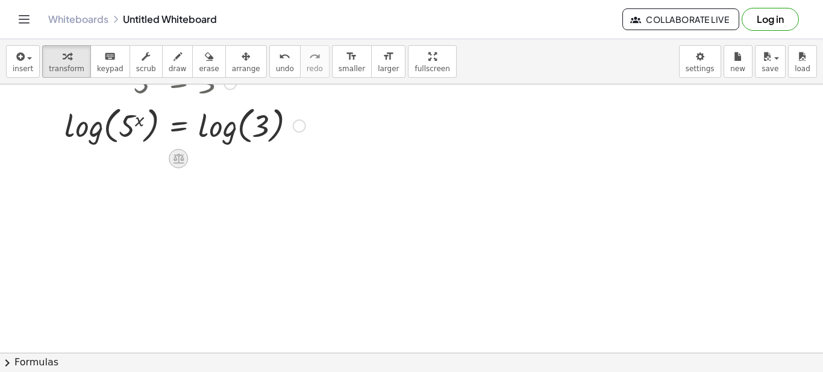
click at [179, 158] on icon at bounding box center [178, 158] width 13 height 13
click at [200, 158] on span "÷" at bounding box center [202, 158] width 7 height 17
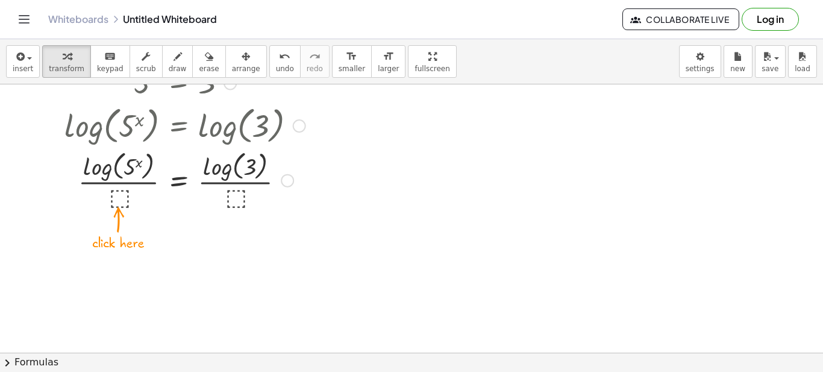
click at [114, 193] on div at bounding box center [179, 180] width 263 height 64
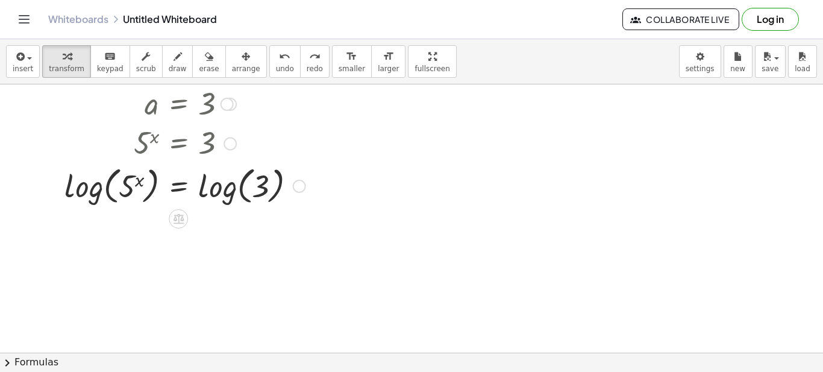
scroll to position [656, 0]
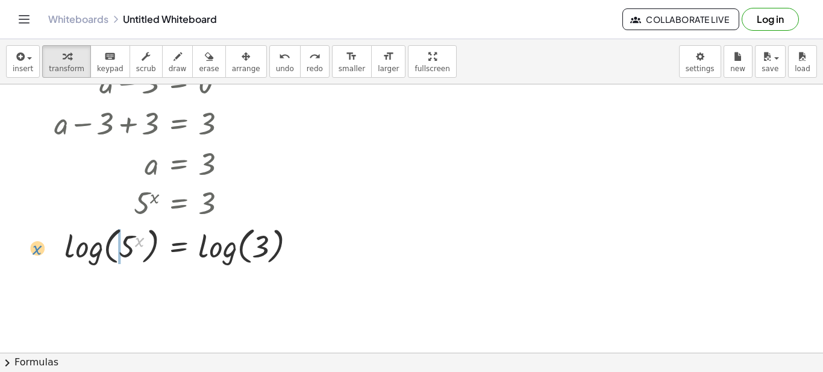
drag, startPoint x: 139, startPoint y: 240, endPoint x: 39, endPoint y: 246, distance: 99.6
click at [39, 246] on div "+ a − 3 = 0 + a − 3 + 3 = + 0 + 3 + a − 3 + 3 = 3 + a + 0 = 3 a = 3 5 x = 3 x l…" at bounding box center [175, 164] width 278 height 213
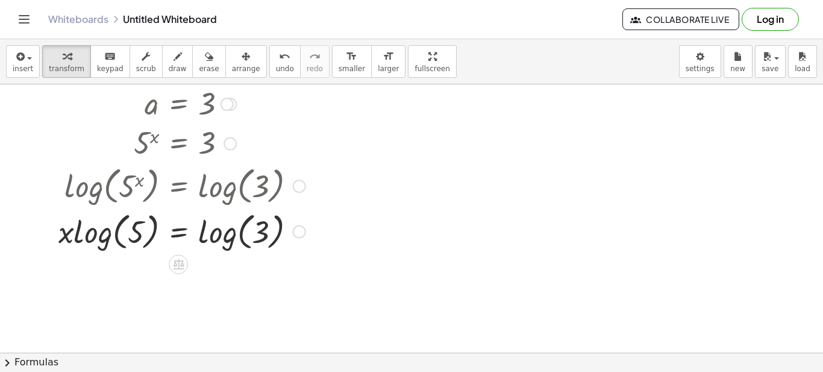
scroll to position [777, 0]
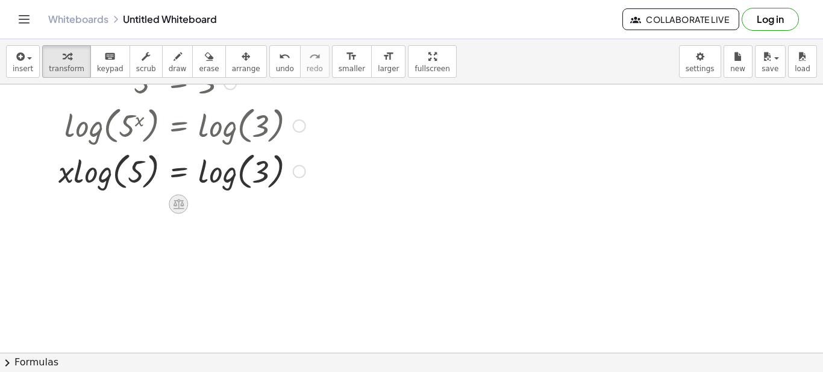
click at [182, 203] on icon at bounding box center [178, 204] width 11 height 10
click at [201, 203] on span "÷" at bounding box center [202, 203] width 7 height 17
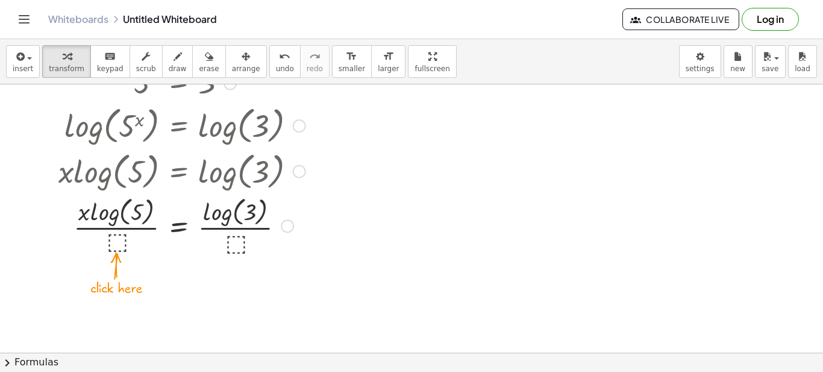
click at [118, 240] on div at bounding box center [179, 225] width 263 height 64
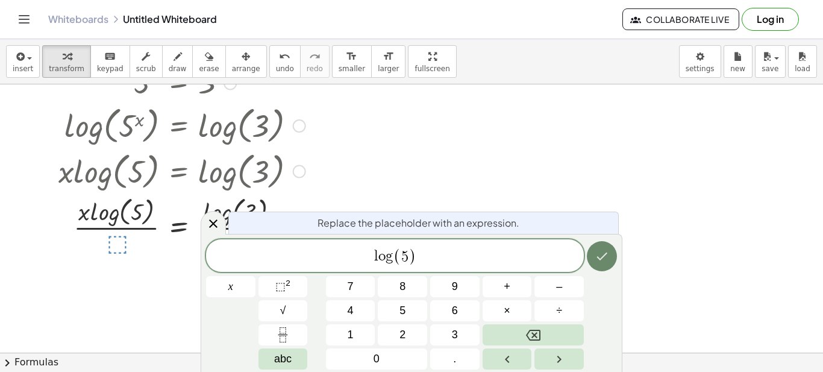
click at [596, 258] on icon "Done" at bounding box center [601, 256] width 14 height 14
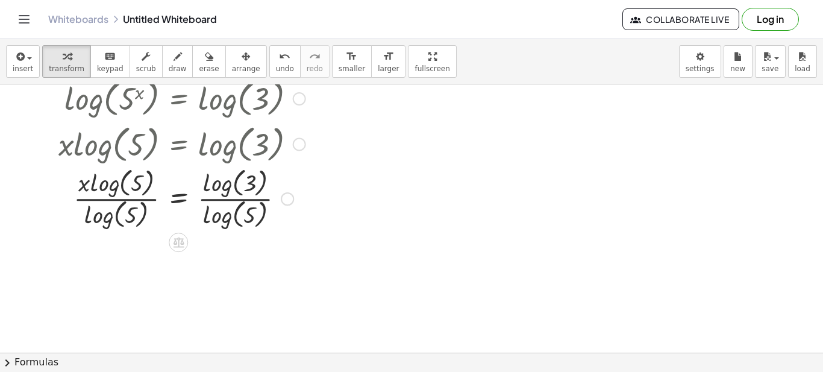
scroll to position [864, 0]
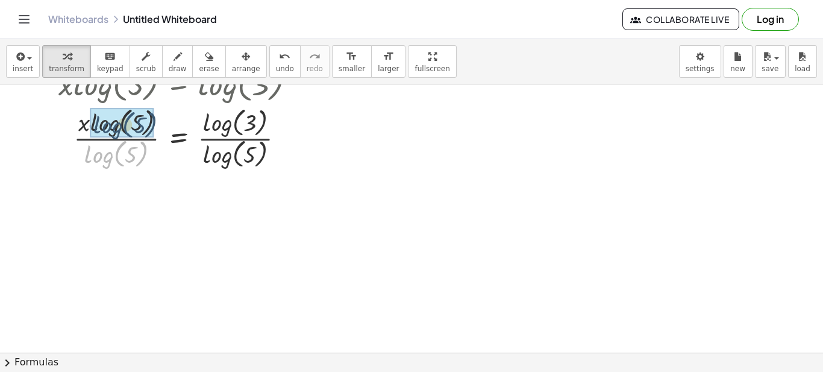
drag, startPoint x: 117, startPoint y: 161, endPoint x: 125, endPoint y: 131, distance: 31.8
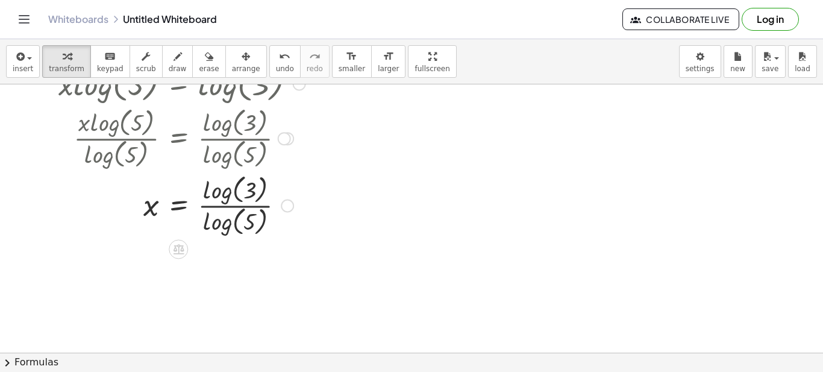
click at [290, 203] on div at bounding box center [287, 205] width 13 height 13
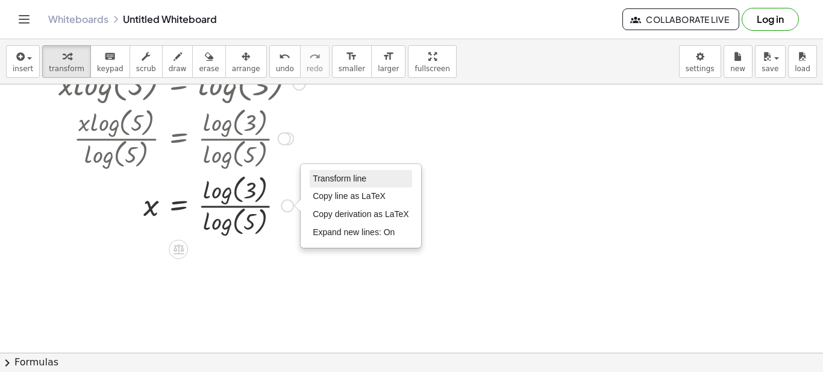
click at [345, 175] on span "Transform line" at bounding box center [340, 178] width 54 height 10
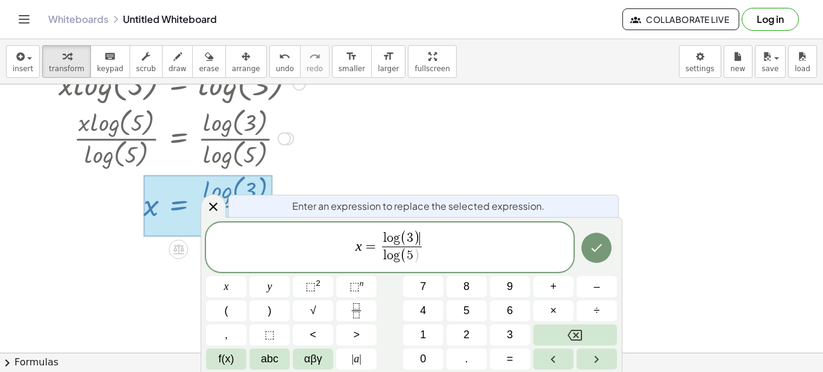
click at [420, 238] on span "l o g ( 3 ) ​" at bounding box center [402, 239] width 40 height 16
drag, startPoint x: 366, startPoint y: 245, endPoint x: 387, endPoint y: 244, distance: 21.1
click at [387, 244] on span "x = l o g ( 3 ) l o g ( 5 ) ​" at bounding box center [389, 247] width 367 height 37
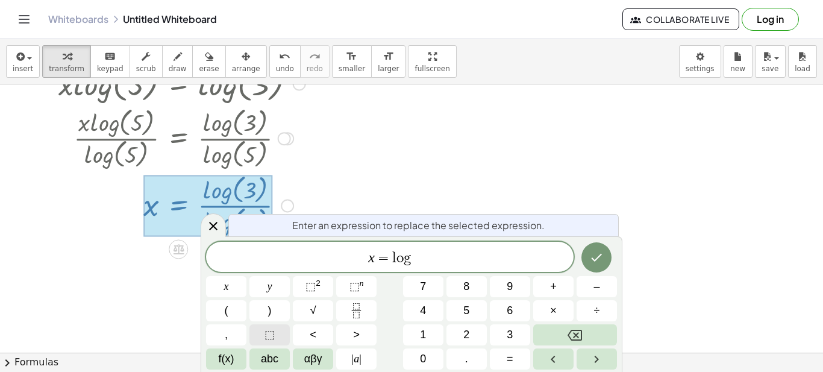
click at [274, 333] on span "⬚" at bounding box center [269, 334] width 10 height 16
click at [415, 256] on span "⬚" at bounding box center [412, 258] width 11 height 14
click at [352, 286] on span "⬚" at bounding box center [354, 286] width 10 height 12
click at [358, 309] on icon "Fraction" at bounding box center [356, 310] width 15 height 15
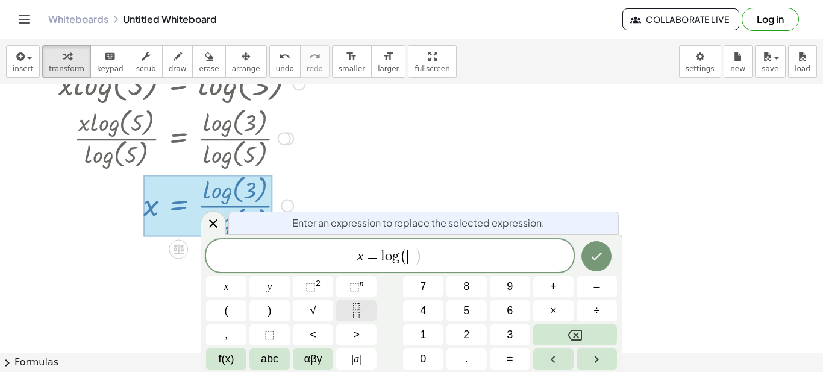
click at [358, 310] on icon "Fraction" at bounding box center [356, 310] width 15 height 15
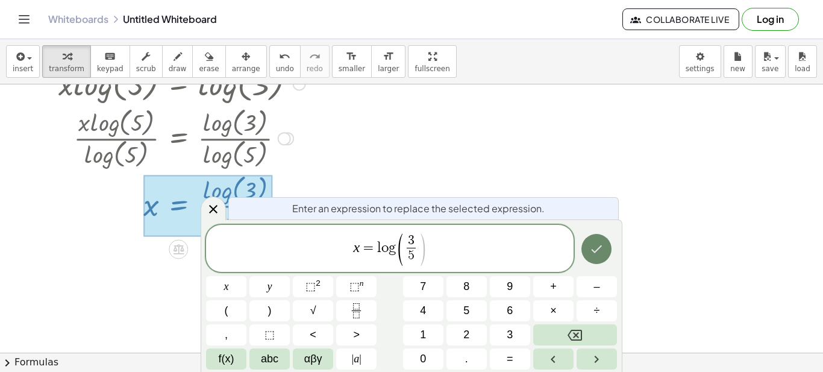
click at [594, 246] on icon "Done" at bounding box center [596, 248] width 14 height 14
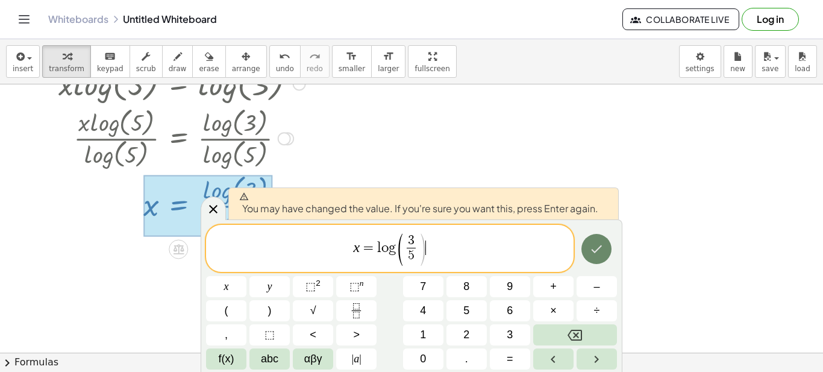
click at [594, 246] on icon "Done" at bounding box center [596, 248] width 14 height 14
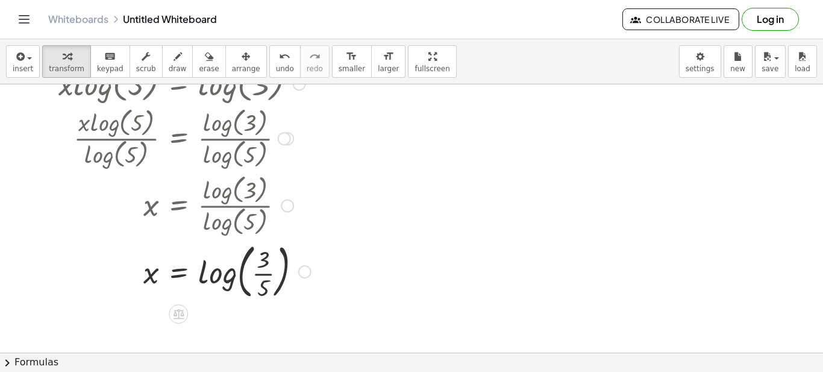
scroll to position [924, 0]
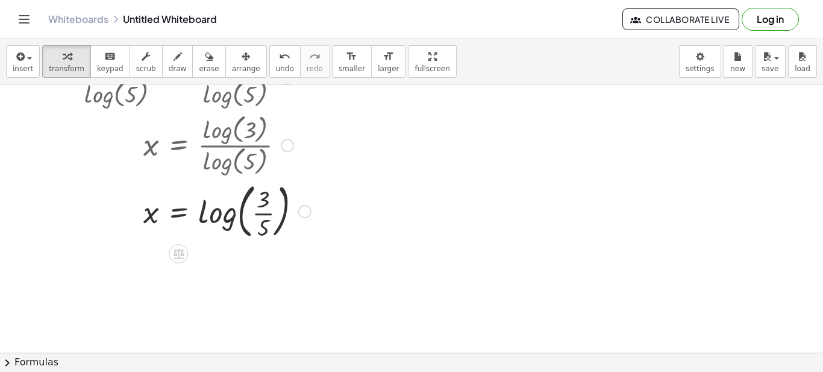
click at [307, 214] on div "Transform line Copy line as LaTeX Copy derivation as LaTeX Expand new lines: On" at bounding box center [304, 211] width 13 height 13
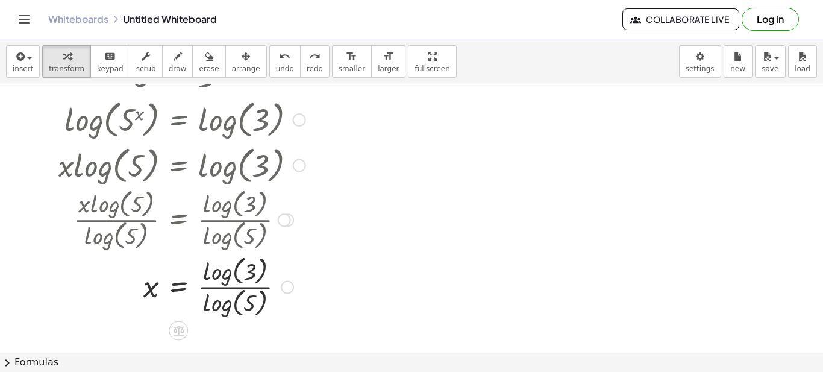
scroll to position [864, 0]
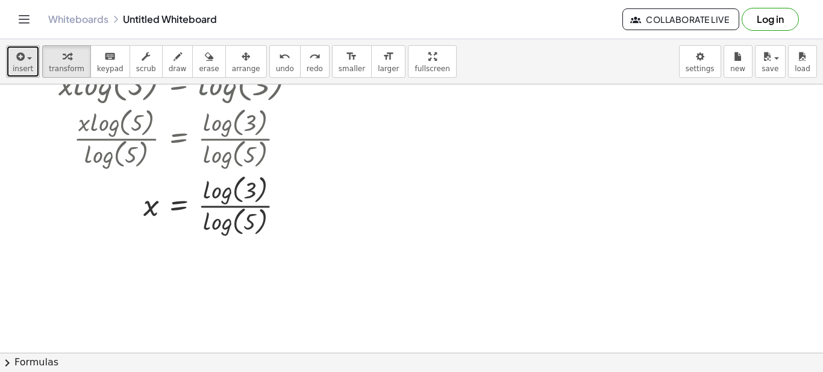
click at [28, 63] on button "insert" at bounding box center [23, 61] width 34 height 33
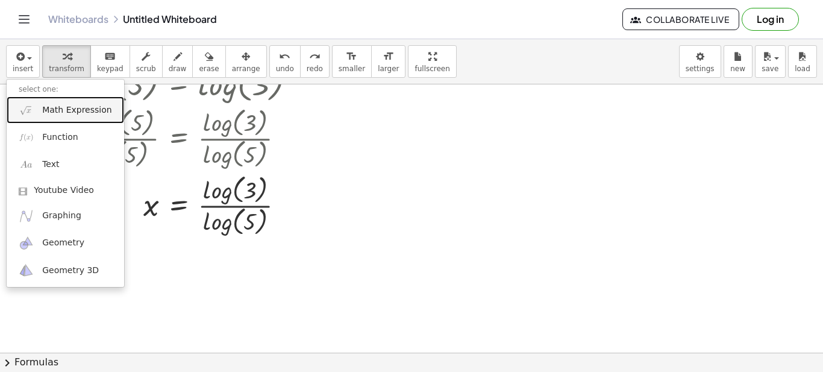
click at [54, 108] on span "Math Expression" at bounding box center [76, 110] width 69 height 12
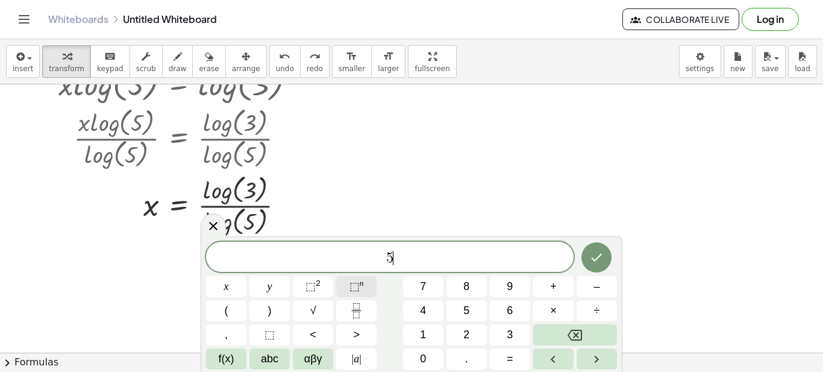
click at [350, 282] on span "⬚" at bounding box center [354, 286] width 10 height 12
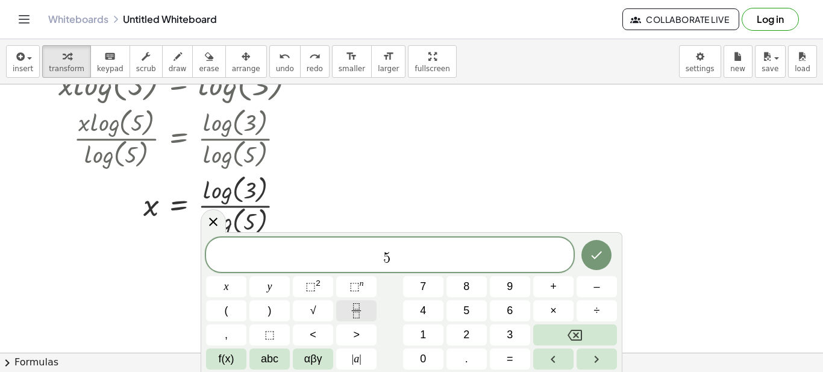
click at [349, 305] on icon "Fraction" at bounding box center [356, 310] width 15 height 15
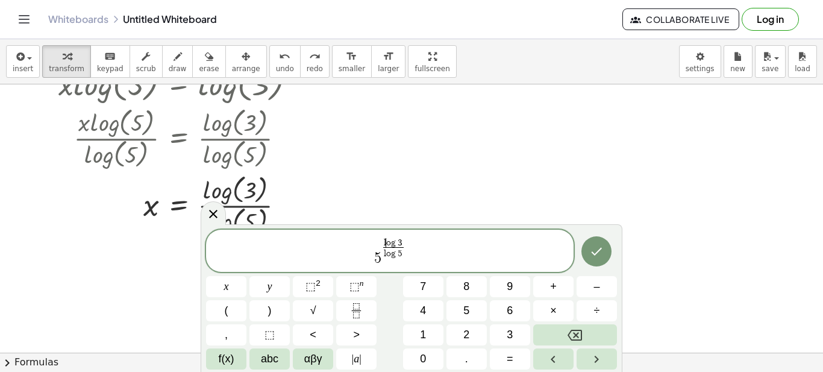
click at [386, 243] on span "l ​ o g 3" at bounding box center [393, 242] width 20 height 9
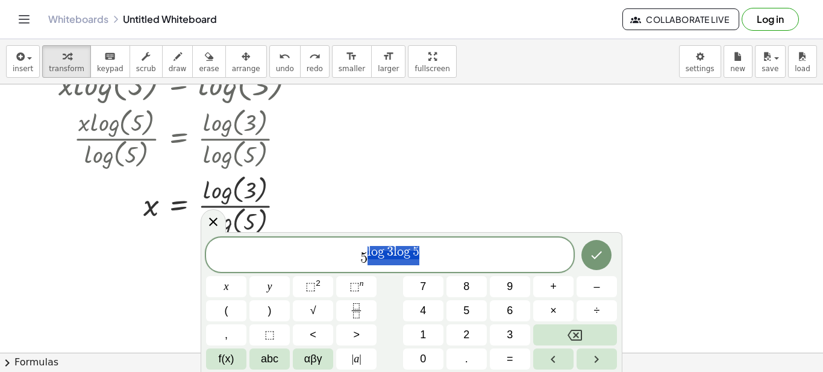
drag, startPoint x: 423, startPoint y: 252, endPoint x: 369, endPoint y: 245, distance: 55.3
click at [369, 245] on span "5 l o g 3 l o g 5" at bounding box center [389, 256] width 367 height 22
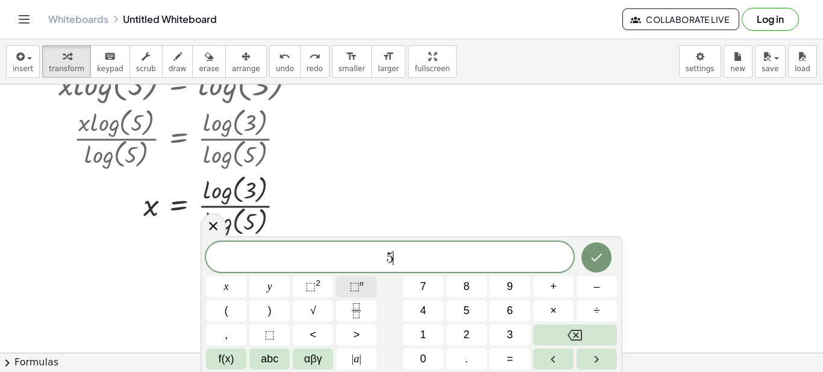
click at [352, 285] on span "⬚" at bounding box center [354, 286] width 10 height 12
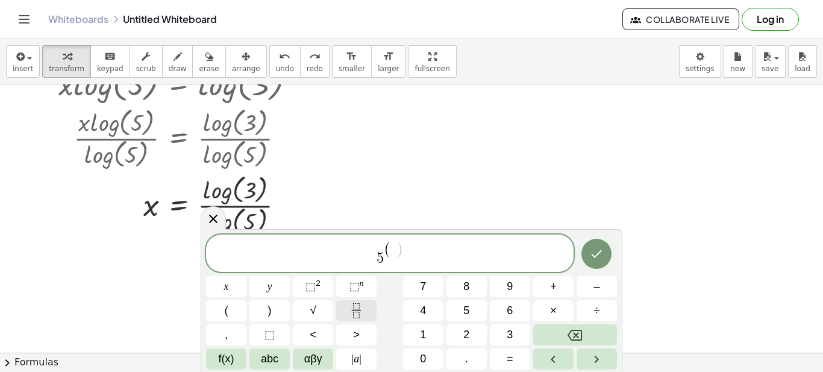
click at [355, 307] on icon "Fraction" at bounding box center [356, 310] width 15 height 15
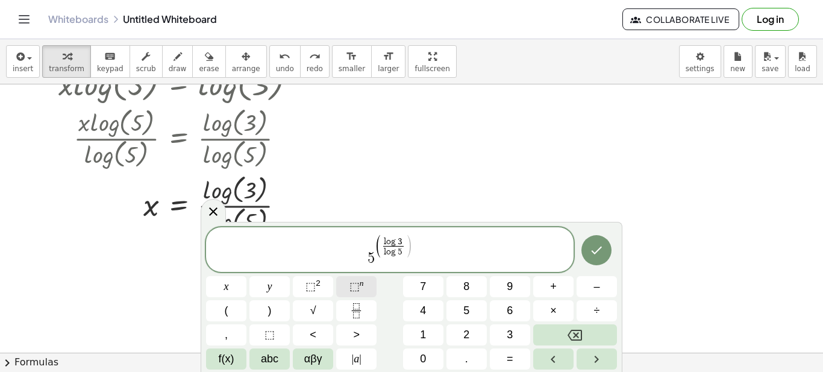
click at [360, 287] on sup "n" at bounding box center [362, 282] width 4 height 9
click at [357, 285] on span "⬚" at bounding box center [354, 286] width 10 height 12
click at [355, 306] on icon "Fraction" at bounding box center [356, 310] width 15 height 15
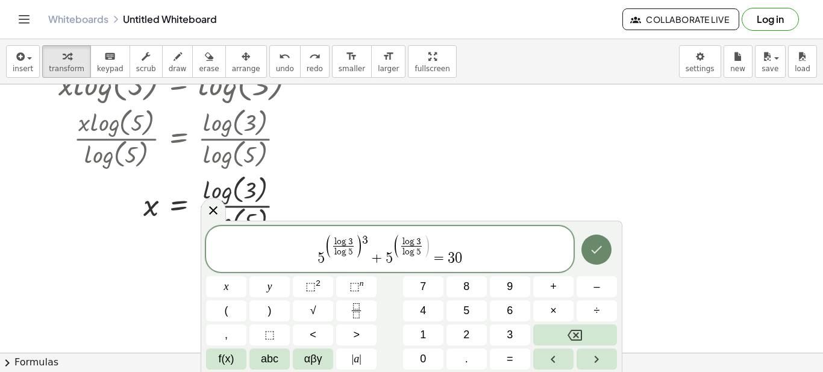
click at [597, 252] on icon "Done" at bounding box center [596, 249] width 14 height 14
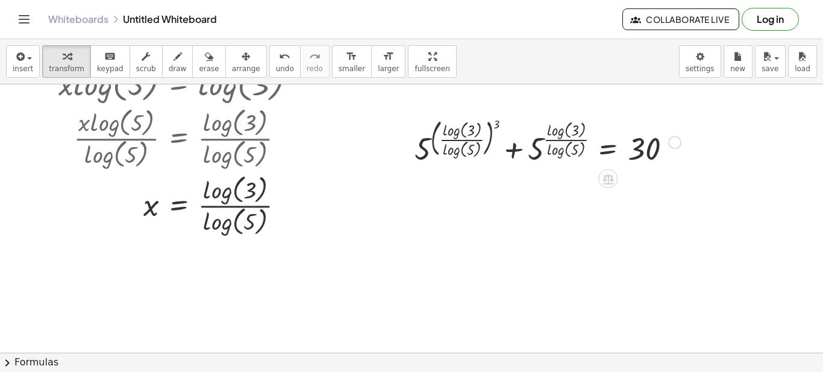
click at [674, 142] on div at bounding box center [674, 142] width 13 height 13
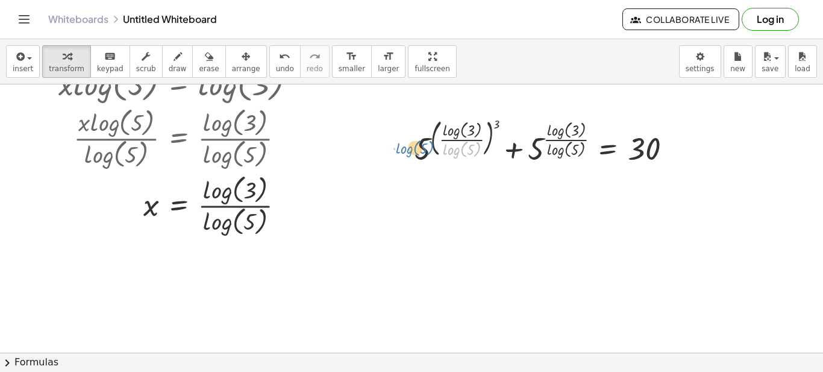
drag, startPoint x: 464, startPoint y: 150, endPoint x: 417, endPoint y: 149, distance: 47.0
click at [417, 149] on div at bounding box center [547, 141] width 278 height 54
click at [431, 151] on div at bounding box center [547, 141] width 278 height 54
drag, startPoint x: 470, startPoint y: 151, endPoint x: 414, endPoint y: 149, distance: 55.5
click at [414, 149] on div at bounding box center [547, 141] width 278 height 54
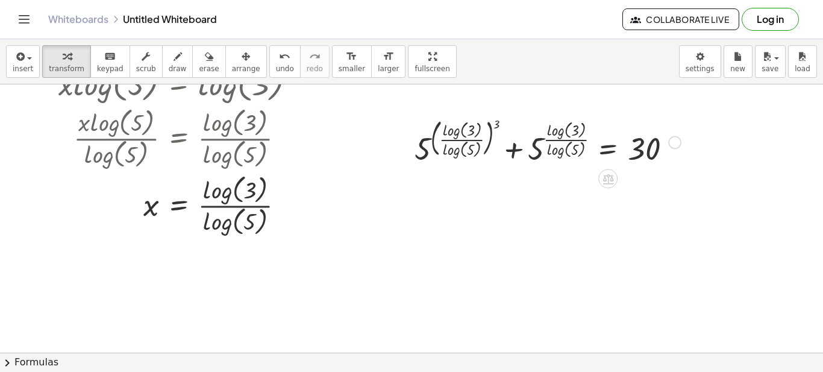
click at [671, 140] on div "Fix a mistake Transform line Copy line as LaTeX Copy derivation as LaTeX Expand…" at bounding box center [674, 142] width 13 height 13
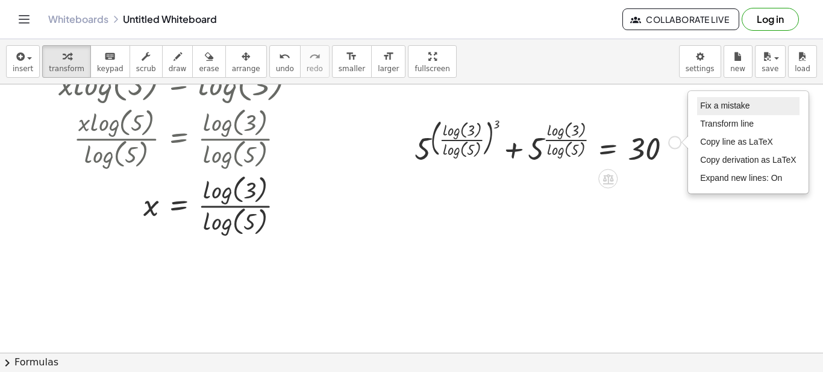
click at [709, 107] on span "Fix a mistake" at bounding box center [724, 106] width 49 height 10
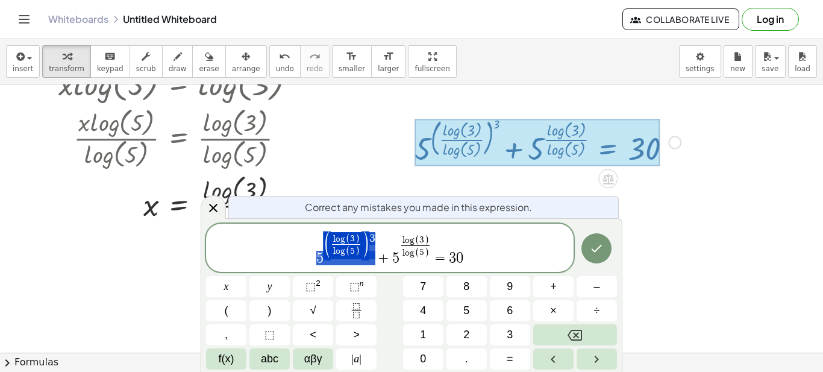
drag, startPoint x: 378, startPoint y: 249, endPoint x: 319, endPoint y: 258, distance: 59.7
click at [316, 260] on span "5 ( l o g ( 3 ) l o g ( 5 ) ​ ) 3 + 5 l o g ( 3 ) l o g ( 5 ) ​ = 3 0" at bounding box center [389, 249] width 367 height 36
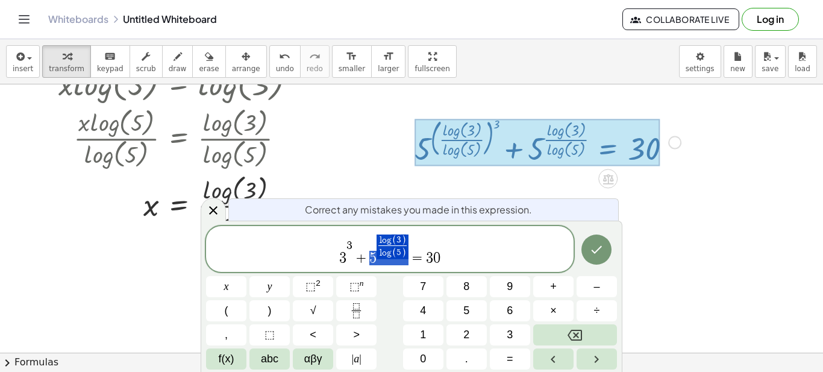
drag, startPoint x: 370, startPoint y: 257, endPoint x: 407, endPoint y: 252, distance: 36.5
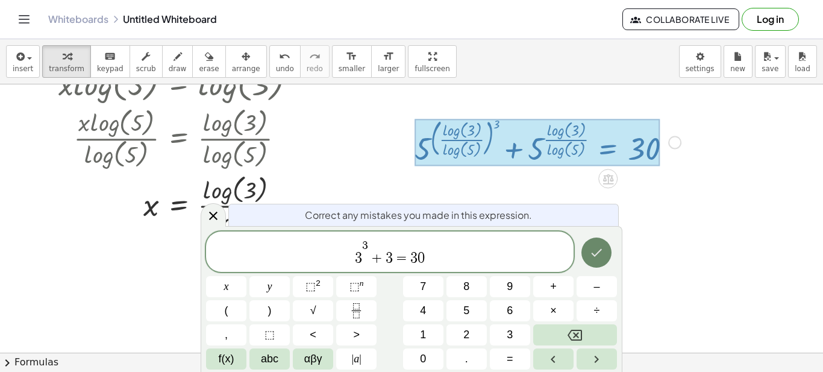
click at [596, 254] on icon "Done" at bounding box center [596, 252] width 11 height 8
click at [596, 256] on icon "Done" at bounding box center [596, 252] width 14 height 14
drag, startPoint x: 443, startPoint y: 258, endPoint x: 458, endPoint y: 254, distance: 16.4
click at [443, 258] on span "3 3 + 3 = 3 0 ​" at bounding box center [389, 252] width 367 height 28
click at [600, 251] on icon "Done" at bounding box center [596, 252] width 11 height 8
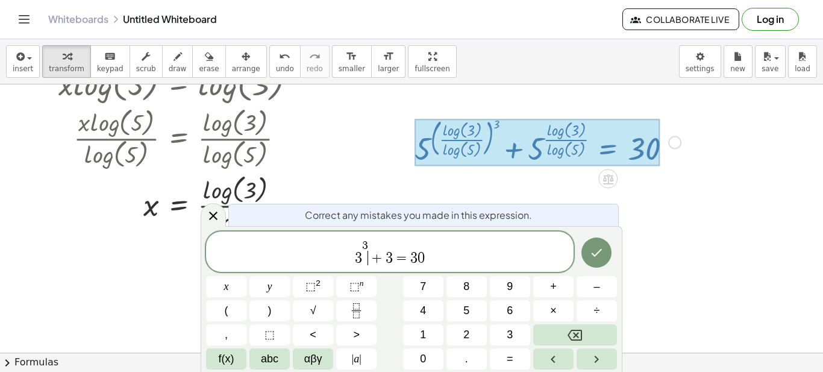
click at [372, 259] on span "+" at bounding box center [376, 258] width 17 height 14
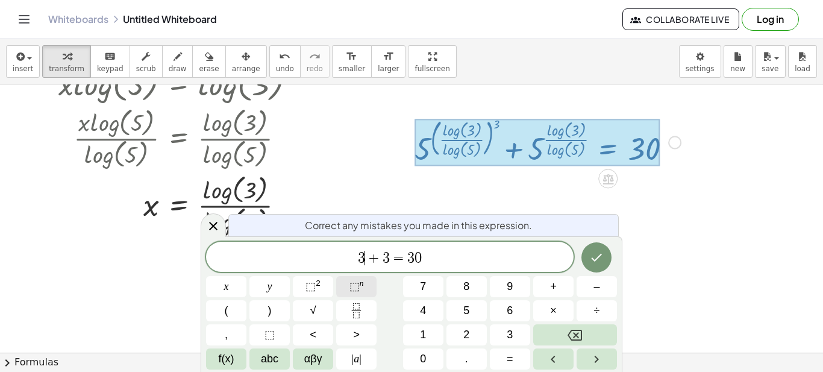
click at [350, 285] on span "⬚" at bounding box center [354, 286] width 10 height 12
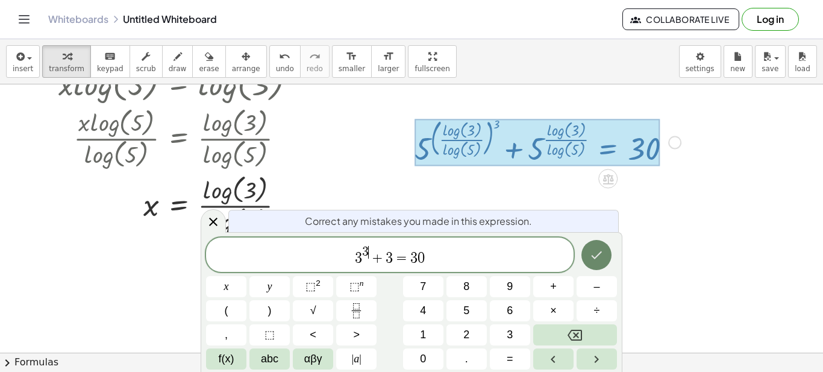
click at [602, 255] on icon "Done" at bounding box center [596, 255] width 14 height 14
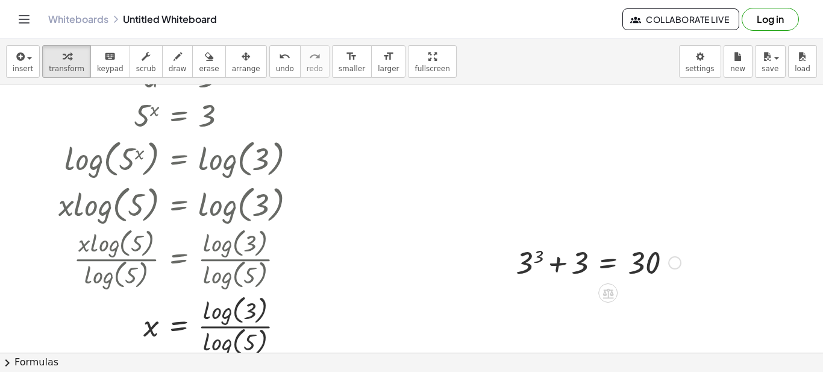
scroll to position [804, 0]
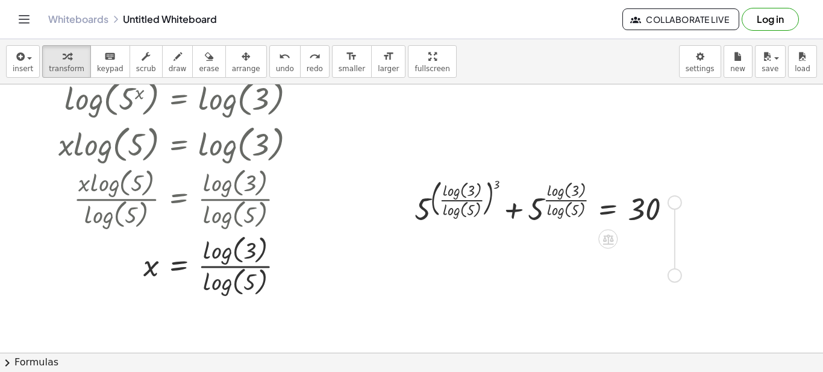
drag, startPoint x: 678, startPoint y: 202, endPoint x: 677, endPoint y: 279, distance: 77.1
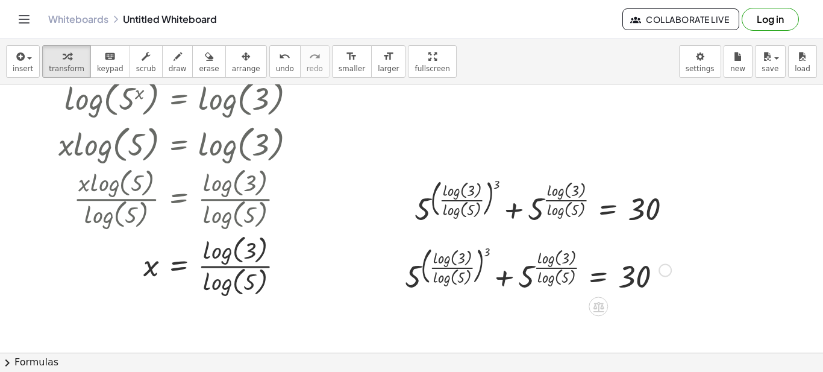
click at [565, 267] on div at bounding box center [538, 269] width 278 height 54
drag, startPoint x: 569, startPoint y: 252, endPoint x: 559, endPoint y: 268, distance: 18.7
click at [559, 268] on div at bounding box center [538, 269] width 278 height 54
click at [559, 273] on div at bounding box center [538, 269] width 278 height 54
drag, startPoint x: 244, startPoint y: 281, endPoint x: 241, endPoint y: 246, distance: 35.0
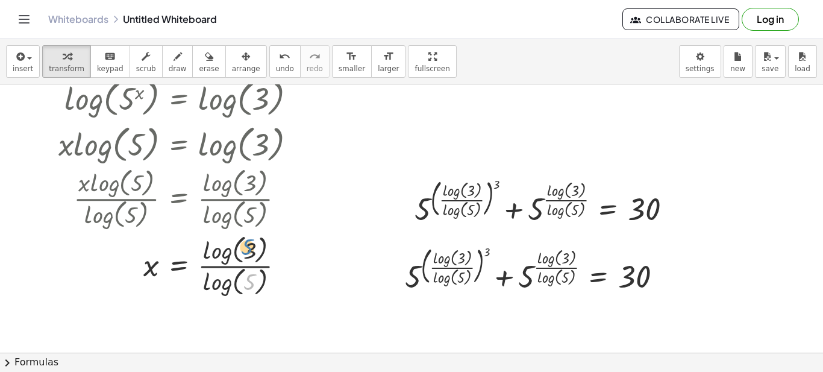
click at [241, 246] on div at bounding box center [179, 264] width 263 height 67
drag, startPoint x: 251, startPoint y: 285, endPoint x: 254, endPoint y: 264, distance: 20.8
click at [253, 264] on div at bounding box center [179, 264] width 263 height 67
